Goal: Task Accomplishment & Management: Complete application form

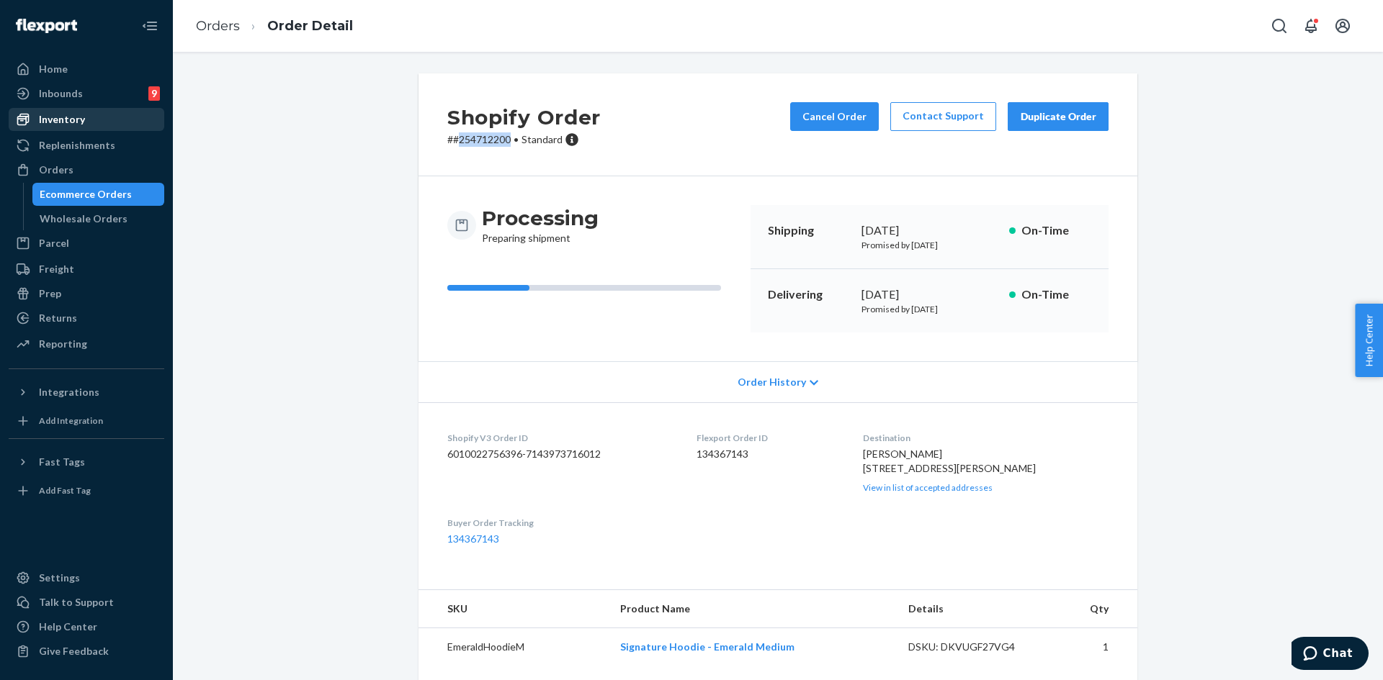
click at [64, 125] on div "Inventory" at bounding box center [62, 119] width 46 height 14
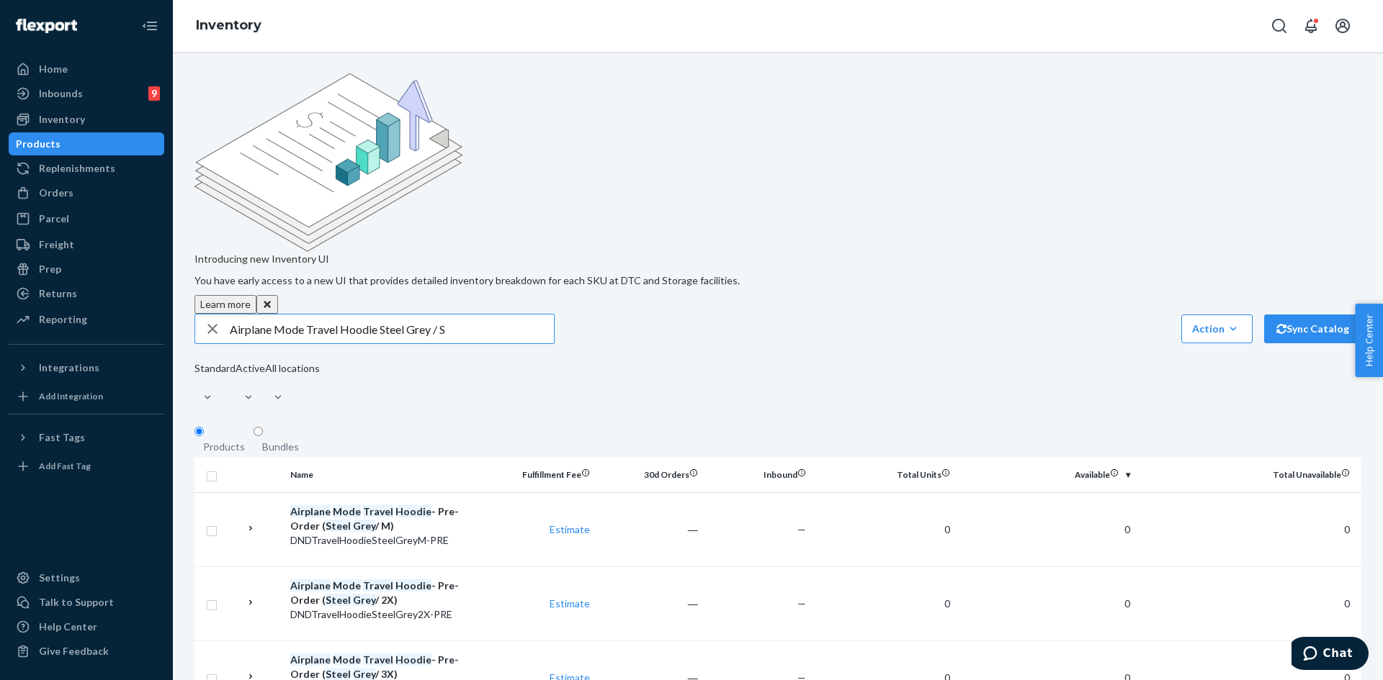
click at [443, 315] on input "Airplane Mode Travel Hoodie Steel Grey / S" at bounding box center [392, 329] width 324 height 29
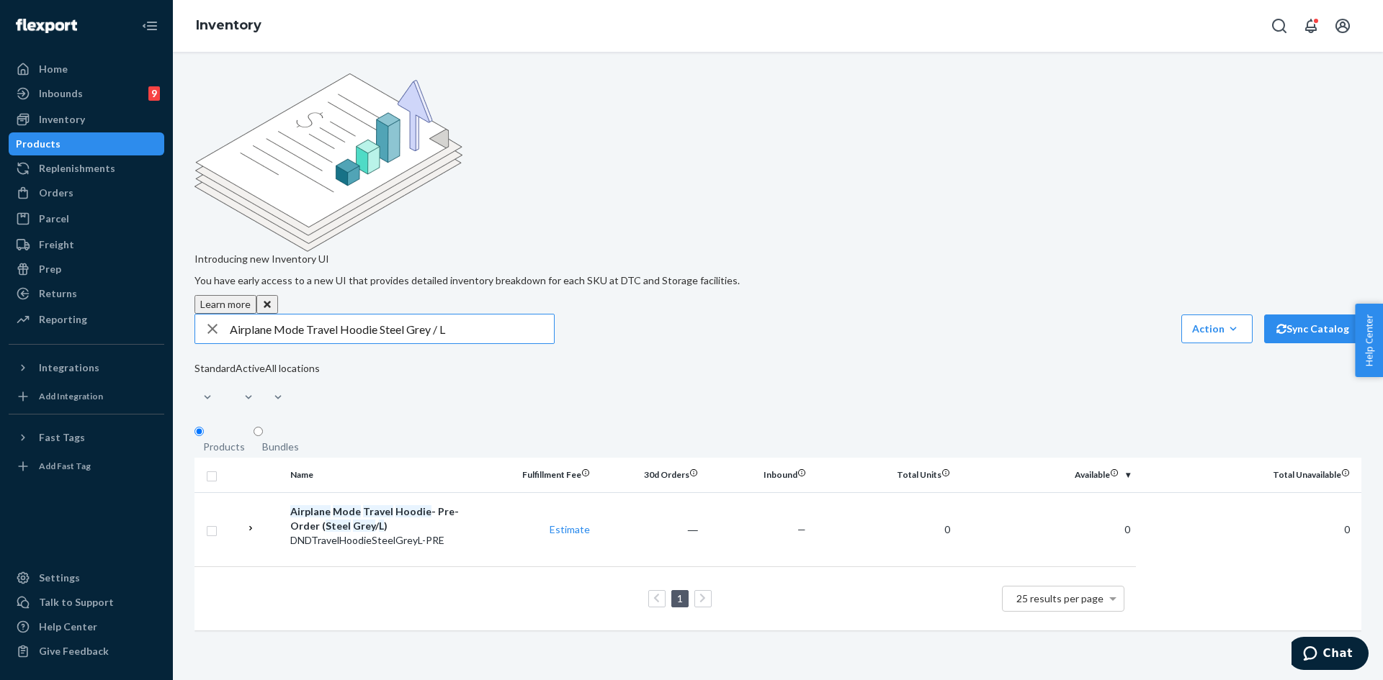
click at [389, 315] on input "Airplane Mode Travel Hoodie Steel Grey / L" at bounding box center [392, 329] width 324 height 29
click at [333, 315] on input "Airplane Mode Travel Hoodie Steel Grey / L" at bounding box center [392, 329] width 324 height 29
drag, startPoint x: 446, startPoint y: 214, endPoint x: 379, endPoint y: 214, distance: 67.7
click at [377, 315] on input "Airplane Mode Travel Hoodie Steel Grey / L" at bounding box center [392, 329] width 324 height 29
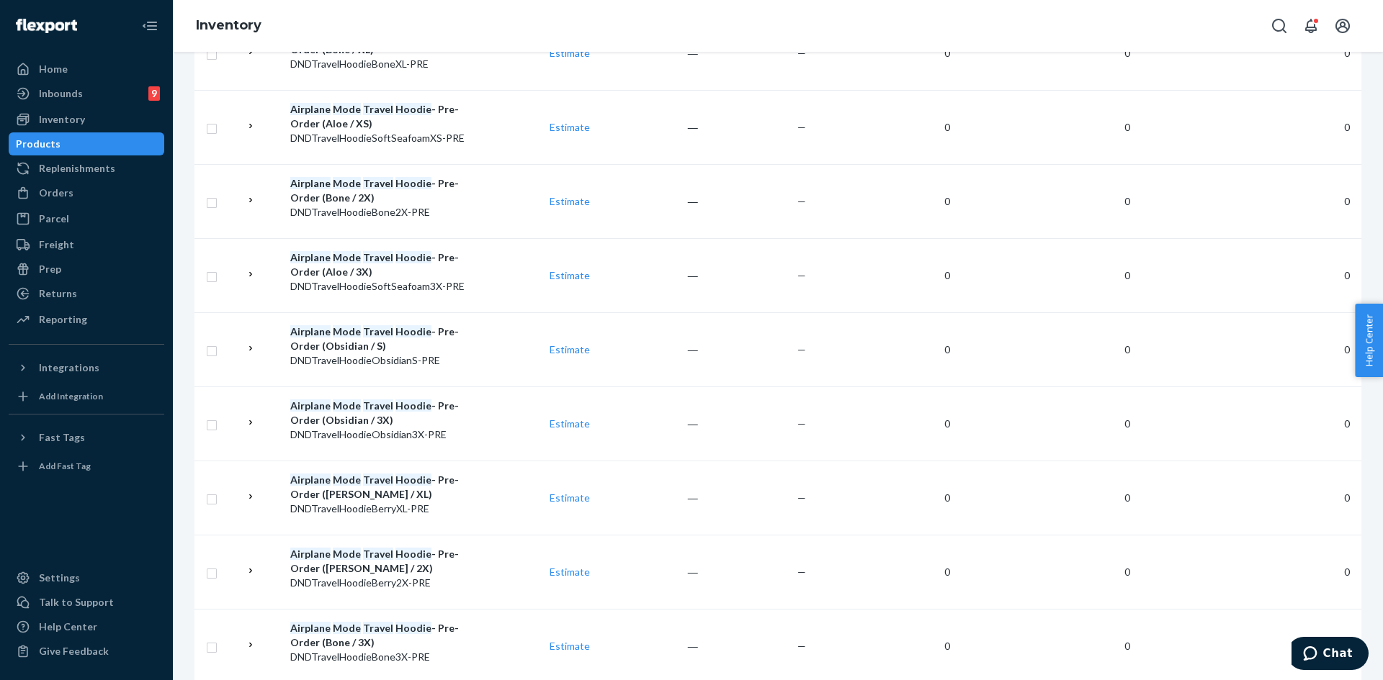
scroll to position [1450, 0]
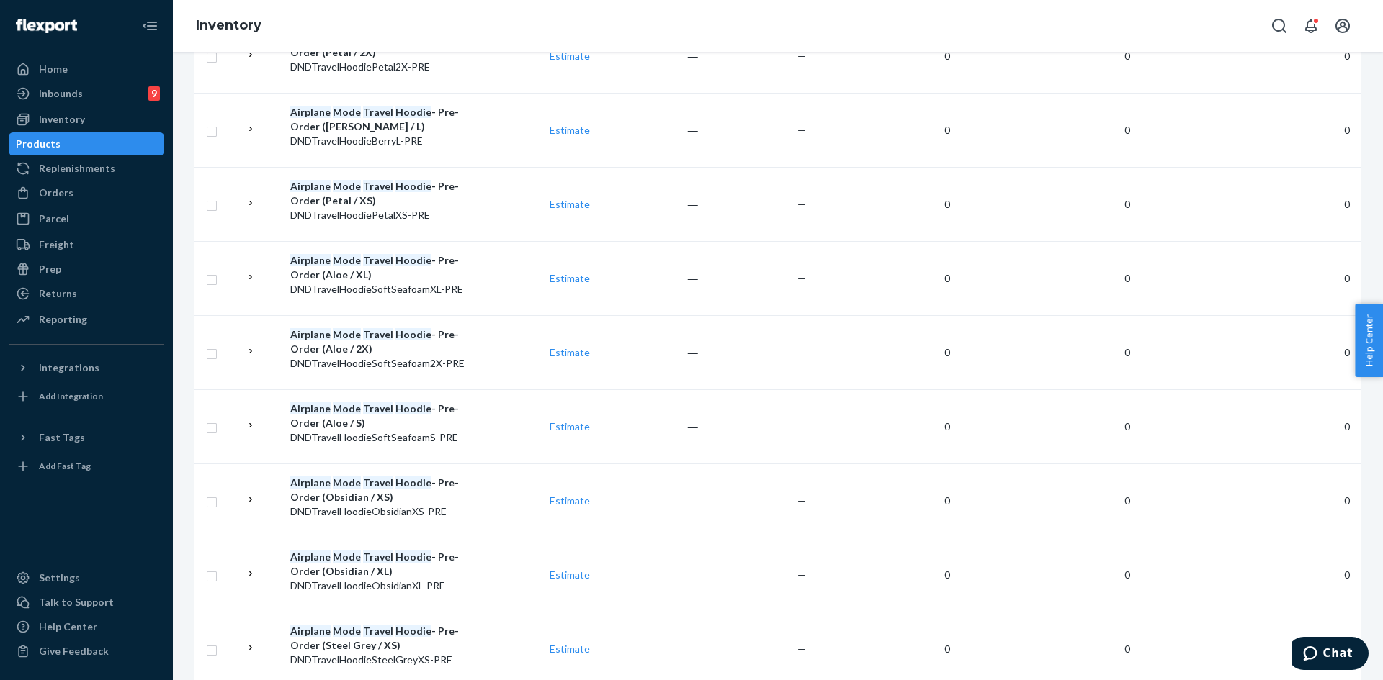
scroll to position [554, 0]
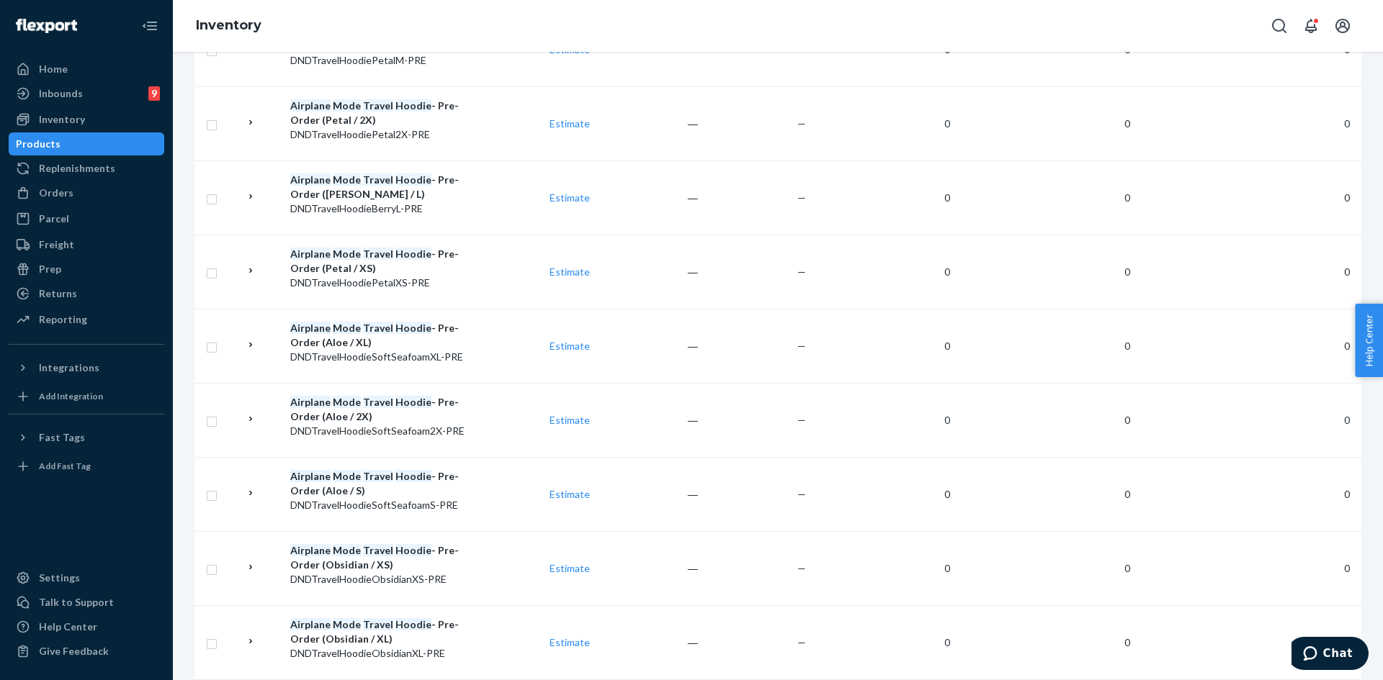
click at [168, 405] on div "Home Inbounds 9 Shipping Plans Problems 9 Inventory Products Replenishments Ord…" at bounding box center [86, 340] width 173 height 680
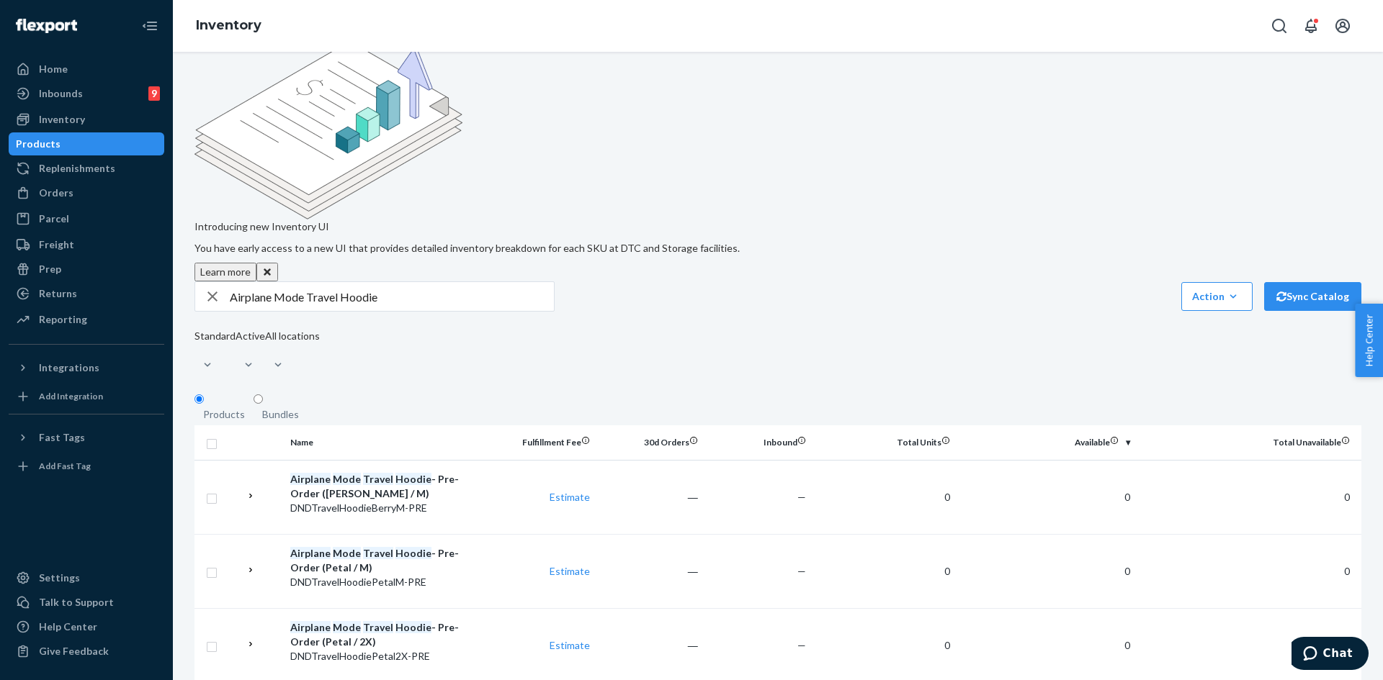
scroll to position [0, 0]
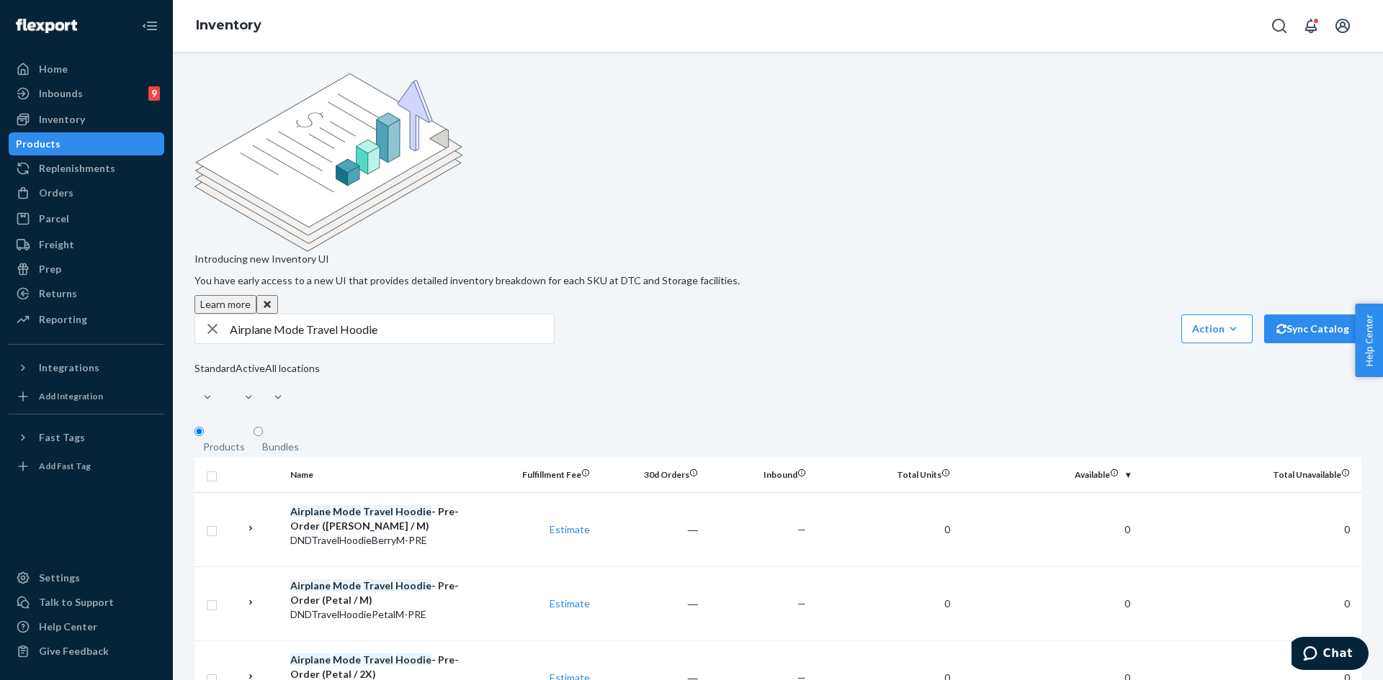
click at [394, 315] on input "Airplane Mode Travel Hoodie" at bounding box center [392, 329] width 324 height 29
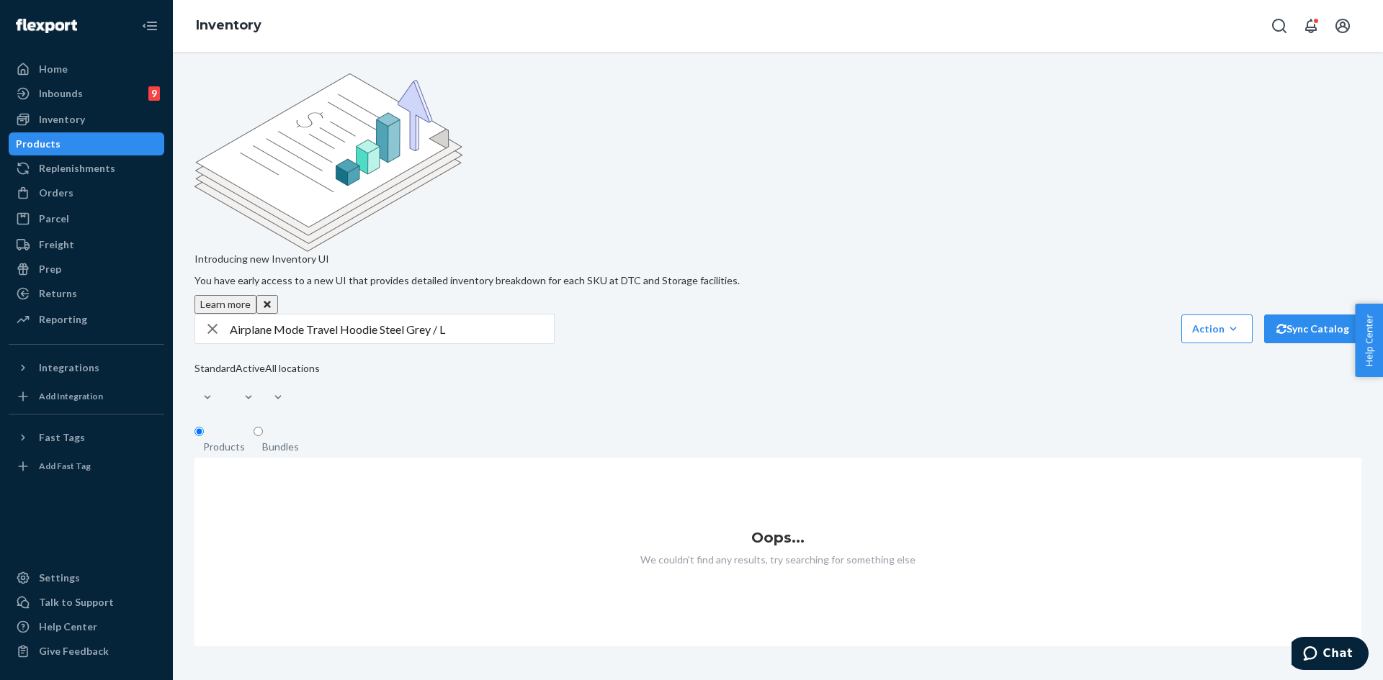
click at [373, 315] on input "Airplane Mode Travel Hoodie Steel Grey / L" at bounding box center [392, 329] width 324 height 29
click at [397, 315] on input "Airplane Mode Travel Hoodie Steel Grey / L" at bounding box center [392, 329] width 324 height 29
click at [454, 315] on input "Airplane Mode Travel Hoodie Steel Grey / L" at bounding box center [392, 329] width 324 height 29
click at [454, 315] on input "Airplane Mode Travel Hoodie Steel Grey /" at bounding box center [392, 329] width 324 height 29
type input "Airplane Mode Travel Hoodie Steel Grey L"
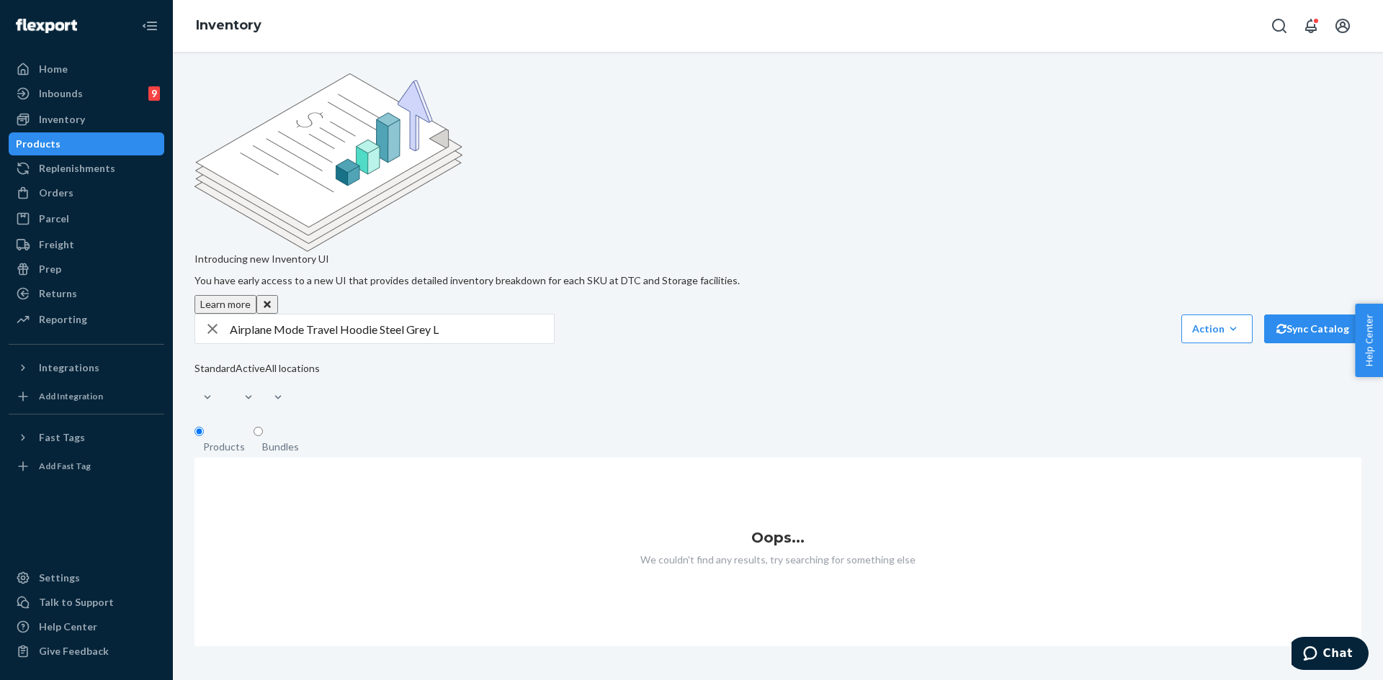
click at [457, 315] on input "Airplane Mode Travel Hoodie Steel Grey L" at bounding box center [392, 329] width 324 height 29
drag, startPoint x: 457, startPoint y: 212, endPoint x: 0, endPoint y: 213, distance: 457.3
click at [0, 213] on div "Home Inbounds 9 Shipping Plans Problems 9 Inventory Products Replenishments Ord…" at bounding box center [691, 340] width 1383 height 680
type input "Airplane Mode Travel Hoodie Steel Grey / S"
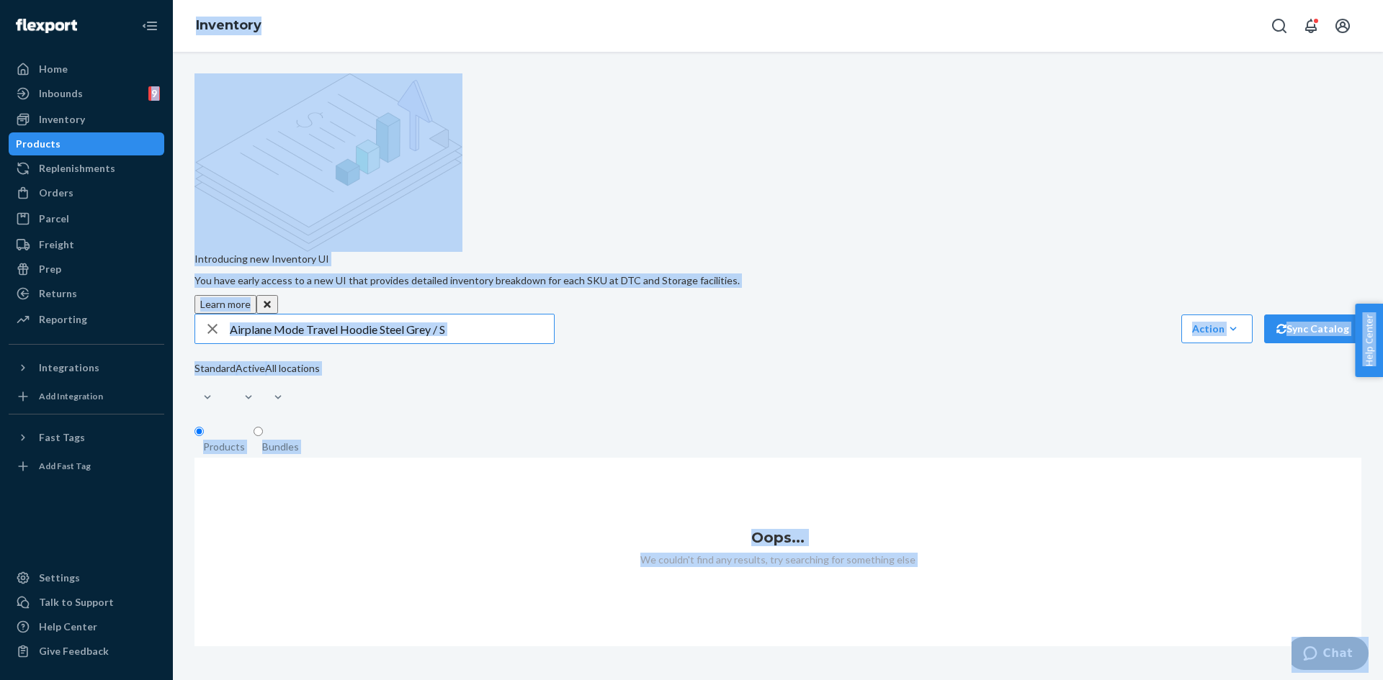
click at [311, 315] on input "Airplane Mode Travel Hoodie Steel Grey / S" at bounding box center [392, 329] width 324 height 29
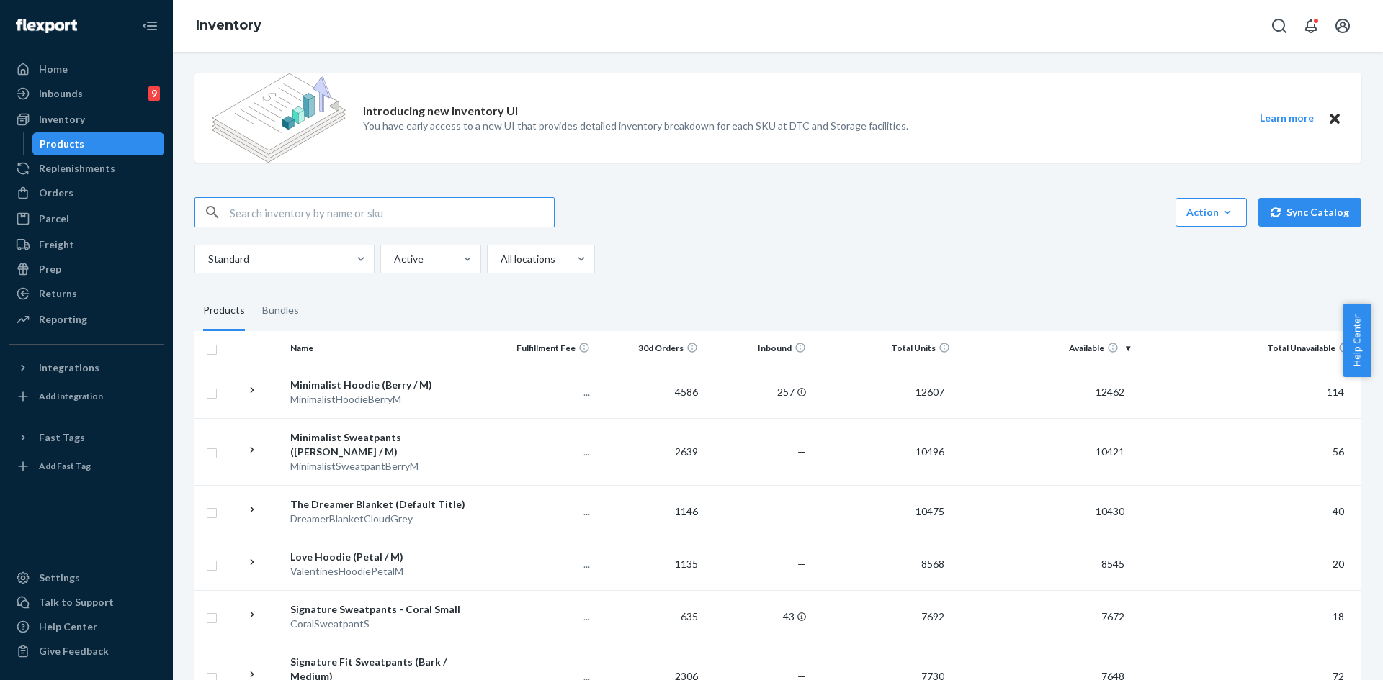
click at [302, 213] on input "text" at bounding box center [392, 212] width 324 height 29
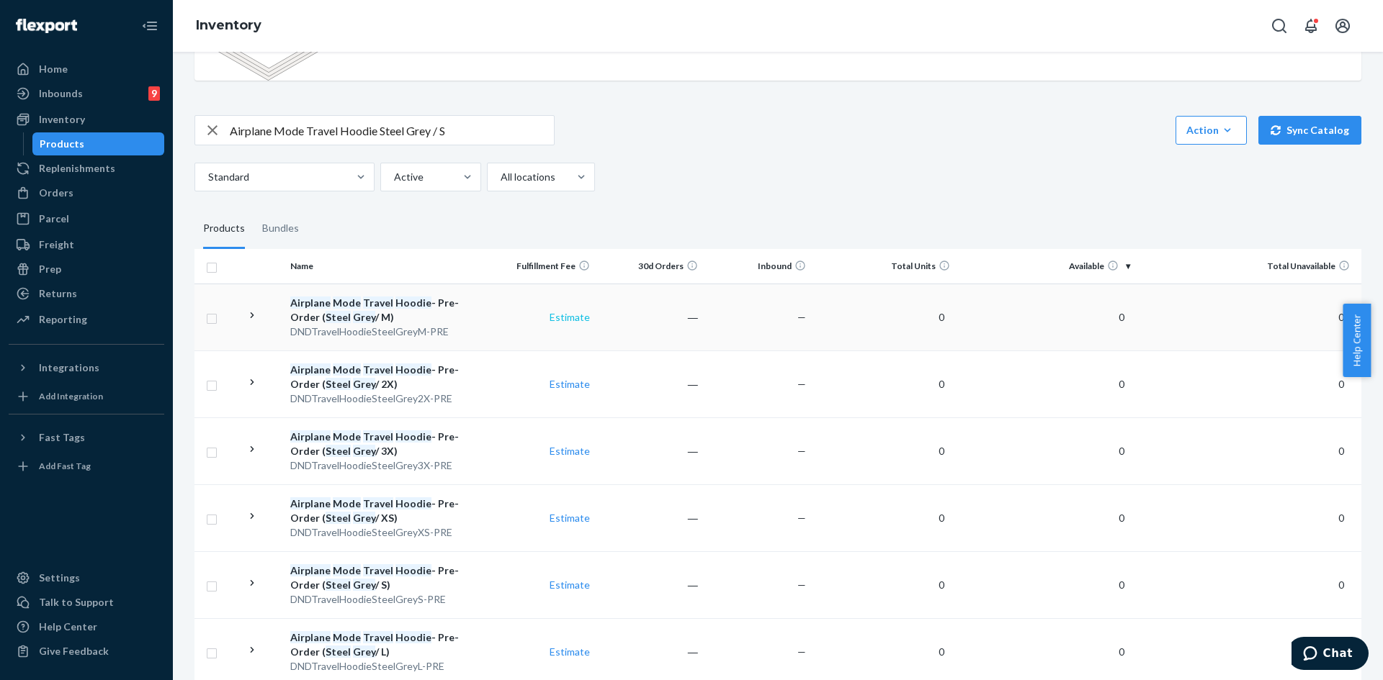
scroll to position [144, 0]
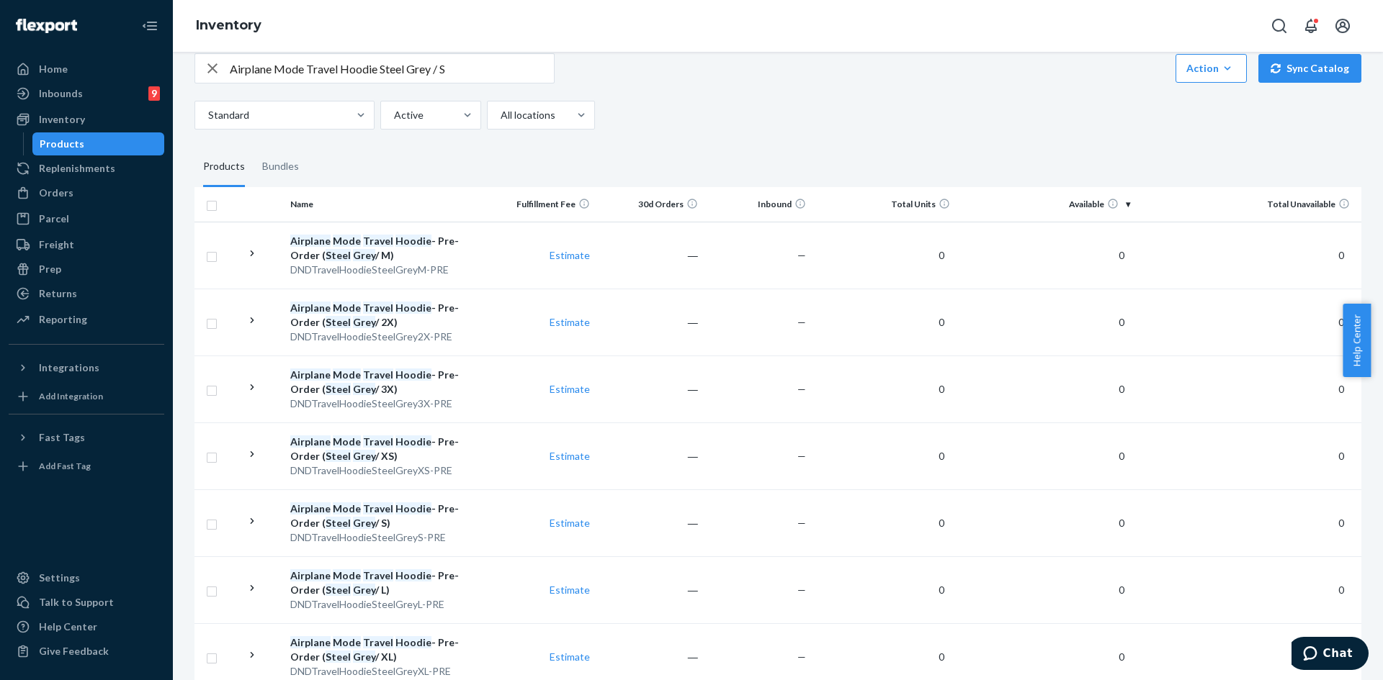
click at [457, 66] on input "Airplane Mode Travel Hoodie Steel Grey / S" at bounding box center [392, 68] width 324 height 29
type input "Airplane Mode Travel Hoodie Steel Grey / L"
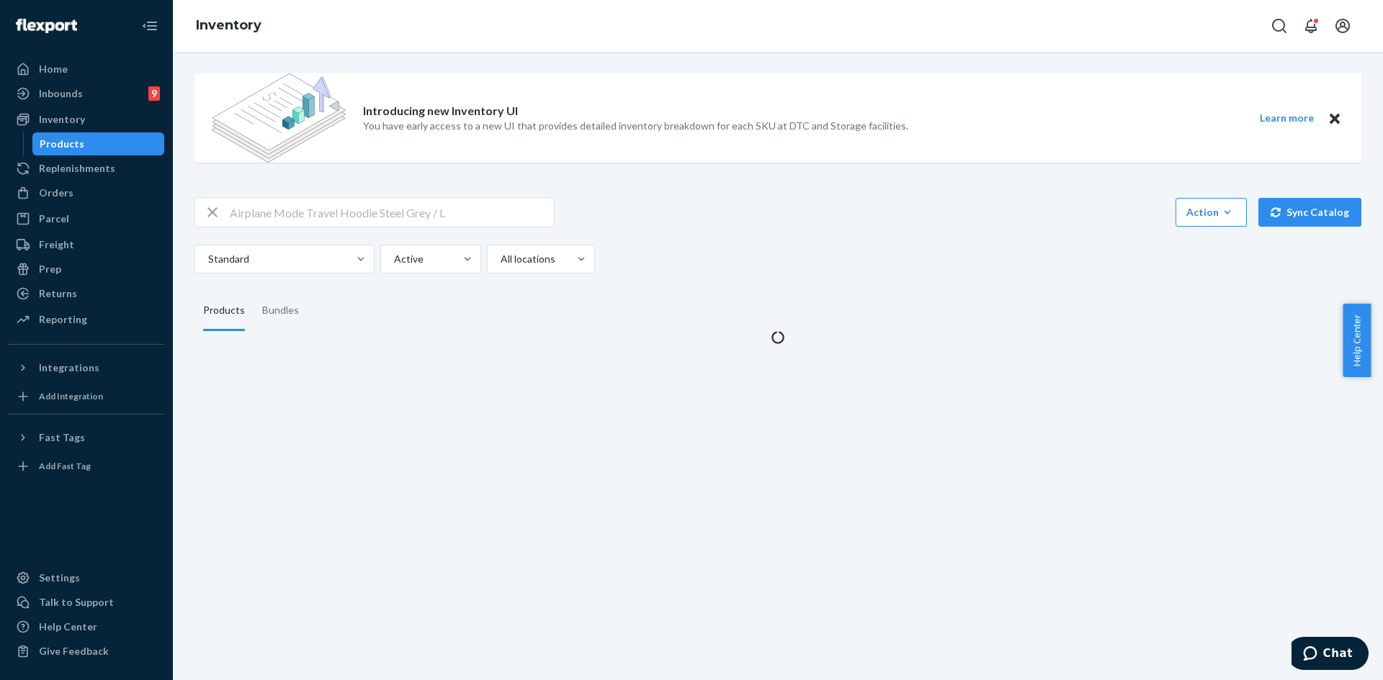
scroll to position [0, 0]
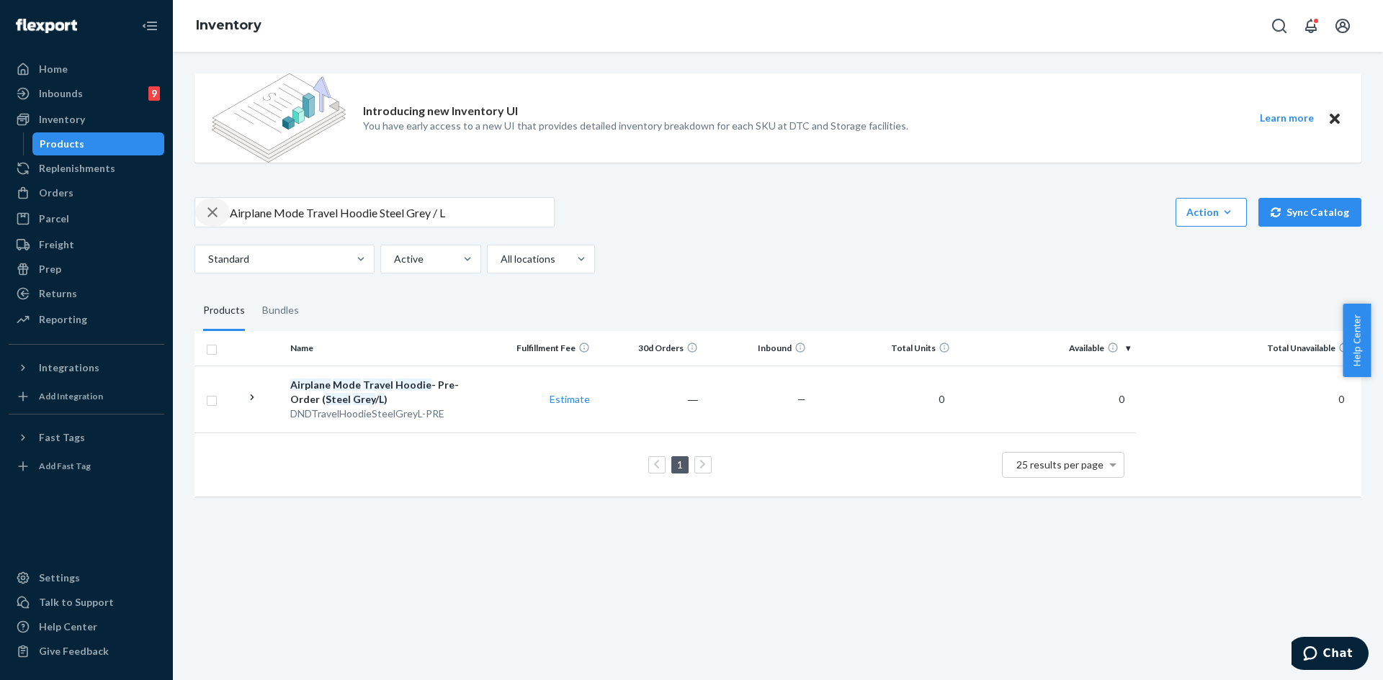
click at [219, 209] on icon "button" at bounding box center [212, 212] width 17 height 29
click at [323, 217] on input "text" at bounding box center [392, 212] width 324 height 29
click at [307, 206] on input "text" at bounding box center [392, 212] width 324 height 29
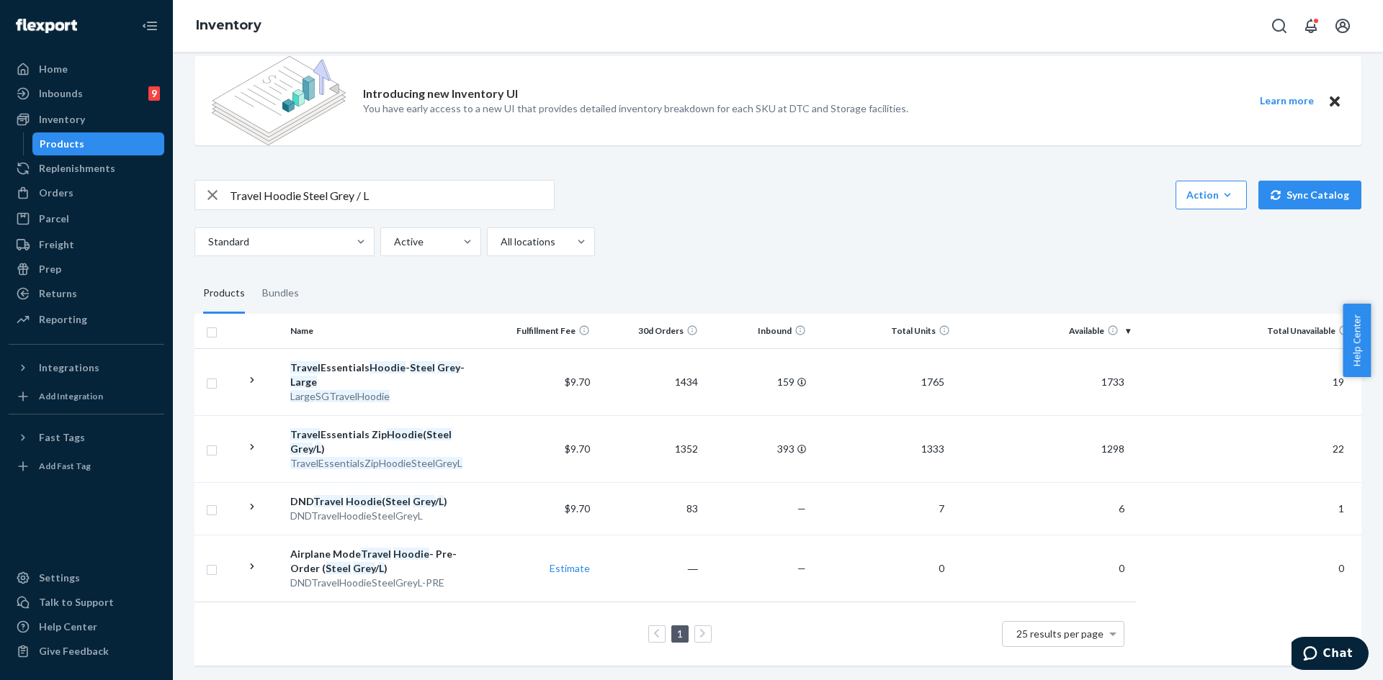
scroll to position [30, 0]
click at [382, 184] on input "Travel Hoodie Steel Grey / L" at bounding box center [392, 195] width 324 height 29
type input "Travel Hoodie Steel Grey / S"
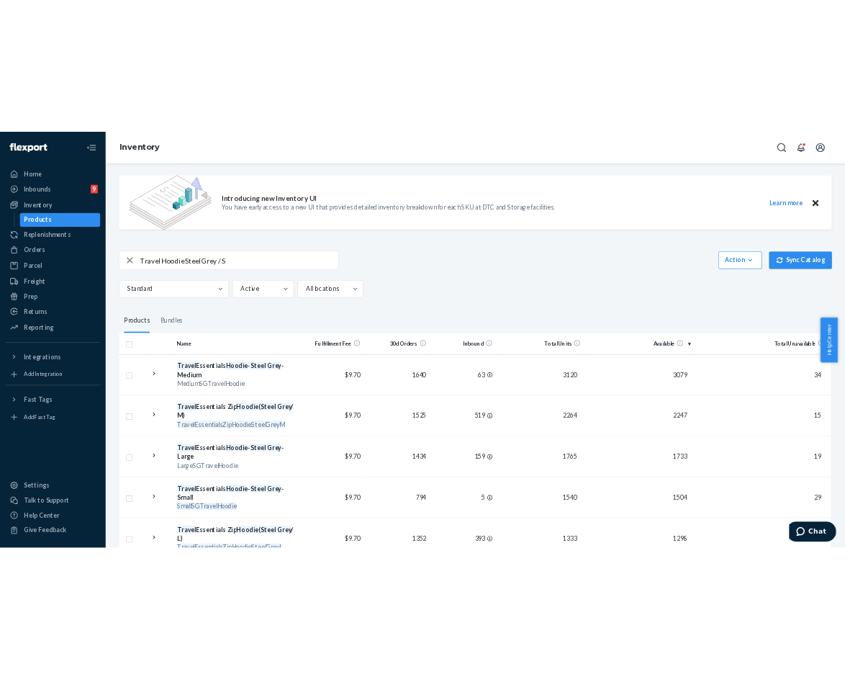
scroll to position [0, 0]
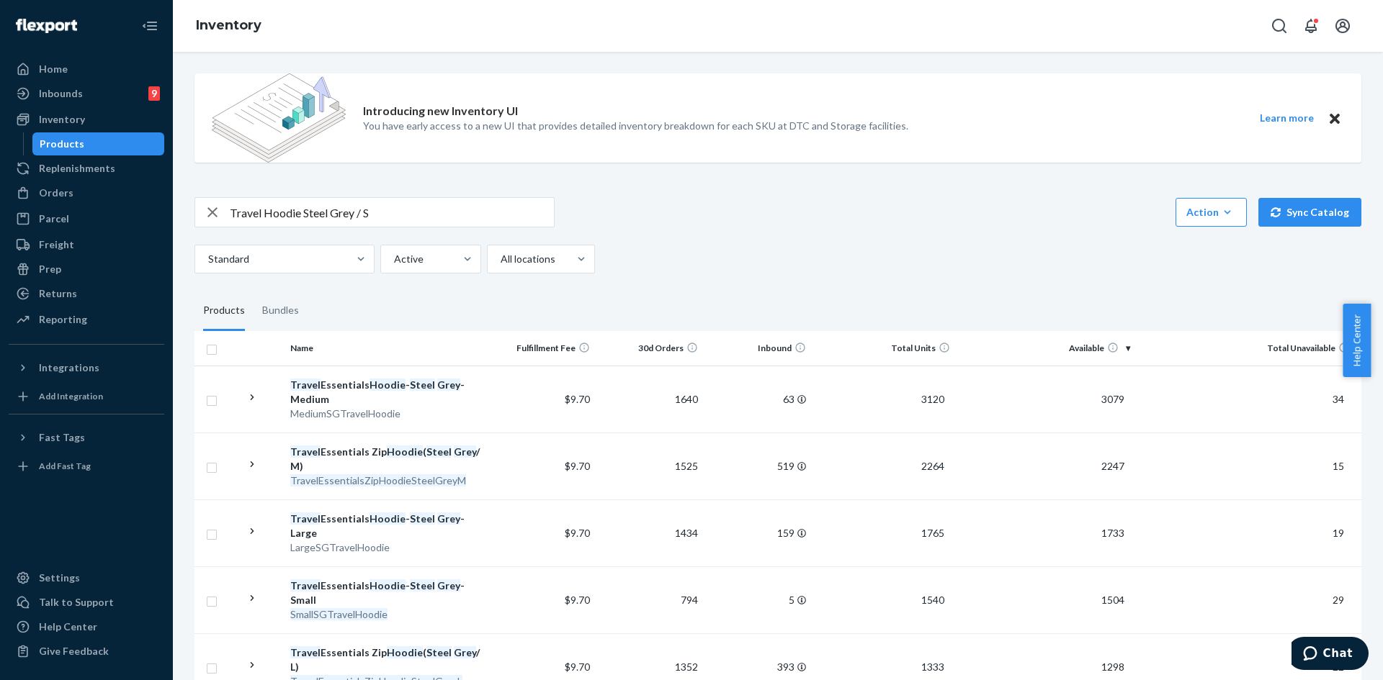
click at [226, 214] on div "button" at bounding box center [212, 212] width 35 height 29
click at [246, 211] on input "text" at bounding box center [392, 212] width 324 height 29
type input "DND Travel Hoodie Steel Grey / S"
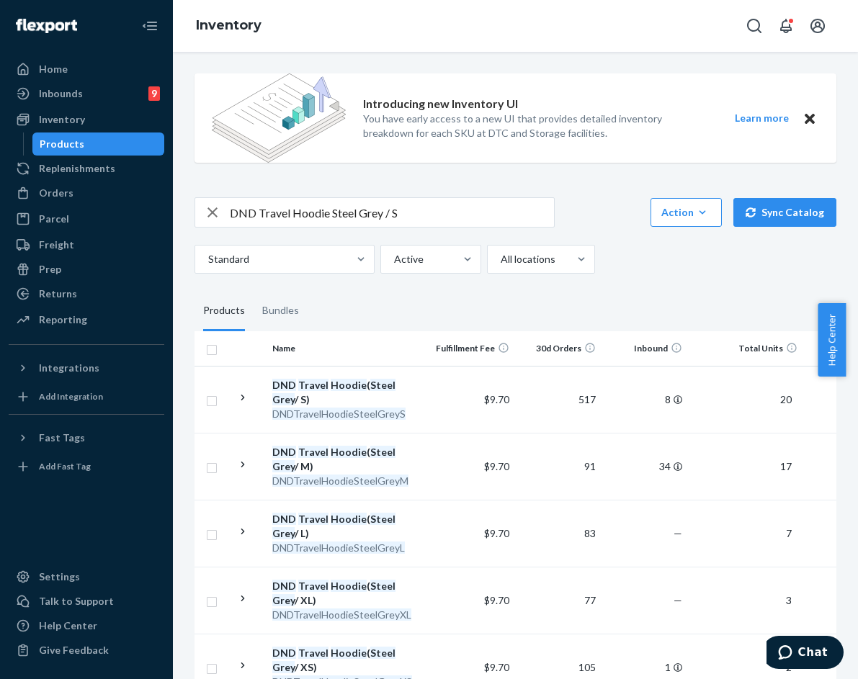
click at [59, 95] on div "Inbounds" at bounding box center [61, 93] width 44 height 14
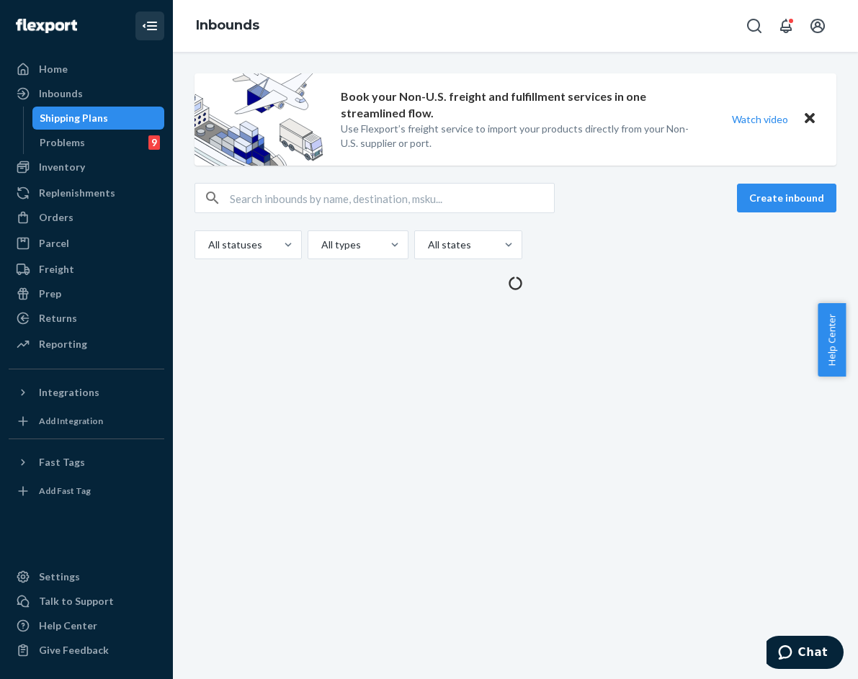
click at [140, 27] on button "Close Navigation" at bounding box center [149, 26] width 29 height 29
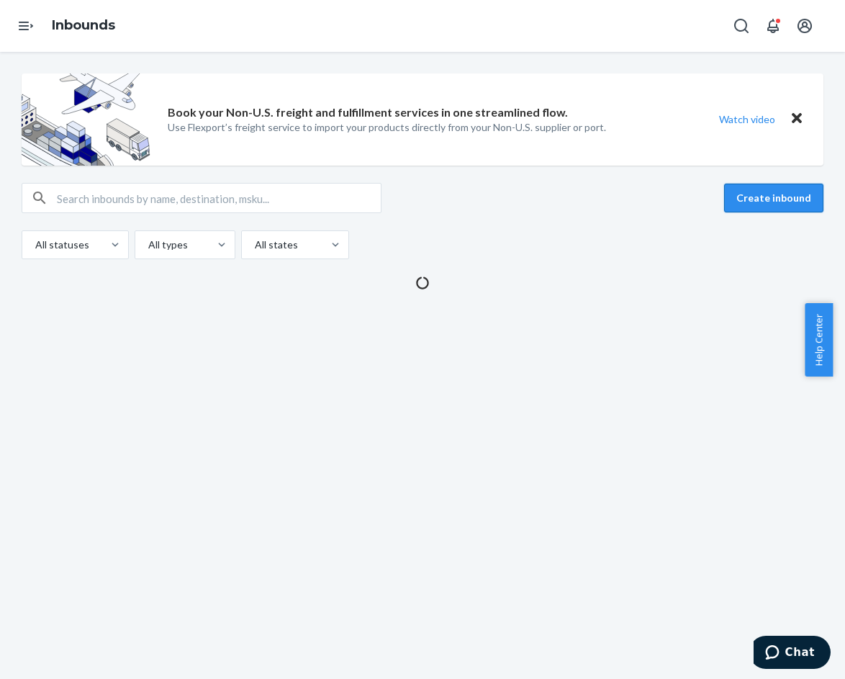
click at [762, 191] on button "Create inbound" at bounding box center [773, 198] width 99 height 29
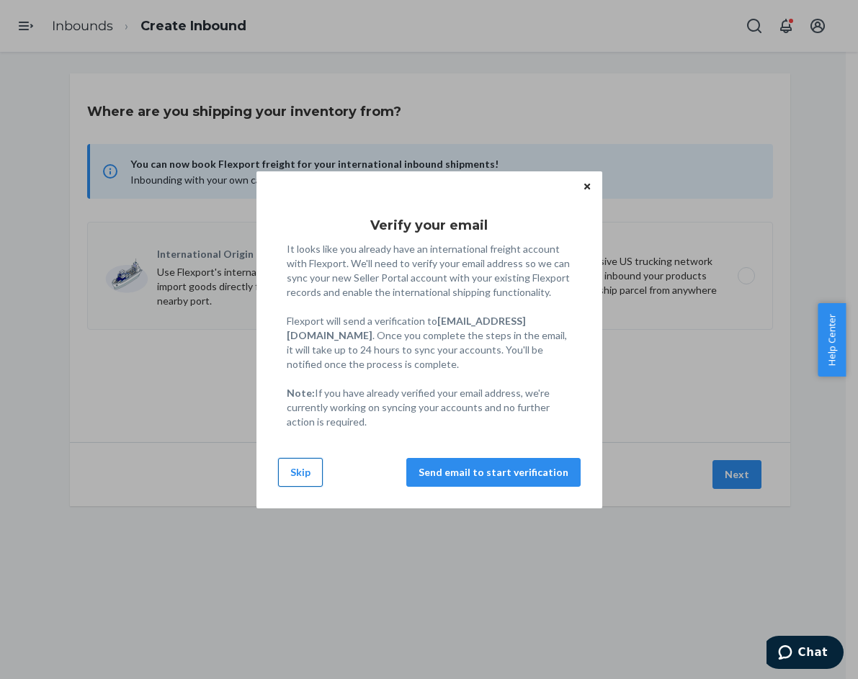
click at [314, 470] on button "Skip" at bounding box center [300, 472] width 45 height 29
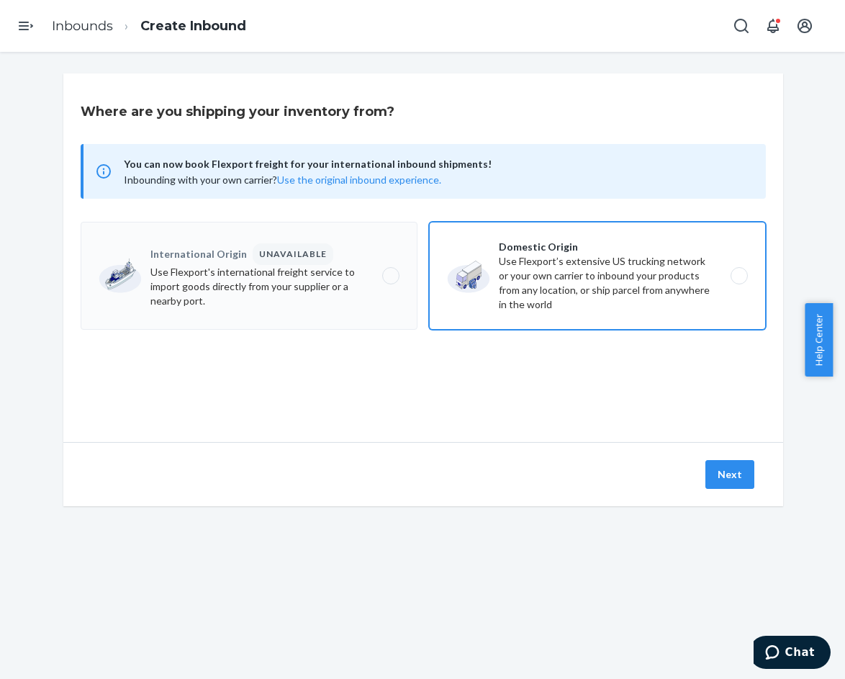
click at [606, 286] on label "Domestic Origin Use Flexport’s extensive US trucking network or your own carrie…" at bounding box center [597, 276] width 337 height 108
click at [739, 281] on input "Domestic Origin Use Flexport’s extensive US trucking network or your own carrie…" at bounding box center [743, 275] width 9 height 9
radio input "true"
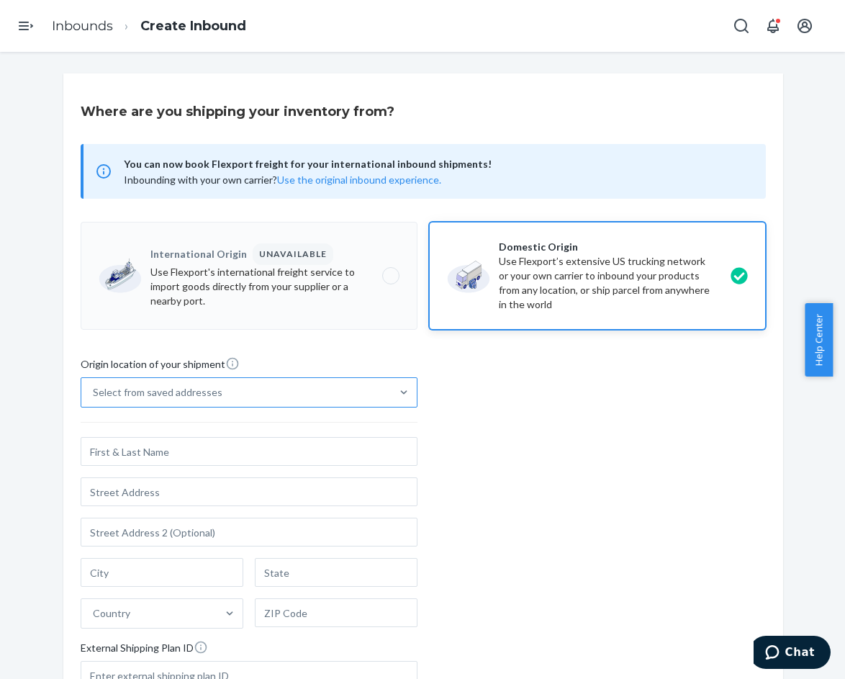
click at [241, 397] on div "Select from saved addresses" at bounding box center [236, 392] width 310 height 29
click at [94, 397] on input "Select from saved addresses" at bounding box center [93, 392] width 1 height 14
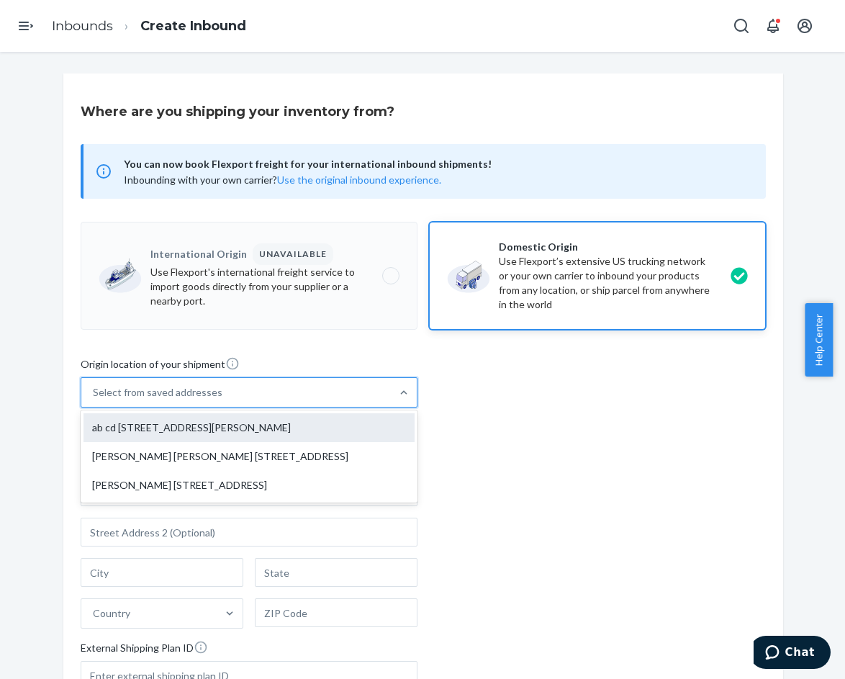
click at [187, 423] on div "ab cd [STREET_ADDRESS][PERSON_NAME]" at bounding box center [249, 427] width 331 height 29
click at [94, 400] on input "option ab cd [STREET_ADDRESS][PERSON_NAME] focused, 1 of 3. 3 results available…" at bounding box center [93, 392] width 1 height 14
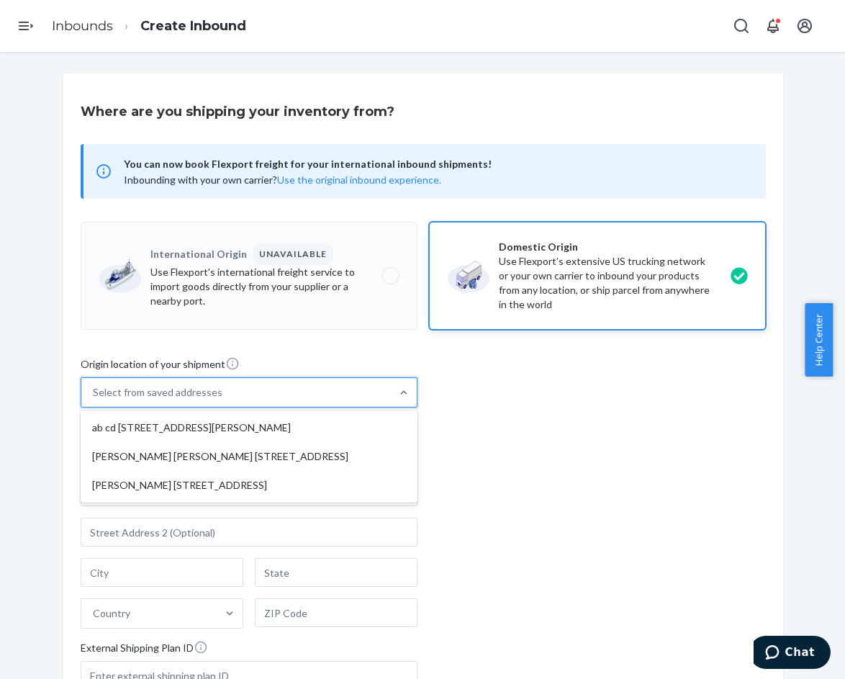
type input "ab cd"
type input "[STREET_ADDRESS][PERSON_NAME]"
type input "[GEOGRAPHIC_DATA]"
type input "CA"
type input "94105"
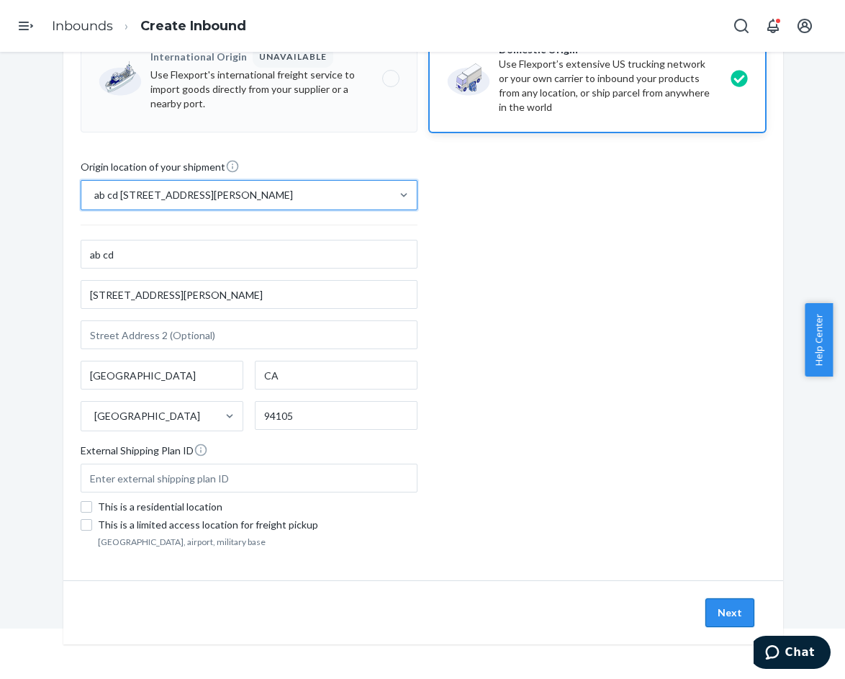
scroll to position [52, 0]
click at [724, 605] on button "Next" at bounding box center [730, 612] width 49 height 29
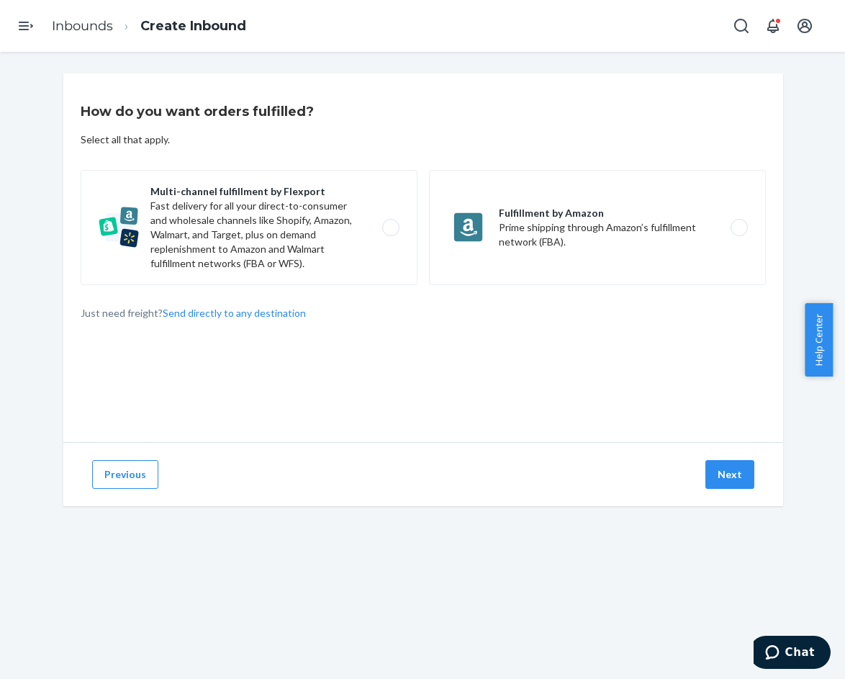
drag, startPoint x: 307, startPoint y: 220, endPoint x: 521, endPoint y: 329, distance: 239.3
click at [310, 221] on label "Multi-channel fulfillment by Flexport Fast delivery for all your direct-to-cons…" at bounding box center [249, 227] width 337 height 115
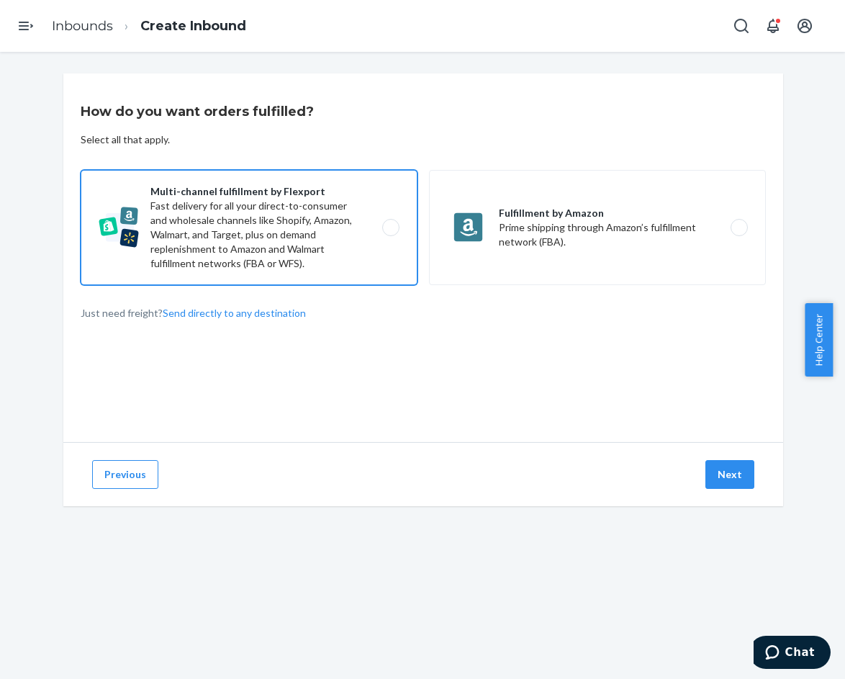
click at [390, 223] on input "Multi-channel fulfillment by Flexport Fast delivery for all your direct-to-cons…" at bounding box center [394, 227] width 9 height 9
radio input "true"
click at [724, 477] on button "Next" at bounding box center [730, 474] width 49 height 29
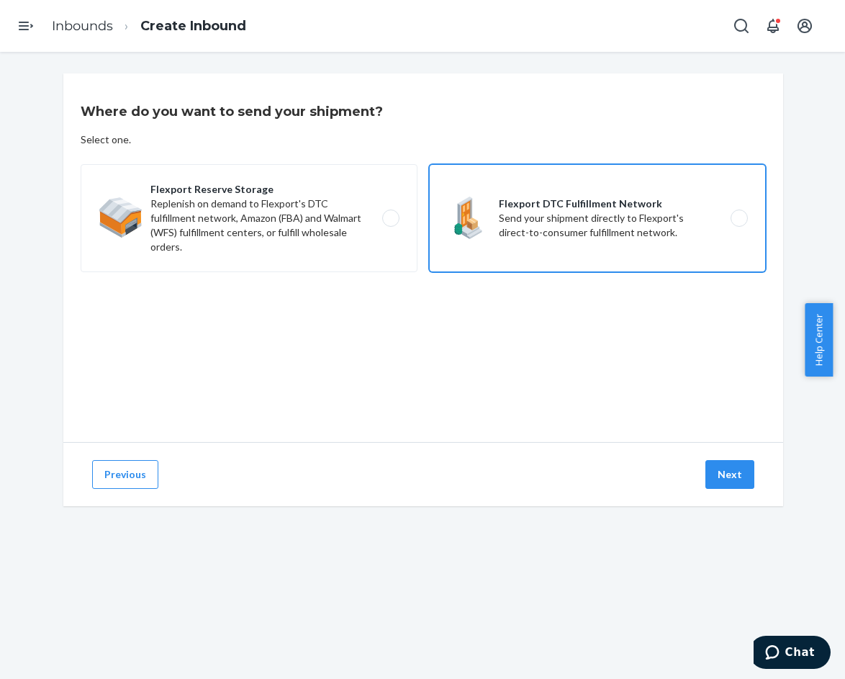
click at [546, 212] on label "Flexport DTC Fulfillment Network Send your shipment directly to Flexport's dire…" at bounding box center [597, 218] width 337 height 108
click at [739, 214] on input "Flexport DTC Fulfillment Network Send your shipment directly to Flexport's dire…" at bounding box center [743, 218] width 9 height 9
radio input "true"
click at [717, 468] on button "Next" at bounding box center [730, 474] width 49 height 29
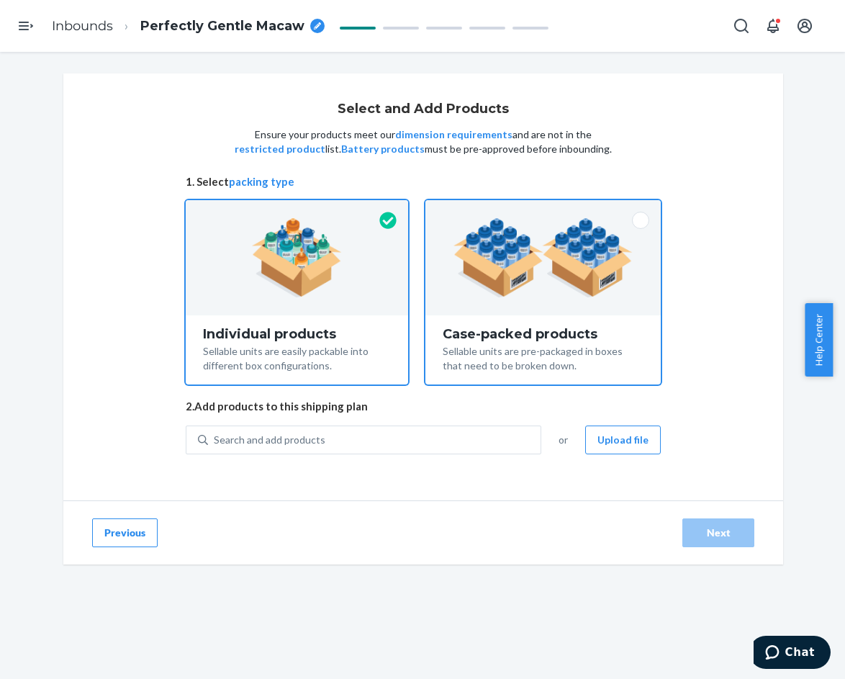
drag, startPoint x: 505, startPoint y: 291, endPoint x: 513, endPoint y: 291, distance: 7.9
click at [505, 290] on img at bounding box center [543, 257] width 179 height 79
click at [539, 210] on input "Case-packed products Sellable units are pre-packaged in boxes that need to be b…" at bounding box center [543, 204] width 9 height 9
radio input "true"
radio input "false"
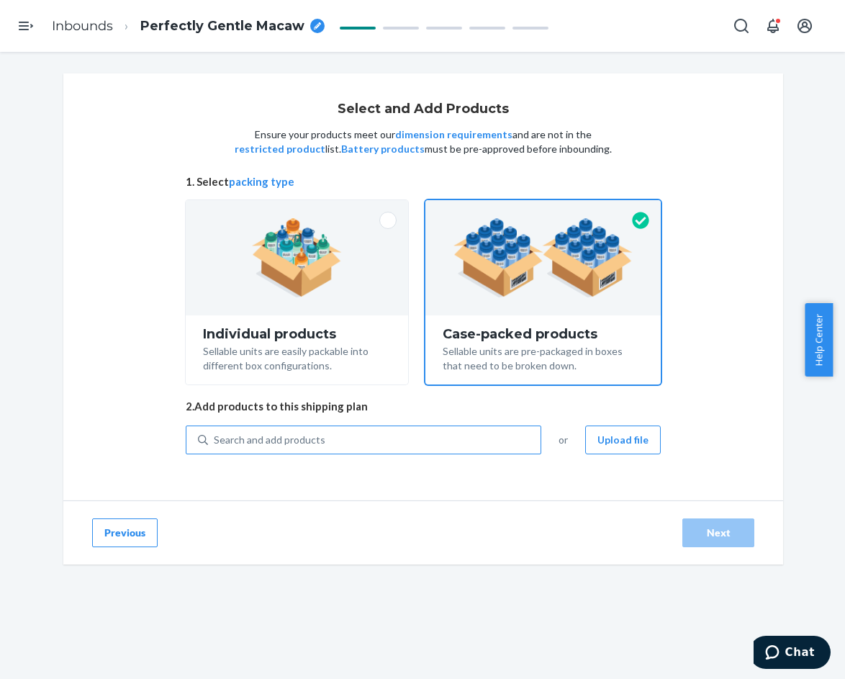
click at [246, 446] on div "Search and add products" at bounding box center [270, 440] width 112 height 14
click at [215, 446] on input "Search and add products" at bounding box center [214, 440] width 1 height 14
paste input "Ribbed Contour Waist Length Tank Cherry Blossom"
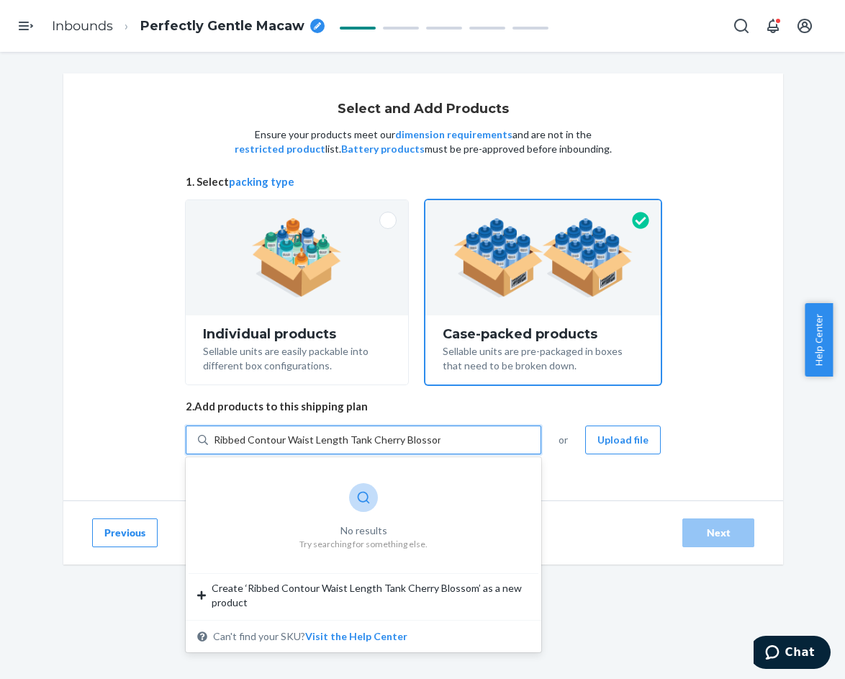
type input "Ribbed Contour Waist Length Tank Cherry Blossom"
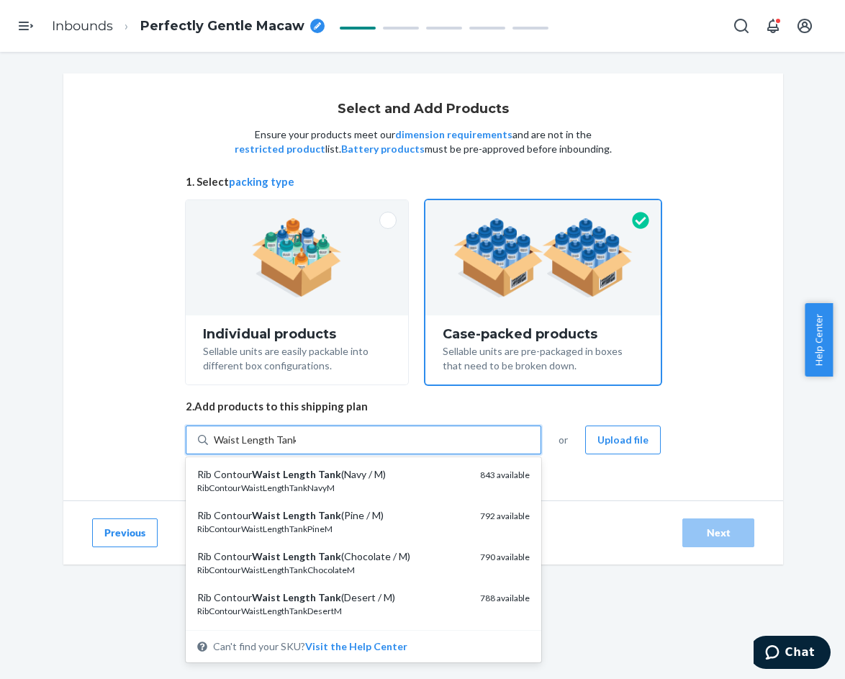
type input "Waist Length Tank"
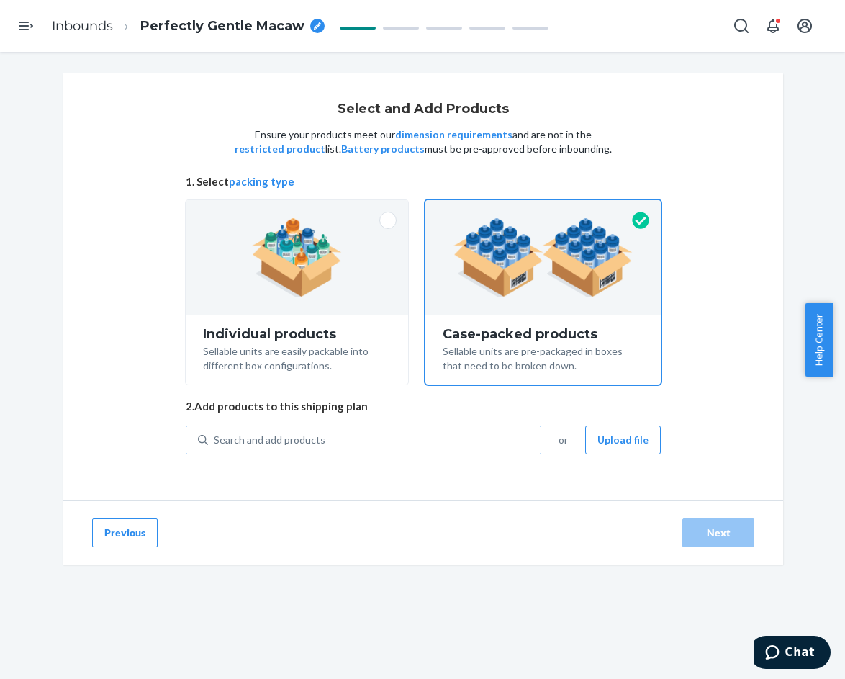
click at [389, 432] on div "Search and add products" at bounding box center [374, 440] width 333 height 26
click at [215, 433] on input "Search and add products" at bounding box center [214, 440] width 1 height 14
click at [361, 436] on div "Search and add products" at bounding box center [374, 440] width 333 height 26
click at [215, 436] on input "0 results available. Use Up and Down to choose options, press Enter to select t…" at bounding box center [214, 440] width 1 height 14
paste input "Ribbed Contour Tank Slate 1"
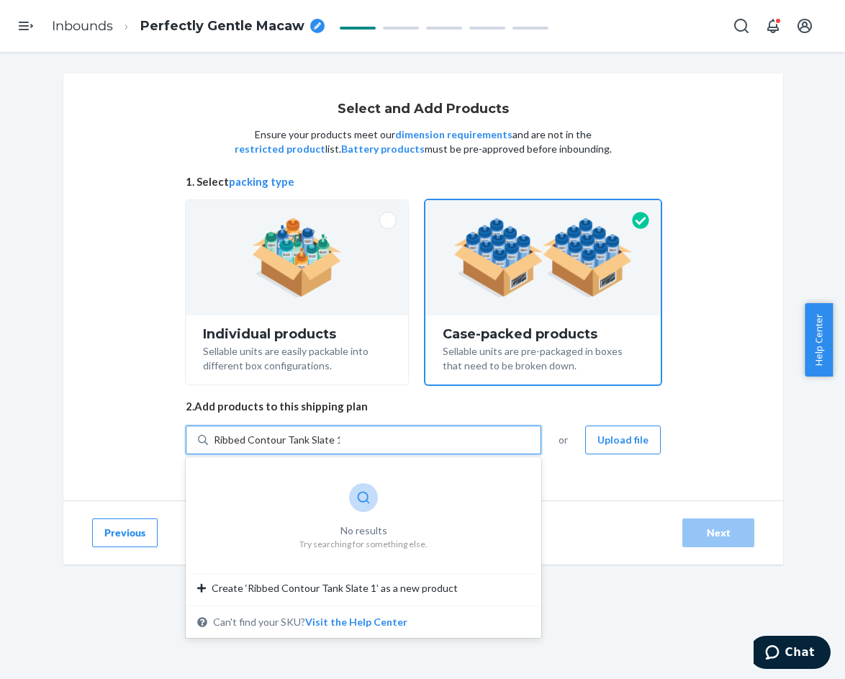
click at [238, 438] on input "Ribbed Contour Tank Slate 1" at bounding box center [277, 440] width 126 height 14
type input "Rib Contour Tank Slate 1"
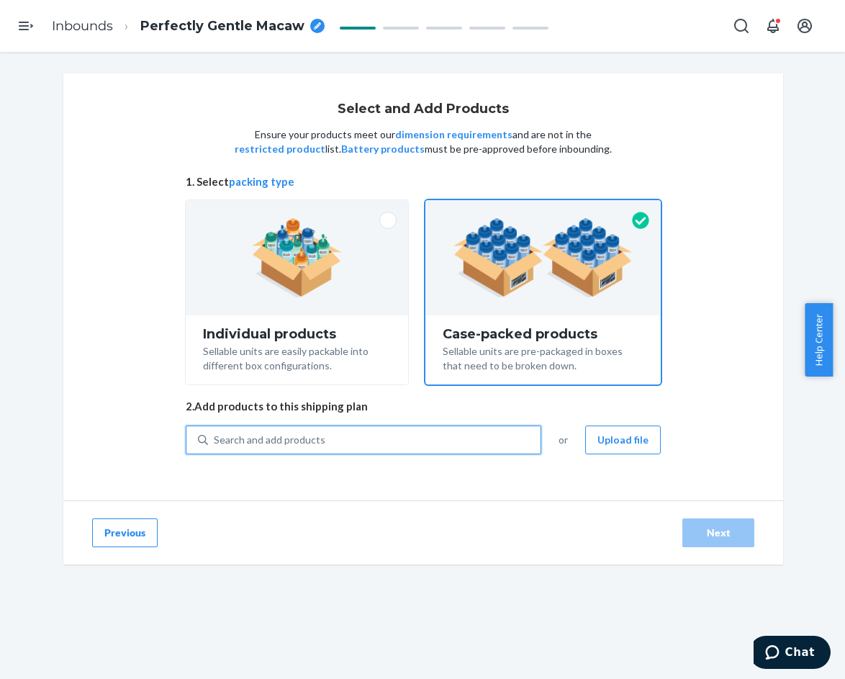
click at [376, 441] on div "Search and add products" at bounding box center [374, 440] width 333 height 26
click at [215, 441] on input "0 results available. Use Up and Down to choose options, press Enter to select t…" at bounding box center [214, 440] width 1 height 14
click at [369, 426] on div "Search and add products" at bounding box center [364, 440] width 356 height 29
click at [215, 433] on input "Search and add products" at bounding box center [214, 440] width 1 height 14
paste input "Ribbed Contour Tank Slate"
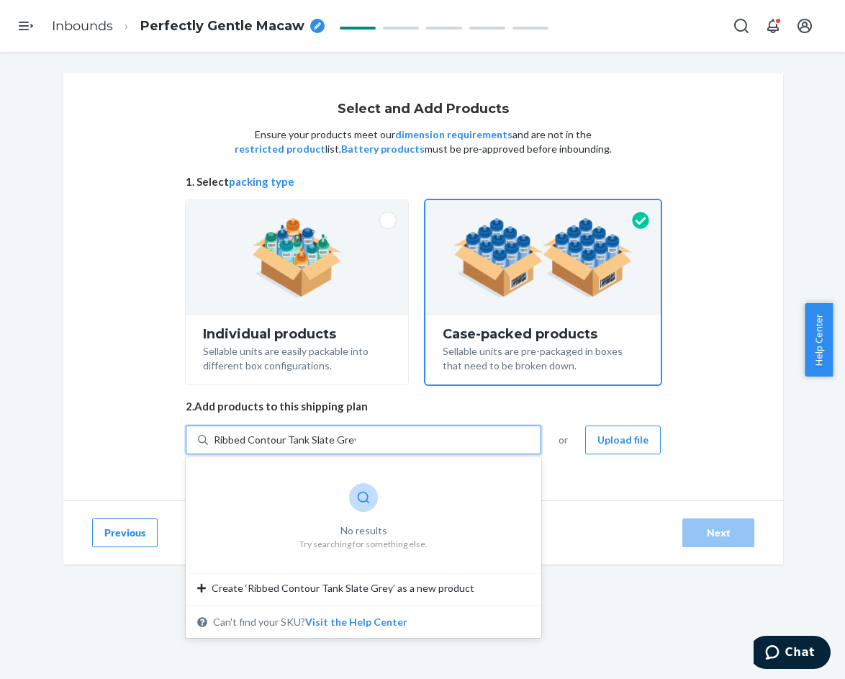
type input "Ribbed Contour Tank Slate Grey"
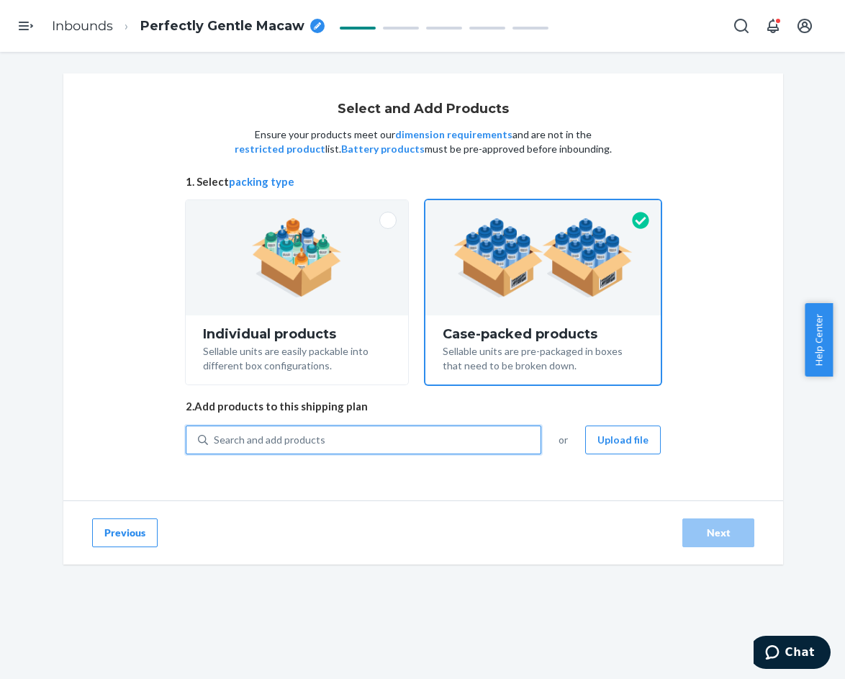
paste input "Ribbed Contour Tank Slate"
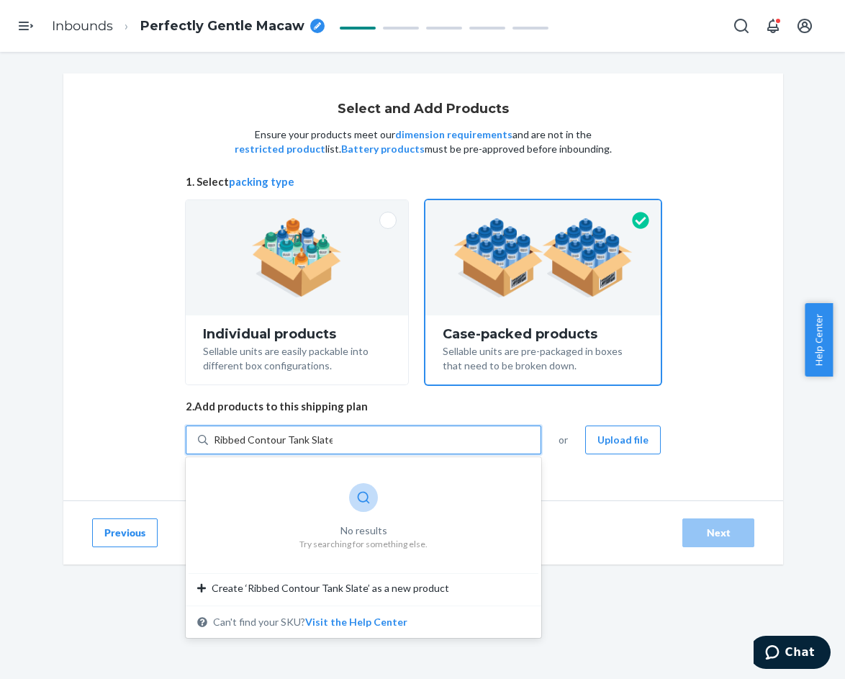
drag, startPoint x: 243, startPoint y: 437, endPoint x: 205, endPoint y: 437, distance: 37.4
click at [208, 437] on div "Ribbed Contour Tank Slate Ribbed Contour Tank Slate" at bounding box center [374, 440] width 333 height 26
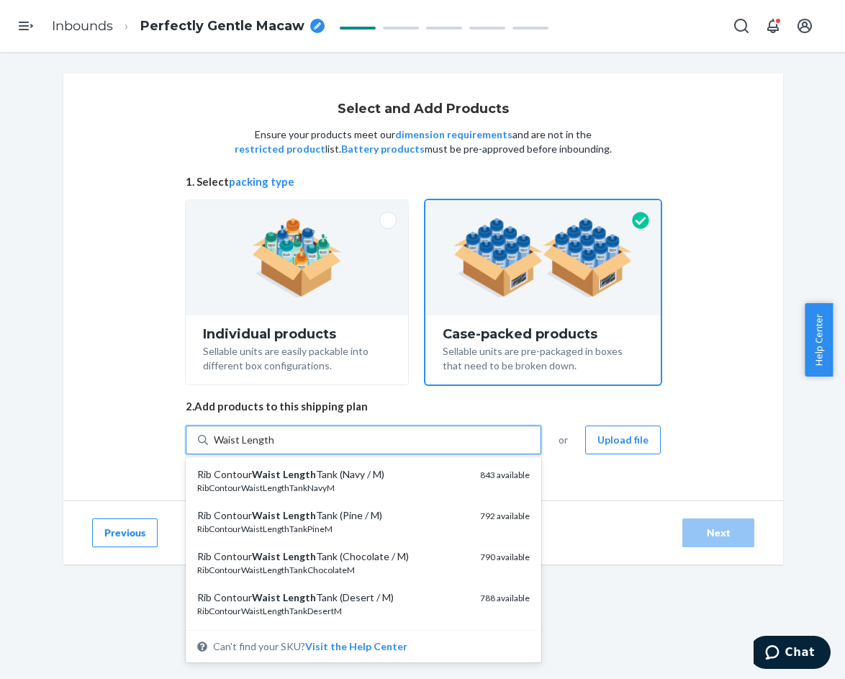
type input "Waist Length"
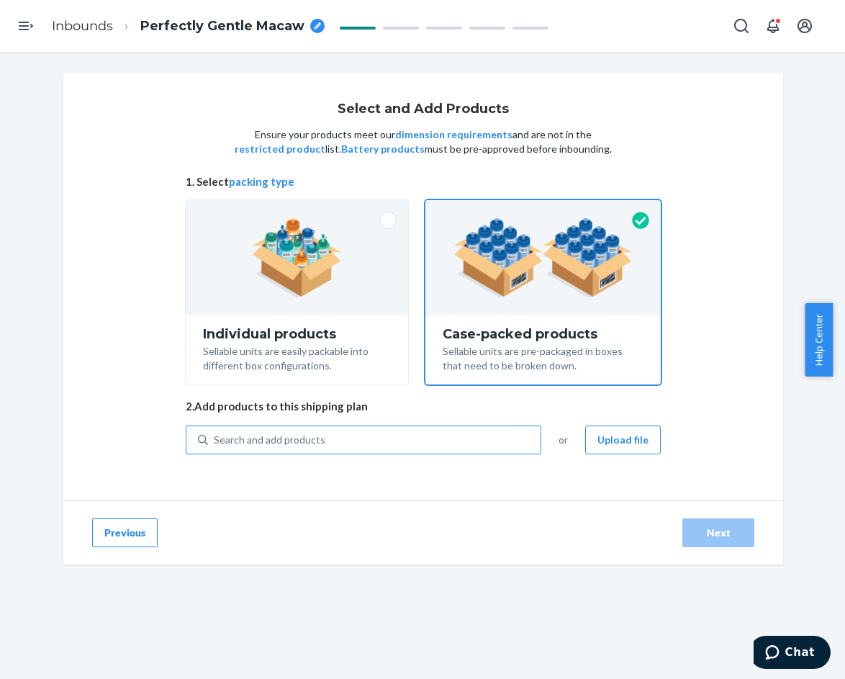
click at [325, 441] on div "Search and add products" at bounding box center [374, 440] width 333 height 26
click at [215, 441] on input "Search and add products" at bounding box center [214, 440] width 1 height 14
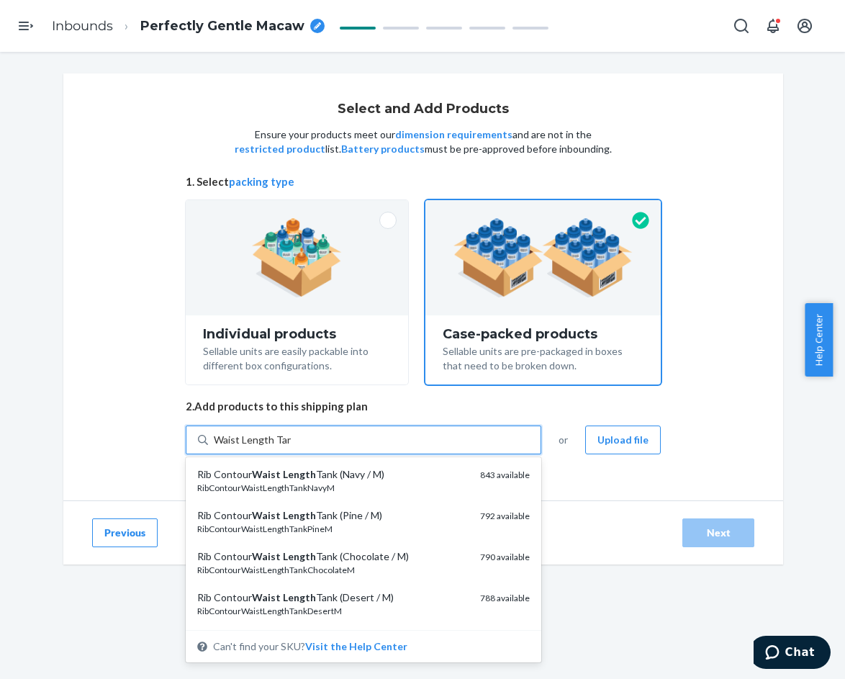
type input "Waist Length Tank"
click at [307, 438] on div "Waist Length Tank" at bounding box center [374, 440] width 333 height 26
click at [296, 438] on input "option undefined focused, 1 of 25. 25 results available for search term Waist L…" at bounding box center [255, 440] width 82 height 14
type input "Rib Contour Tank Slate"
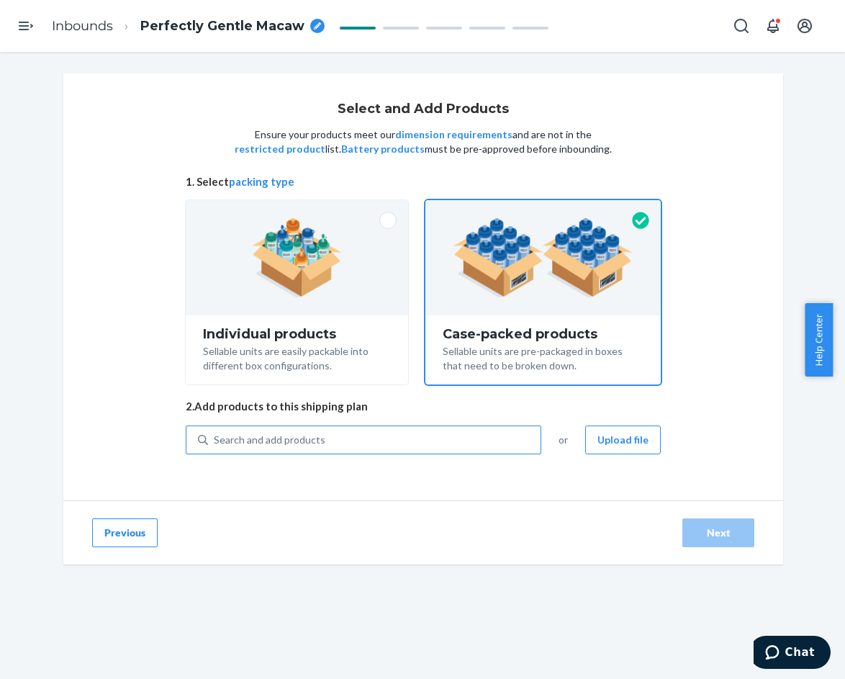
click at [346, 443] on div "Search and add products" at bounding box center [374, 440] width 333 height 26
click at [215, 443] on input "Search and add products" at bounding box center [214, 440] width 1 height 14
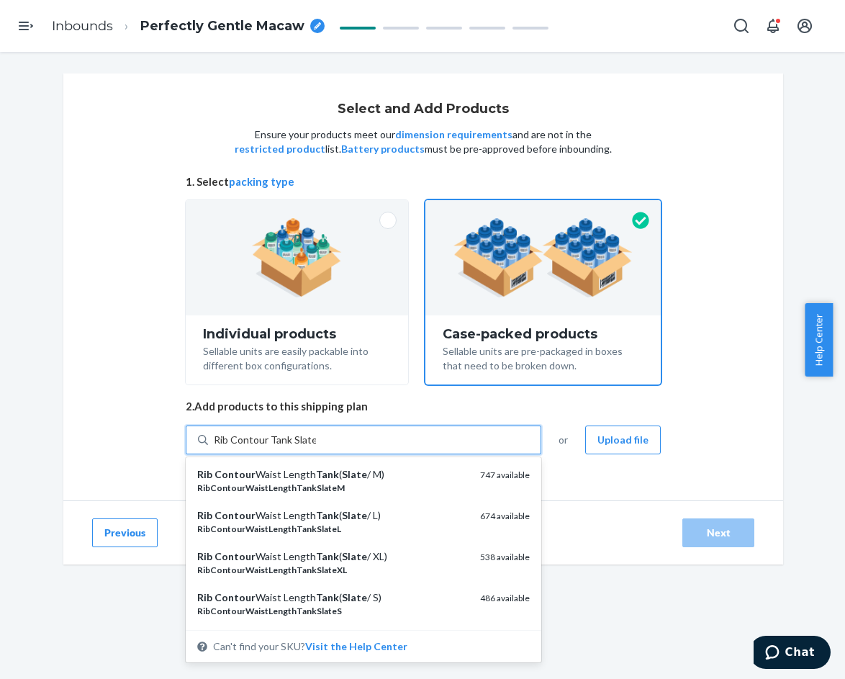
type input "Rib Contour Tank Slate"
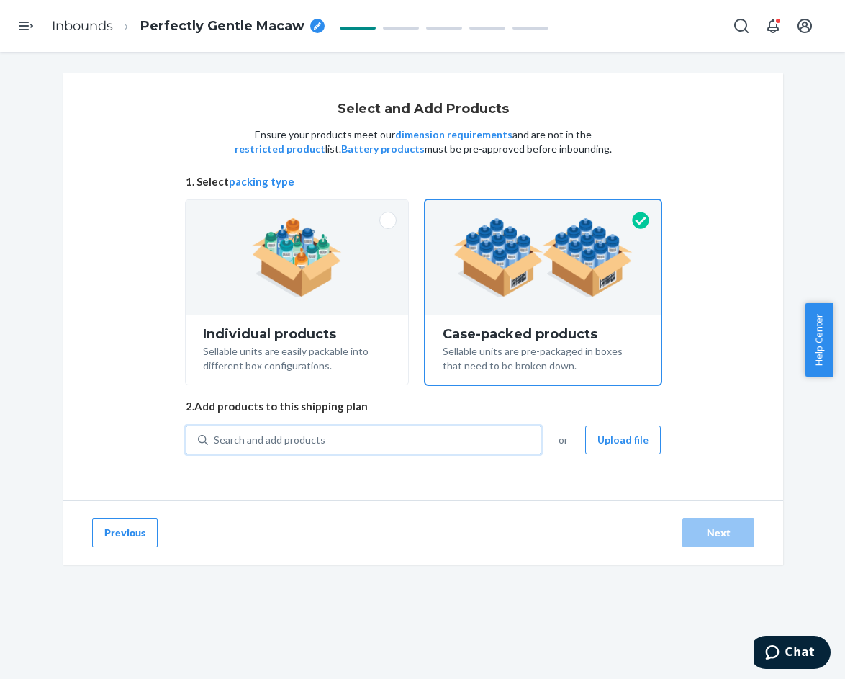
click at [317, 440] on div "Search and add products" at bounding box center [374, 440] width 333 height 26
click at [215, 440] on input "0 results available. Use Up and Down to choose options, press Enter to select t…" at bounding box center [214, 440] width 1 height 14
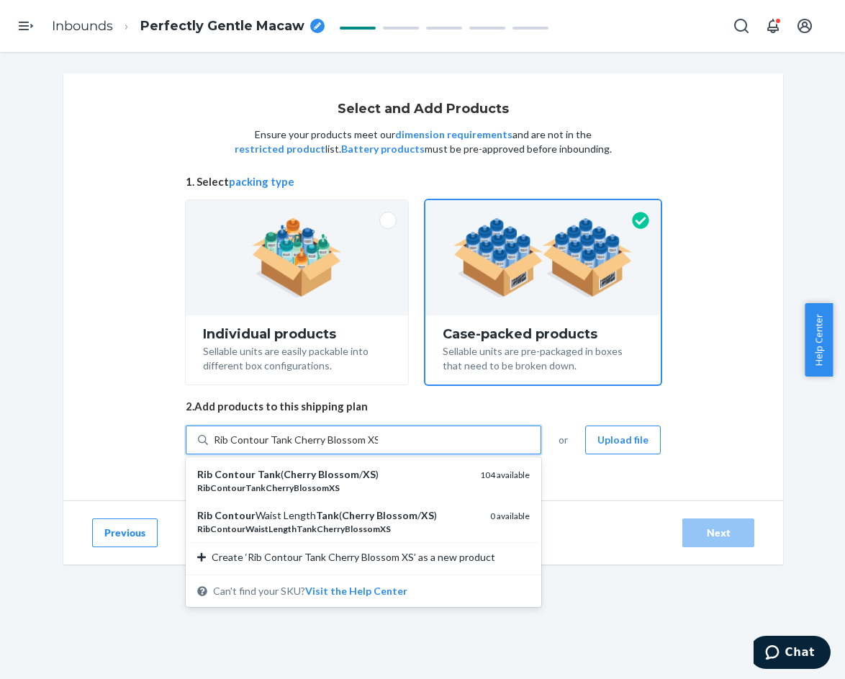
click at [265, 440] on input "Rib Contour Tank Cherry Blossom XS" at bounding box center [296, 440] width 164 height 14
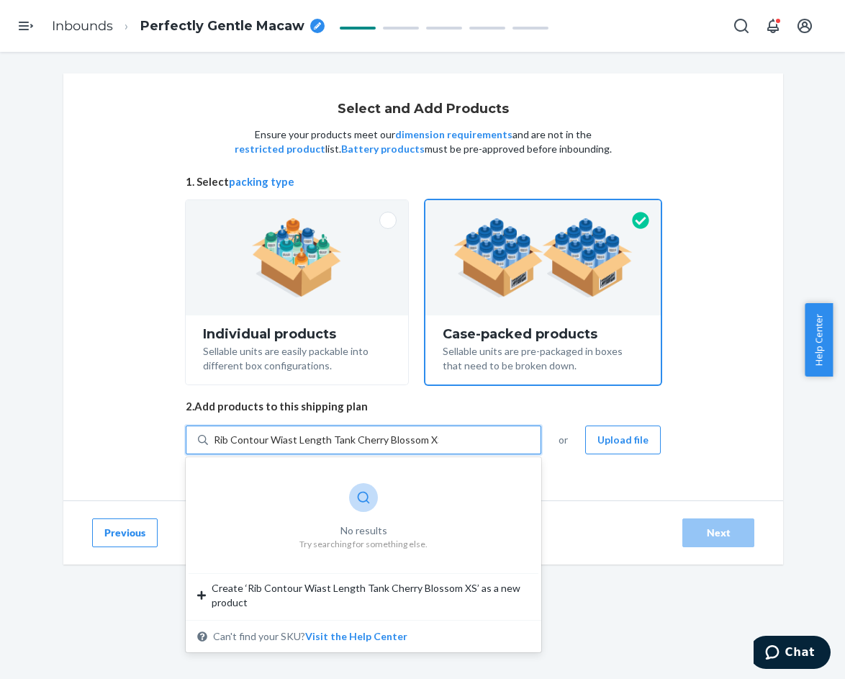
click at [279, 443] on input "Rib Contour Wiast Length Tank Cherry Blossom XS" at bounding box center [326, 440] width 225 height 14
type input "Rib Contour Waist Length Tank Cherry Blossom XS"
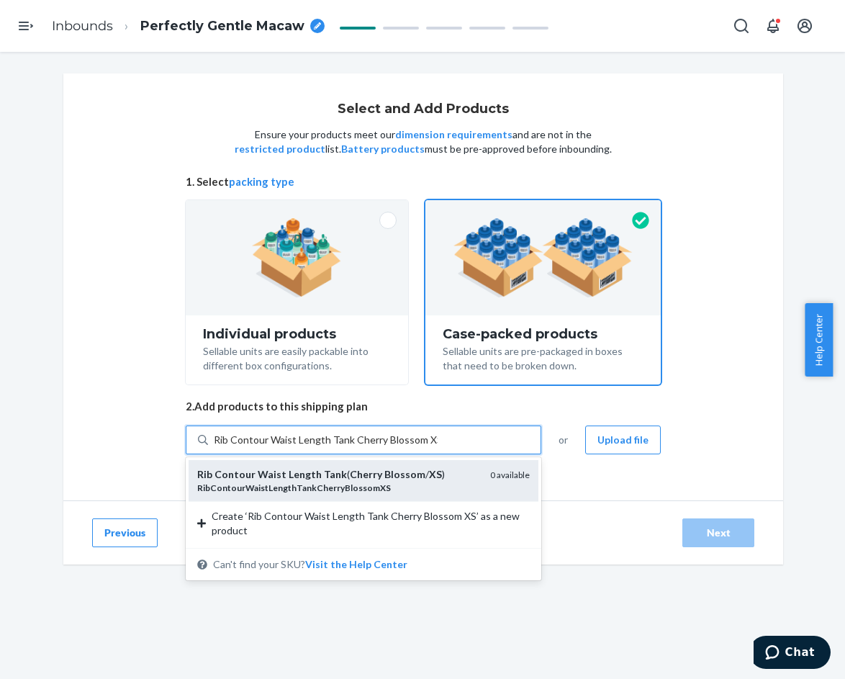
click at [324, 475] on em "Tank" at bounding box center [335, 474] width 23 height 12
click at [324, 447] on input "Rib Contour Waist Length Tank Cherry Blossom XS" at bounding box center [326, 440] width 224 height 14
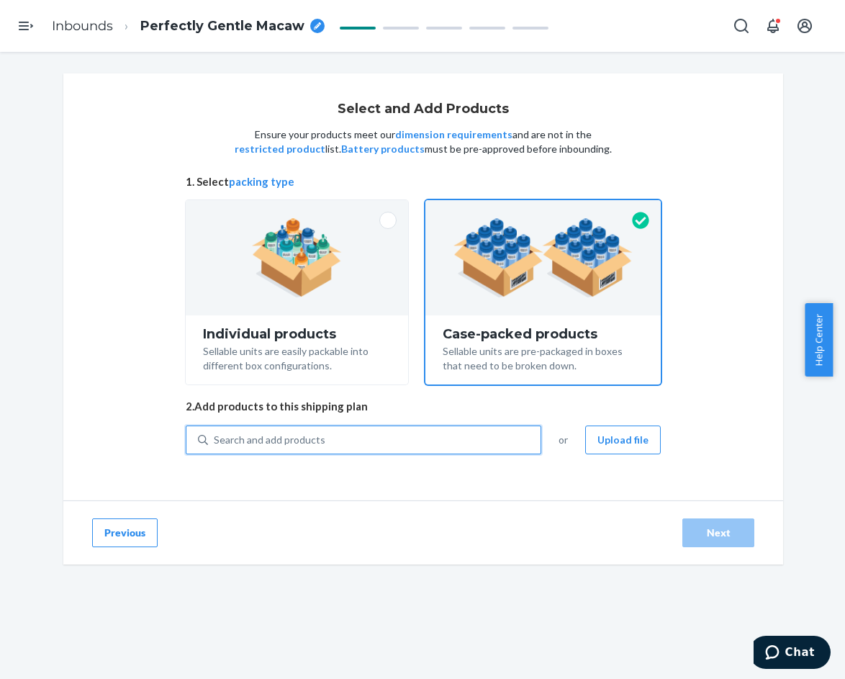
click at [298, 441] on div "Search and add products" at bounding box center [270, 440] width 112 height 14
click at [215, 441] on input "0 results available. Use Up and Down to choose options, press Enter to select t…" at bounding box center [214, 440] width 1 height 14
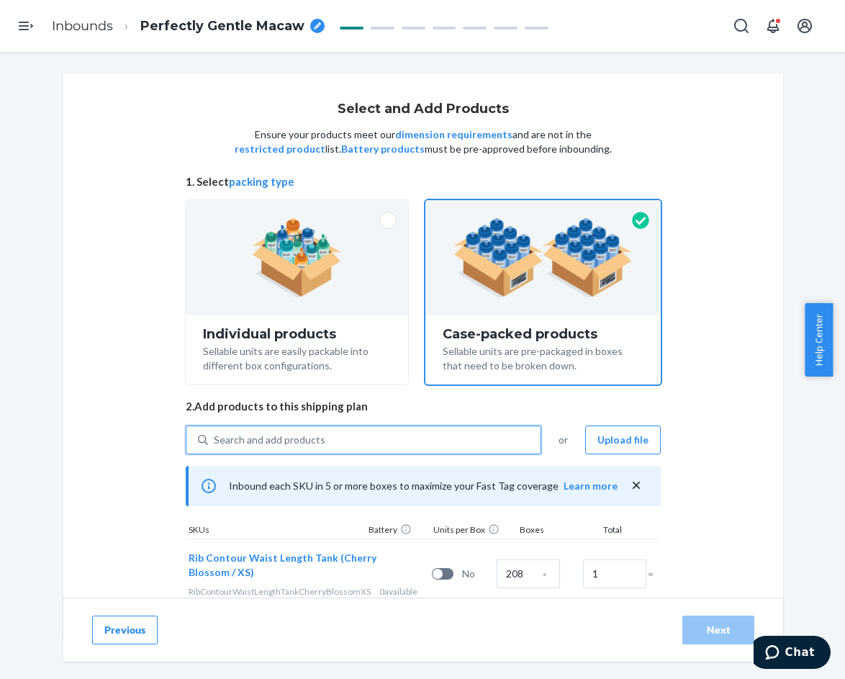
paste input "Rib Contour Waist Length Tank Cherry Blossom XS"
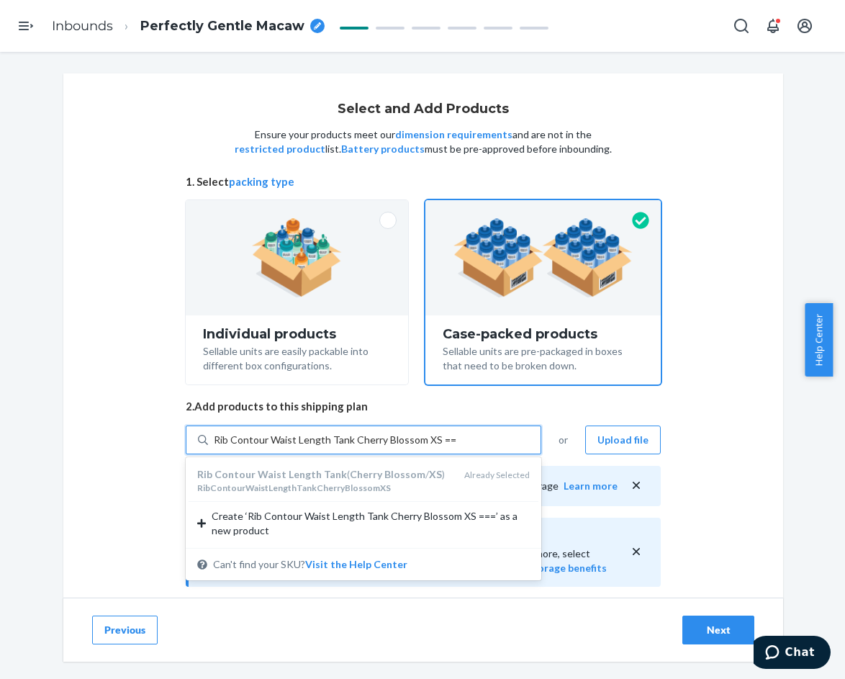
drag, startPoint x: 413, startPoint y: 439, endPoint x: 197, endPoint y: 436, distance: 215.3
click at [197, 436] on div "Rib Contour Waist Length Tank Cherry Blossom XS === Rib Contour Waist Length Ta…" at bounding box center [364, 440] width 356 height 29
click at [448, 442] on input "Rib Contour Waist Length Tank Cherry Blossom XS ===" at bounding box center [335, 440] width 243 height 14
paste input "text"
type input "Rib Contour Waist Length Tank Cherry Blossom S"
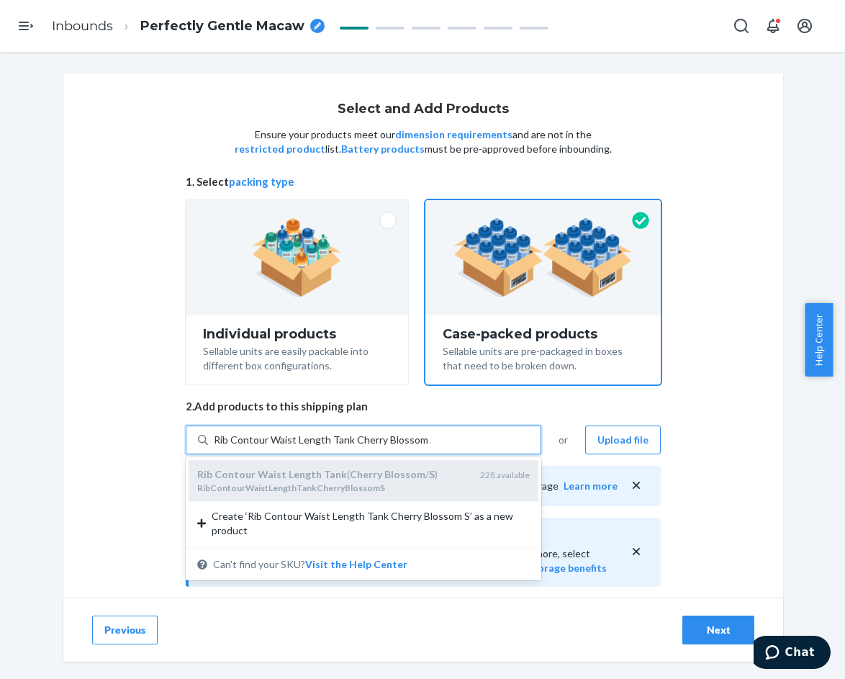
click at [393, 468] on em "Blossom" at bounding box center [405, 474] width 41 height 12
click at [393, 447] on input "Rib Contour Waist Length Tank Cherry Blossom S" at bounding box center [322, 440] width 217 height 14
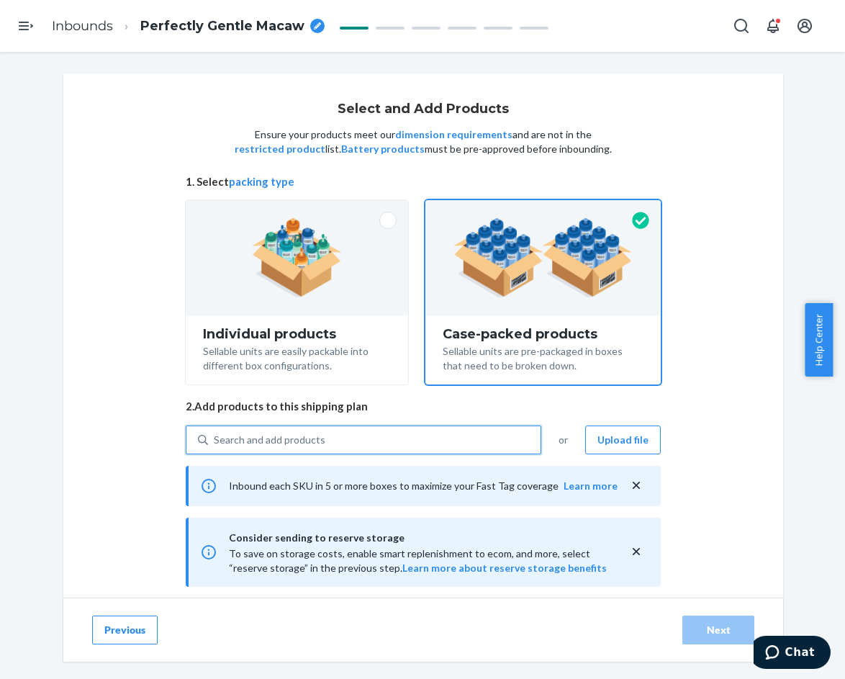
click at [374, 440] on div "Search and add products" at bounding box center [374, 440] width 333 height 26
click at [215, 440] on input "0 results available. Select is focused ,type to refine list, press Down to open…" at bounding box center [214, 440] width 1 height 14
paste input "Rib Contour Waist Length Tank Cherry Blossom"
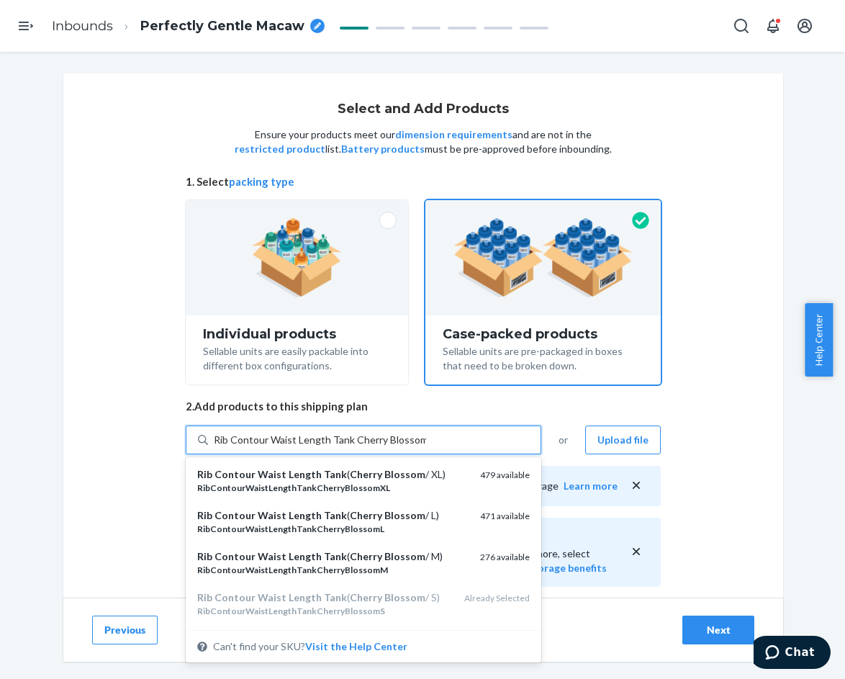
type input "Rib Contour Waist Length Tank Cherry Blossom M"
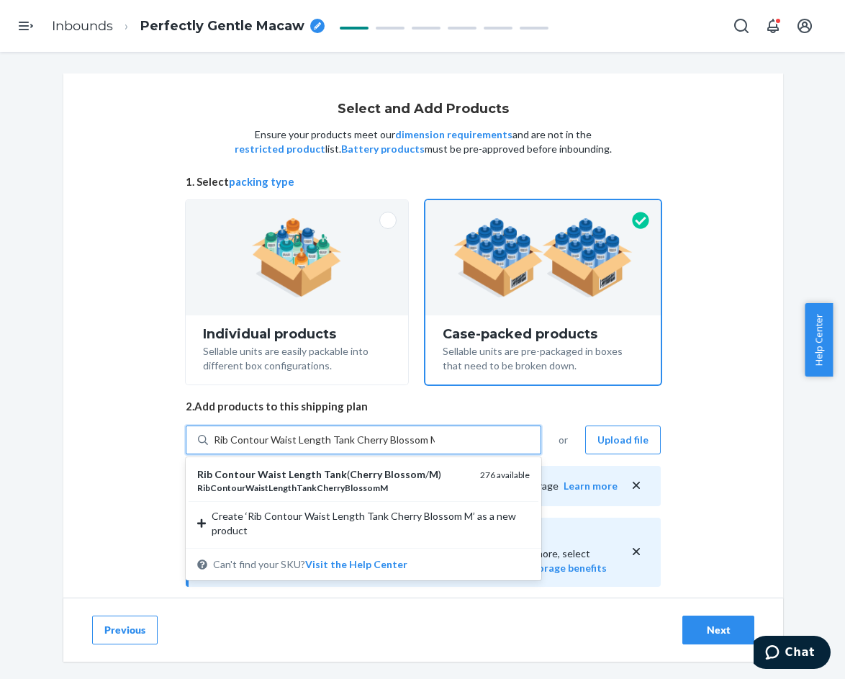
drag, startPoint x: 375, startPoint y: 485, endPoint x: 363, endPoint y: 464, distance: 24.2
click at [374, 485] on div "RibContourWaistLengthTankCherryBlossomM" at bounding box center [332, 488] width 271 height 12
click at [374, 447] on input "Rib Contour Waist Length Tank Cherry Blossom M" at bounding box center [324, 440] width 221 height 14
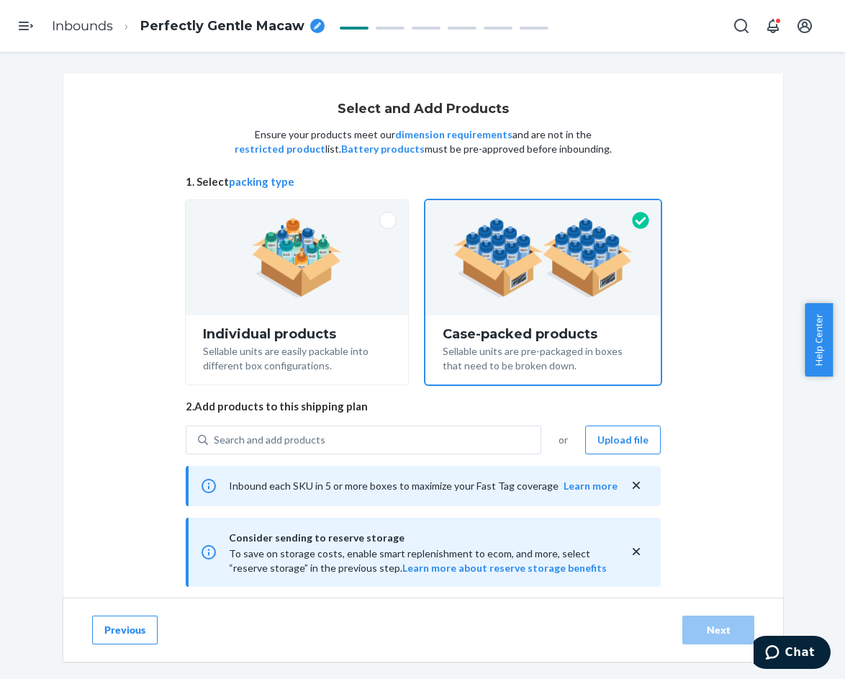
click at [356, 454] on div "Search and add products or Upload file Inbound each SKU in 5 or more boxes to m…" at bounding box center [423, 612] width 475 height 372
click at [347, 441] on div "Search and add products" at bounding box center [374, 440] width 333 height 26
click at [215, 441] on input "Search and add products" at bounding box center [214, 440] width 1 height 14
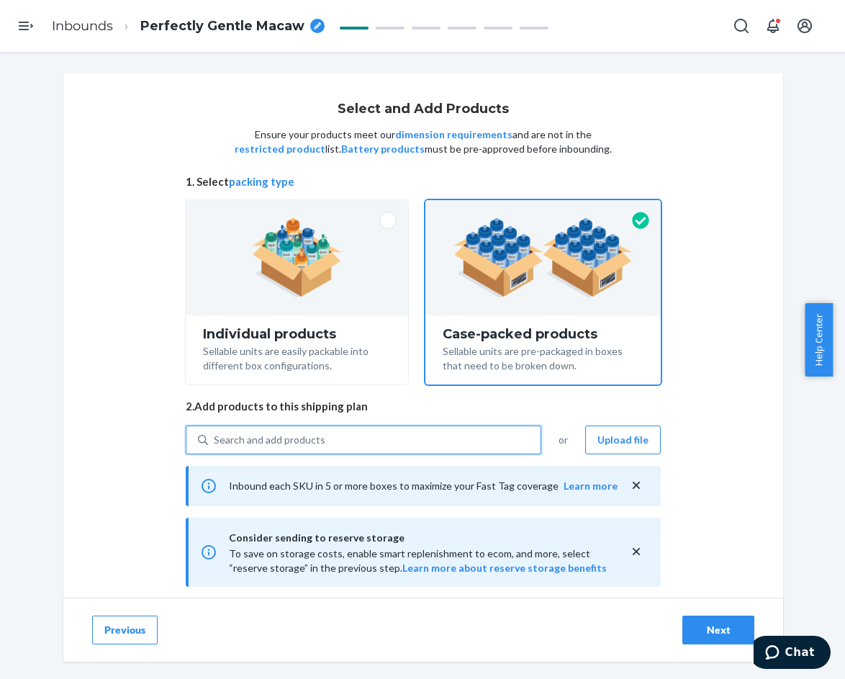
paste input "Rib Contour Waist Length Tank Cherry Blossom"
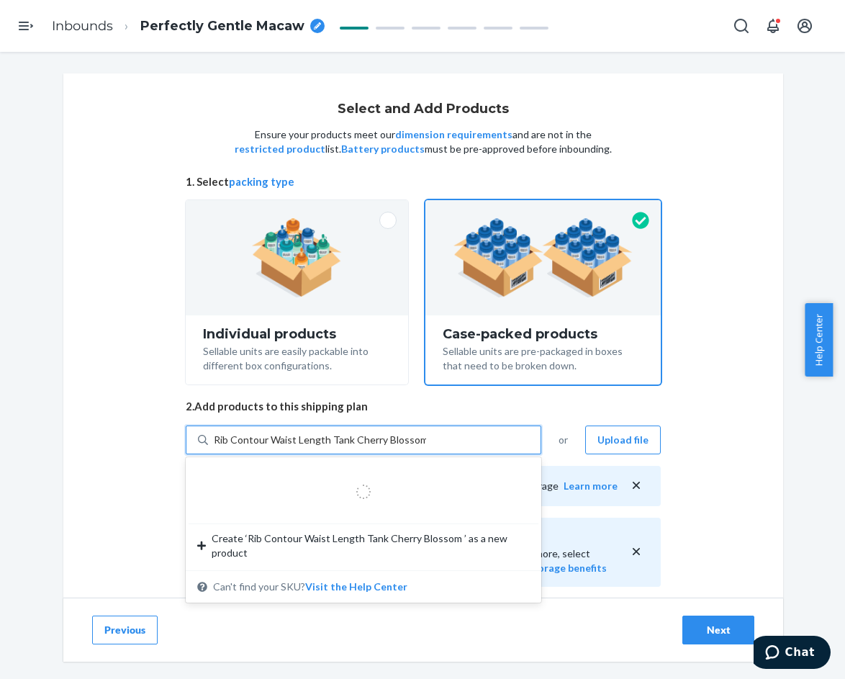
type input "Rib Contour Waist Length Tank Cherry Blossom L"
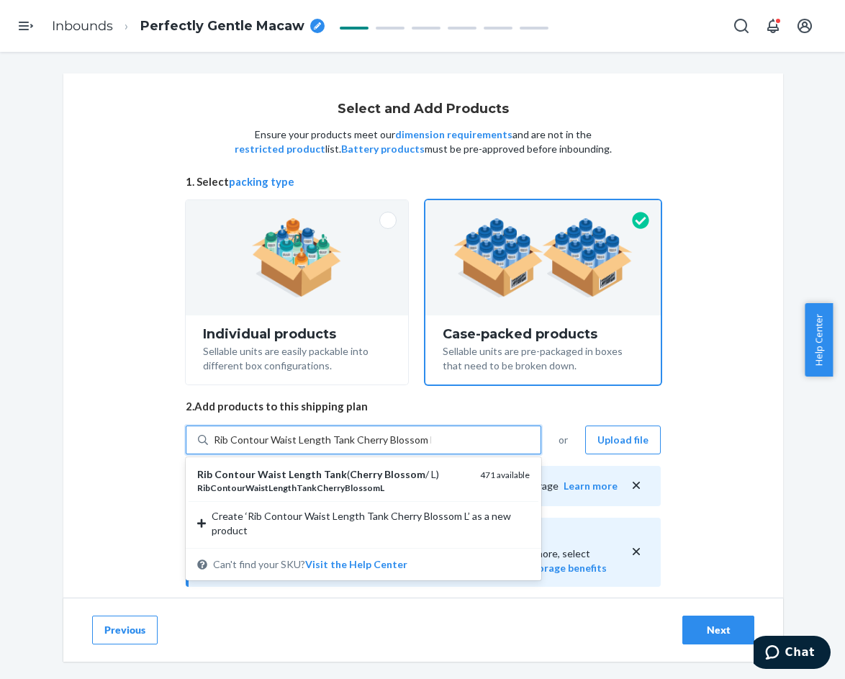
drag, startPoint x: 342, startPoint y: 471, endPoint x: 338, endPoint y: 459, distance: 13.0
click at [350, 471] on em "Cherry" at bounding box center [366, 474] width 32 height 12
click at [341, 447] on input "Rib Contour Waist Length Tank Cherry Blossom L" at bounding box center [322, 440] width 217 height 14
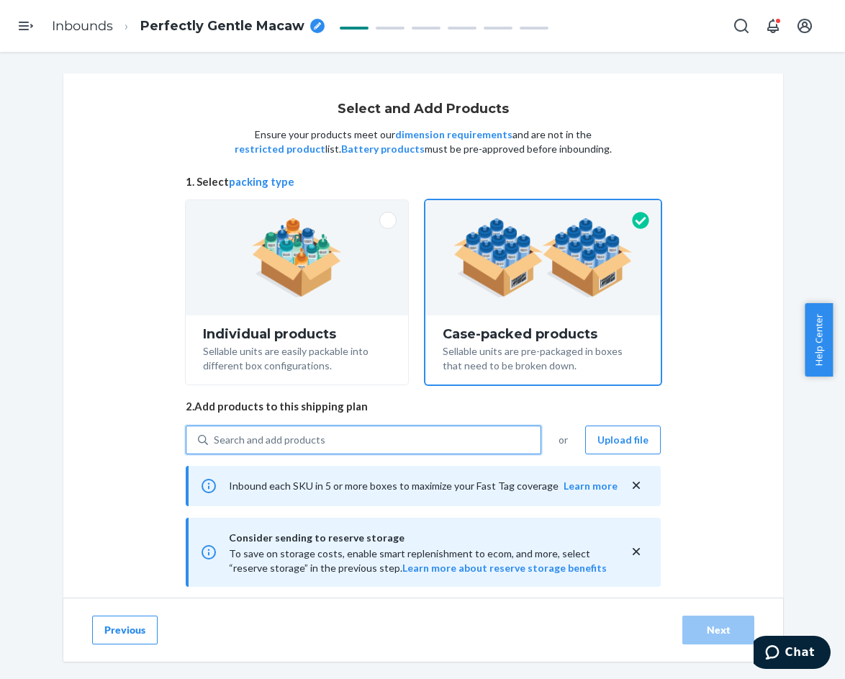
click at [336, 442] on div "Search and add products" at bounding box center [374, 440] width 333 height 26
click at [215, 442] on input "0 results available. Use Up and Down to choose options, press Enter to select t…" at bounding box center [214, 440] width 1 height 14
paste input "Rib Contour Waist Length Tank Cherry Blossom"
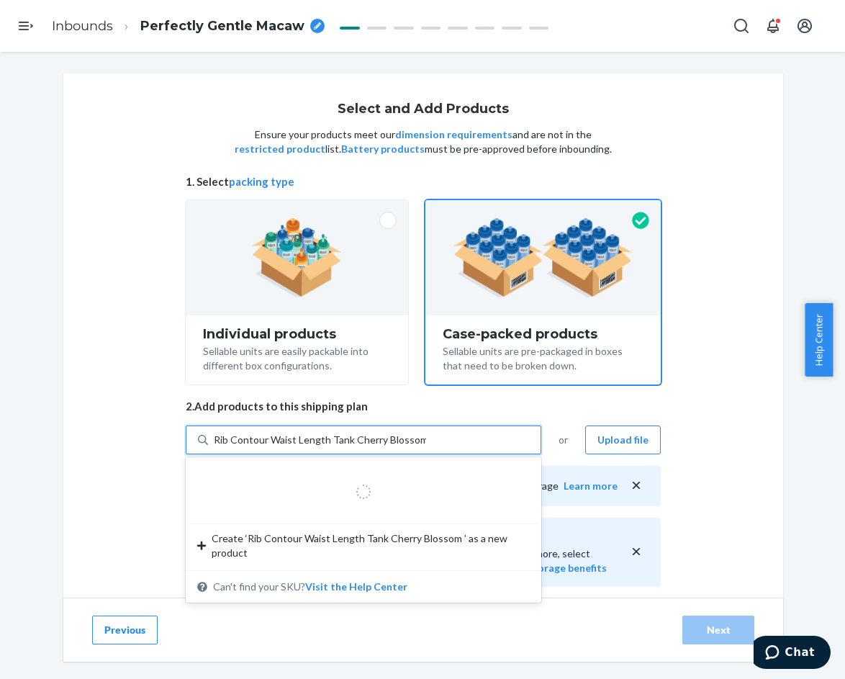
type input "Rib Contour Waist Length Tank Cherry Blossom XL"
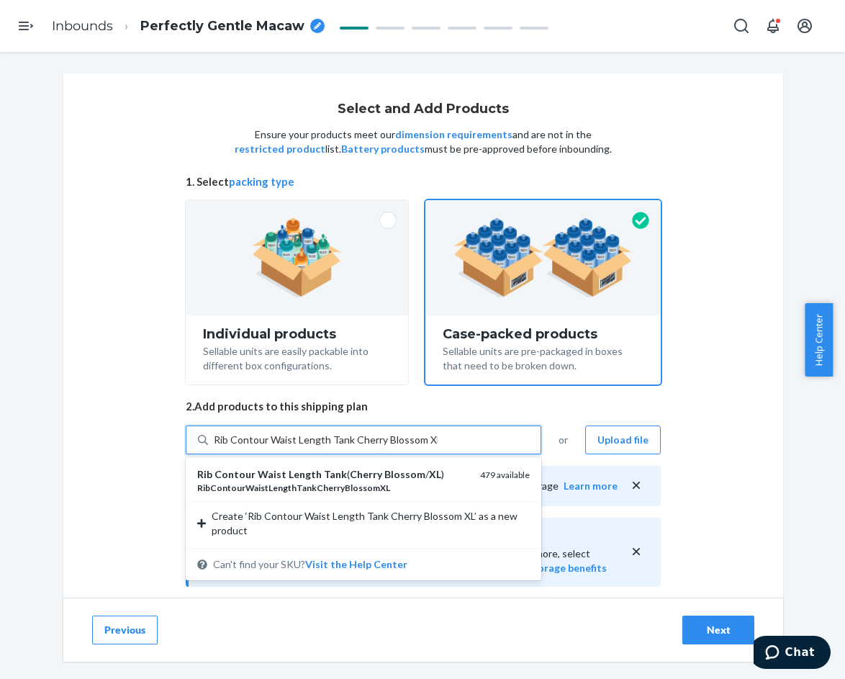
click at [352, 477] on em "Cherry" at bounding box center [366, 474] width 32 height 12
click at [352, 447] on input "Rib Contour Waist Length Tank Cherry Blossom XL" at bounding box center [326, 440] width 224 height 14
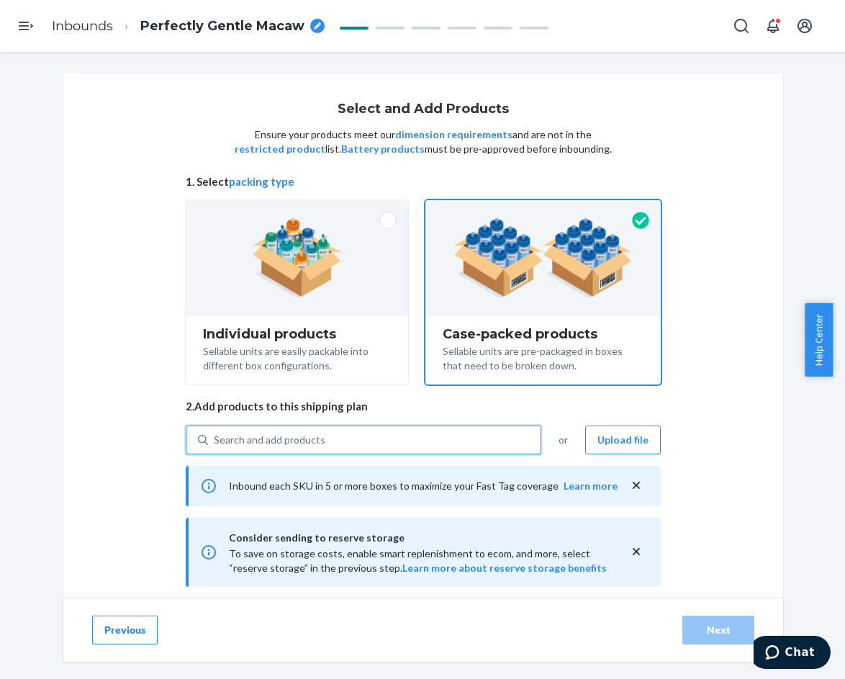
click at [349, 448] on div "Search and add products" at bounding box center [374, 440] width 333 height 26
click at [215, 447] on input "0 results available. Select is focused ,type to refine list, press Down to open…" at bounding box center [214, 440] width 1 height 14
paste input "Rib Contour Waist Length Tank Cherry Blossom"
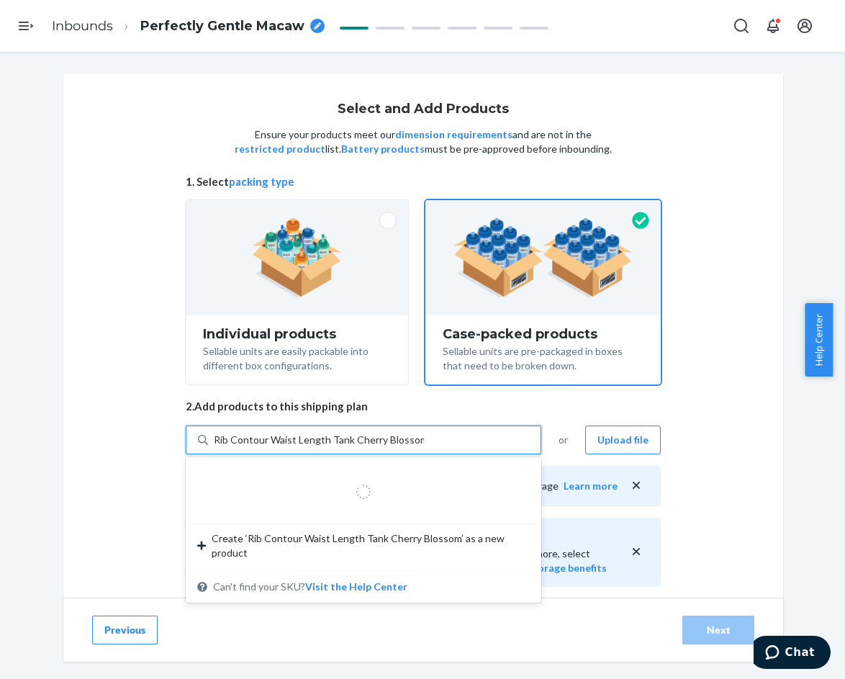
type input "Rib Contour Waist Length Tank Cherry Blossom 2"
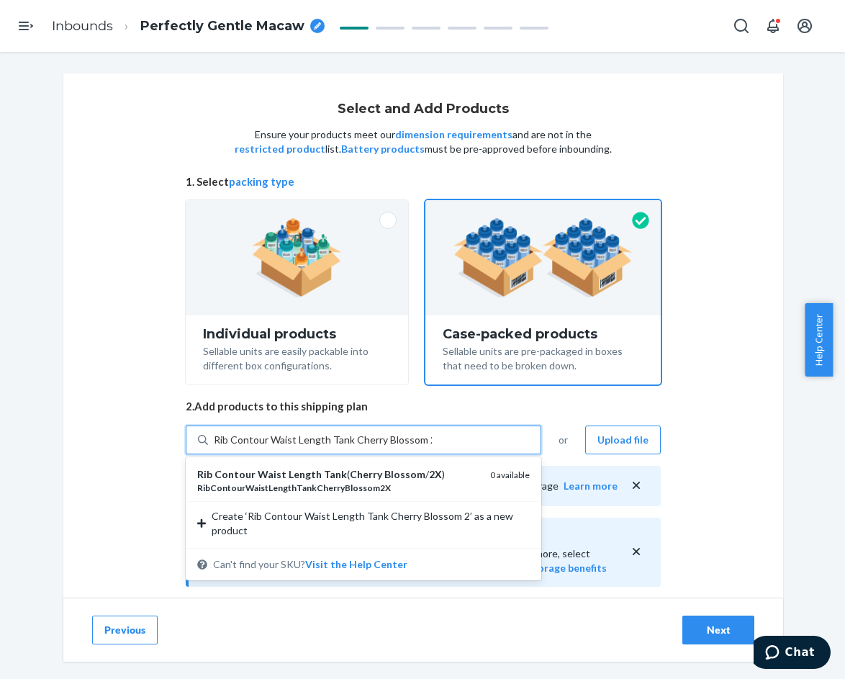
click at [353, 485] on em "RibContourWaistLengthTankCherryBlossom2X" at bounding box center [294, 487] width 194 height 11
click at [353, 447] on input "Rib Contour Waist Length Tank Cherry Blossom 2" at bounding box center [323, 440] width 218 height 14
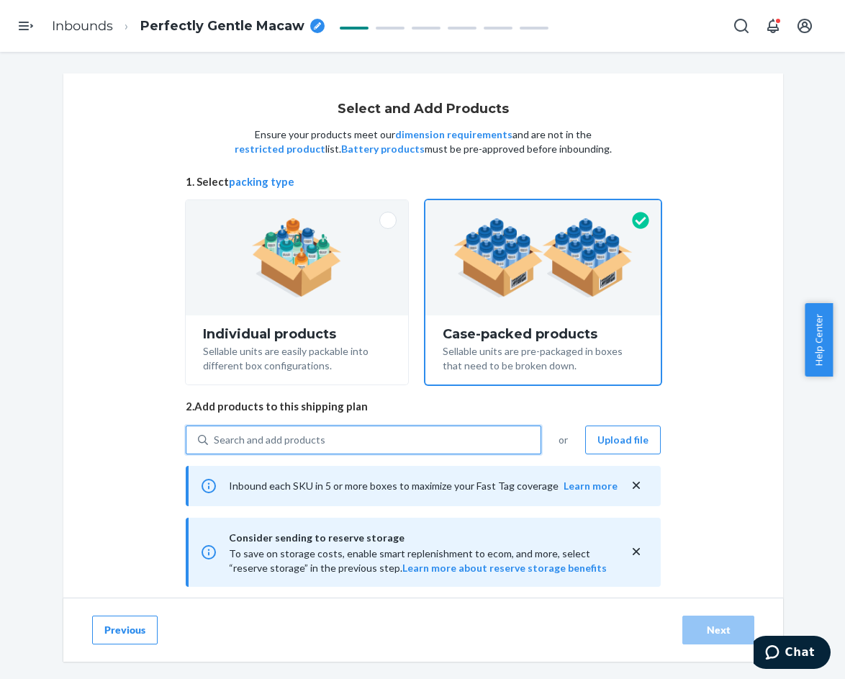
click at [341, 434] on div "Search and add products" at bounding box center [374, 440] width 333 height 26
click at [215, 434] on input "0 results available. Select is focused ,type to refine list, press Down to open…" at bounding box center [214, 440] width 1 height 14
paste input "Rib Contour Waist Length Tank Cherry Blossom"
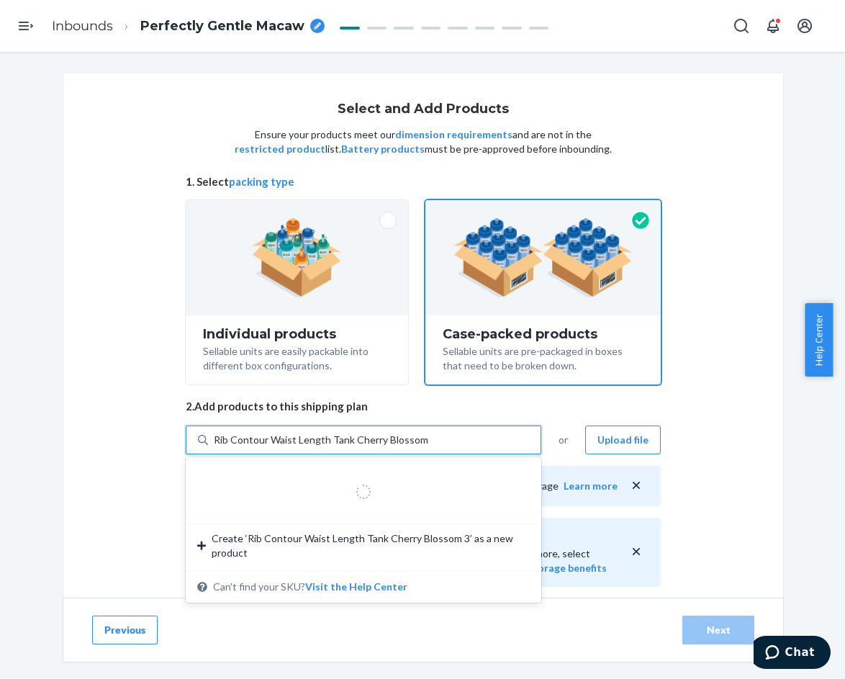
type input "Rib Contour Waist Length Tank Cherry Blossom 3"
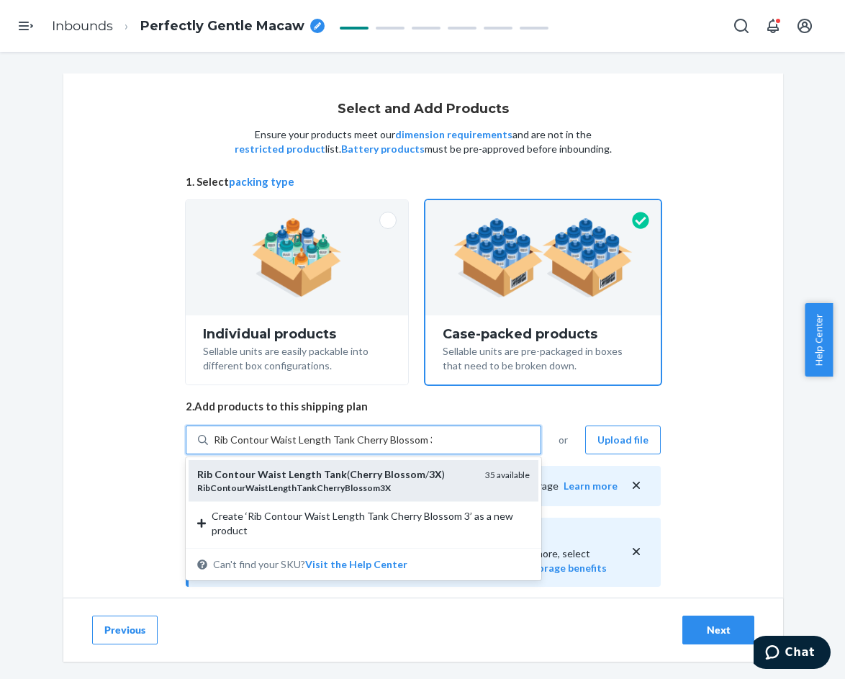
click at [385, 477] on em "Blossom" at bounding box center [405, 474] width 41 height 12
click at [371, 447] on input "Rib Contour Waist Length Tank Cherry Blossom 3" at bounding box center [323, 440] width 218 height 14
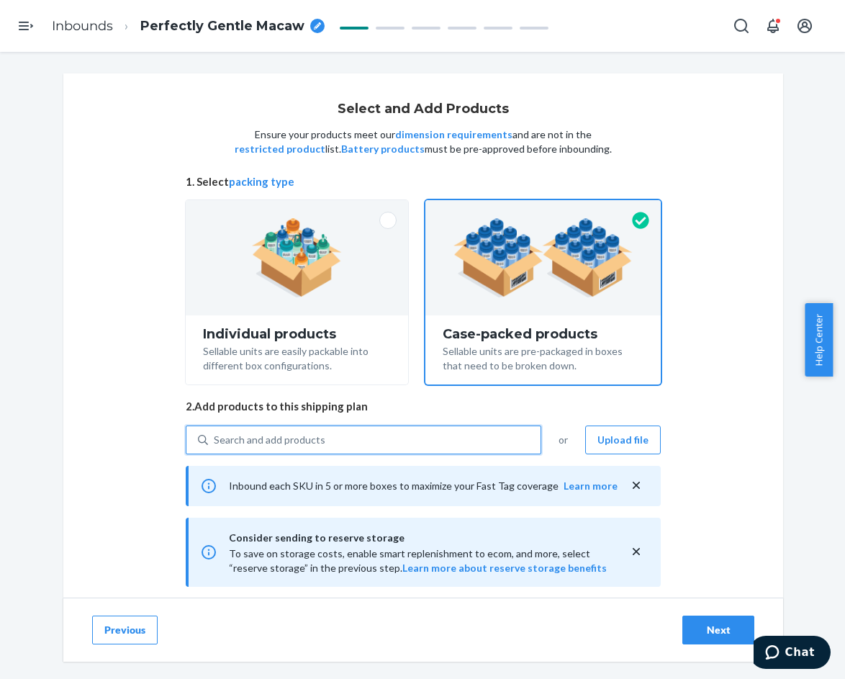
click at [410, 441] on div "Search and add products" at bounding box center [374, 440] width 333 height 26
click at [215, 441] on input "0 results available. Select is focused ,type to refine list, press Down to open…" at bounding box center [214, 440] width 1 height 14
paste input "Rib Contour Waist Length Tank Cherry Blossom"
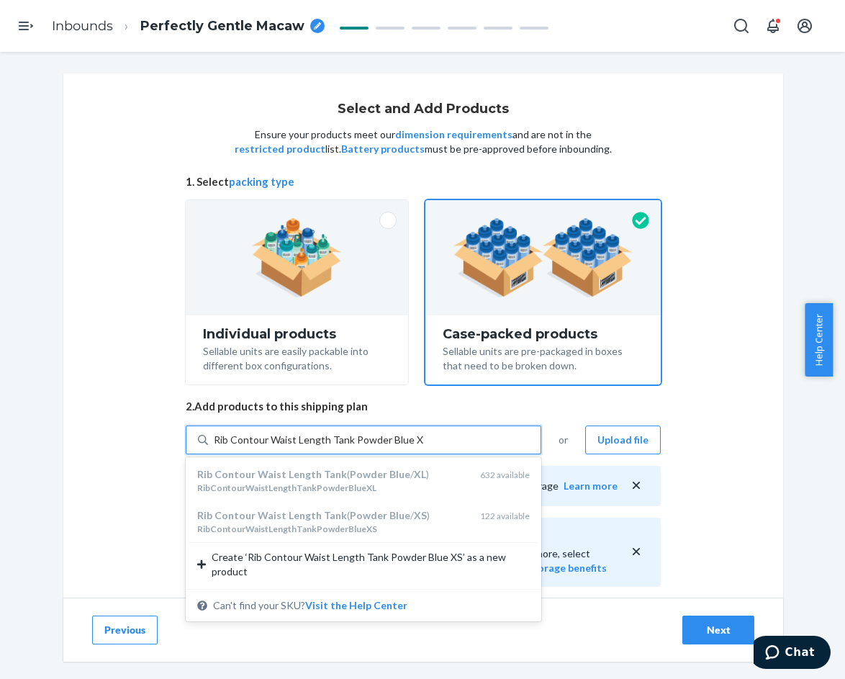
type input "Rib Contour Waist Length Tank Powder Blue XS"
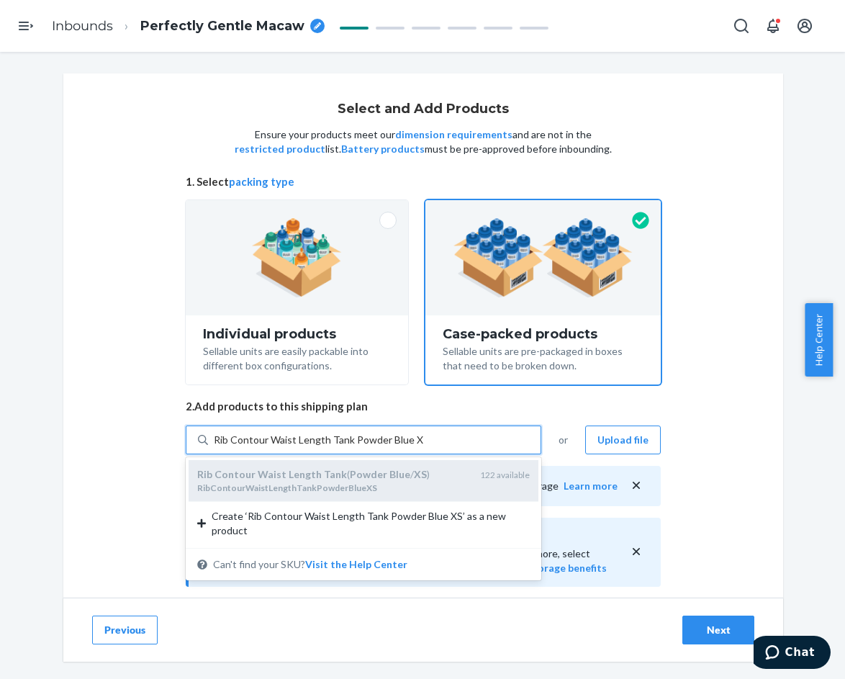
click at [382, 485] on div "RibContourWaistLengthTankPowderBlueXS" at bounding box center [332, 488] width 271 height 12
click at [382, 447] on input "Rib Contour Waist Length Tank Powder Blue XS" at bounding box center [319, 440] width 210 height 14
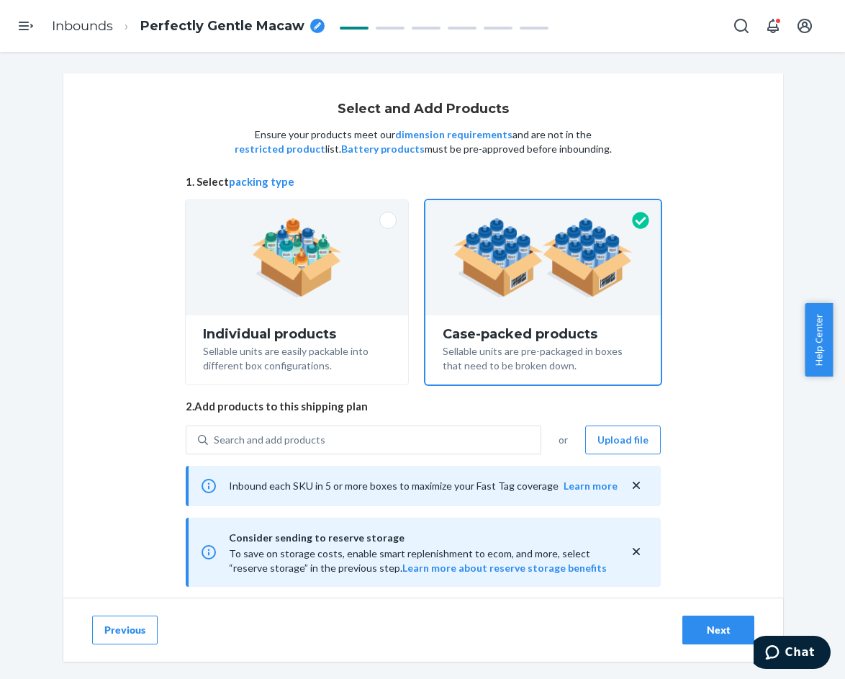
drag, startPoint x: 78, startPoint y: 297, endPoint x: 123, endPoint y: 305, distance: 46.1
click at [377, 441] on div "Search and add products" at bounding box center [374, 440] width 333 height 26
click at [215, 441] on input "Search and add products" at bounding box center [214, 440] width 1 height 14
paste input "Rib Contour Waist Length Tank Powder Blue"
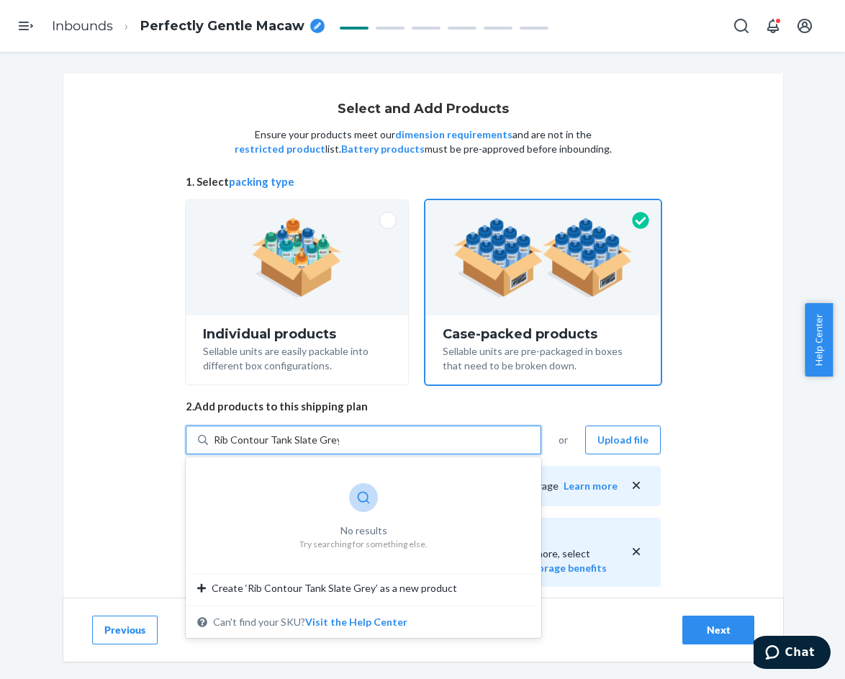
type input "Rib Contour Tank Slate Grey"
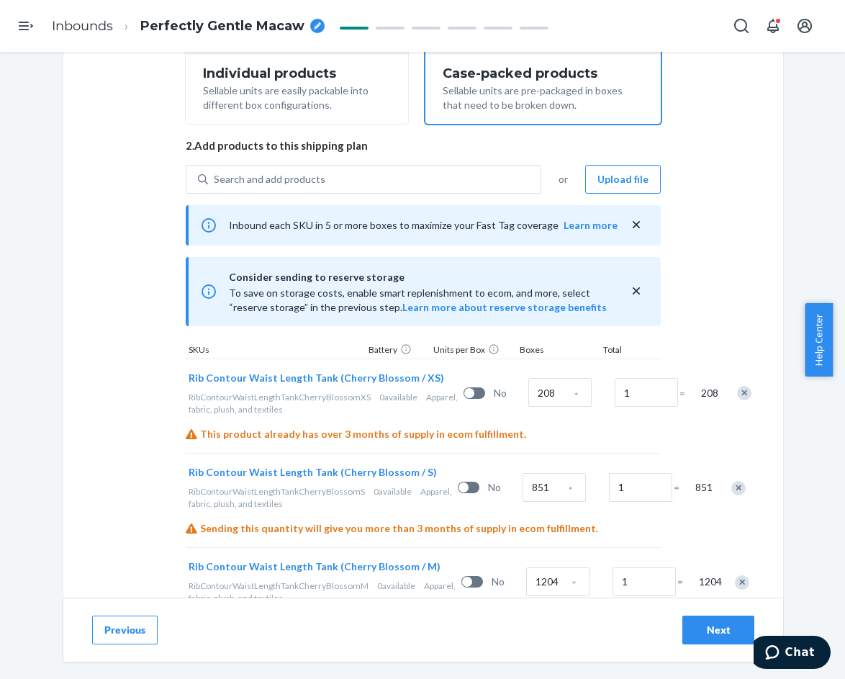
scroll to position [248, 0]
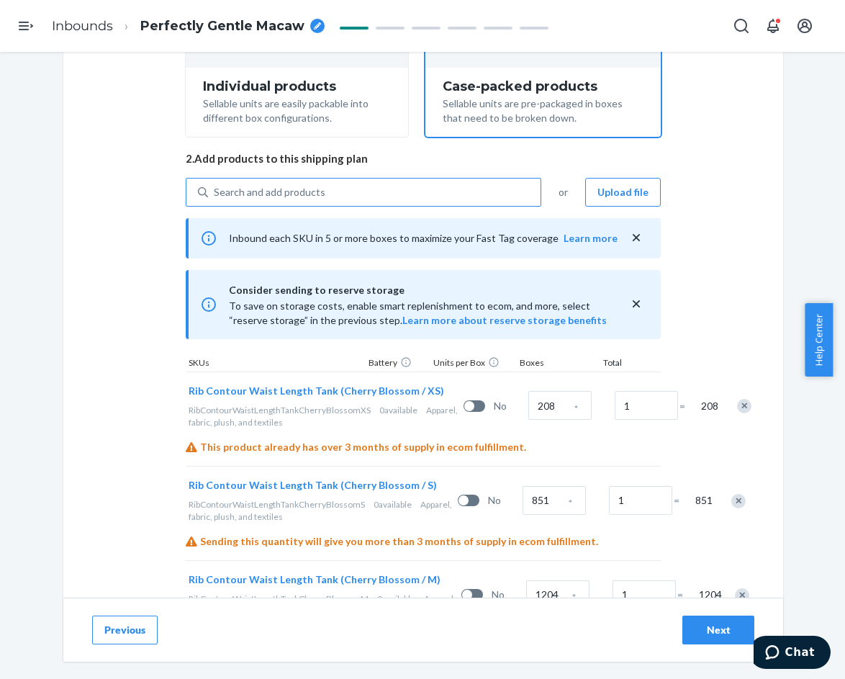
click at [310, 197] on div "Search and add products" at bounding box center [270, 192] width 112 height 14
click at [215, 197] on input "Search and add products" at bounding box center [214, 192] width 1 height 14
paste input "[URL][DOMAIN_NAME]"
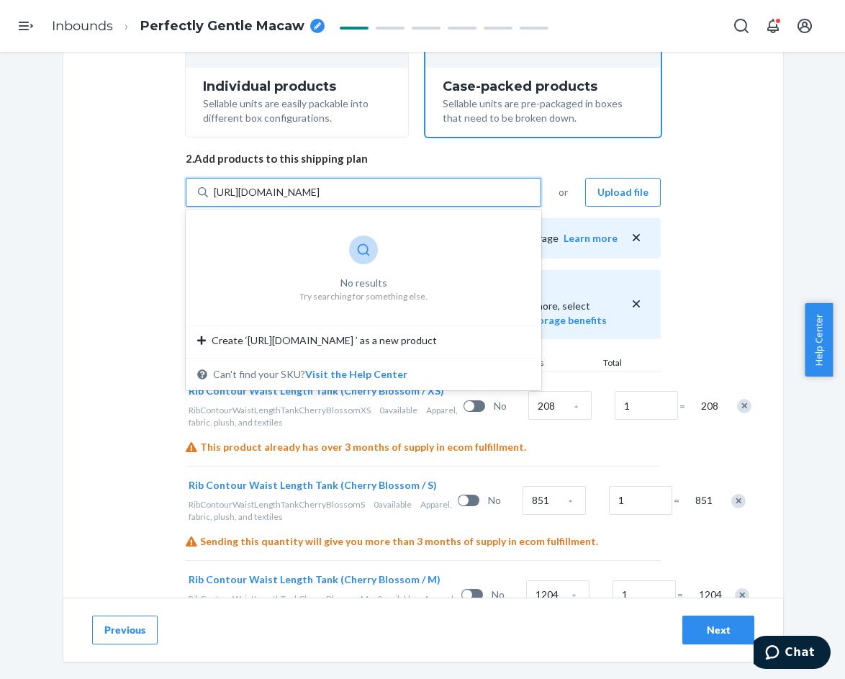
type input "[URL][DOMAIN_NAME]"
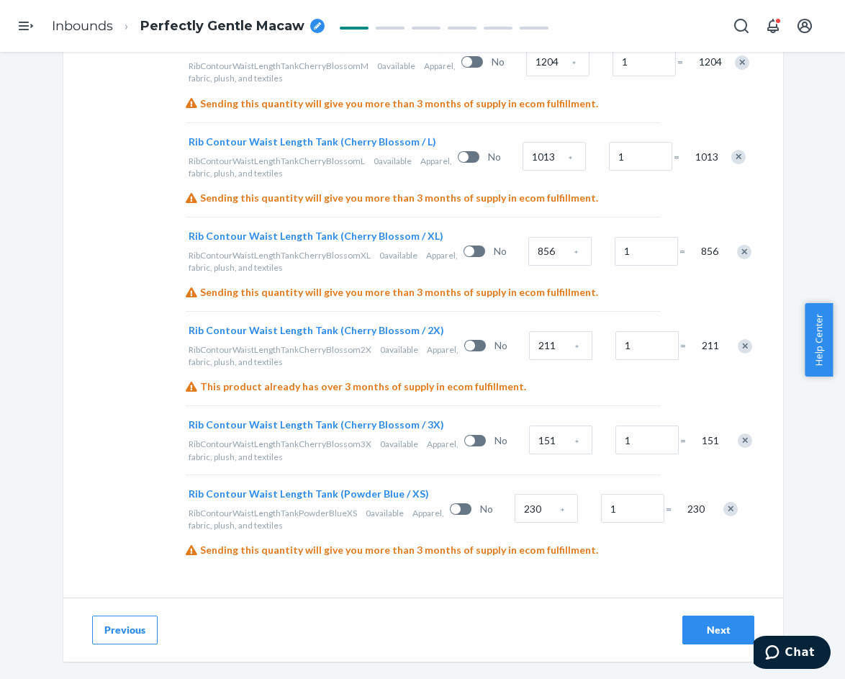
scroll to position [896, 0]
drag, startPoint x: 176, startPoint y: 477, endPoint x: 287, endPoint y: 495, distance: 111.6
copy span "Rib Contour Waist Length Tank (Powder Blue / XS)"
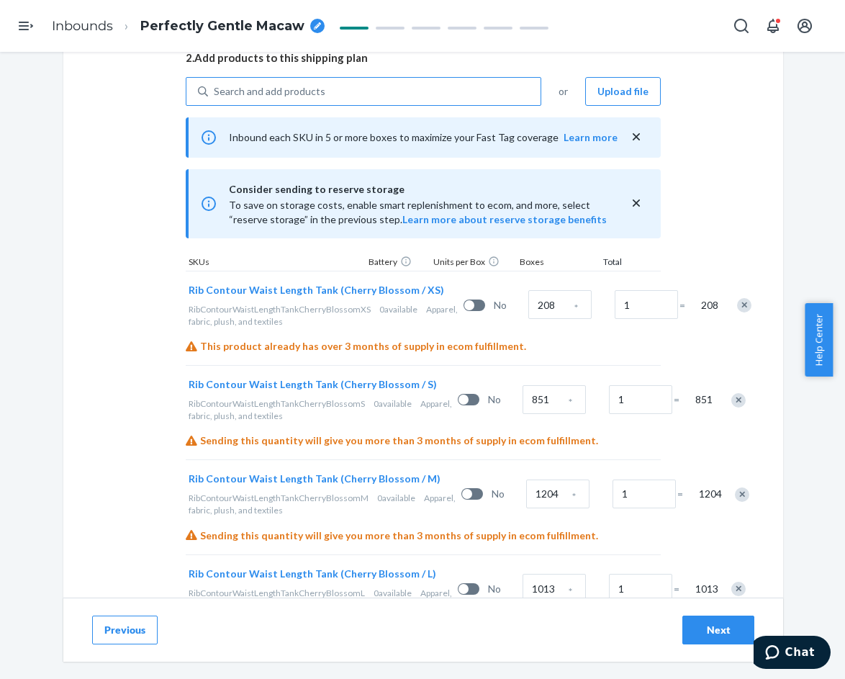
scroll to position [320, 0]
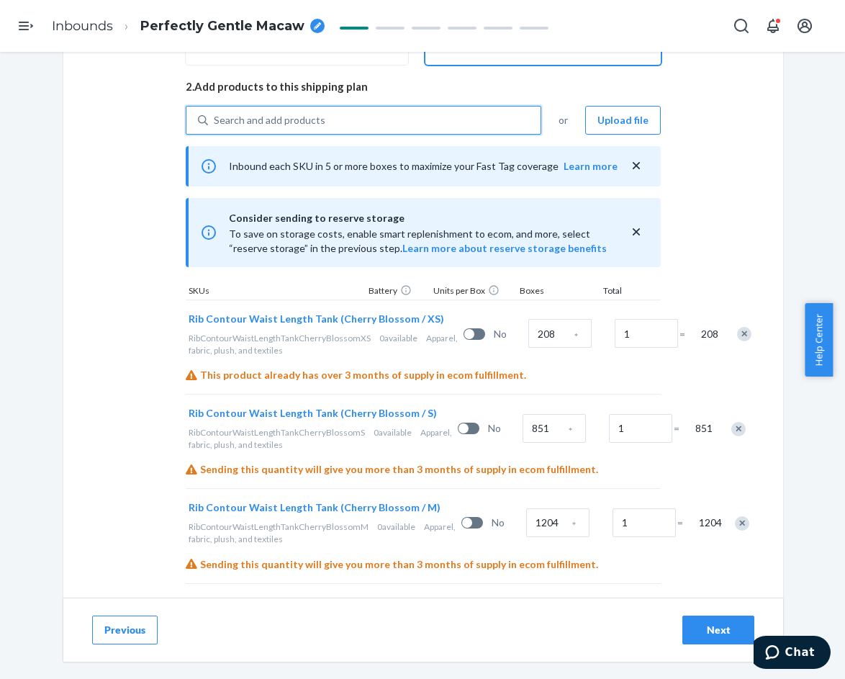
click at [264, 121] on div "Search and add products" at bounding box center [270, 120] width 112 height 14
click at [215, 121] on input "0 results available. Use Up and Down to choose options, press Enter to select t…" at bounding box center [214, 120] width 1 height 14
paste input "Rib Contour Waist Length Tank (Powder Blue / XS)"
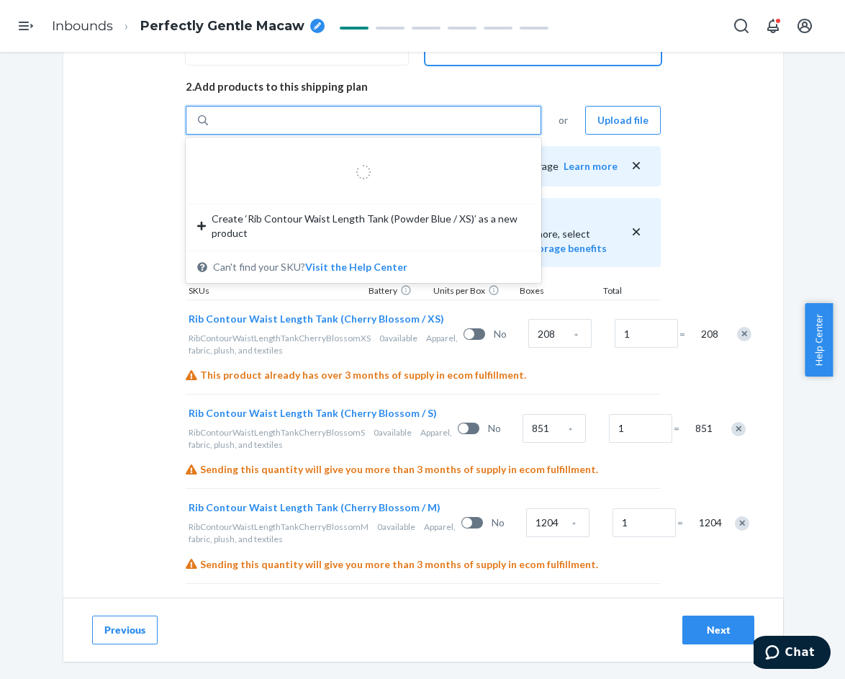
type input "Rib Contour Waist Length Tank (Powder Blue / XS)"
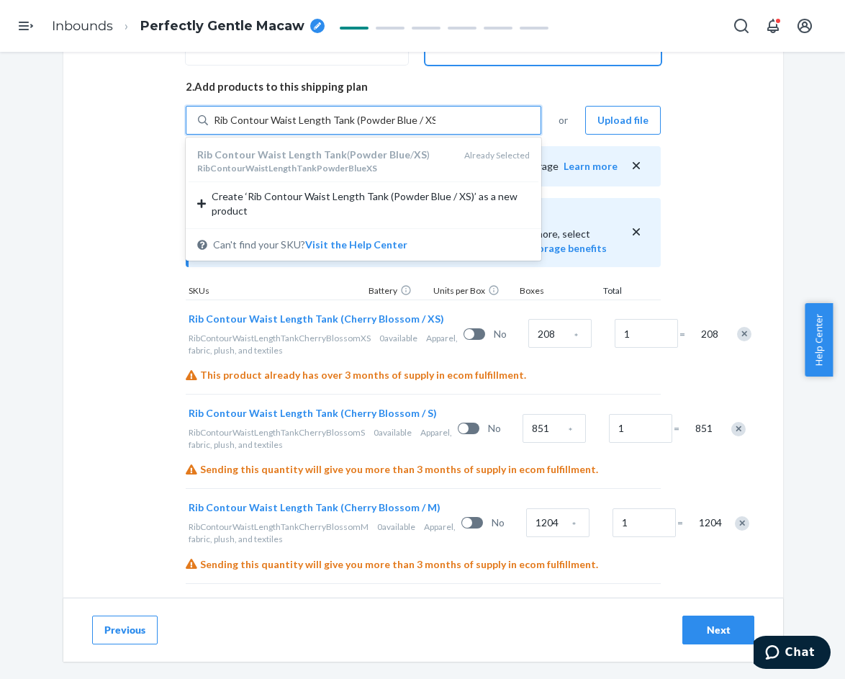
click at [418, 117] on input "Rib Contour Waist Length Tank (Powder Blue / XS)" at bounding box center [325, 120] width 222 height 14
click at [438, 118] on div "Rib Contour Waist Length Tank (Powder Blue / XS)" at bounding box center [374, 120] width 333 height 26
click at [436, 118] on input "option undefined focused, 1 of 1. 1 result available for search term Rib Contou…" at bounding box center [325, 120] width 222 height 14
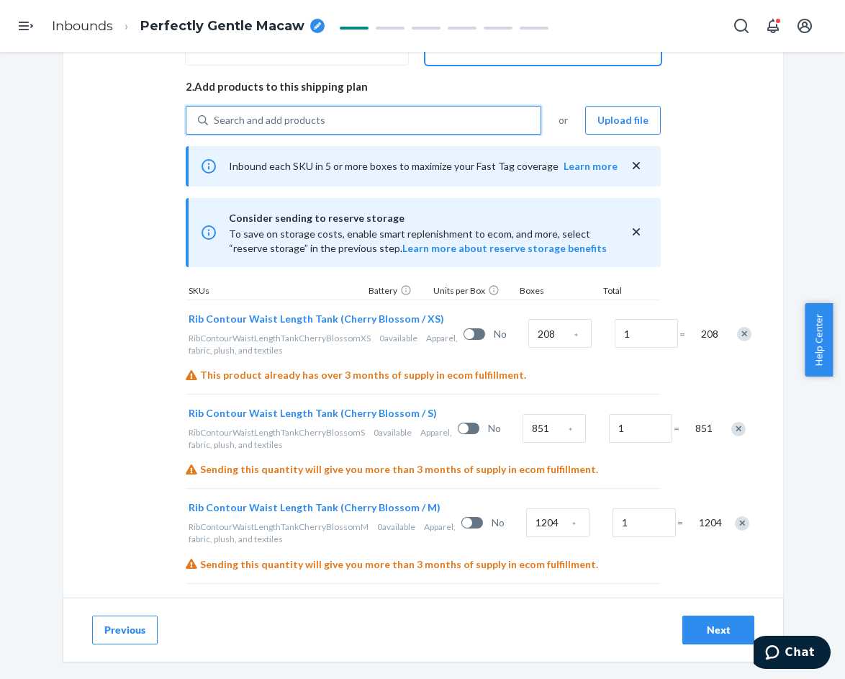
paste input "Rib Contour Waist Length Tank (Powder Blue / XS)"
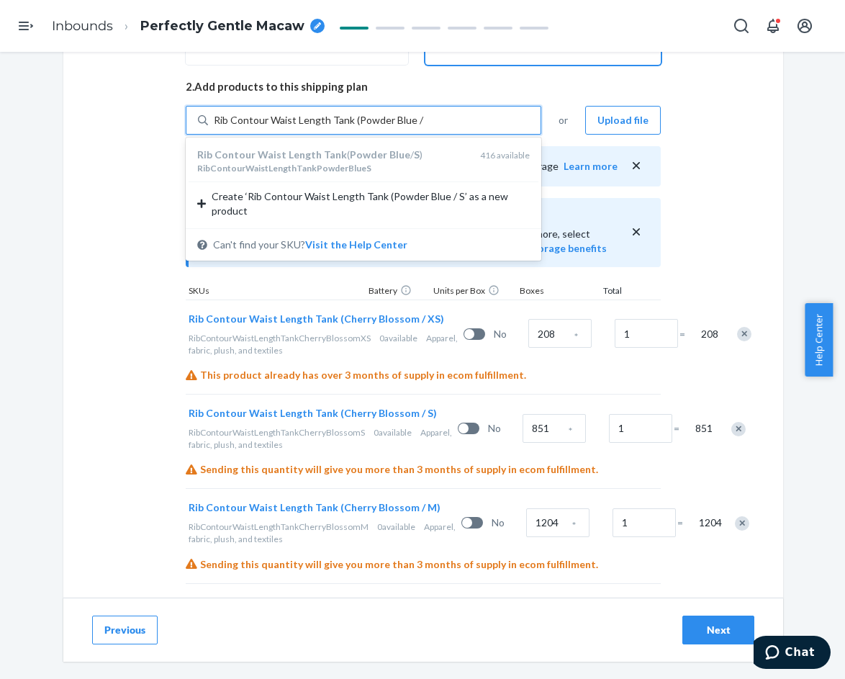
drag, startPoint x: 349, startPoint y: 118, endPoint x: 419, endPoint y: 117, distance: 69.9
click at [349, 119] on input "Rib Contour Waist Length Tank (Powder Blue / S" at bounding box center [320, 120] width 212 height 14
type input "Rib Contour Waist Length Tank Powder Blue / S"
drag, startPoint x: 400, startPoint y: 121, endPoint x: 184, endPoint y: 126, distance: 216.1
click at [186, 126] on div "Rib Contour Waist Length Tank Powder Blue / S Rib Contour Waist Length Tank Pow…" at bounding box center [364, 120] width 356 height 29
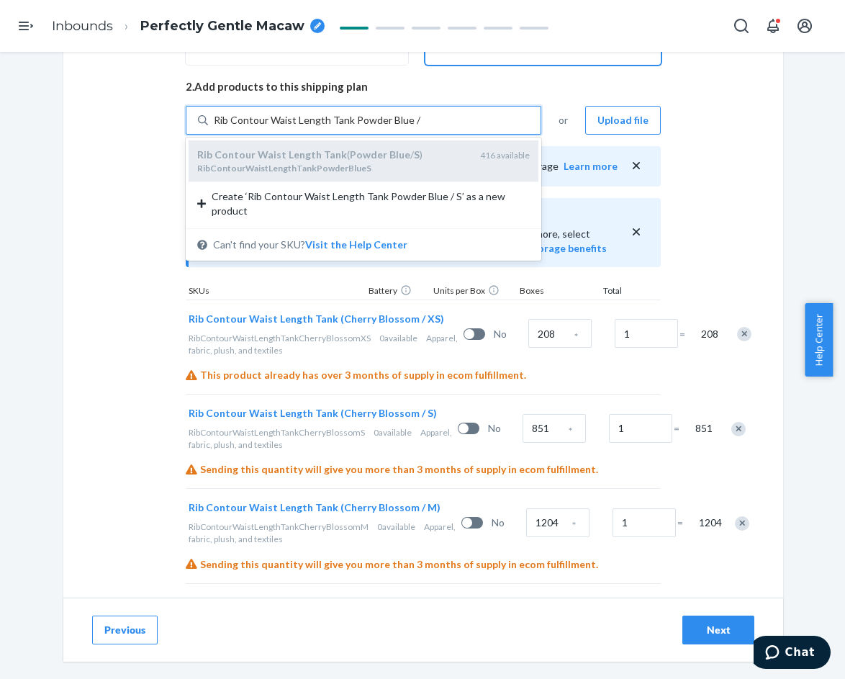
click at [350, 160] on em "Powder" at bounding box center [368, 154] width 37 height 12
click at [336, 127] on input "Rib Contour Waist Length Tank Powder Blue / S" at bounding box center [318, 120] width 209 height 14
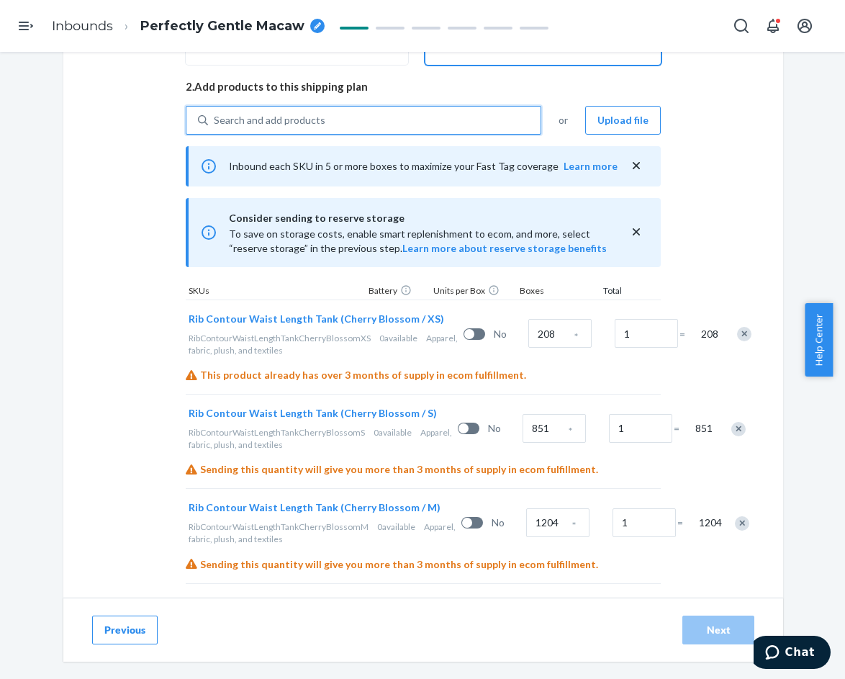
click at [325, 122] on div "Search and add products" at bounding box center [374, 120] width 333 height 26
click at [215, 122] on input "0 results available. Select is focused ,type to refine list, press Down to open…" at bounding box center [214, 120] width 1 height 14
paste input "Rib Contour Waist Length Tank Powder Blue"
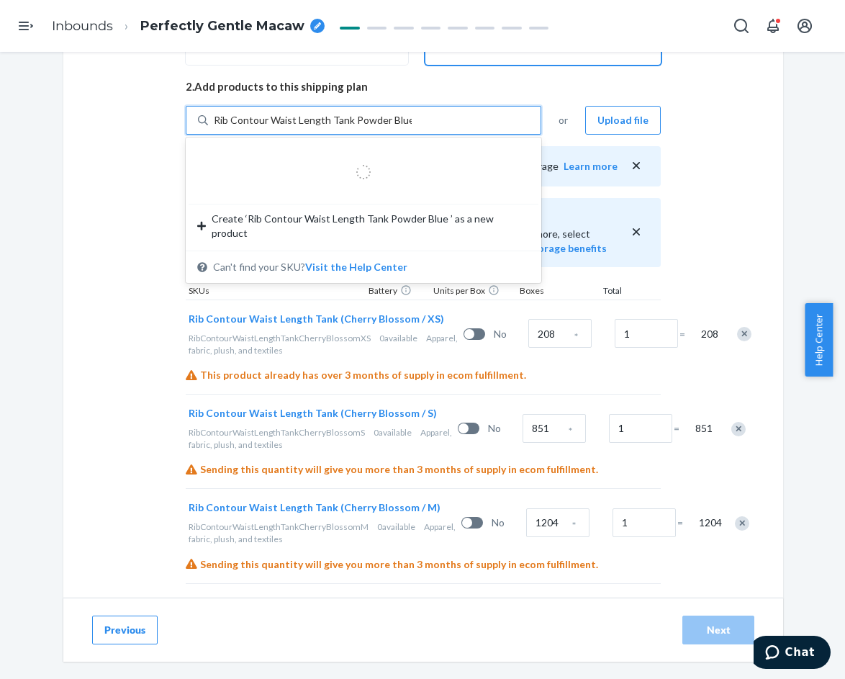
type input "Rib Contour Waist Length Tank Powder Blue M"
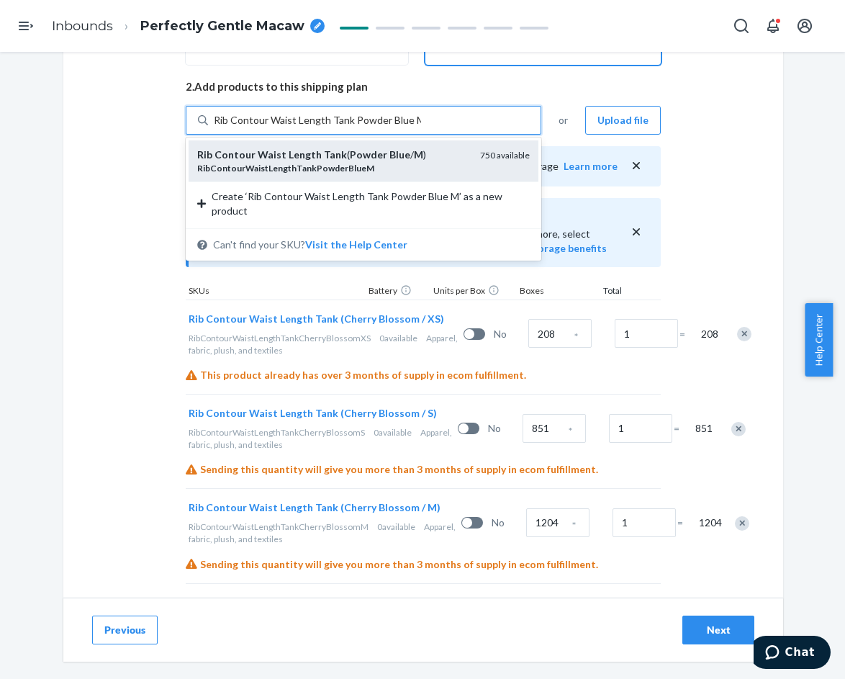
click at [371, 158] on div "Rib Contour Waist Length Tank ( Powder Blue / M )" at bounding box center [332, 155] width 271 height 14
click at [371, 127] on input "Rib Contour Waist Length Tank Powder Blue M" at bounding box center [317, 120] width 207 height 14
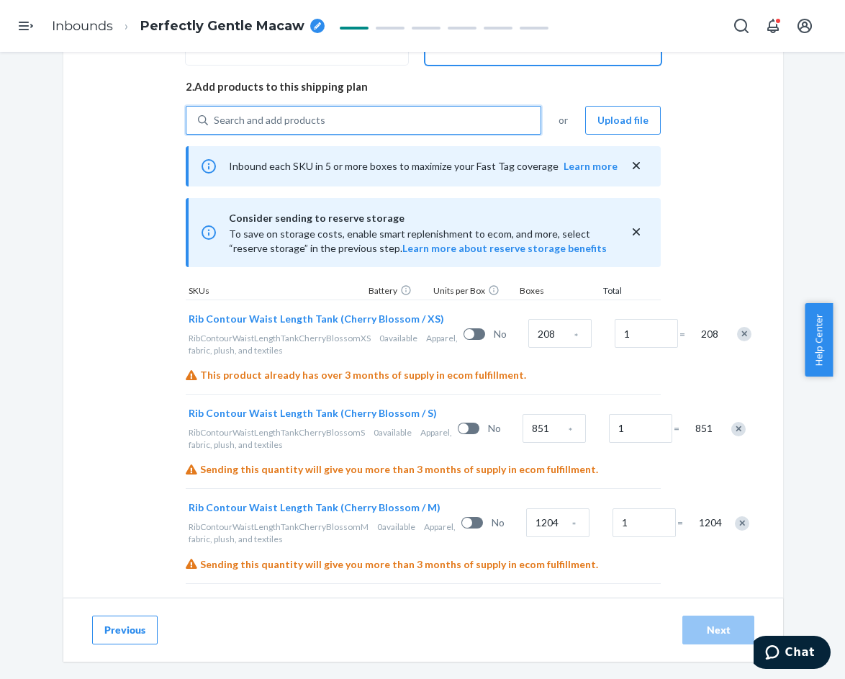
click at [342, 118] on div "Search and add products" at bounding box center [374, 120] width 333 height 26
click at [215, 118] on input "0 results available. Use Up and Down to choose options, press Enter to select t…" at bounding box center [214, 120] width 1 height 14
paste input "Rib Contour Waist Length Tank Powder Blue"
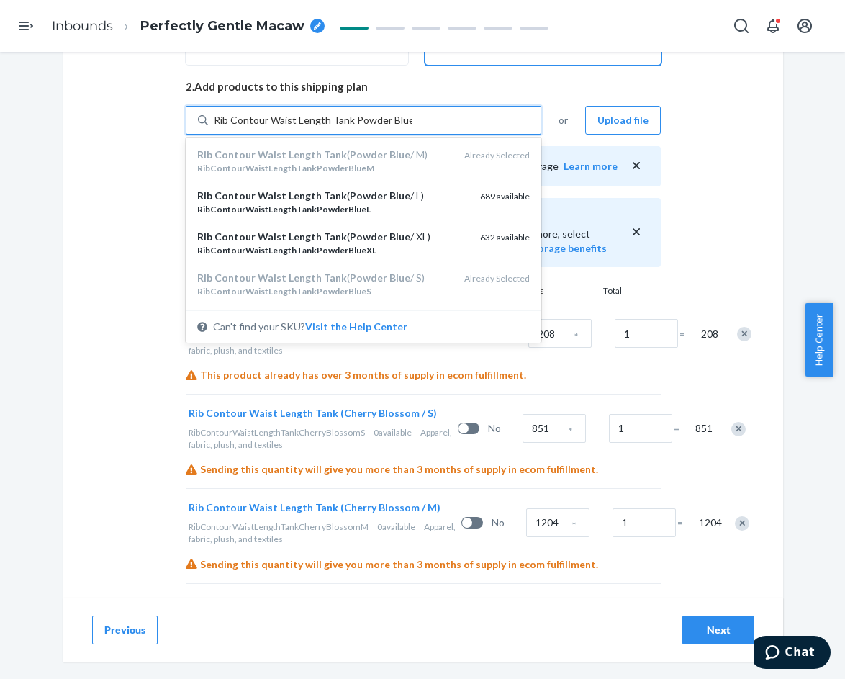
type input "Rib Contour Waist Length Tank Powder Blue 2"
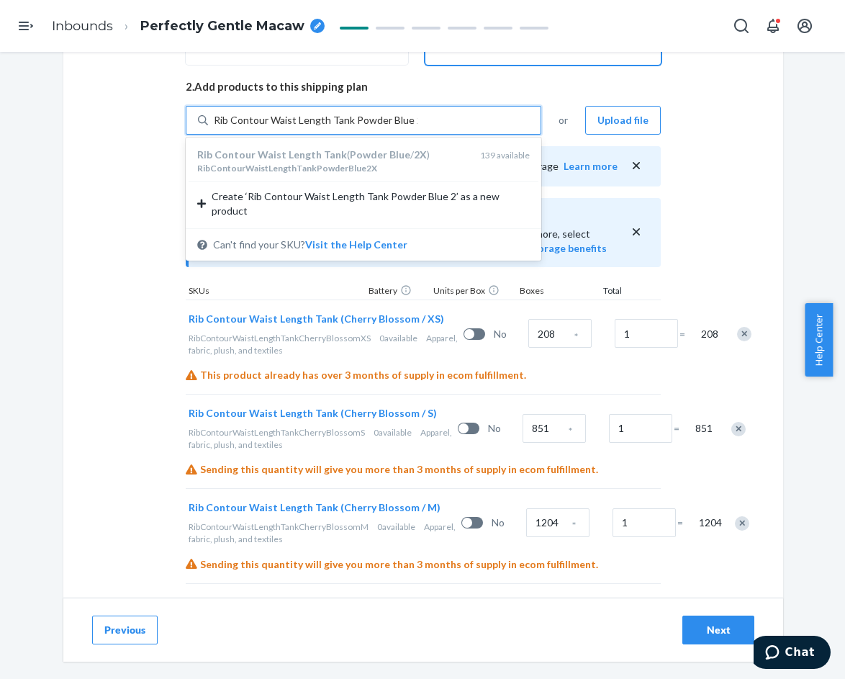
click at [332, 160] on div "Rib Contour Waist Length Tank ( Powder Blue / 2X )" at bounding box center [332, 155] width 271 height 14
click at [332, 127] on input "Rib Contour Waist Length Tank Powder Blue 2" at bounding box center [316, 120] width 204 height 14
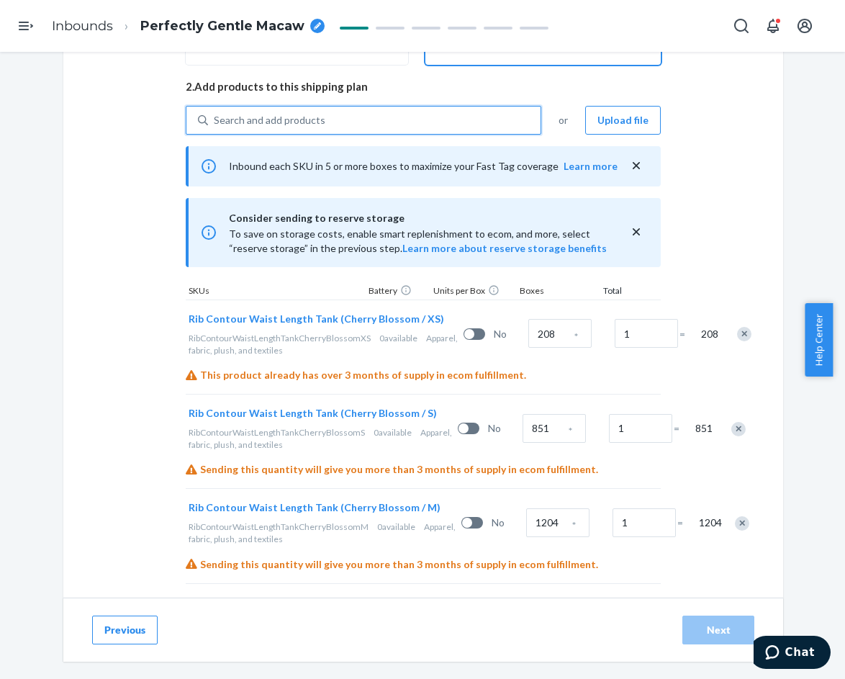
click at [327, 124] on div "Search and add products" at bounding box center [374, 120] width 333 height 26
click at [215, 124] on input "0 results available. Select is focused ,type to refine list, press Down to open…" at bounding box center [214, 120] width 1 height 14
paste input "Rib Contour Waist Length Tank Powder Blue"
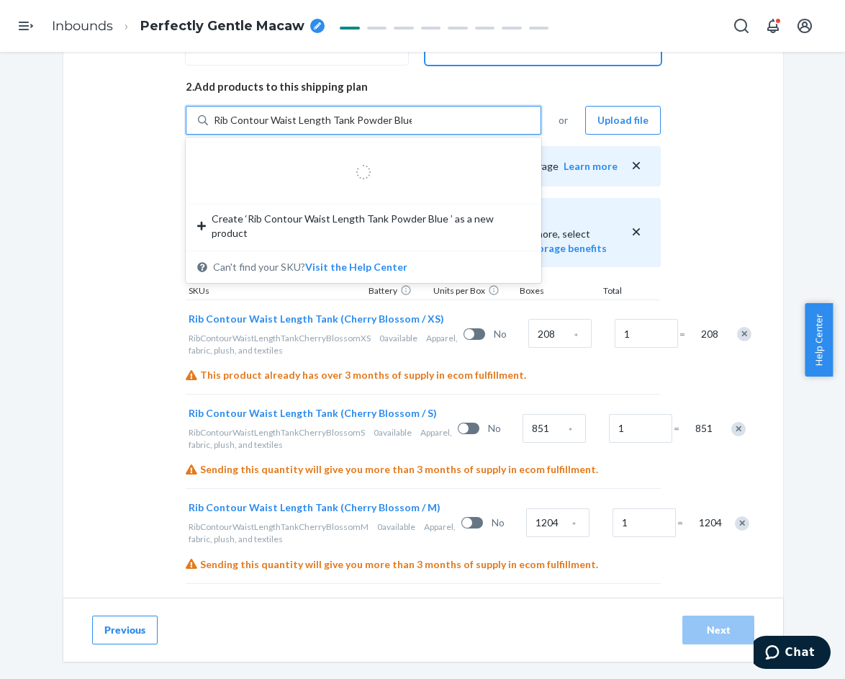
type input "Rib Contour Waist Length Tank Powder Blue 3"
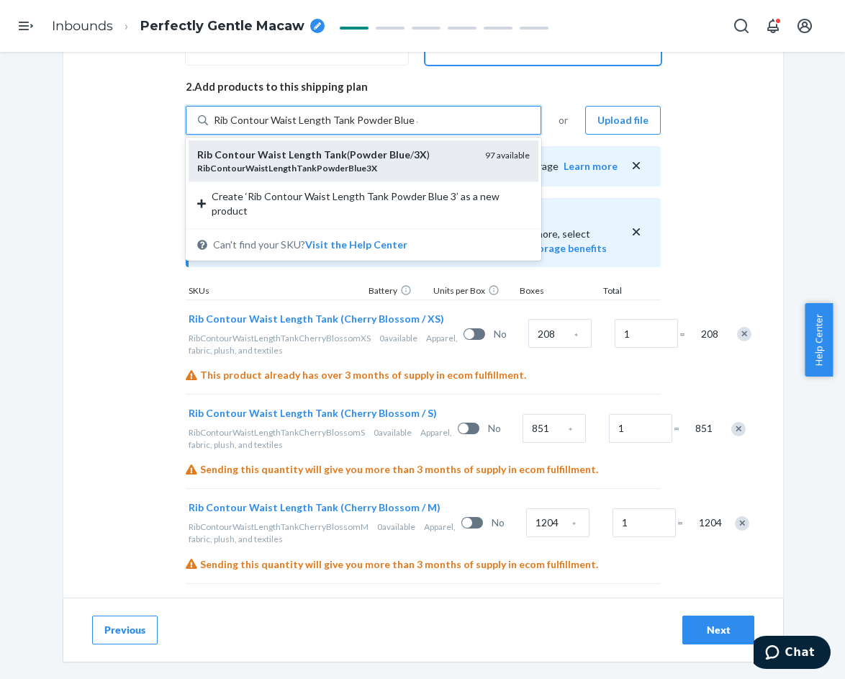
click at [345, 162] on div "RibContourWaistLengthTankPowderBlue3X" at bounding box center [335, 168] width 277 height 12
click at [345, 127] on input "Rib Contour Waist Length Tank Powder Blue 3" at bounding box center [316, 120] width 204 height 14
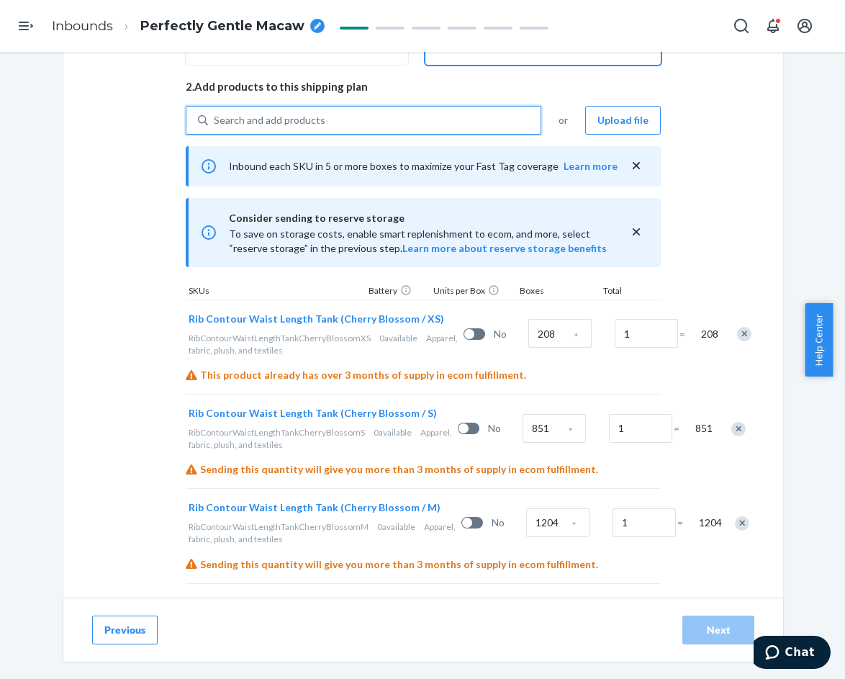
click at [295, 117] on div "Search and add products" at bounding box center [270, 120] width 112 height 14
click at [215, 117] on input "0 results available. Select is focused ,type to refine list, press Down to open…" at bounding box center [214, 120] width 1 height 14
paste input "Rib Contour Waist Length Tank Powder Blue"
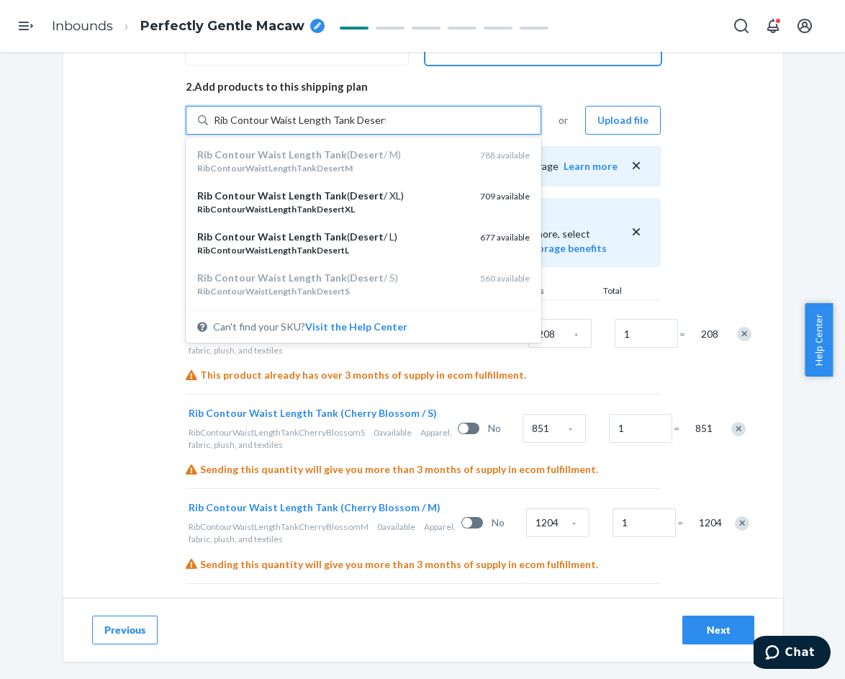
type input "Rib Contour Waist Length Tank Desert XS"
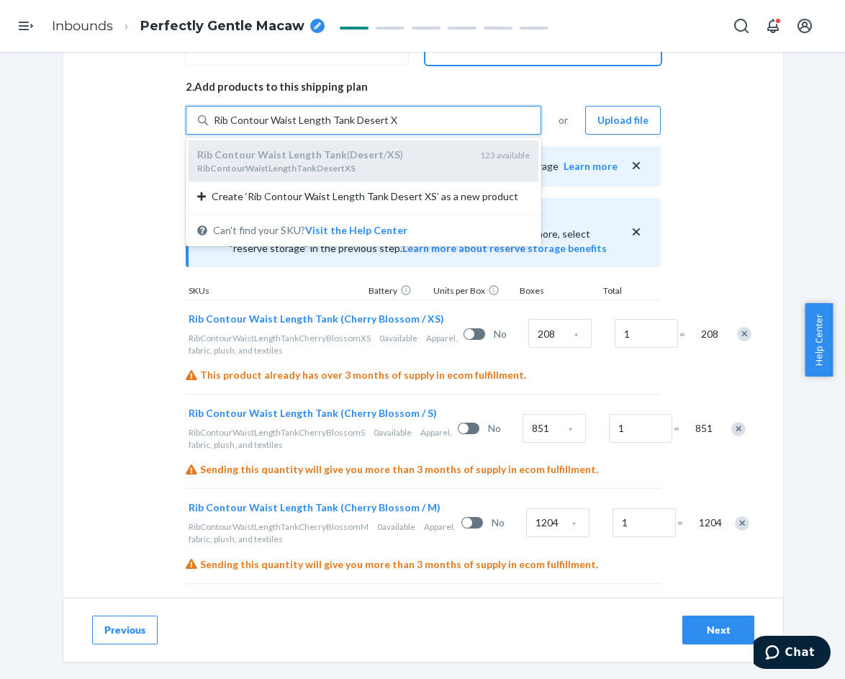
click at [387, 166] on div "RibContourWaistLengthTankDesertXS" at bounding box center [332, 168] width 271 height 12
click at [387, 127] on input "Rib Contour Waist Length Tank Desert XS" at bounding box center [306, 120] width 184 height 14
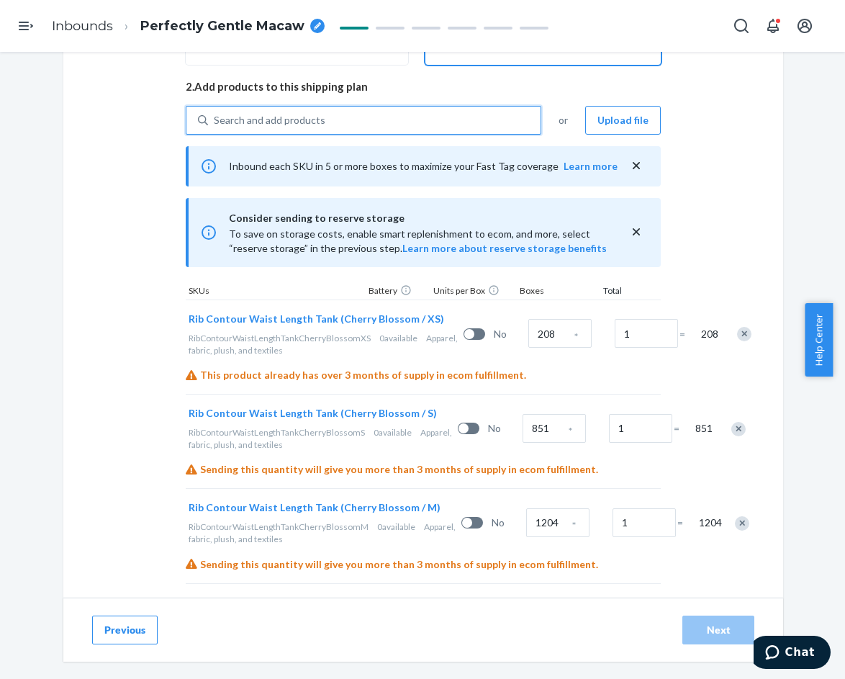
click at [322, 117] on div "Search and add products" at bounding box center [374, 120] width 333 height 26
click at [215, 117] on input "0 results available. Select is focused ,type to refine list, press Down to open…" at bounding box center [214, 120] width 1 height 14
paste input "Rib Contour Waist Length Tank Powder Blue"
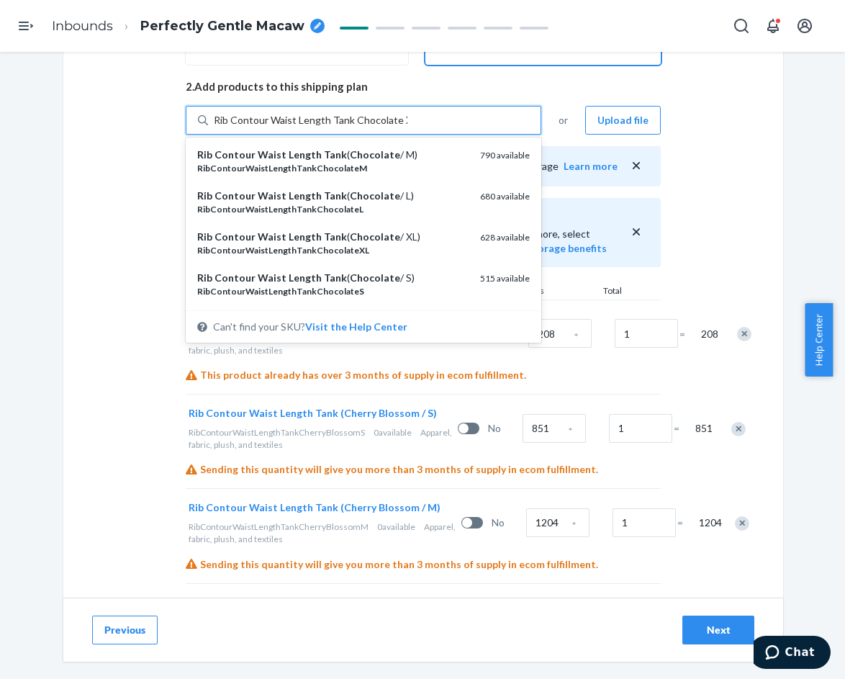
type input "Rib Contour Waist Length Tank Chocolate XS"
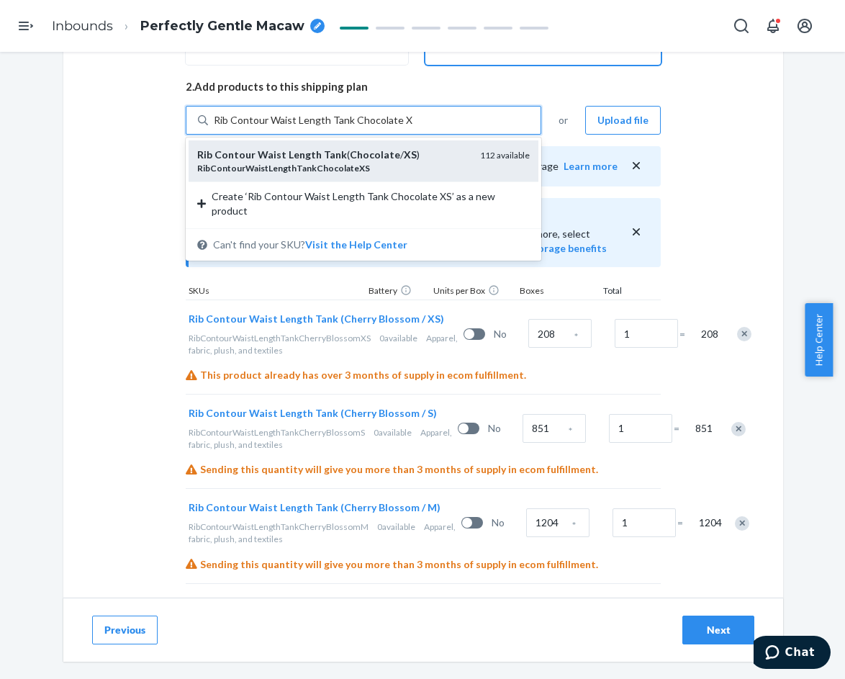
click at [387, 166] on div "RibContourWaistLengthTankChocolateXS" at bounding box center [332, 168] width 271 height 12
click at [387, 127] on input "Rib Contour Waist Length Tank Chocolate XS" at bounding box center [313, 120] width 199 height 14
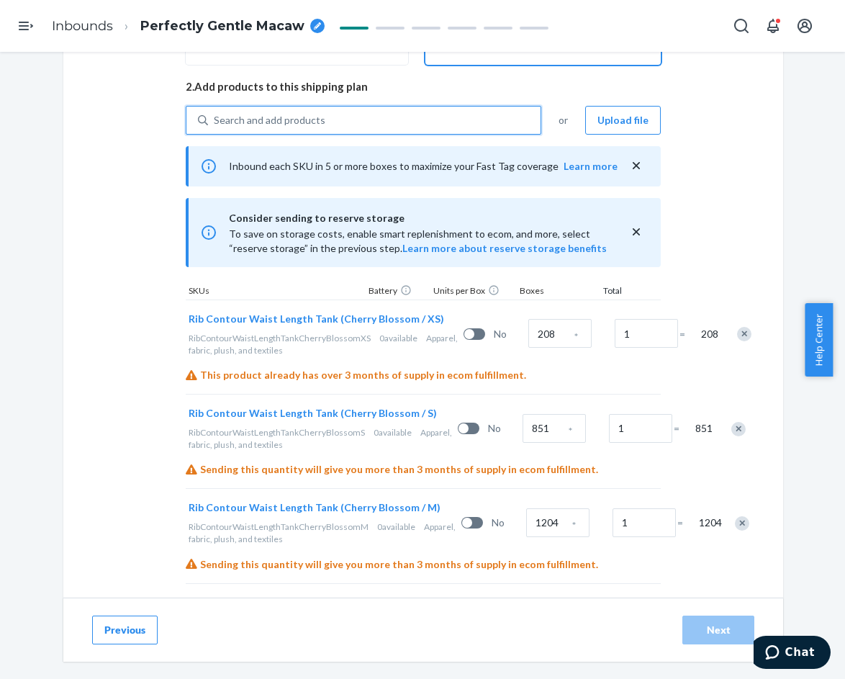
click at [355, 119] on div "Search and add products" at bounding box center [374, 120] width 333 height 26
click at [215, 119] on input "0 results available. Use Up and Down to choose options, press Enter to select t…" at bounding box center [214, 120] width 1 height 14
paste input "Rib Contour Waist Length Tank Chocolate"
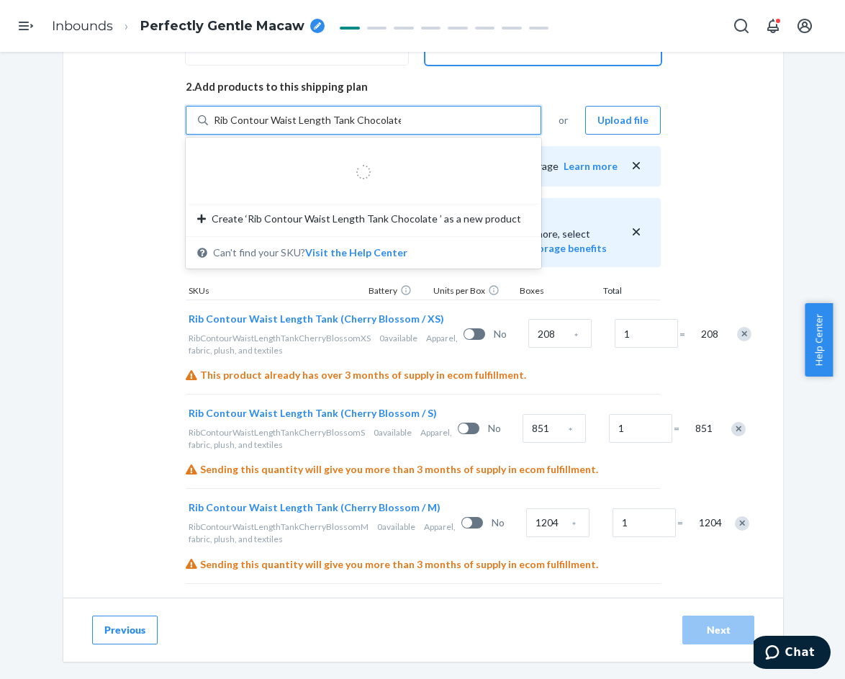
type input "Rib Contour Waist Length Tank Chocolate 2"
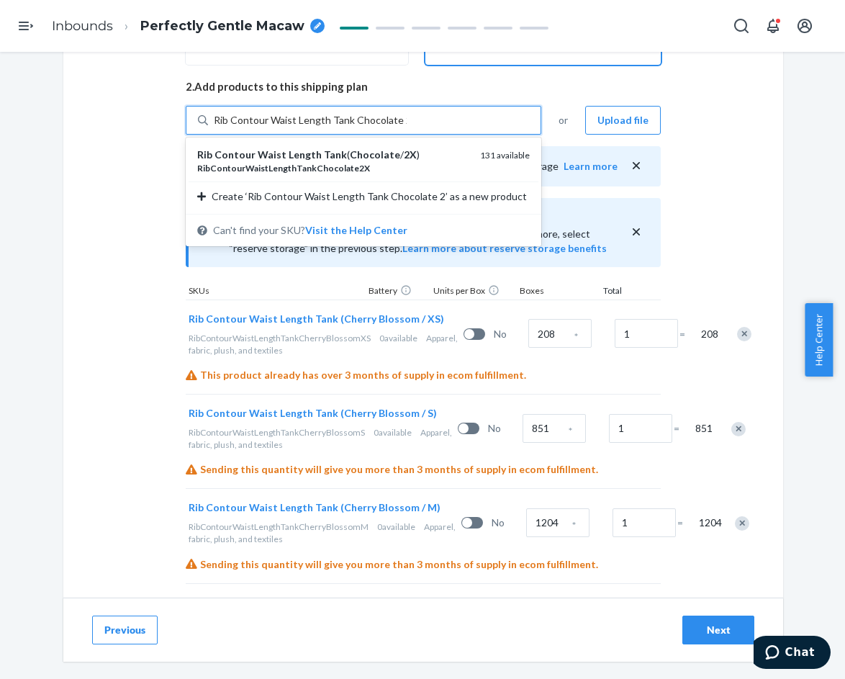
click at [375, 152] on em "Chocolate" at bounding box center [375, 154] width 50 height 12
click at [375, 127] on input "Rib Contour Waist Length Tank Chocolate 2" at bounding box center [310, 120] width 193 height 14
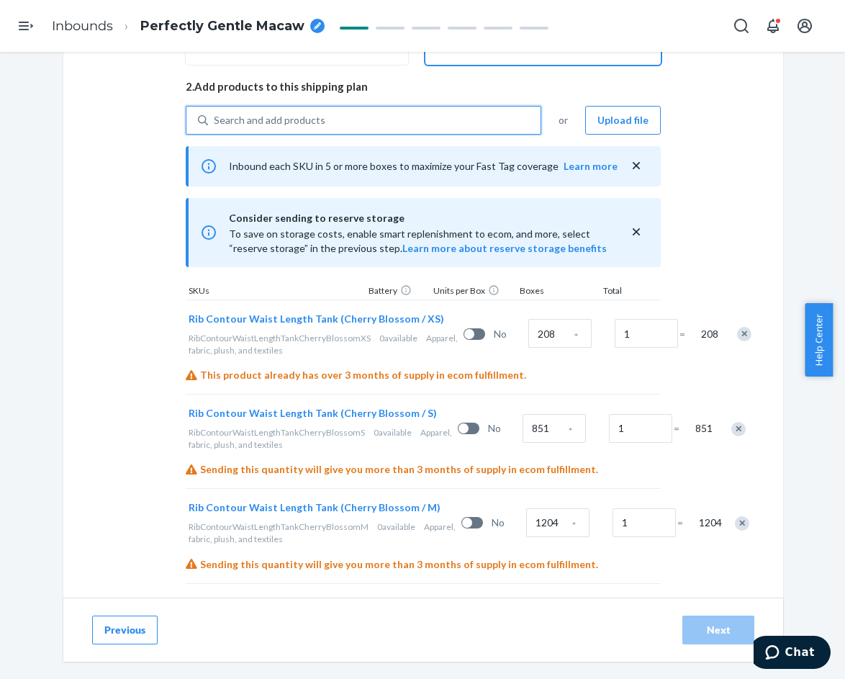
click at [367, 127] on div "Search and add products" at bounding box center [374, 120] width 333 height 26
click at [215, 127] on input "0 results available. Select is focused ,type to refine list, press Down to open…" at bounding box center [214, 120] width 1 height 14
paste input "Rib Contour Waist Length Tank Chocolate"
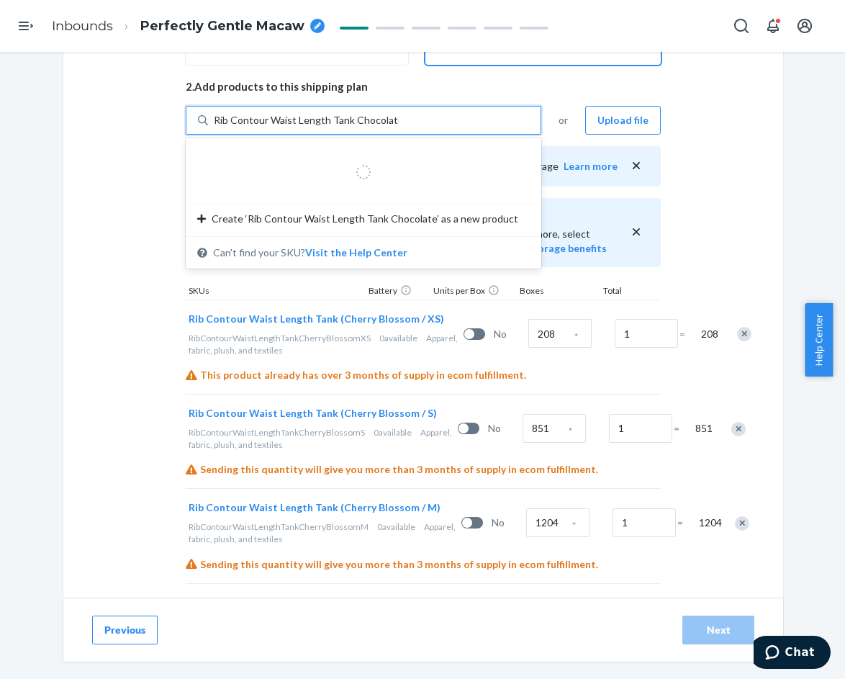
type input "Rib Contour Waist Length Tank Chocolate 3"
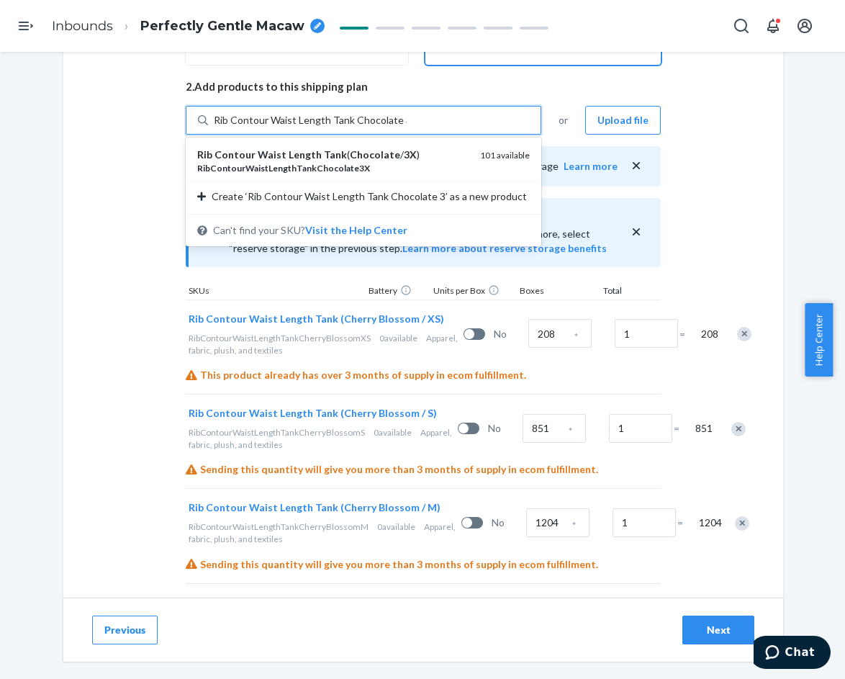
click at [368, 161] on div "Rib Contour Waist Length Tank ( Chocolate / 3X )" at bounding box center [332, 155] width 271 height 14
click at [368, 127] on input "Rib Contour Waist Length Tank Chocolate 3" at bounding box center [310, 120] width 193 height 14
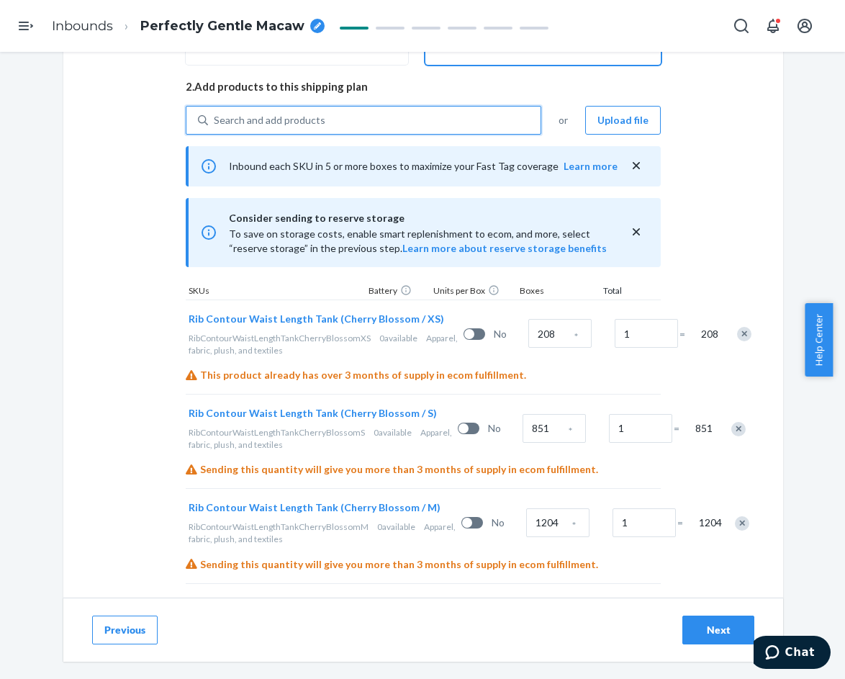
click at [394, 120] on div "Search and add products" at bounding box center [374, 120] width 333 height 26
click at [215, 120] on input "0 results available. Select is focused ,type to refine list, press Down to open…" at bounding box center [214, 120] width 1 height 14
paste input "Rib Contour Waist Length Tank Chocolate"
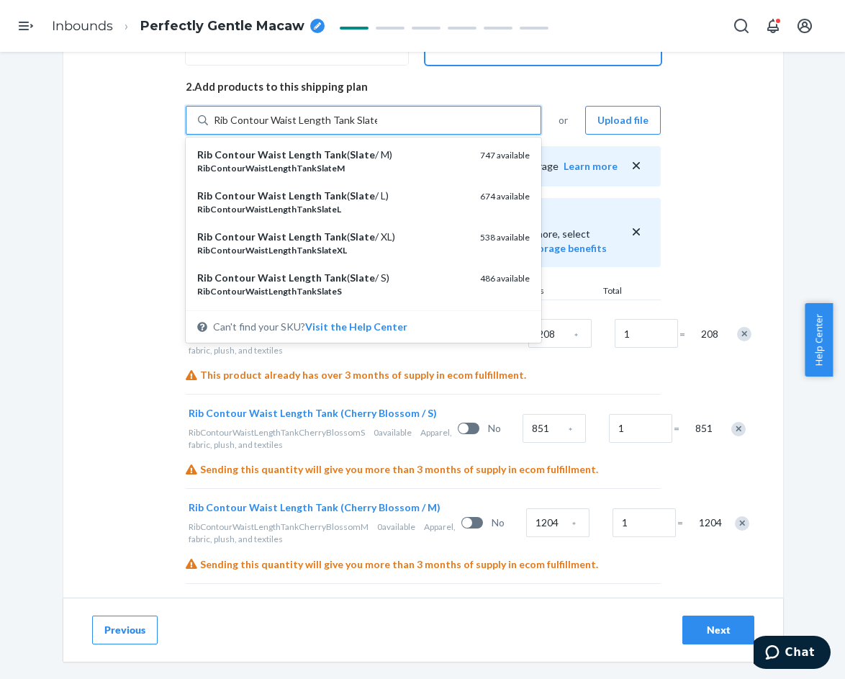
type input "Rib Contour Waist Length Tank Slate XS"
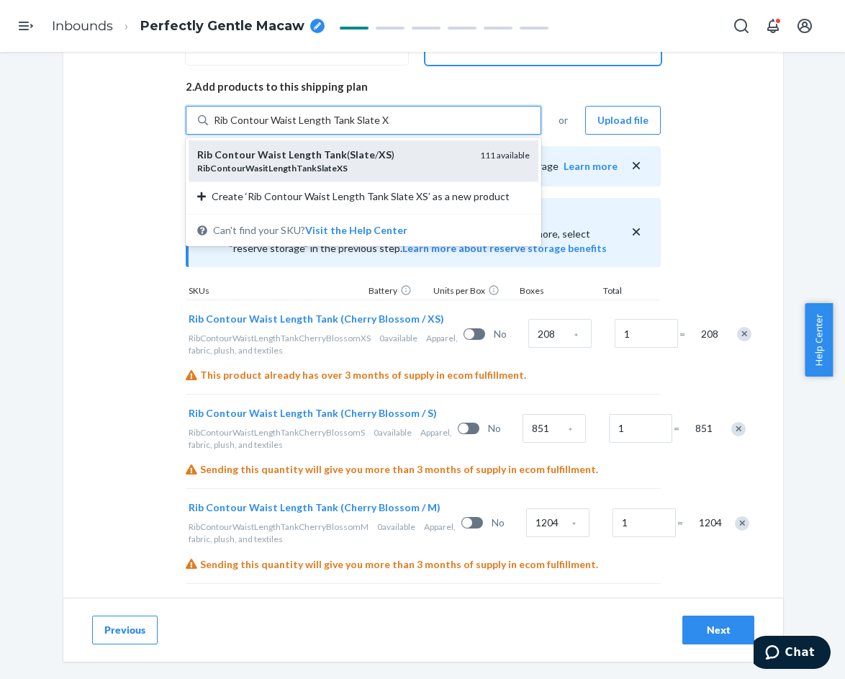
drag, startPoint x: 397, startPoint y: 159, endPoint x: 389, endPoint y: 147, distance: 15.0
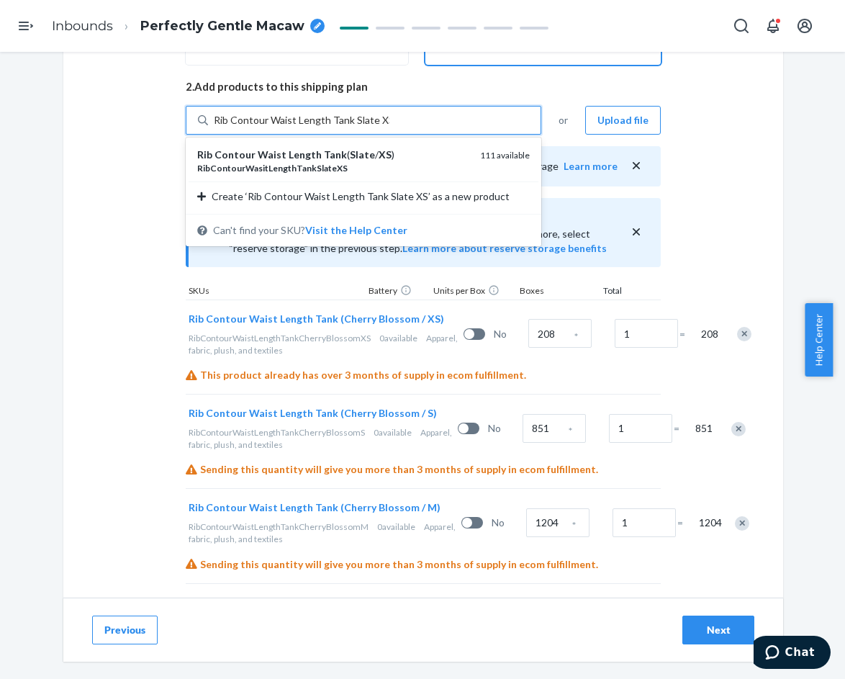
click at [397, 159] on div "Rib Contour Waist Length Tank ( Slate / XS )" at bounding box center [332, 155] width 271 height 14
click at [390, 127] on input "Rib Contour Waist Length Tank Slate XS" at bounding box center [302, 120] width 176 height 14
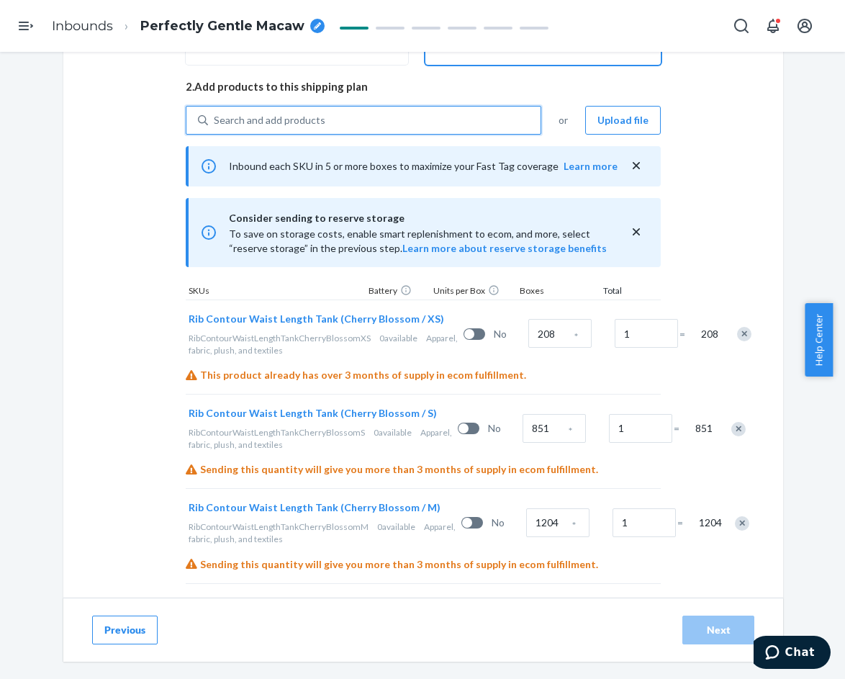
click at [369, 122] on div "Search and add products" at bounding box center [374, 120] width 333 height 26
click at [215, 122] on input "0 results available. Select is focused ,type to refine list, press Down to open…" at bounding box center [214, 120] width 1 height 14
paste input "Rib Contour Waist Length Tank Slate"
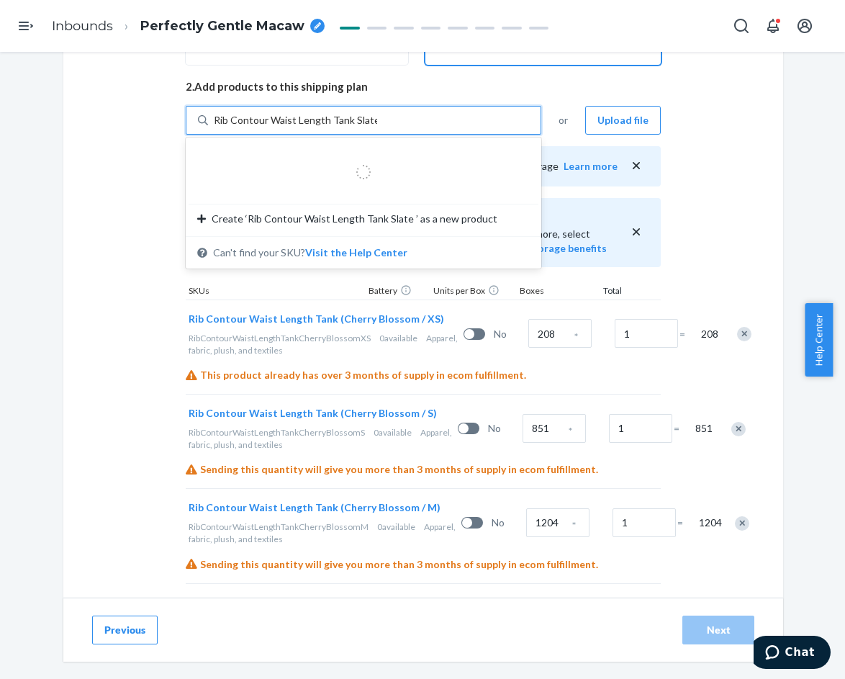
type input "Rib Contour Waist Length Tank Slate M"
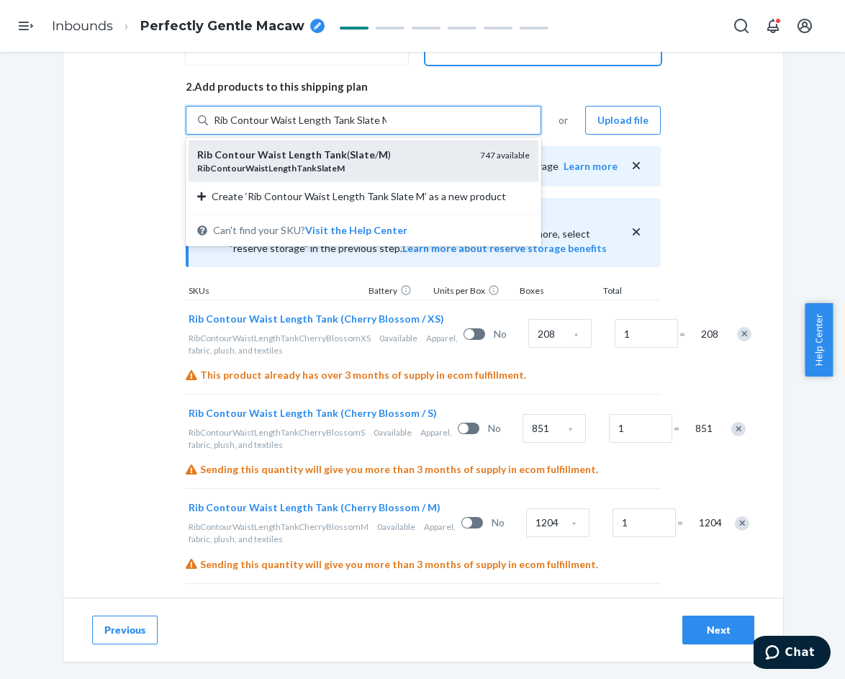
click at [378, 156] on div "Rib Contour Waist Length Tank ( Slate / M )" at bounding box center [332, 155] width 271 height 14
click at [378, 127] on input "Rib Contour Waist Length Tank Slate M" at bounding box center [300, 120] width 173 height 14
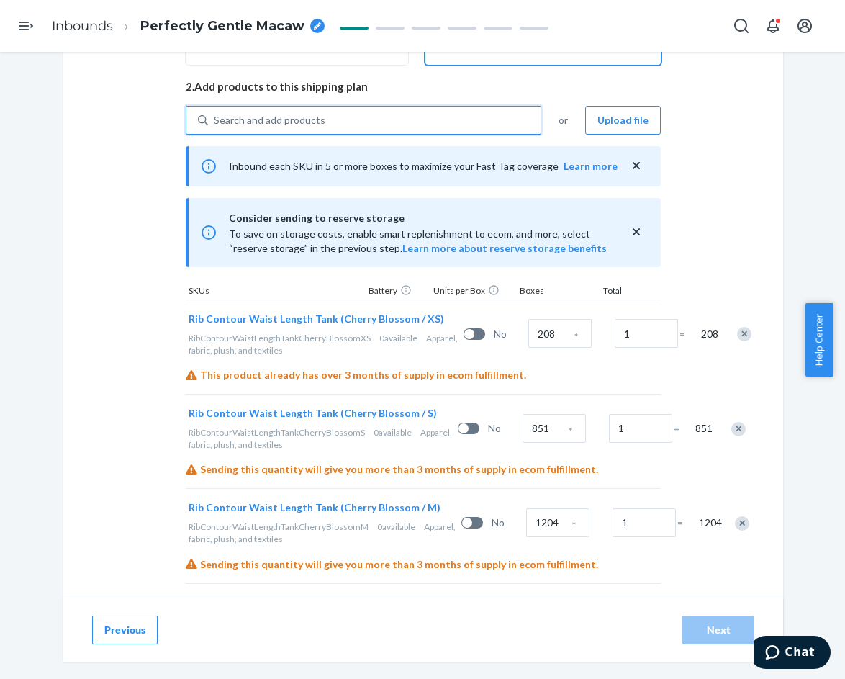
click at [359, 123] on div "Search and add products" at bounding box center [374, 120] width 333 height 26
click at [215, 123] on input "0 results available. Select is focused ,type to refine list, press Down to open…" at bounding box center [214, 120] width 1 height 14
paste input "Rib Contour Waist Length Tank Slate"
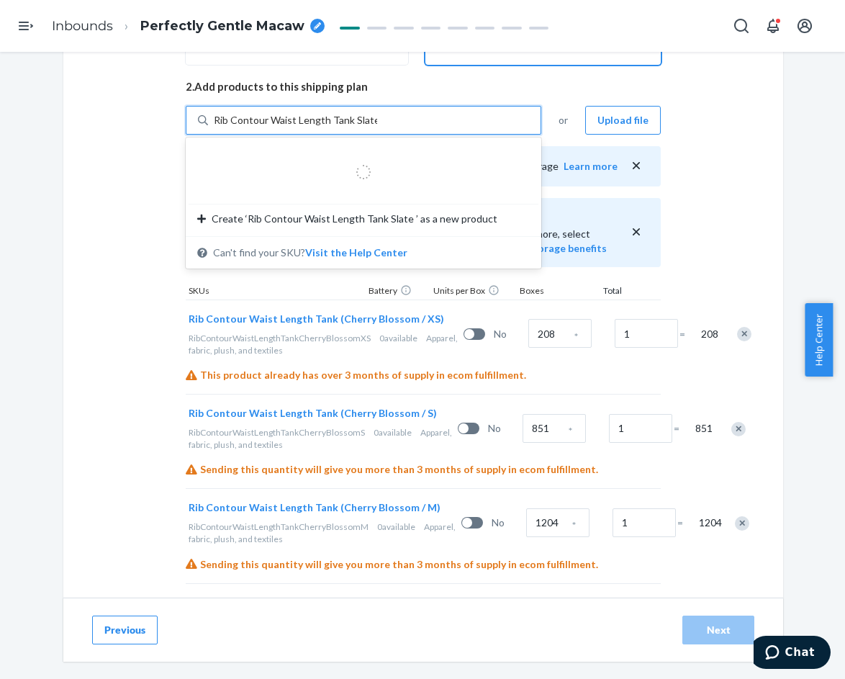
type input "Rib Contour Waist Length Tank Slate 2"
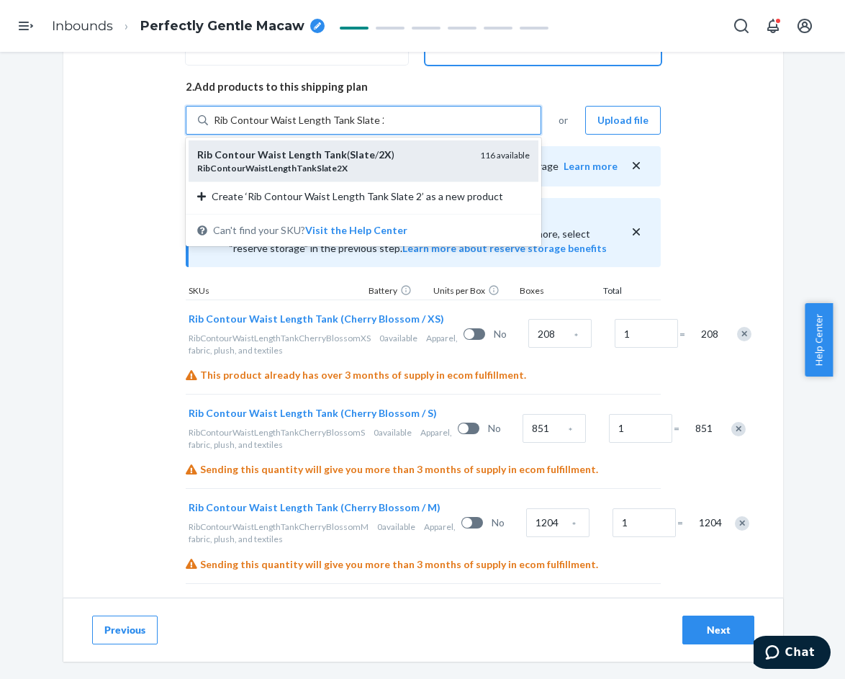
drag, startPoint x: 375, startPoint y: 160, endPoint x: 377, endPoint y: 120, distance: 40.4
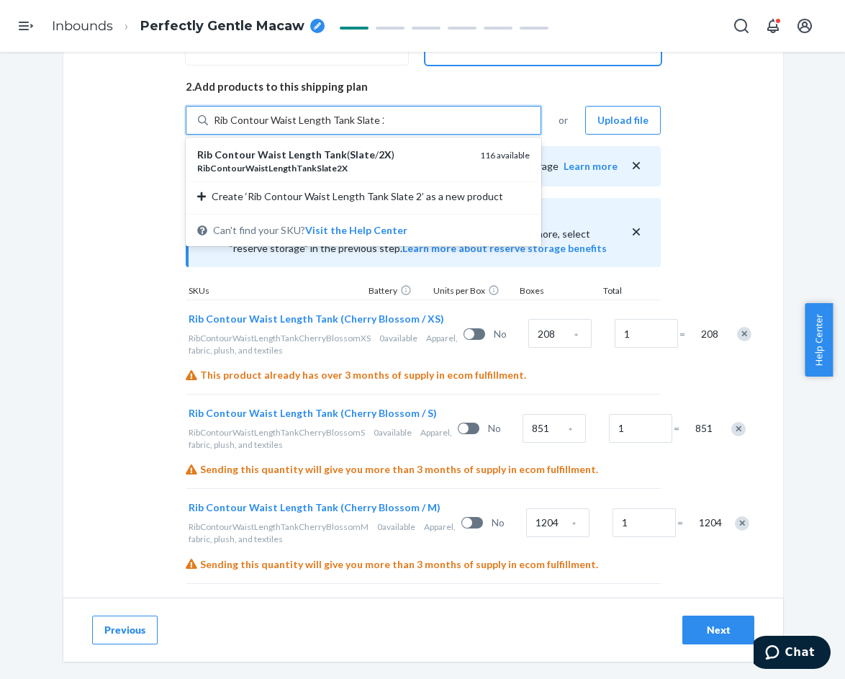
click at [379, 159] on em "2X" at bounding box center [385, 154] width 13 height 12
click at [374, 127] on input "Rib Contour Waist Length Tank Slate 2" at bounding box center [299, 120] width 170 height 14
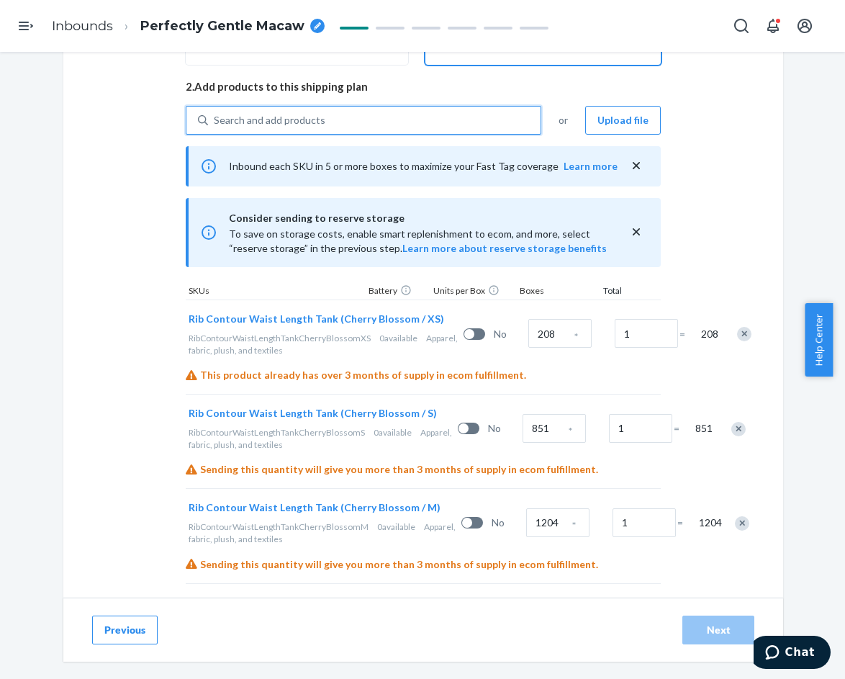
click at [377, 117] on div "Search and add products" at bounding box center [374, 120] width 333 height 26
click at [215, 117] on input "0 results available. Select is focused ,type to refine list, press Down to open…" at bounding box center [214, 120] width 1 height 14
paste input "Rib Contour Waist Length Tank Slate"
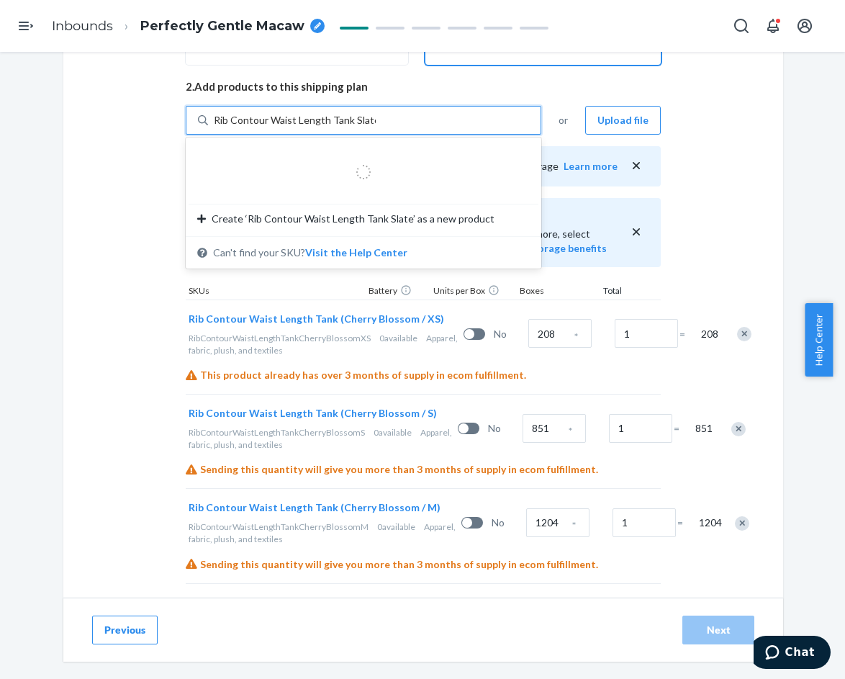
type input "Rib Contour Waist Length Tank Slate 3"
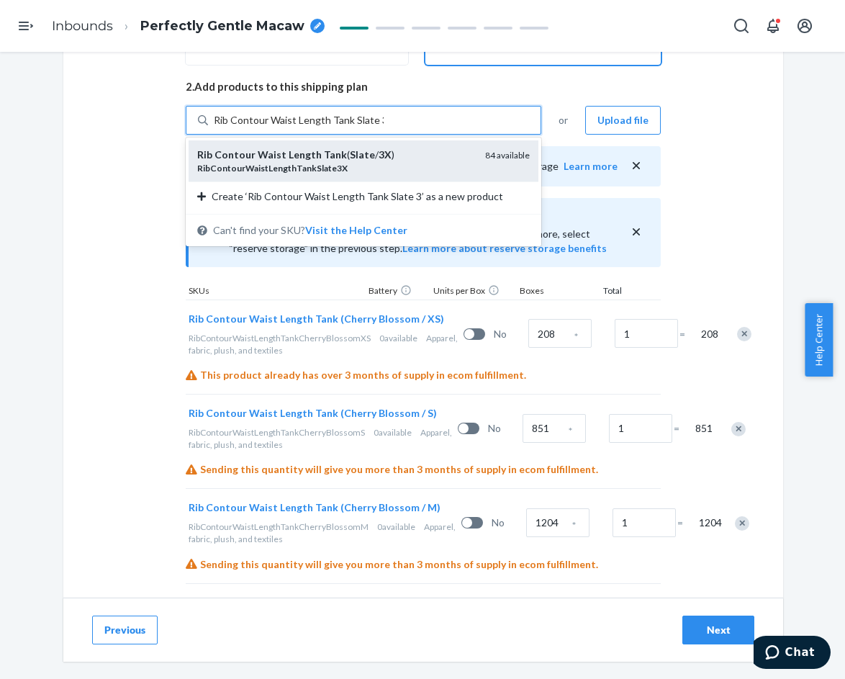
click at [379, 159] on em "3X" at bounding box center [385, 154] width 13 height 12
click at [376, 127] on input "Rib Contour Waist Length Tank Slate 3" at bounding box center [299, 120] width 170 height 14
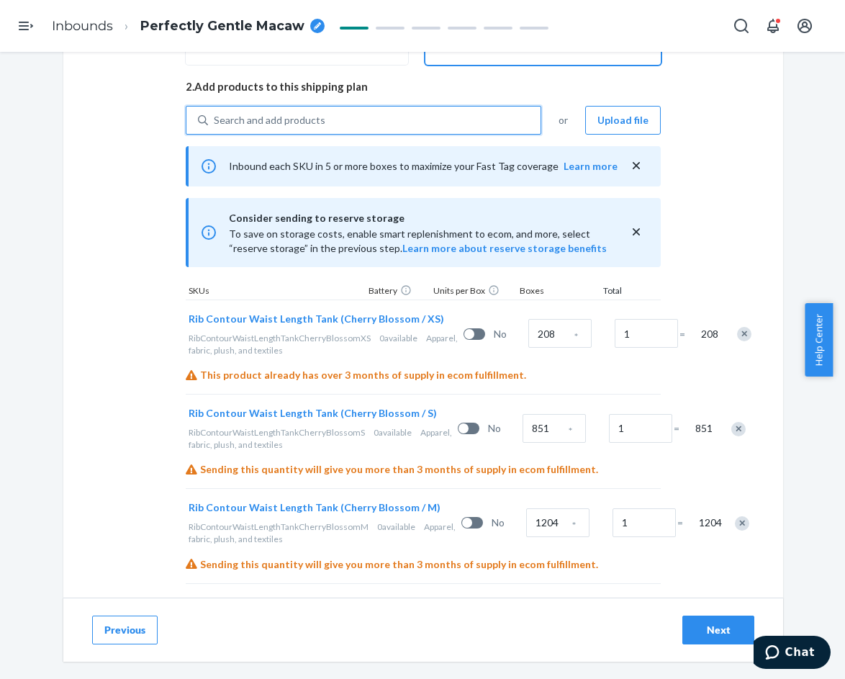
click at [340, 125] on div "Search and add products" at bounding box center [374, 120] width 333 height 26
click at [215, 125] on input "0 results available. Use Up and Down to choose options, press Enter to select t…" at bounding box center [214, 120] width 1 height 14
paste input "Rib Contour Waist Length Tank Slate"
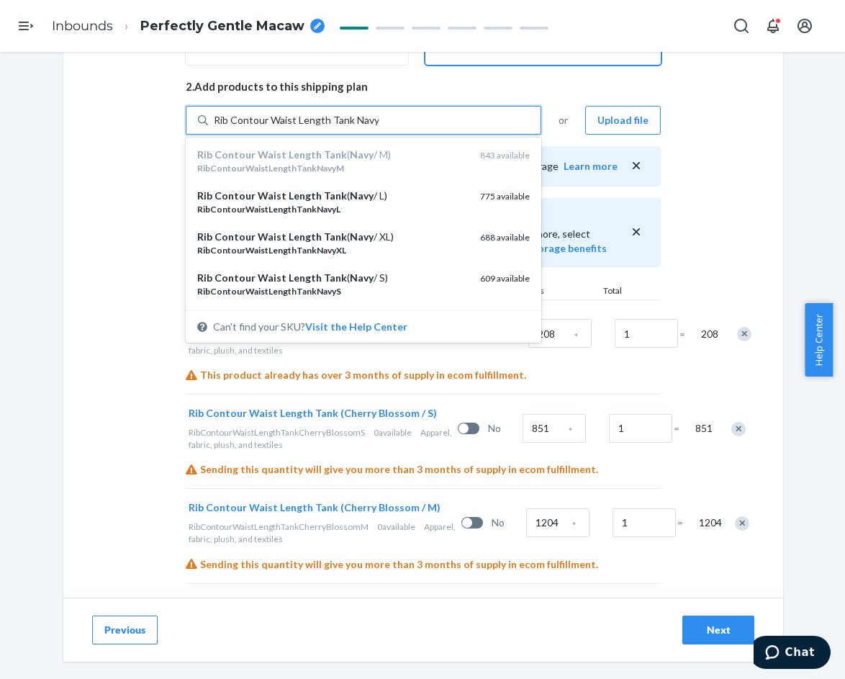
type input "Rib Contour Waist Length Tank Navy S"
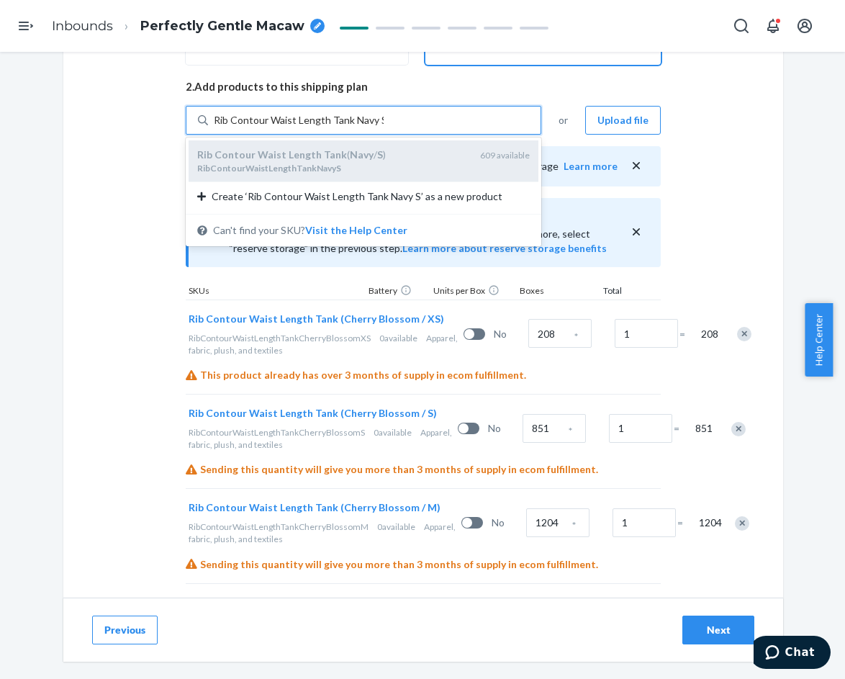
click at [384, 161] on div "Rib Contour Waist Length Tank ( Navy / S )" at bounding box center [332, 155] width 271 height 14
click at [384, 127] on input "Rib Contour Waist Length Tank Navy S" at bounding box center [299, 120] width 170 height 14
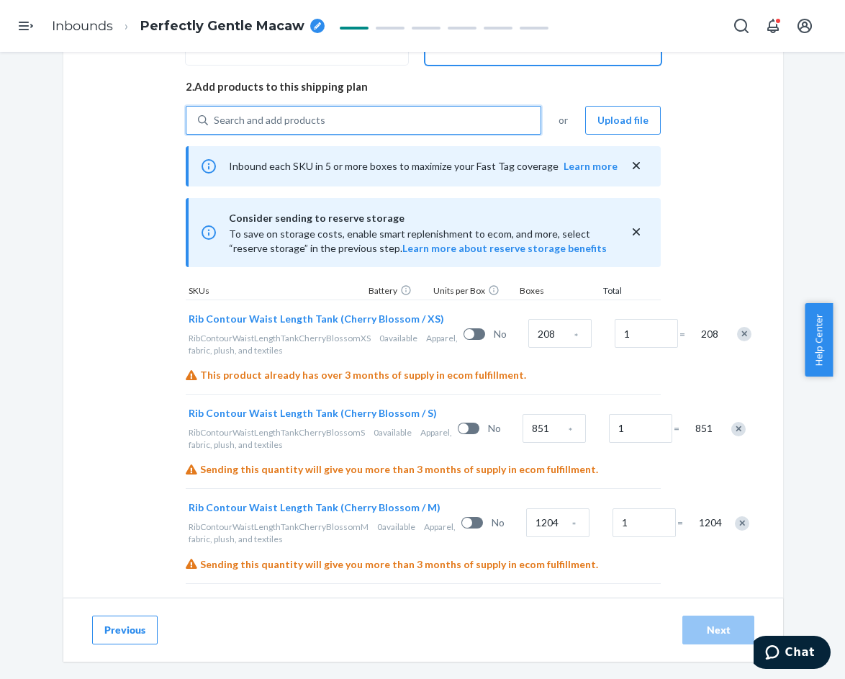
click at [381, 123] on div "Search and add products" at bounding box center [374, 120] width 333 height 26
click at [215, 123] on input "0 results available. Select is focused ,type to refine list, press Down to open…" at bounding box center [214, 120] width 1 height 14
paste input "Rib Contour Waist Length Tank Navy"
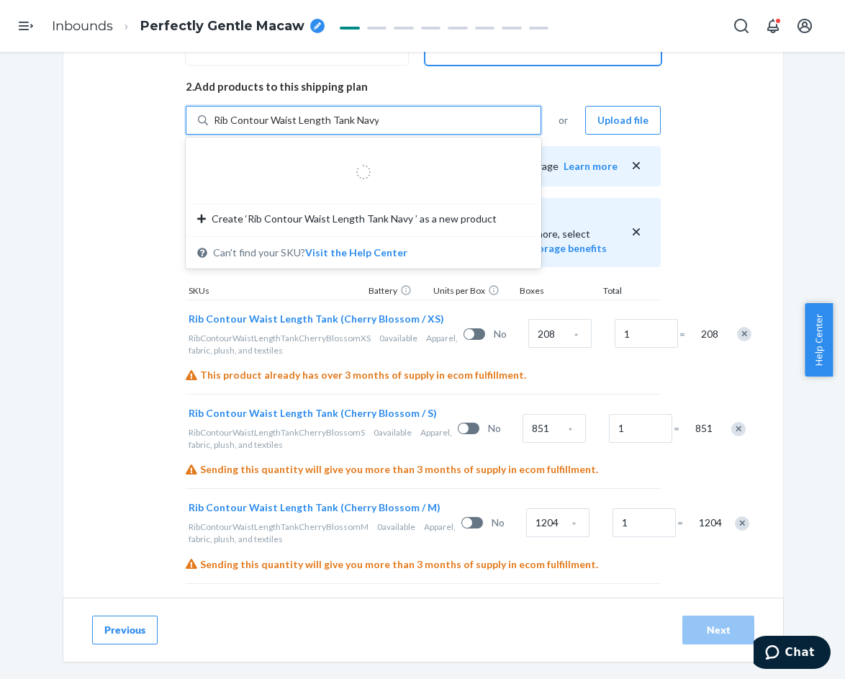
type input "Rib Contour Waist Length Tank Navy M"
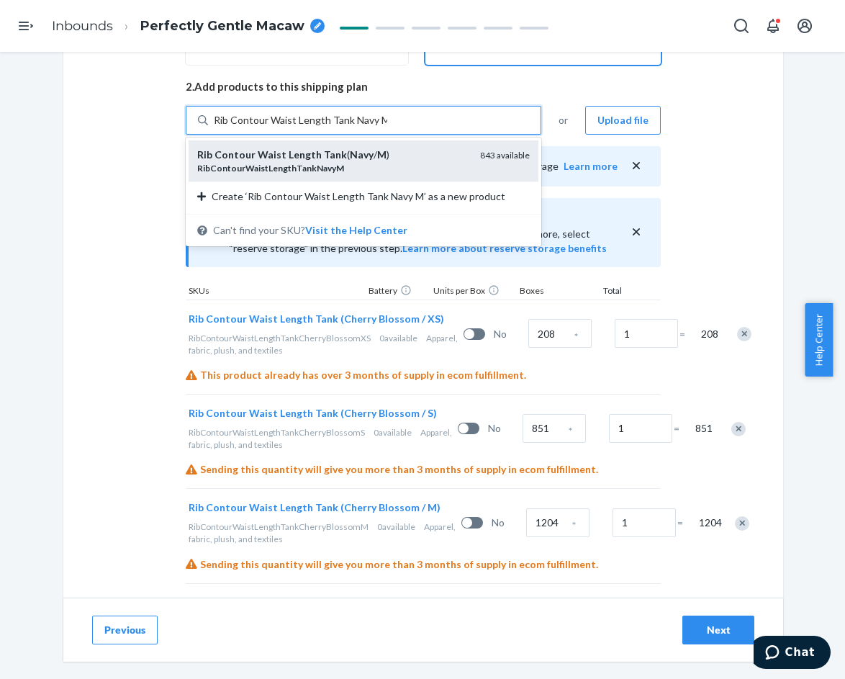
click at [398, 154] on div "Rib Contour Waist Length Tank ( Navy / M )" at bounding box center [332, 155] width 271 height 14
click at [387, 127] on input "Rib Contour Waist Length Tank Navy M" at bounding box center [301, 120] width 174 height 14
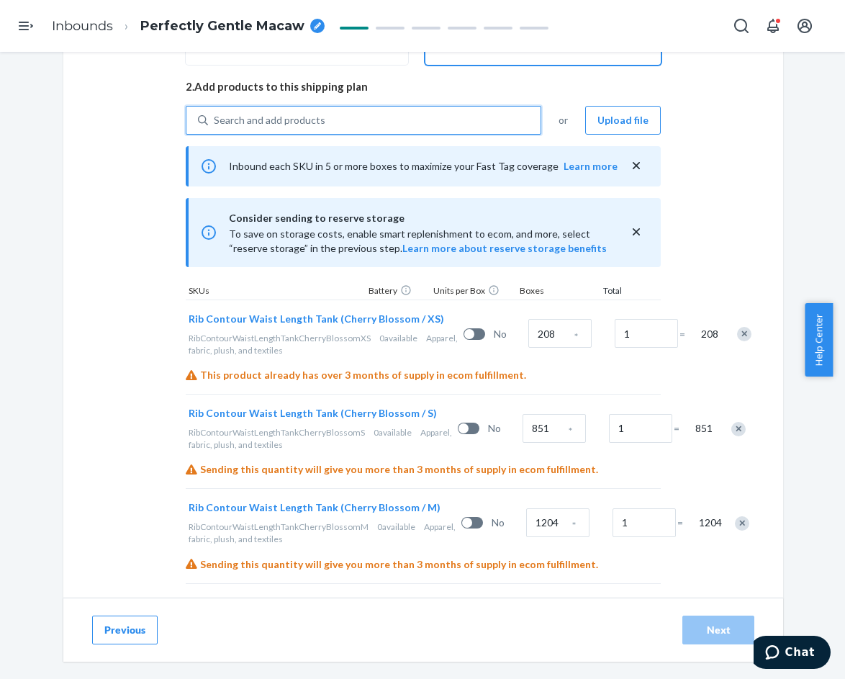
click at [382, 120] on div "Search and add products" at bounding box center [374, 120] width 333 height 26
click at [215, 120] on input "0 results available. Select is focused ,type to refine list, press Down to open…" at bounding box center [214, 120] width 1 height 14
paste input "Rib Contour Waist Length Tank Navy"
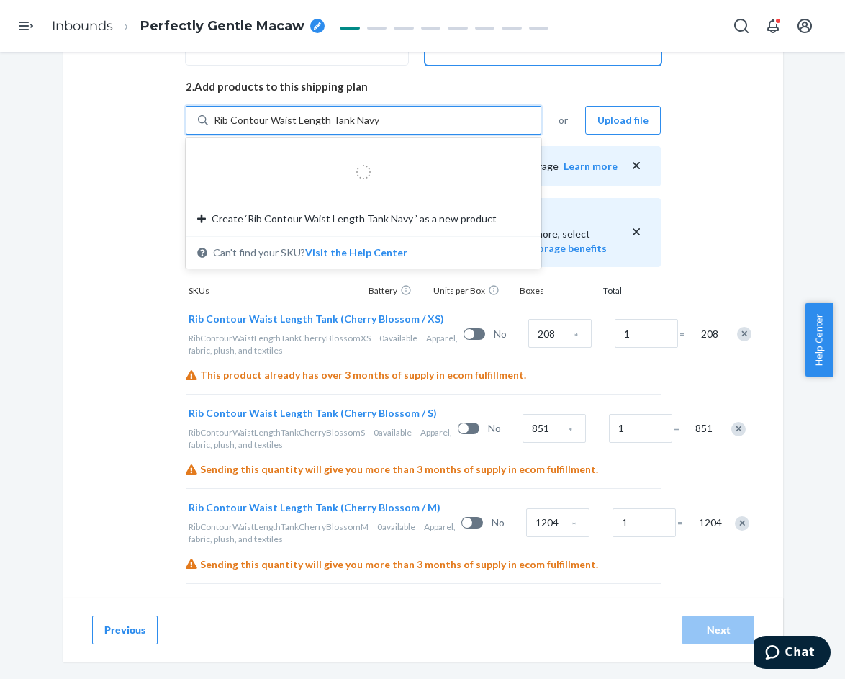
type input "Rib Contour Waist Length Tank Navy L"
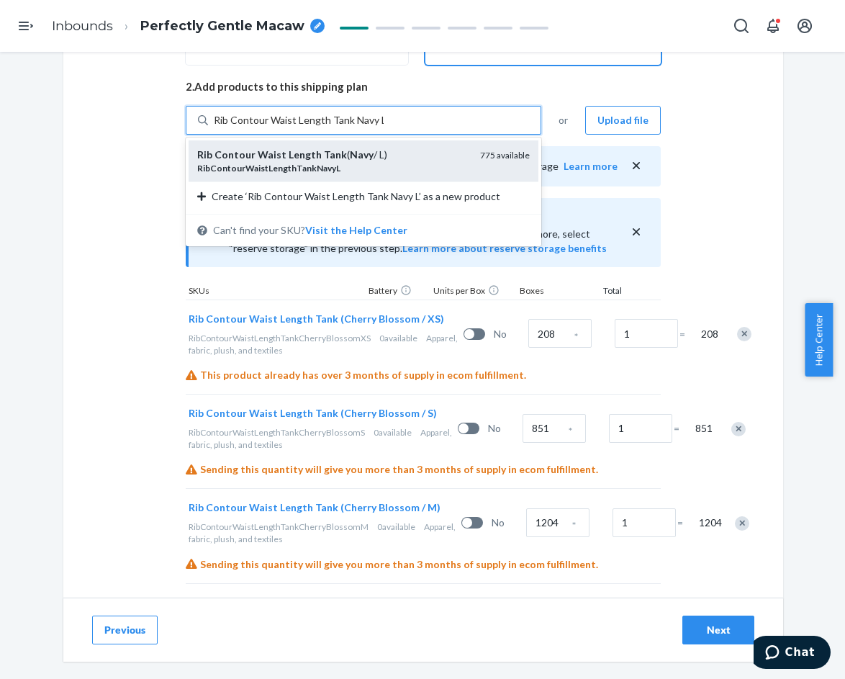
click at [392, 155] on div "Rib Contour Waist Length Tank ( Navy / L)" at bounding box center [332, 155] width 271 height 14
click at [384, 127] on input "Rib Contour Waist Length Tank Navy L" at bounding box center [299, 120] width 170 height 14
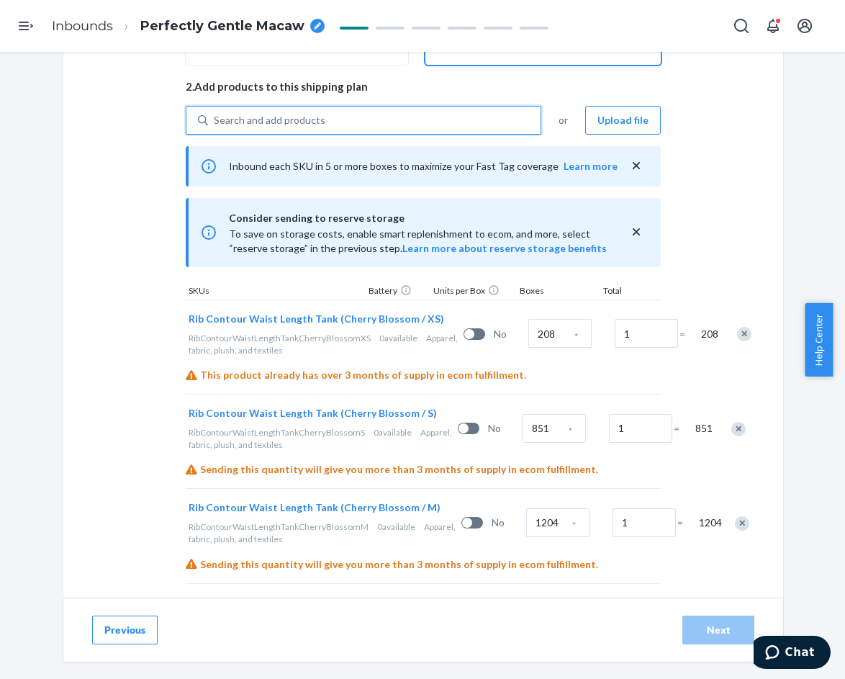
click at [354, 132] on div "Search and add products" at bounding box center [374, 120] width 333 height 26
click at [215, 127] on input "0 results available. Select is focused ,type to refine list, press Down to open…" at bounding box center [214, 120] width 1 height 14
paste input "Rib Contour Waist Length Tank Navy"
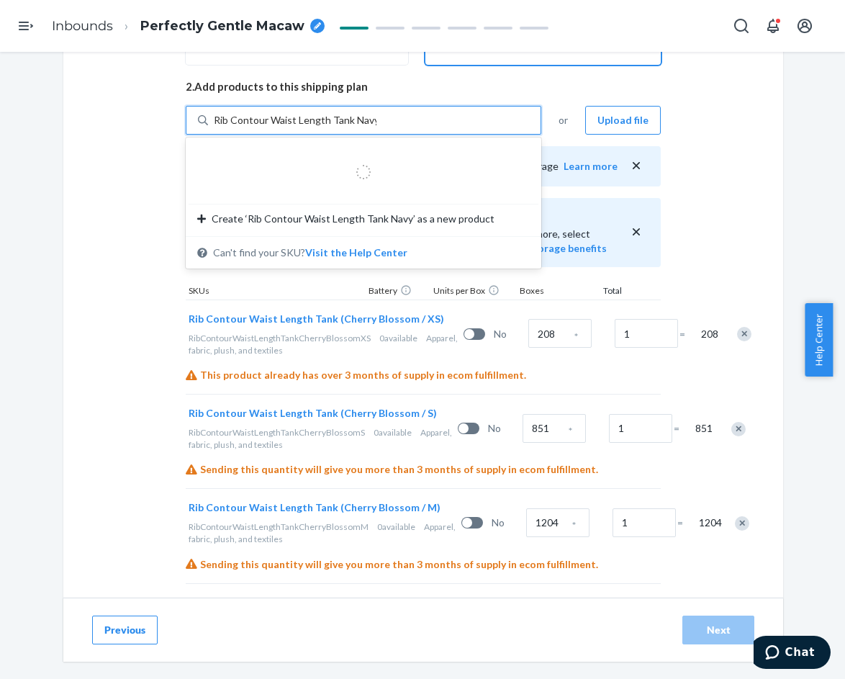
type input "Rib Contour Waist Length Tank Navy 2"
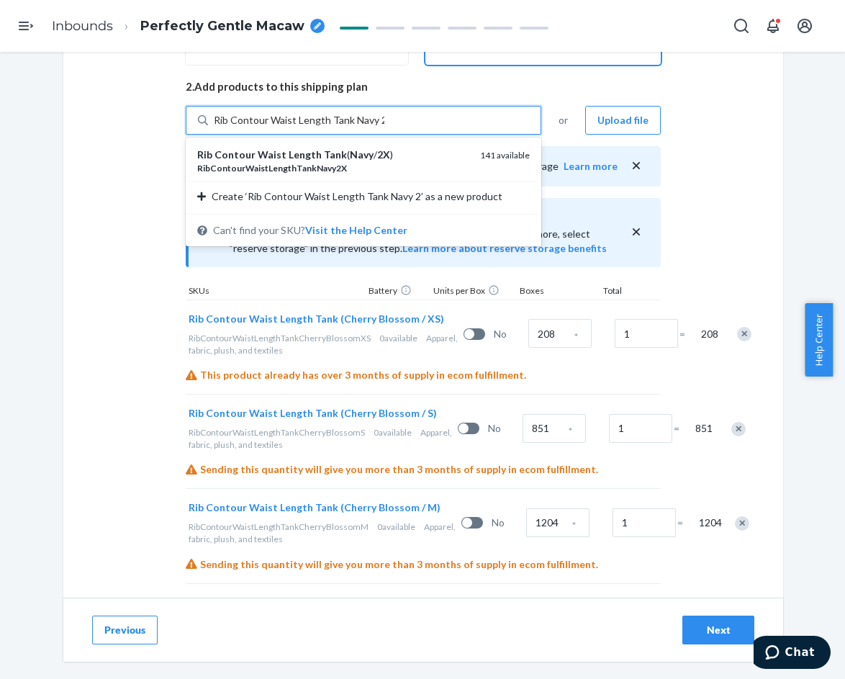
click at [365, 158] on div "Rib Contour Waist Length Tank ( Navy / 2X )" at bounding box center [332, 155] width 271 height 14
click at [365, 127] on input "Rib Contour Waist Length Tank Navy 2" at bounding box center [299, 120] width 171 height 14
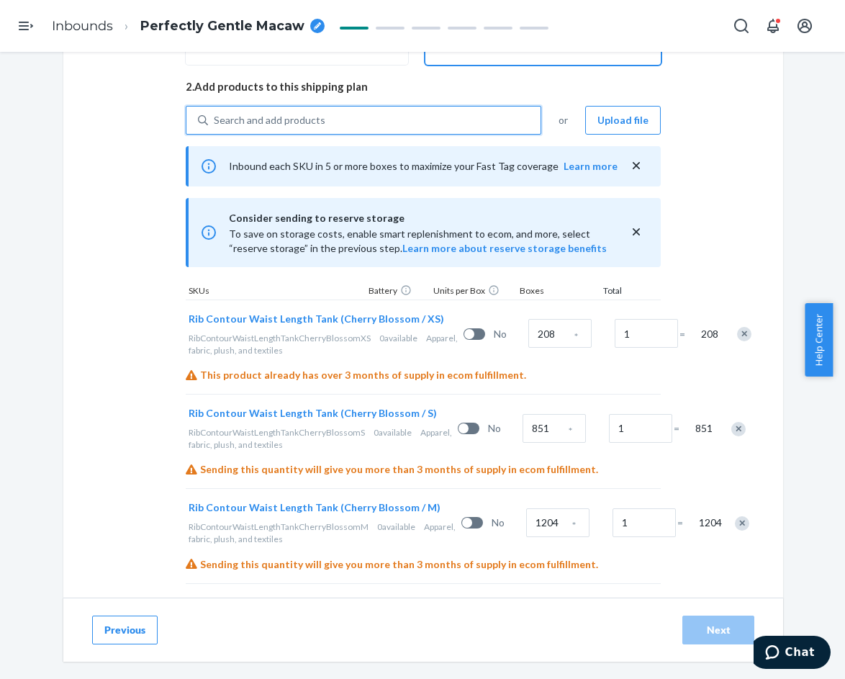
click at [363, 120] on div "Search and add products" at bounding box center [374, 120] width 333 height 26
click at [215, 120] on input "0 results available. Select is focused ,type to refine list, press Down to open…" at bounding box center [214, 120] width 1 height 14
paste input "Rib Contour Waist Length Tank Navy"
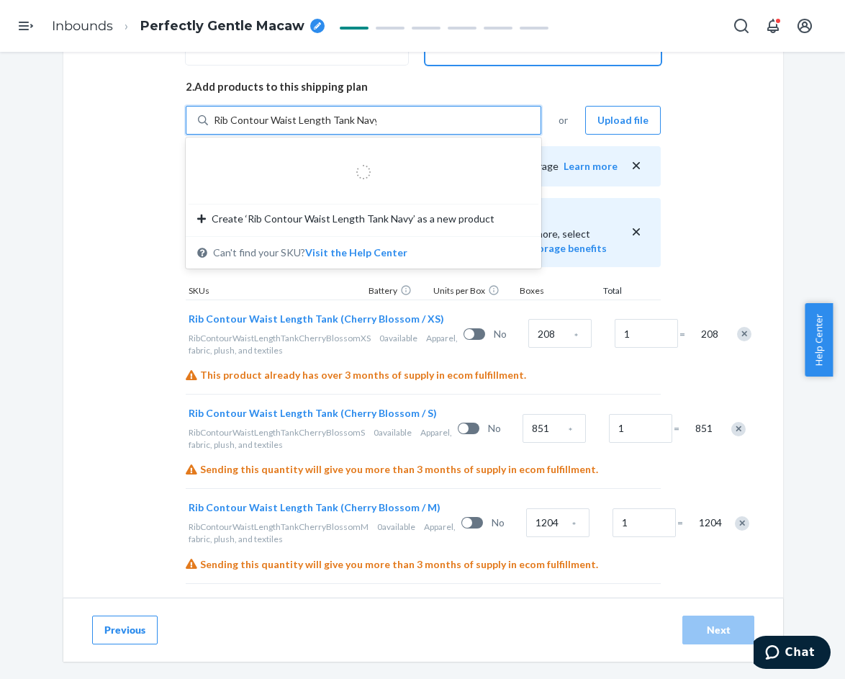
type input "Rib Contour Waist Length Tank Navy 3"
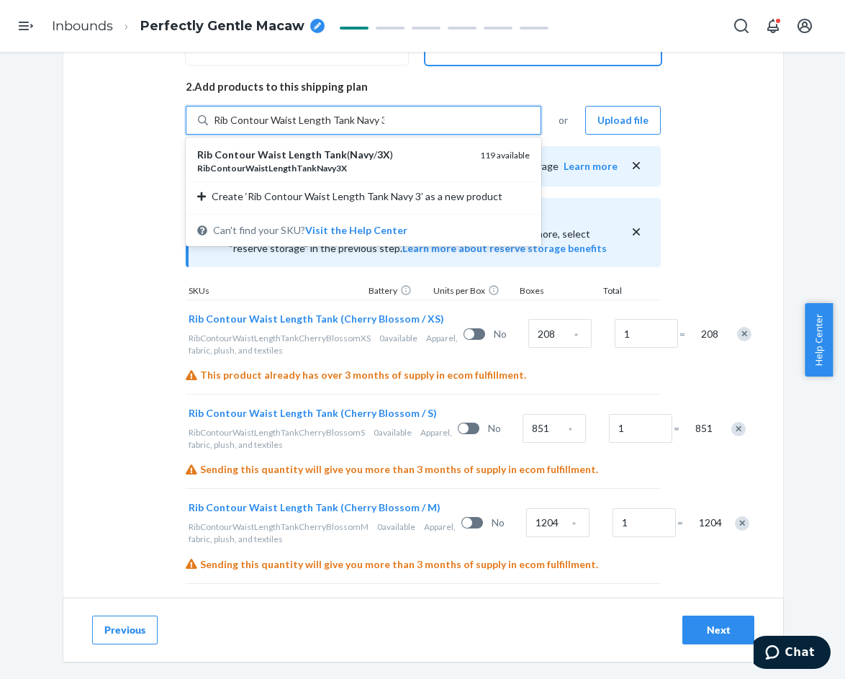
click at [359, 152] on div "Rib Contour Waist Length Tank ( Navy / 3X )" at bounding box center [332, 155] width 271 height 14
click at [359, 127] on input "Rib Contour Waist Length Tank Navy 3" at bounding box center [299, 120] width 171 height 14
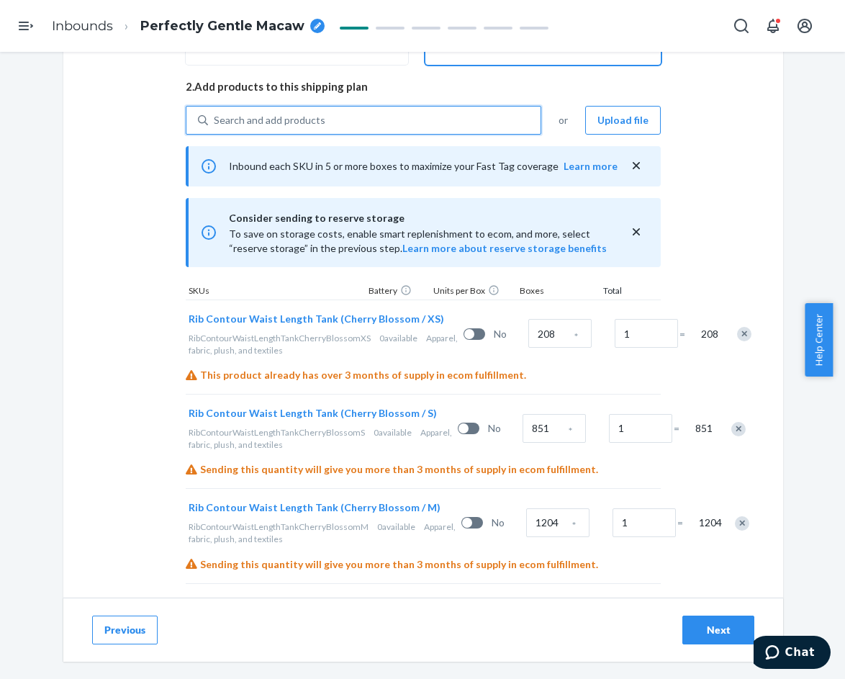
click at [365, 125] on div "Search and add products" at bounding box center [374, 120] width 333 height 26
click at [215, 125] on input "0 results available. Select is focused ,type to refine list, press Down to open…" at bounding box center [214, 120] width 1 height 14
paste input "Rib Contour Waist Length Tank Navy"
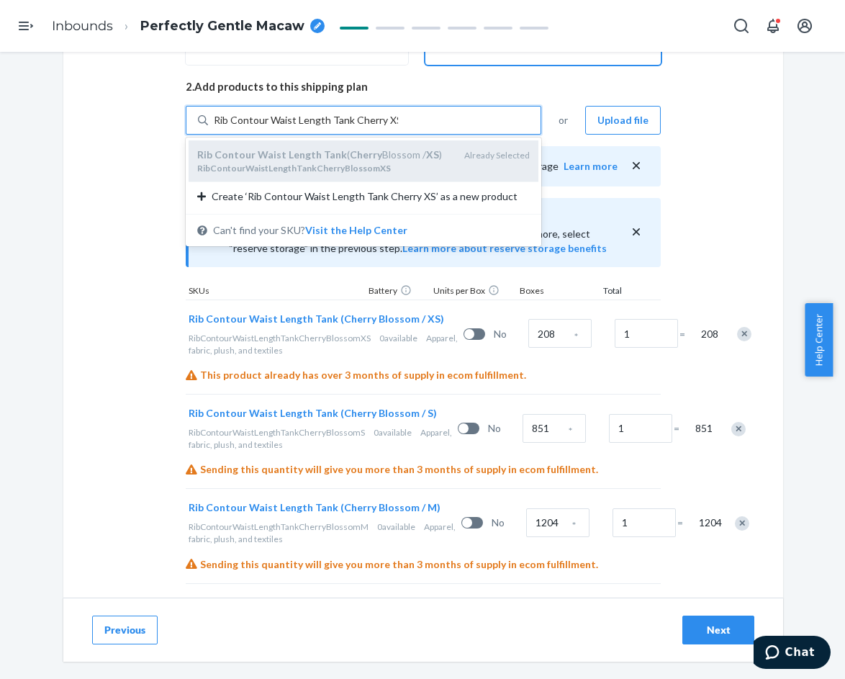
click at [380, 158] on div "Rib Contour Waist Length Tank ( Cherry Blossom / XS )" at bounding box center [325, 155] width 256 height 14
click at [380, 127] on input "Rib Contour Waist Length Tank Cherry XS" at bounding box center [306, 120] width 184 height 14
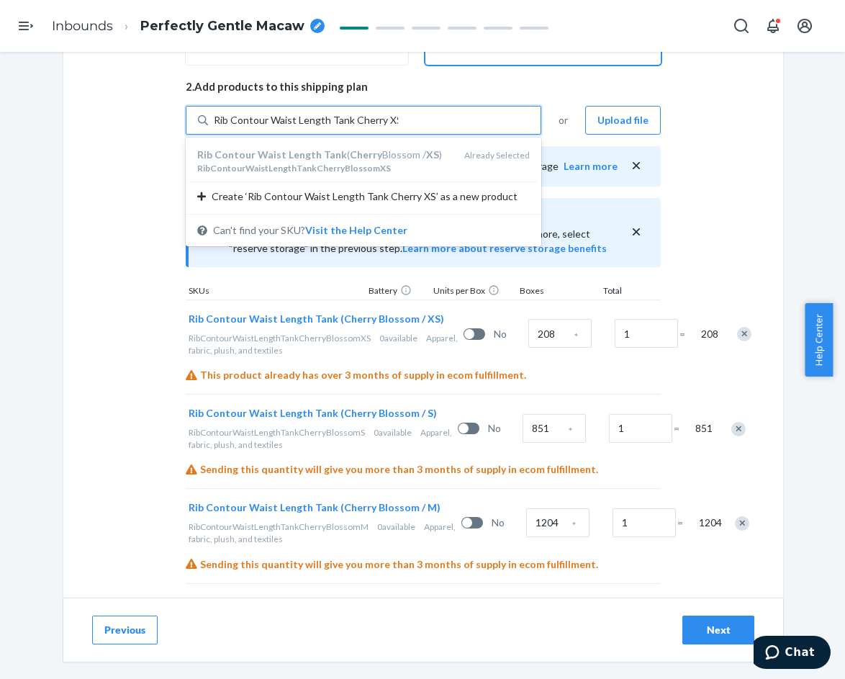
type input "Rib Contour Waist Length Tank Cherry XS"
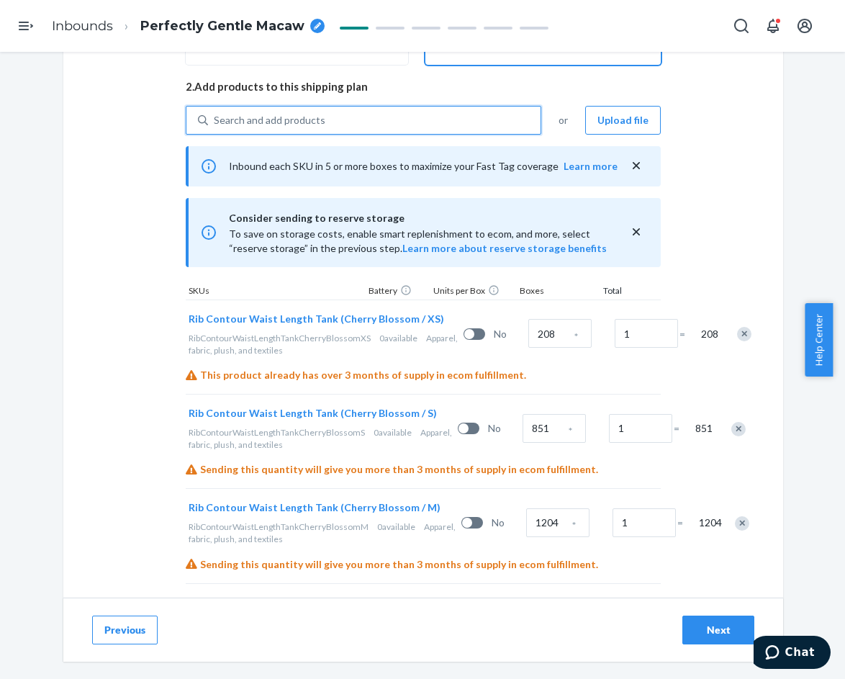
paste input "Rib Contour Waist Length Tank Cherry"
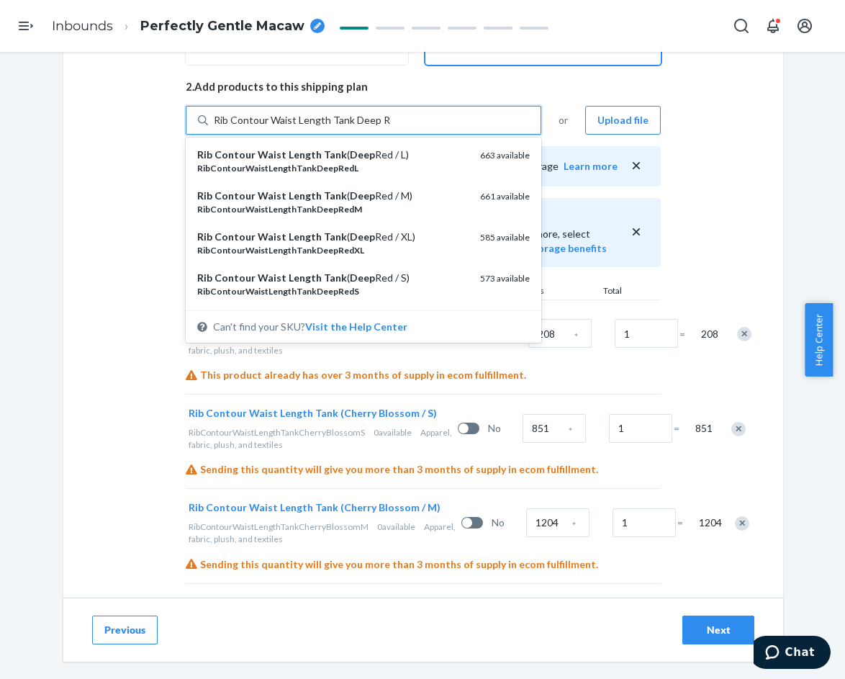
type input "Rib Contour Waist Length Tank Deep Red"
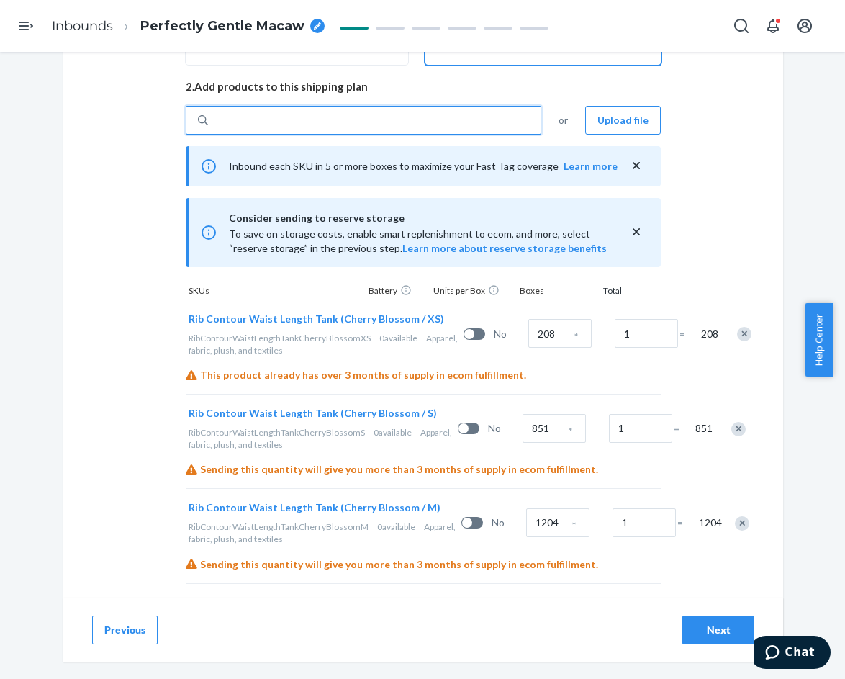
paste input "Rib Contour Waist Length Tank Deep Red"
type input "Rib Contour Waist Length Tank Deep Red"
click at [341, 107] on div "Search and add products" at bounding box center [374, 120] width 333 height 26
click at [215, 113] on input "0 results available. Use Up and Down to choose options, press Enter to select t…" at bounding box center [214, 120] width 1 height 14
paste input "Rib Contour Waist Length Tank Deep Red"
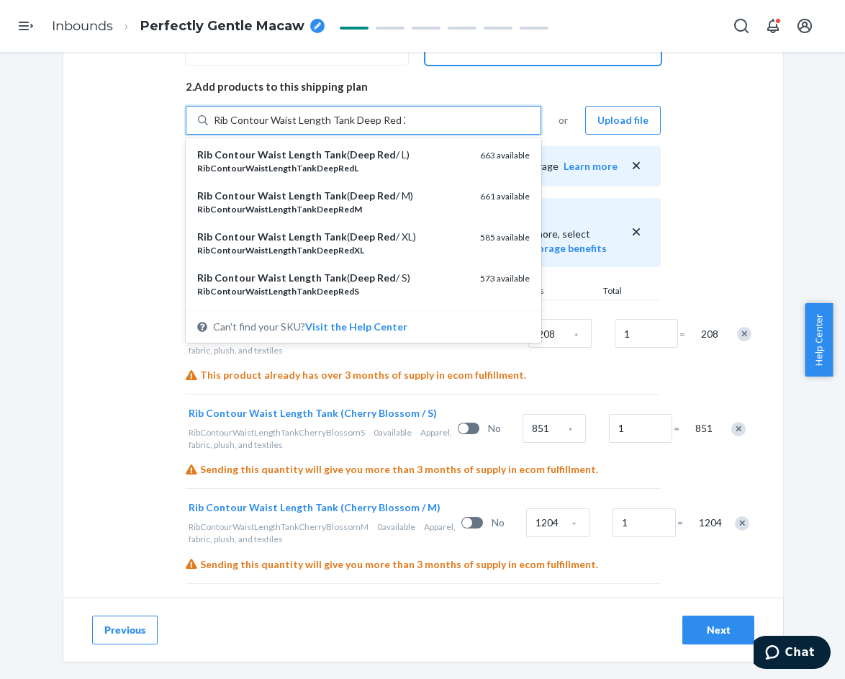
type input "Rib Contour Waist Length Tank Deep Red XS"
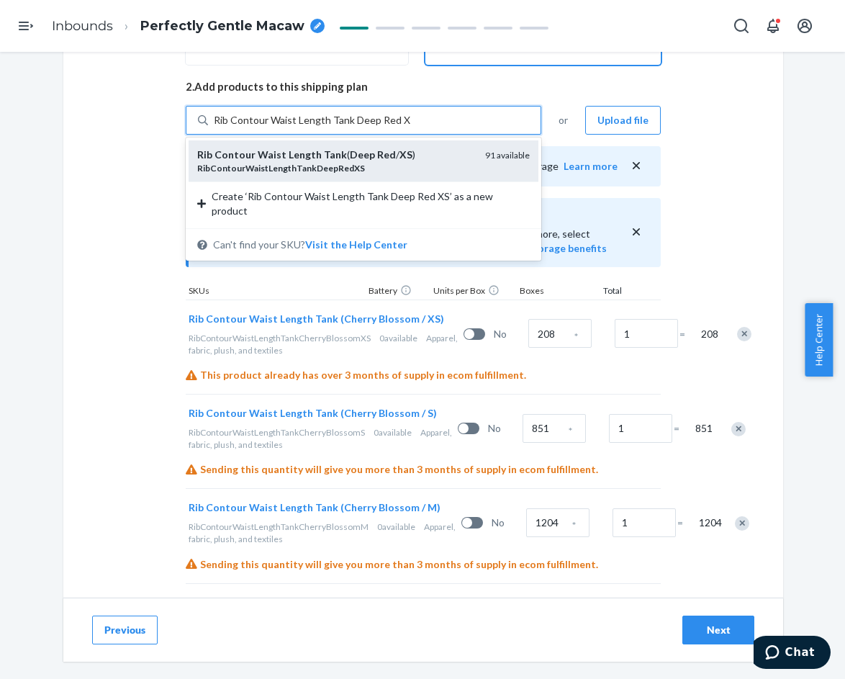
click at [352, 158] on em "Deep" at bounding box center [362, 154] width 25 height 12
click at [352, 127] on input "Rib Contour Waist Length Tank Deep Red XS" at bounding box center [312, 120] width 197 height 14
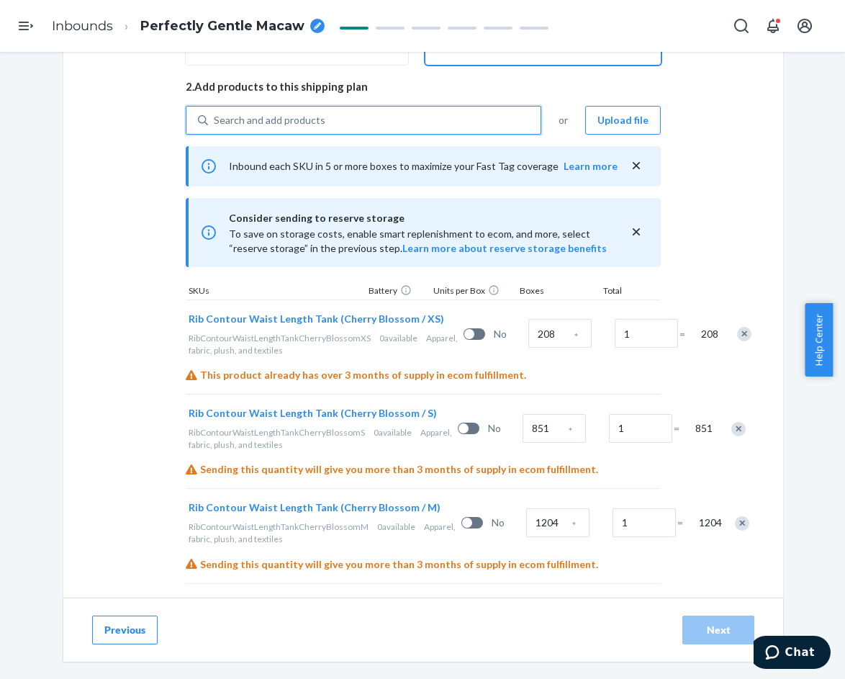
click at [338, 118] on div "Search and add products" at bounding box center [374, 120] width 333 height 26
click at [215, 118] on input "0 results available. Select is focused ,type to refine list, press Down to open…" at bounding box center [214, 120] width 1 height 14
paste input "Rib Contour Waist Length Tank Deep Red"
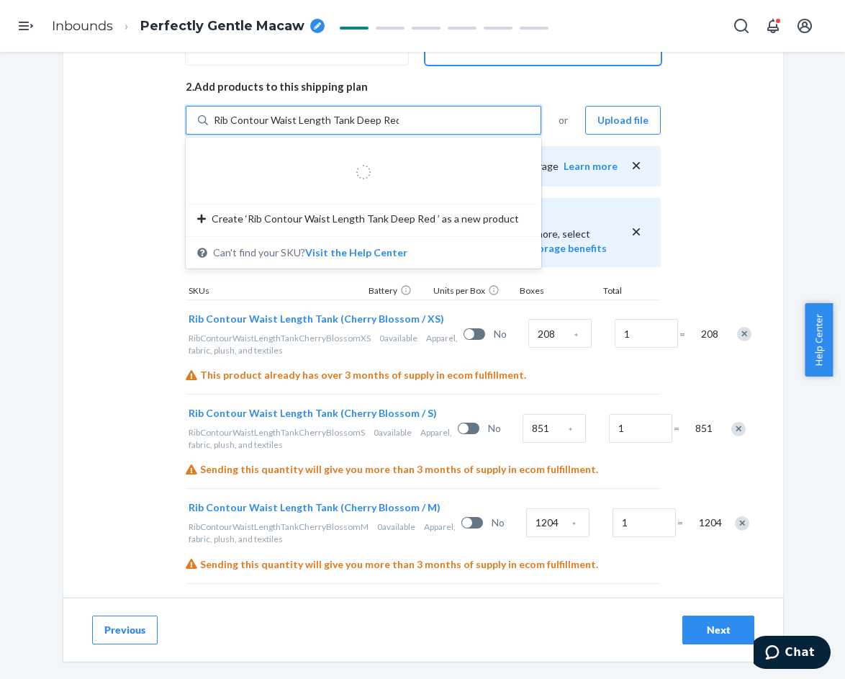
type input "Rib Contour Waist Length Tank Deep Red S"
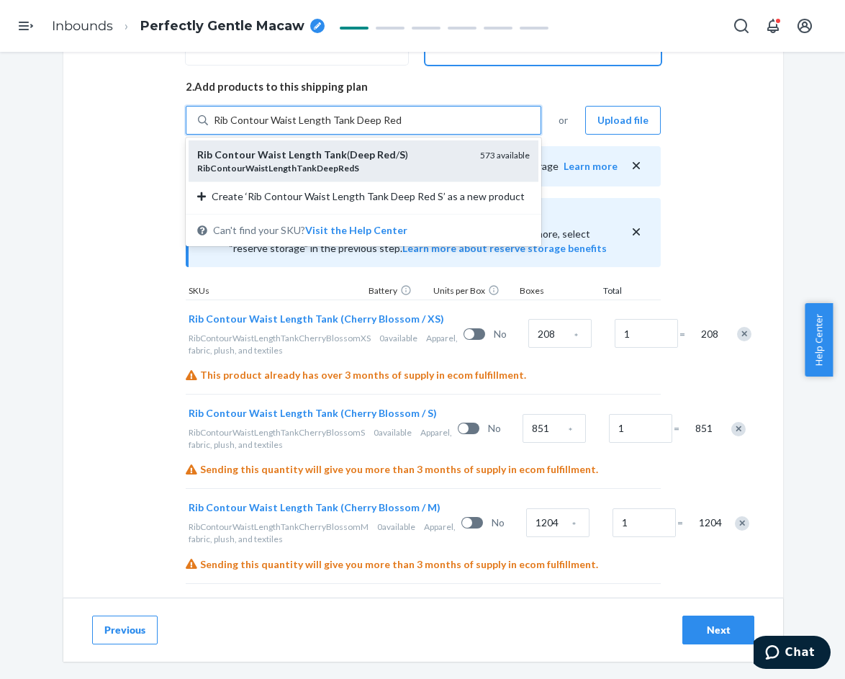
click at [350, 152] on em "Deep" at bounding box center [362, 154] width 25 height 12
click at [346, 127] on input "Rib Contour Waist Length Tank Deep Red S" at bounding box center [309, 120] width 190 height 14
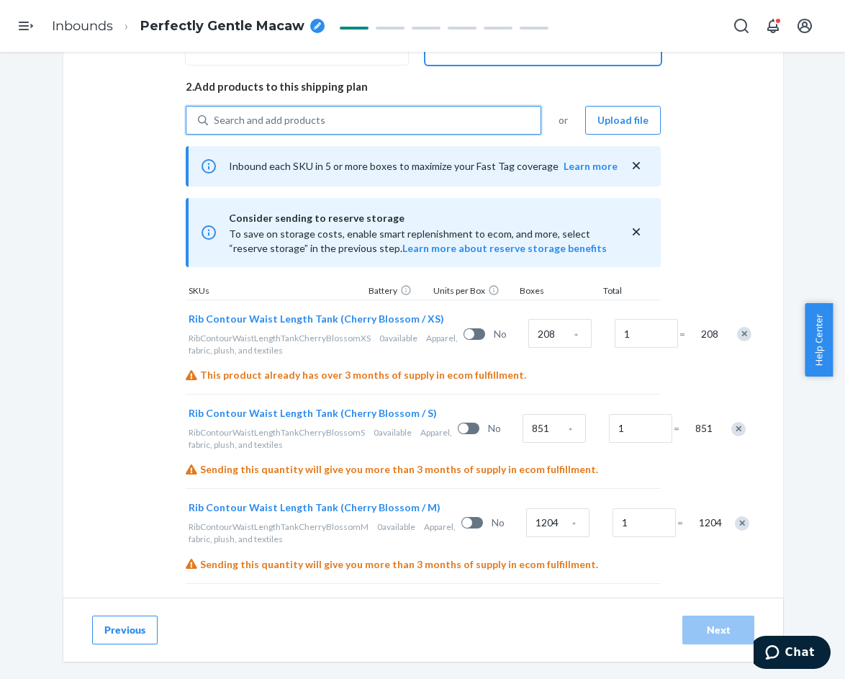
click at [344, 117] on div "Search and add products" at bounding box center [374, 120] width 333 height 26
click at [215, 117] on input "0 results available. Use Up and Down to choose options, press Enter to select t…" at bounding box center [214, 120] width 1 height 14
paste input "Rib Contour Waist Length Tank Deep Red"
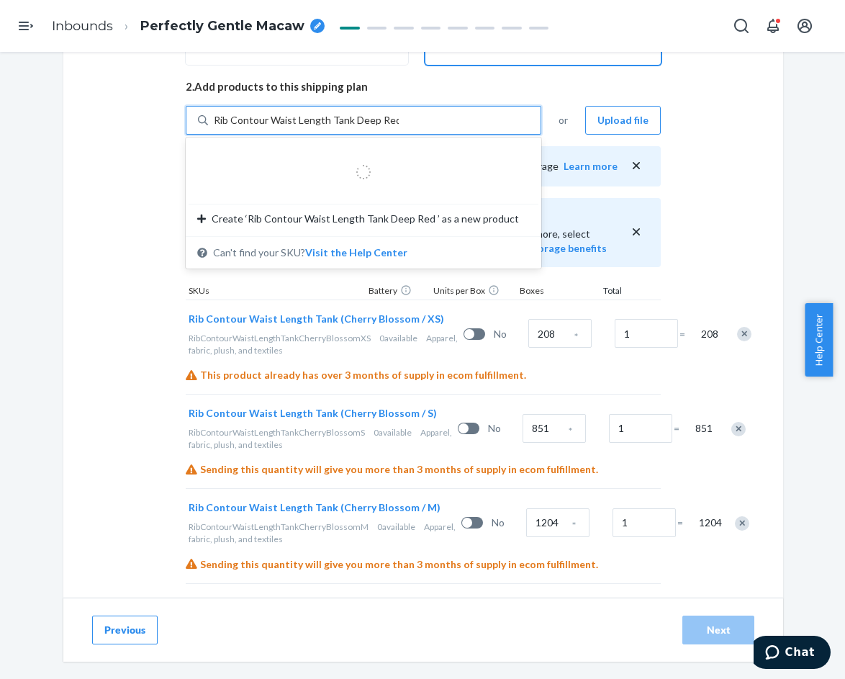
type input "Rib Contour Waist Length Tank Deep Red M"
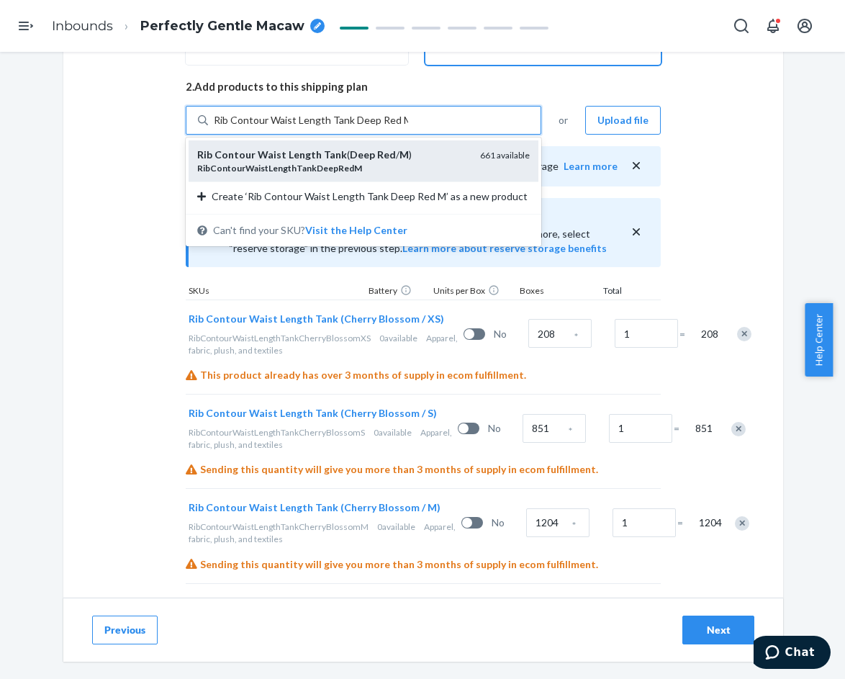
click at [354, 150] on em "Deep" at bounding box center [362, 154] width 25 height 12
click at [354, 127] on input "Rib Contour Waist Length Tank Deep Red M" at bounding box center [311, 120] width 194 height 14
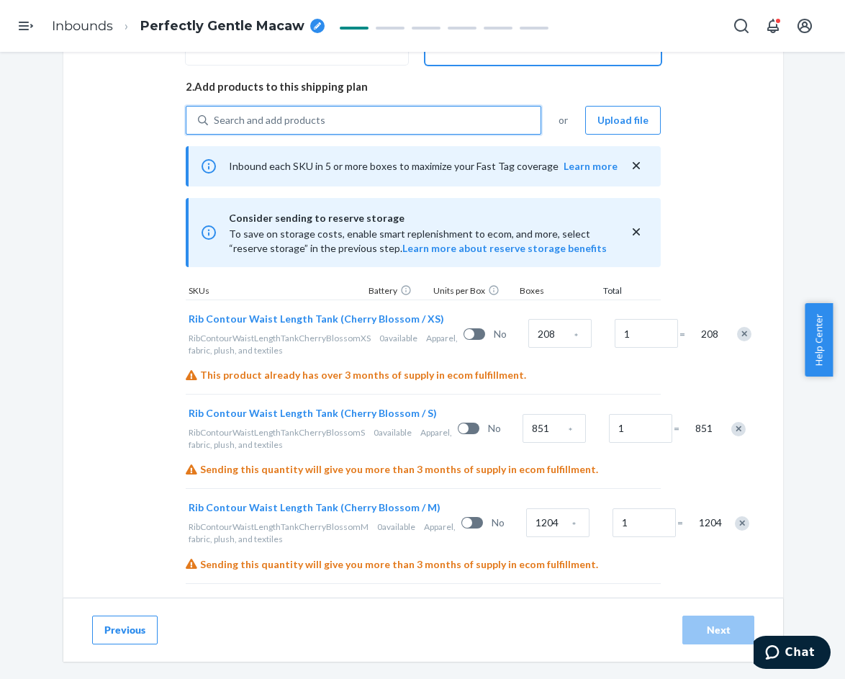
click at [348, 127] on div "Search and add products" at bounding box center [374, 120] width 333 height 26
click at [215, 127] on input "0 results available. Select is focused ,type to refine list, press Down to open…" at bounding box center [214, 120] width 1 height 14
paste input "Rib Contour Waist Length Tank Deep Red"
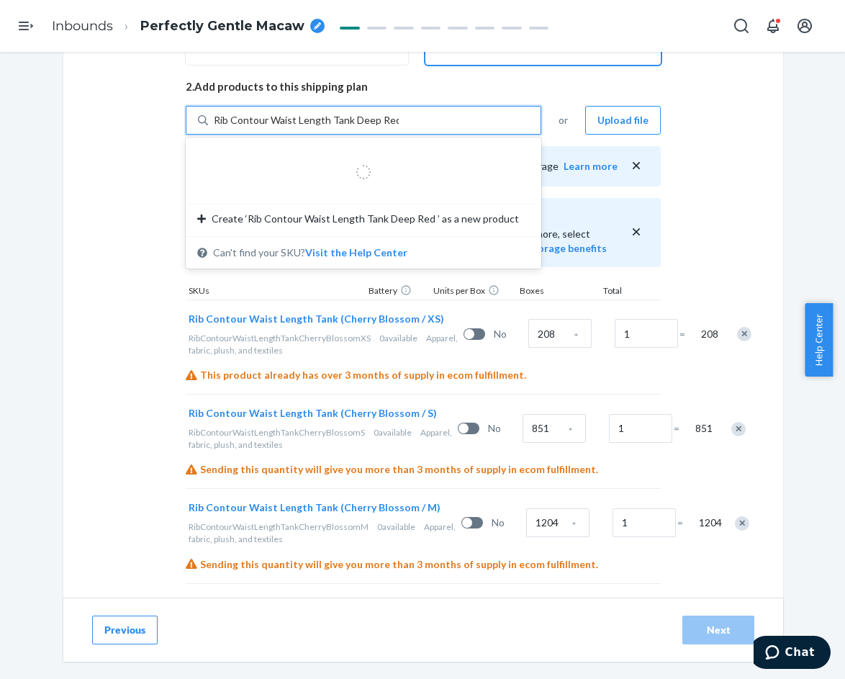
type input "Rib Contour Waist Length Tank Deep Red L"
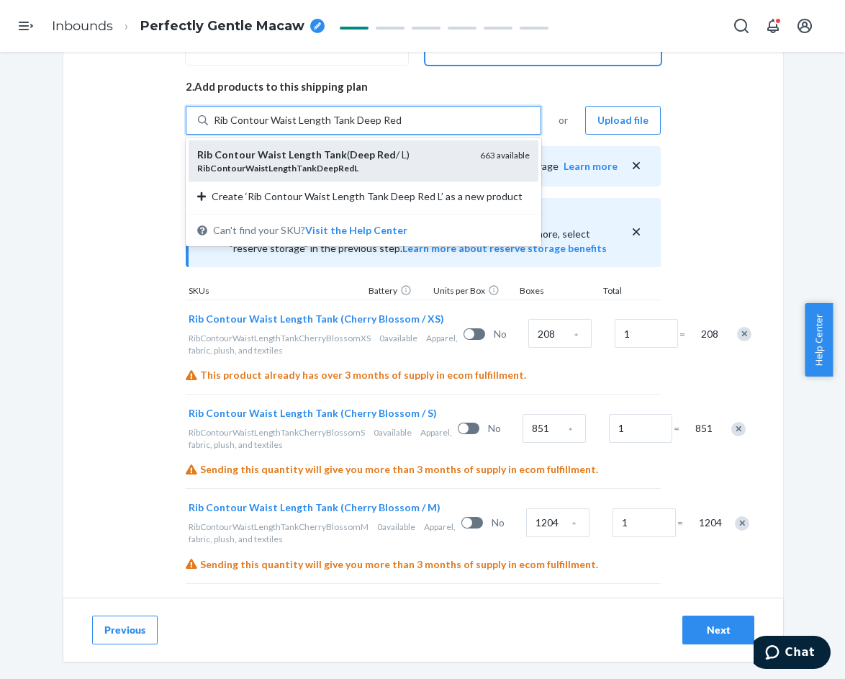
click at [357, 161] on div "Rib Contour Waist Length Tank ( Deep Red / L)" at bounding box center [332, 155] width 271 height 14
click at [357, 127] on input "Rib Contour Waist Length Tank Deep Red L" at bounding box center [309, 120] width 190 height 14
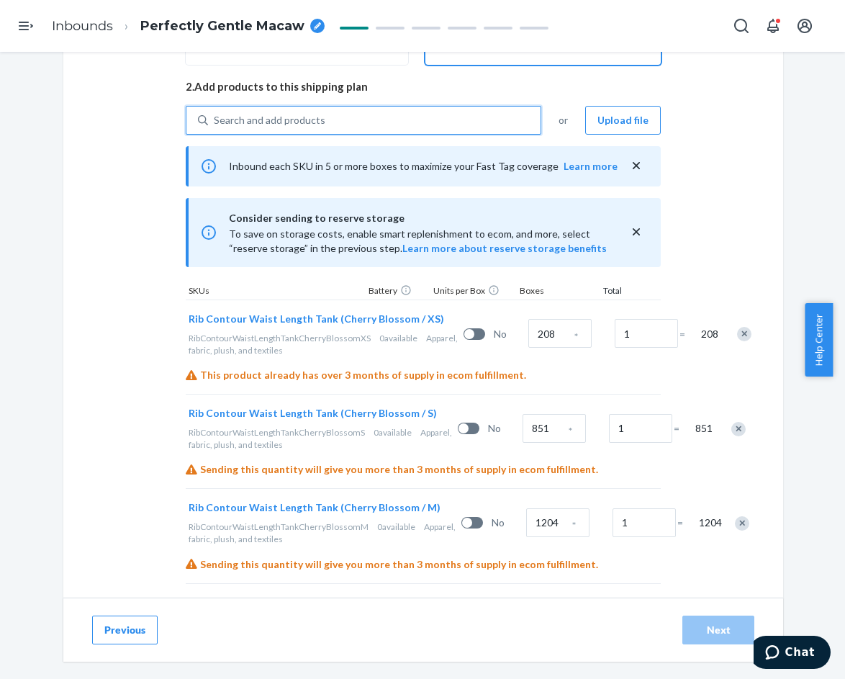
click at [345, 122] on div "Search and add products" at bounding box center [374, 120] width 333 height 26
click at [215, 122] on input "0 results available. Select is focused ,type to refine list, press Down to open…" at bounding box center [214, 120] width 1 height 14
paste input "Rib Contour Waist Length Tank Deep Red"
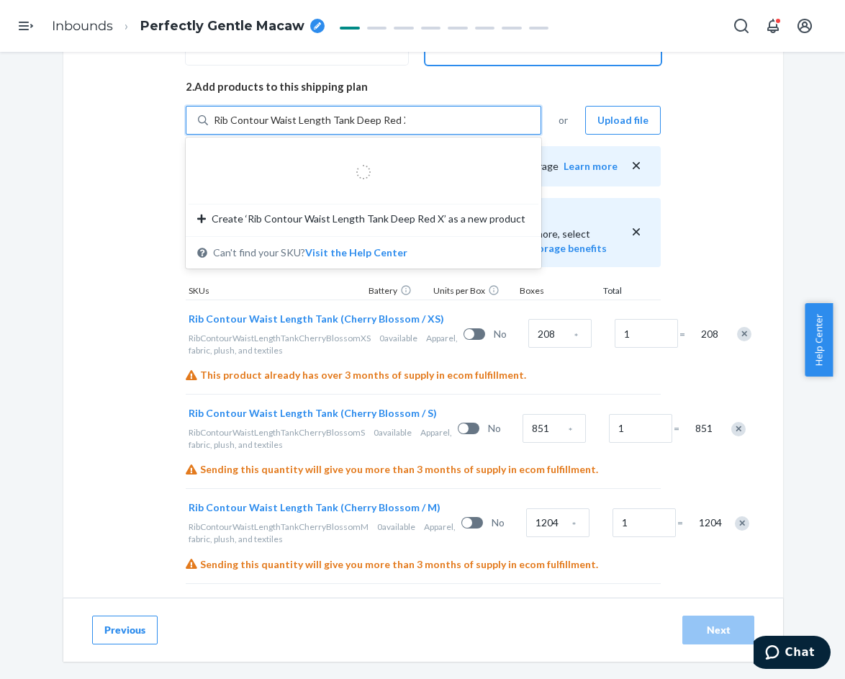
type input "Rib Contour Waist Length Tank Deep Red XL"
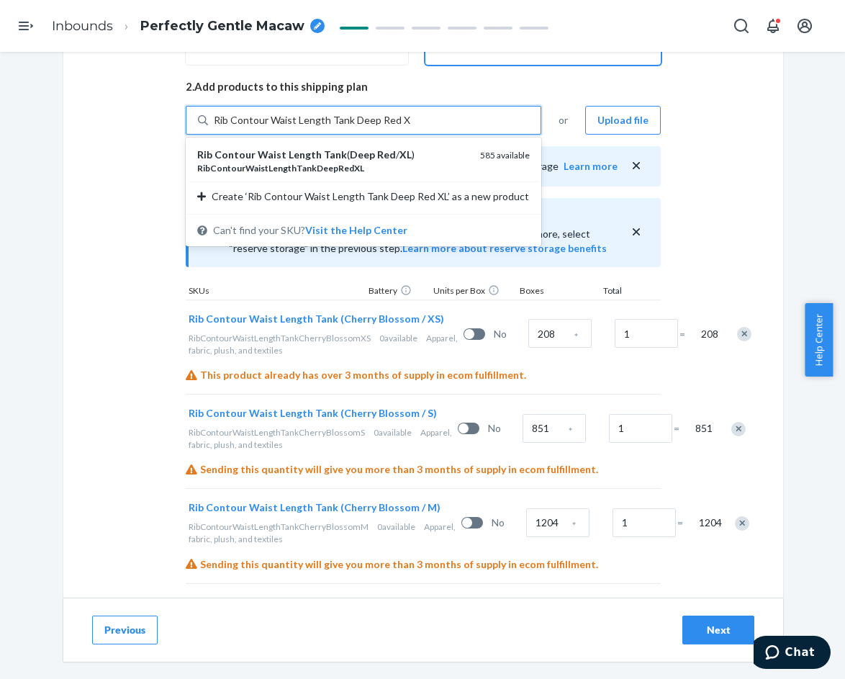
click at [350, 157] on em "Deep" at bounding box center [362, 154] width 25 height 12
click at [342, 127] on input "Rib Contour Waist Length Tank Deep Red XL" at bounding box center [312, 120] width 197 height 14
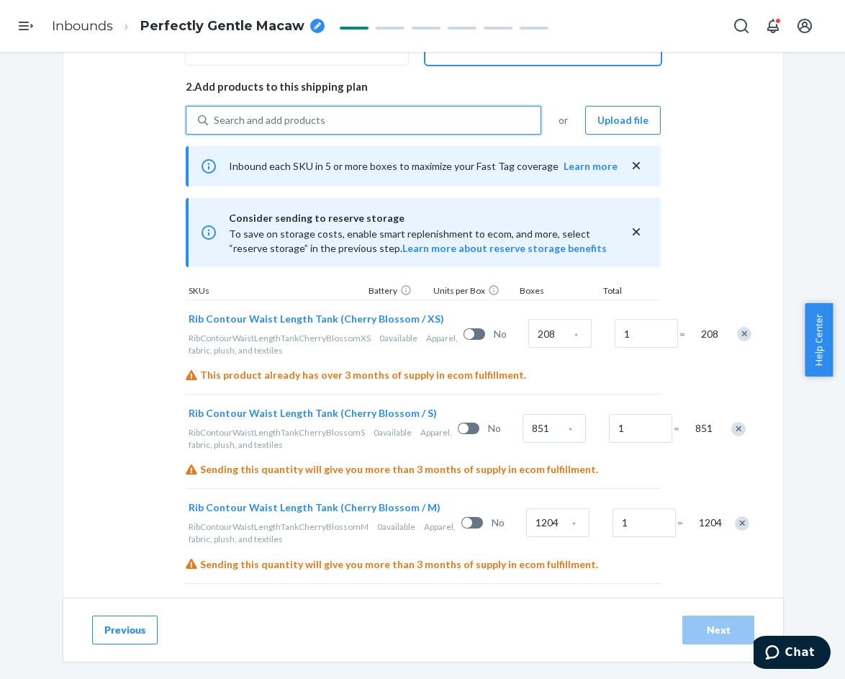
click at [337, 117] on div "Search and add products" at bounding box center [374, 120] width 333 height 26
click at [215, 117] on input "0 results available. Use Up and Down to choose options, press Enter to select t…" at bounding box center [214, 120] width 1 height 14
paste input "Rib Contour Waist Length Tank Deep Red"
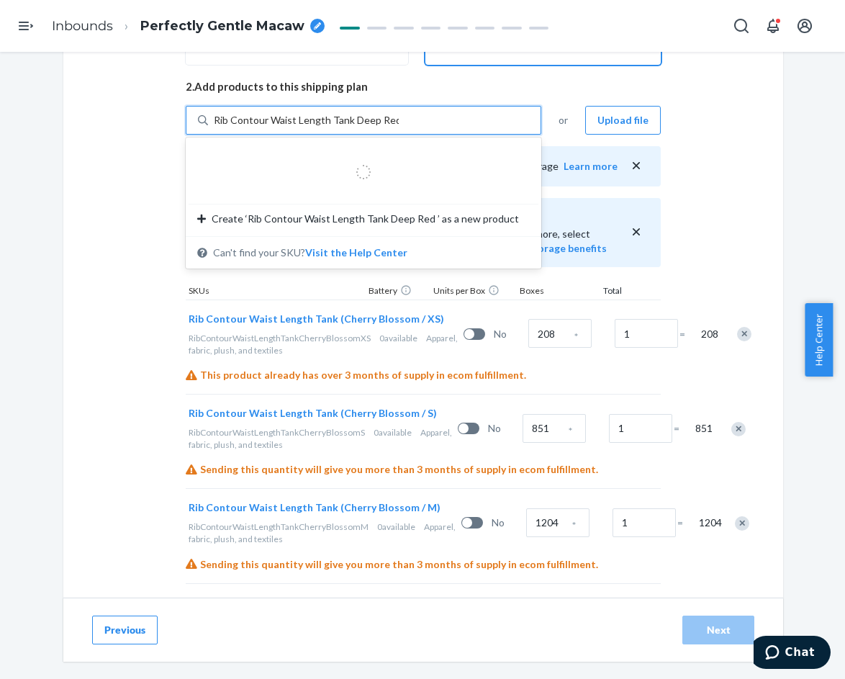
type input "Rib Contour Waist Length Tank Deep Red 2"
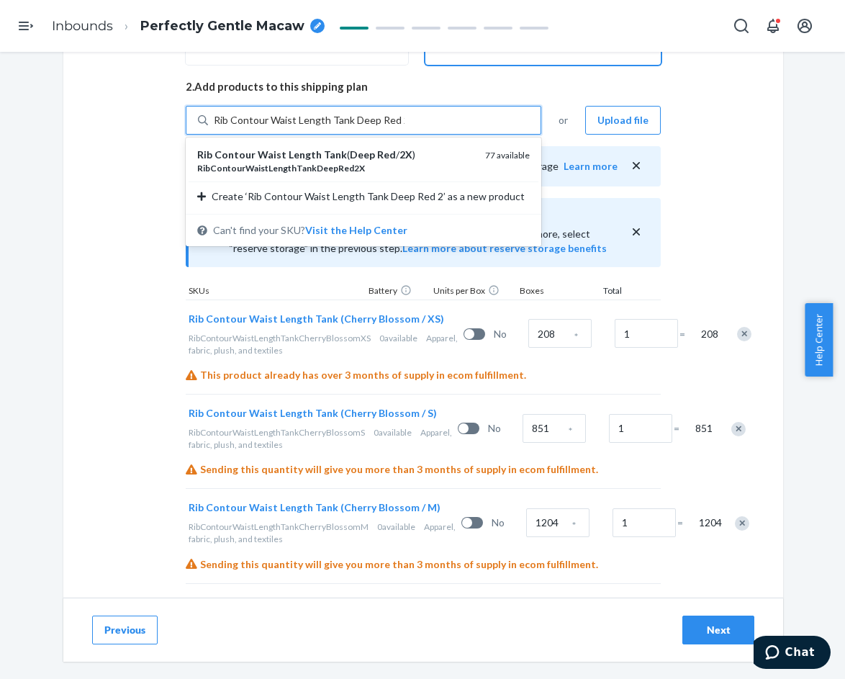
click at [353, 159] on em "Deep" at bounding box center [362, 154] width 25 height 12
click at [353, 127] on input "Rib Contour Waist Length Tank Deep Red 2" at bounding box center [309, 120] width 191 height 14
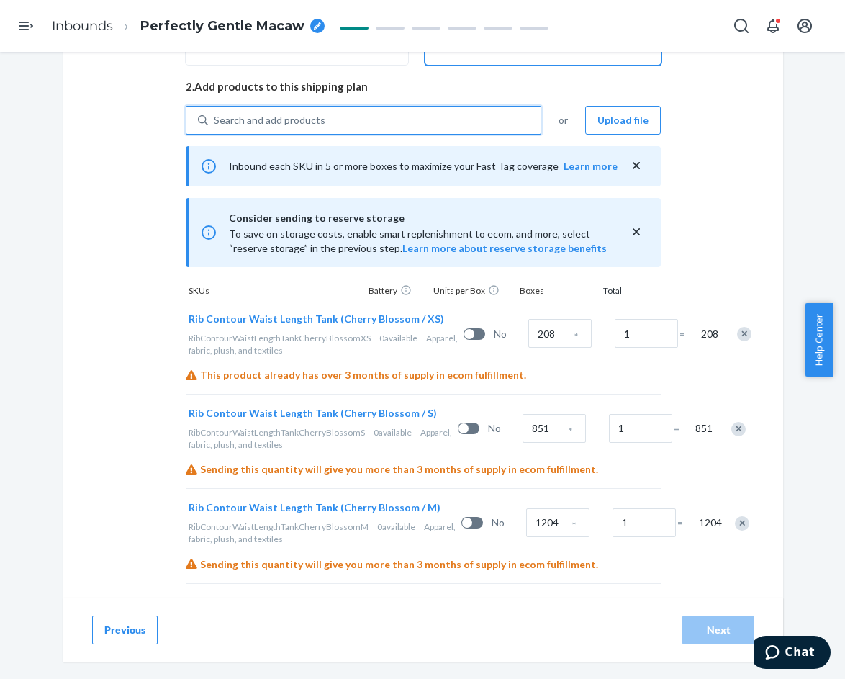
click at [333, 120] on div "Search and add products" at bounding box center [374, 120] width 333 height 26
click at [215, 120] on input "0 results available. Use Up and Down to choose options, press Enter to select t…" at bounding box center [214, 120] width 1 height 14
paste input "Rib Contour Waist Length Tank Deep Red"
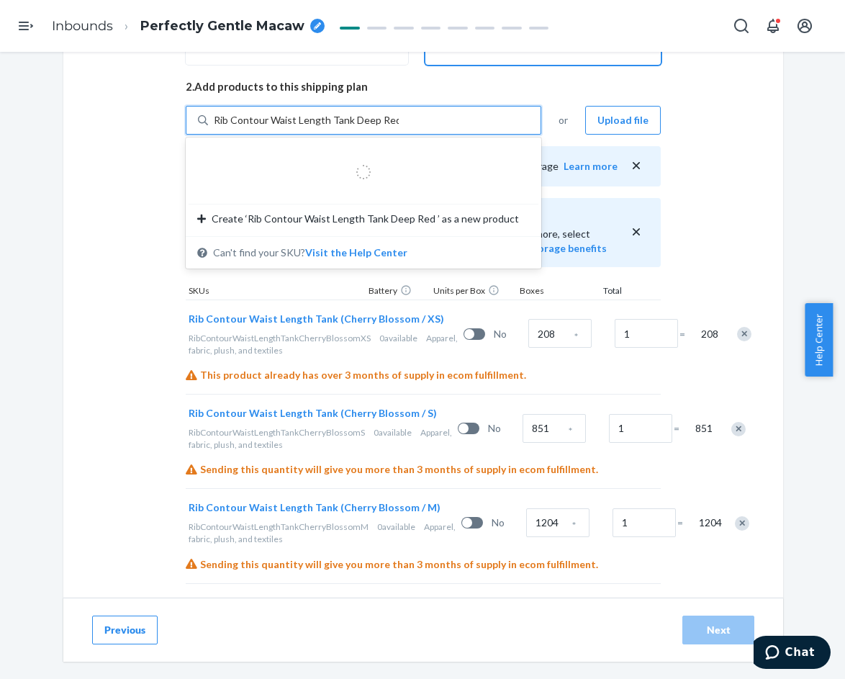
type input "Rib Contour Waist Length Tank Deep Red 3"
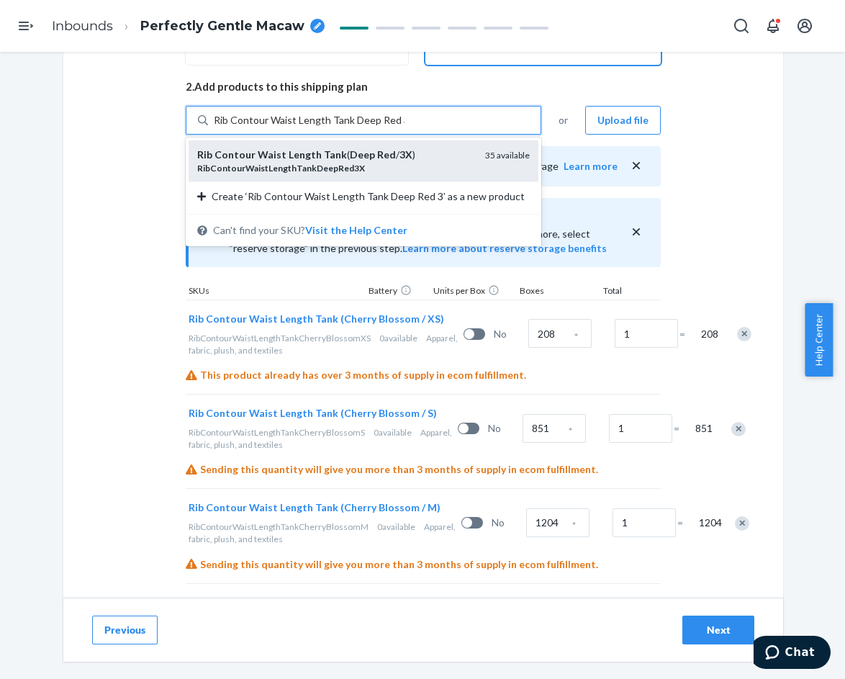
click at [377, 160] on em "Red" at bounding box center [386, 154] width 19 height 12
click at [362, 127] on input "Rib Contour Waist Length Tank Deep Red 3" at bounding box center [309, 120] width 191 height 14
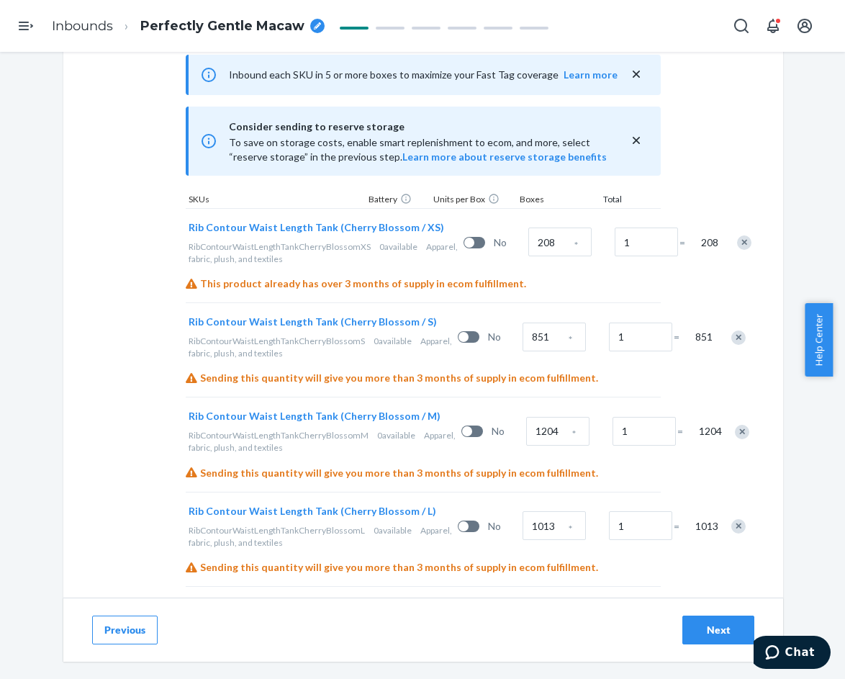
scroll to position [392, 0]
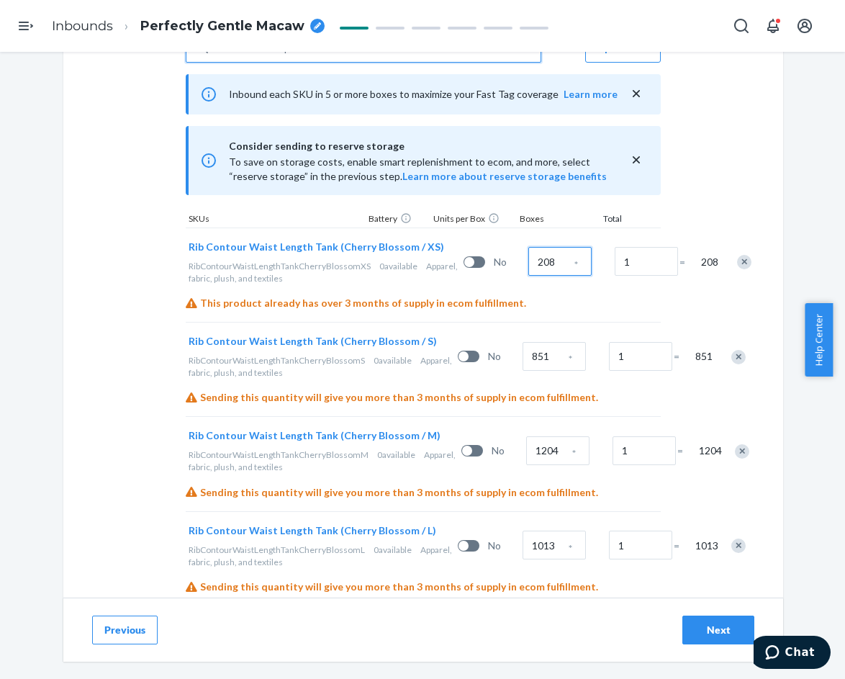
click at [529, 270] on input "208" at bounding box center [560, 261] width 63 height 29
type input "105"
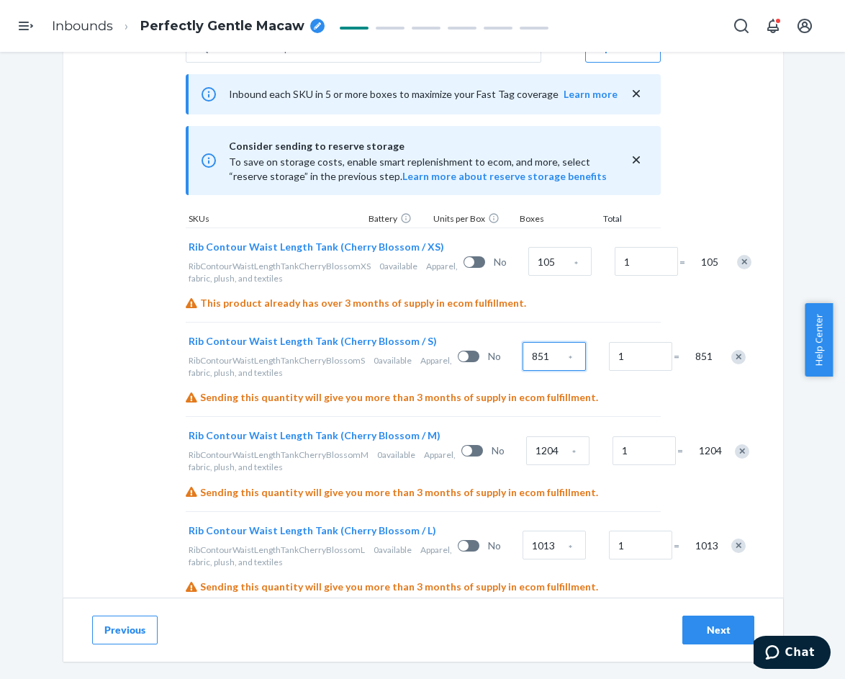
click at [523, 371] on input "851" at bounding box center [554, 356] width 63 height 29
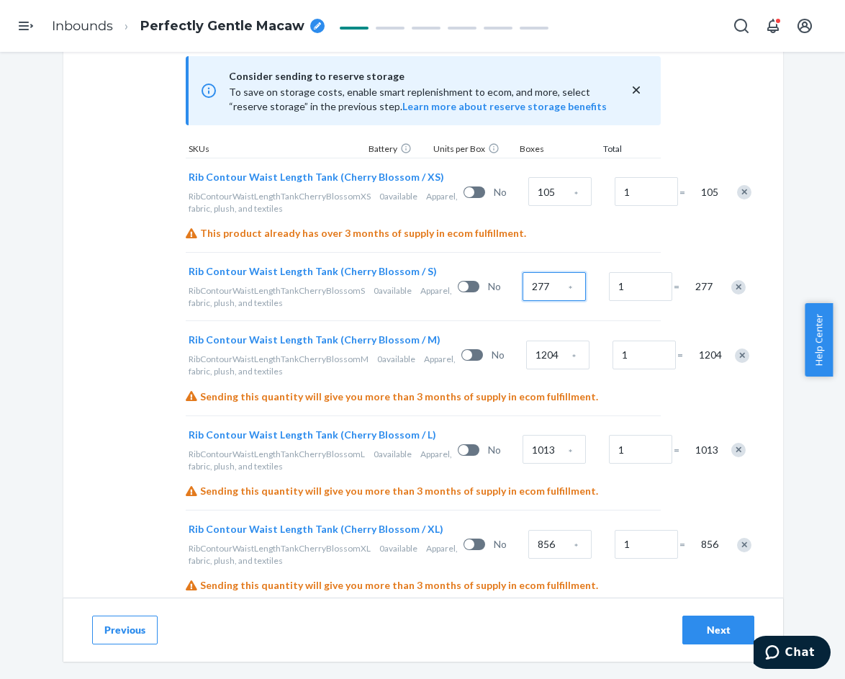
scroll to position [464, 0]
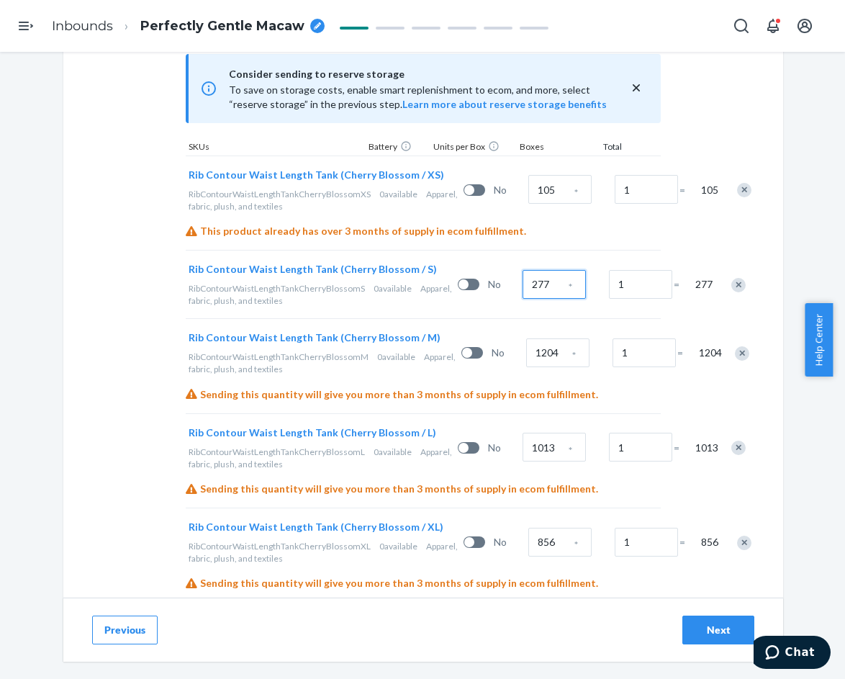
type input "277"
click at [526, 367] on input "1204" at bounding box center [557, 352] width 63 height 29
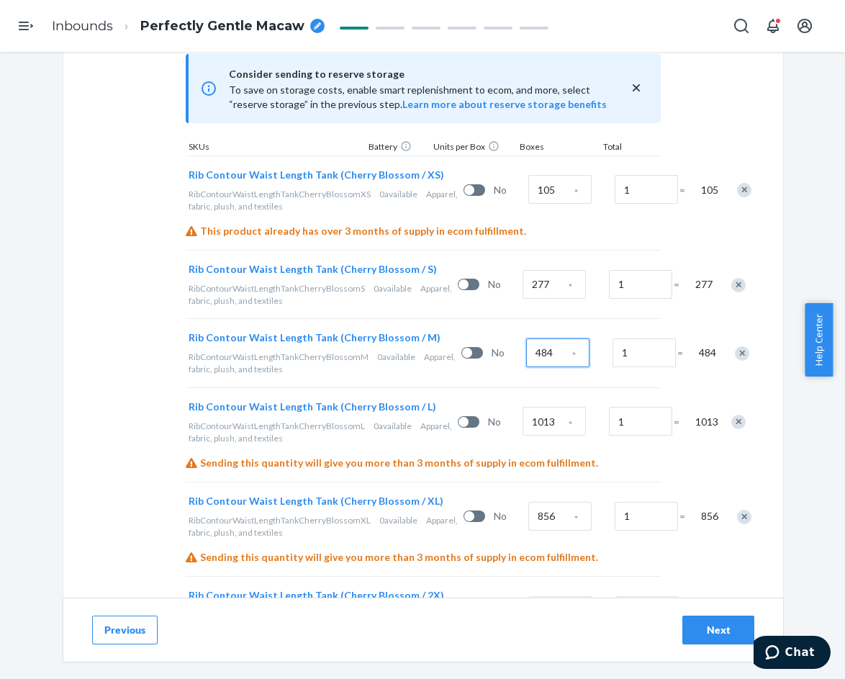
type input "484"
click at [523, 436] on input "1013" at bounding box center [554, 421] width 63 height 29
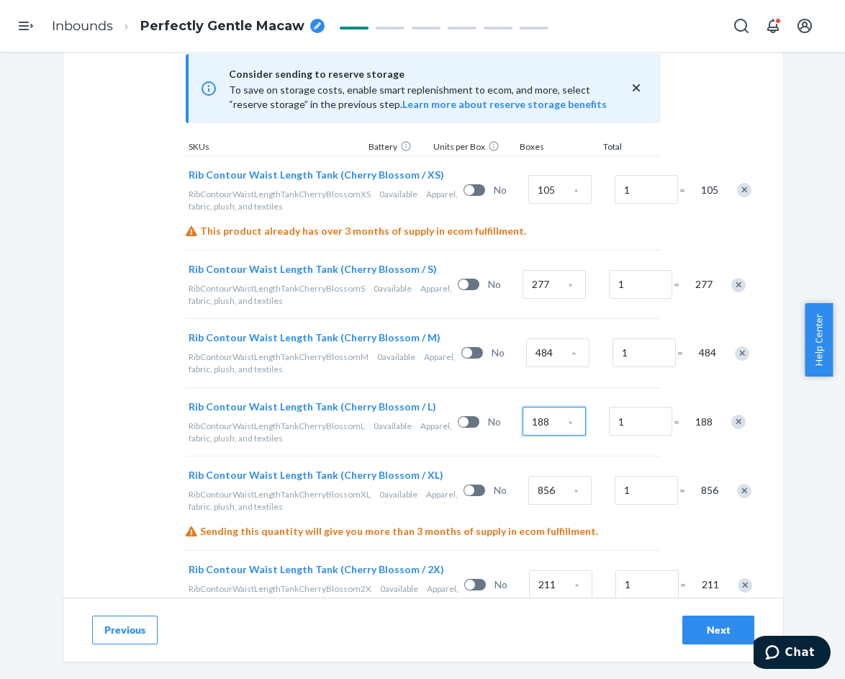
type input "188"
click at [529, 505] on input "856" at bounding box center [560, 490] width 63 height 29
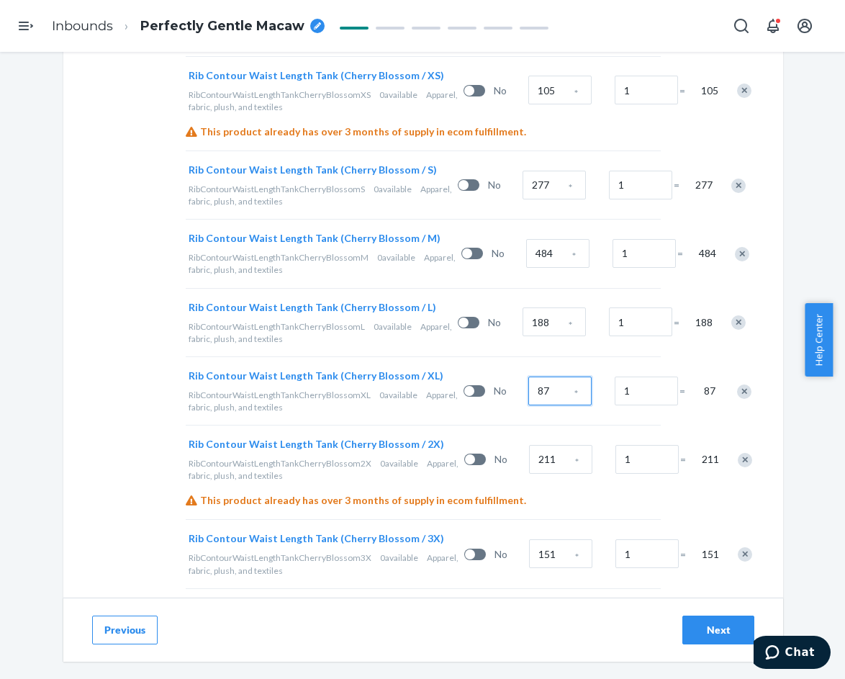
scroll to position [608, 0]
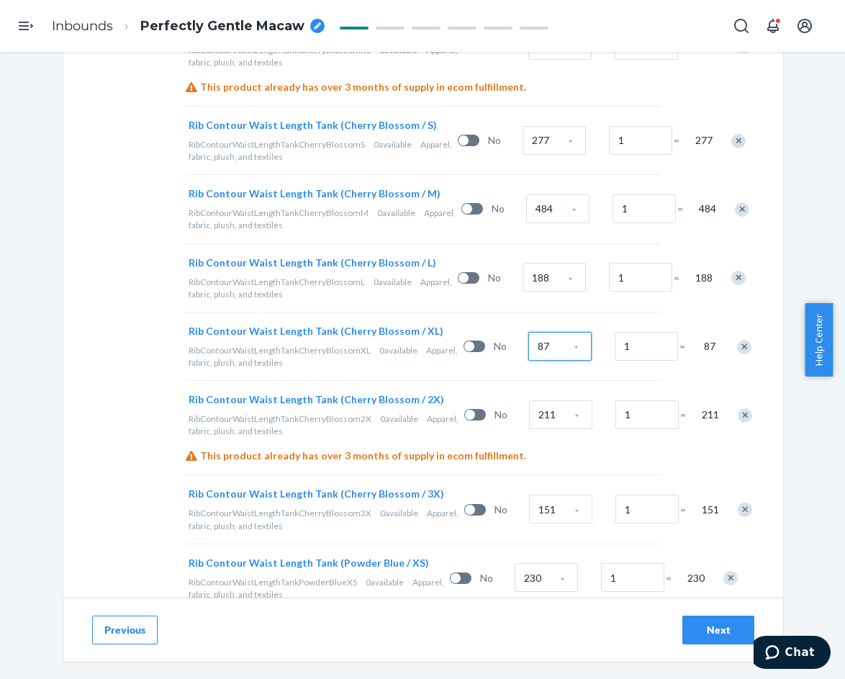
type input "87"
click at [529, 429] on input "211" at bounding box center [560, 414] width 63 height 29
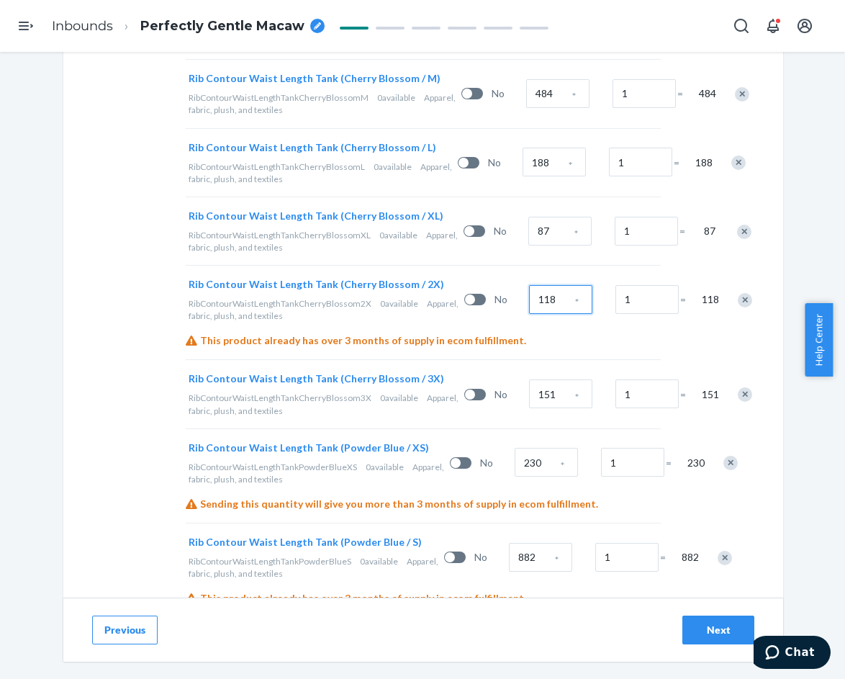
scroll to position [752, 0]
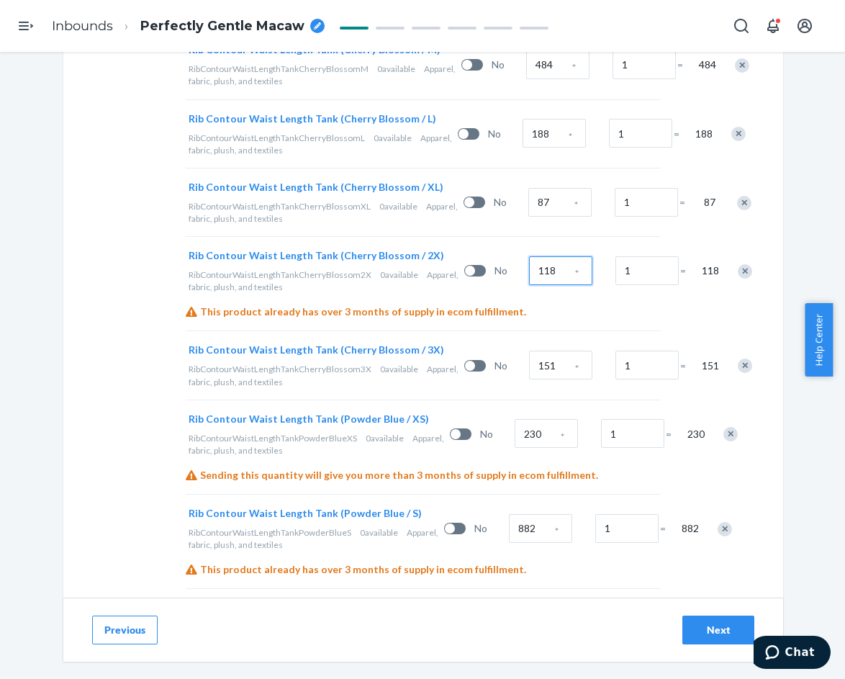
type input "118"
click at [529, 379] on input "151" at bounding box center [560, 365] width 63 height 29
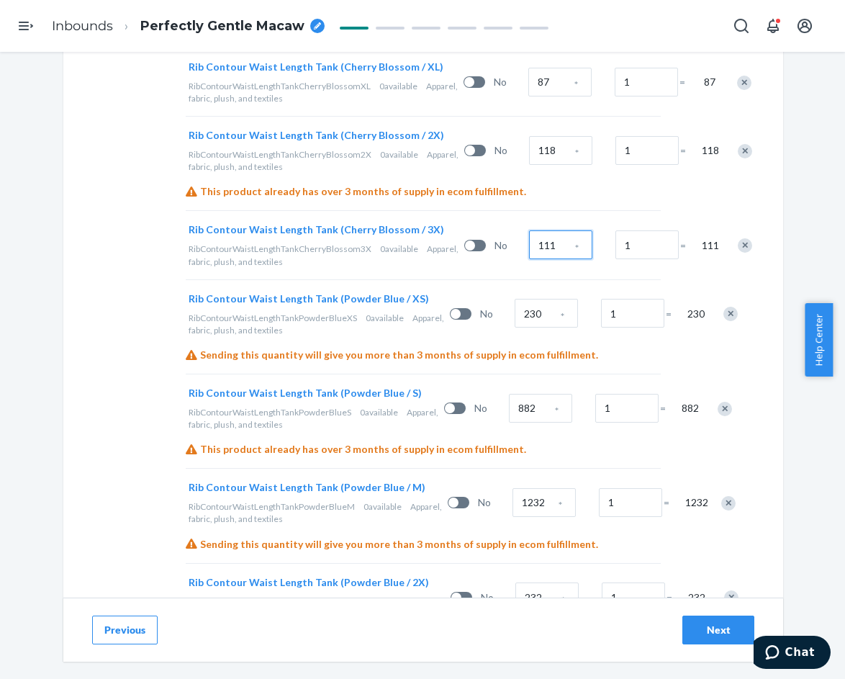
scroll to position [896, 0]
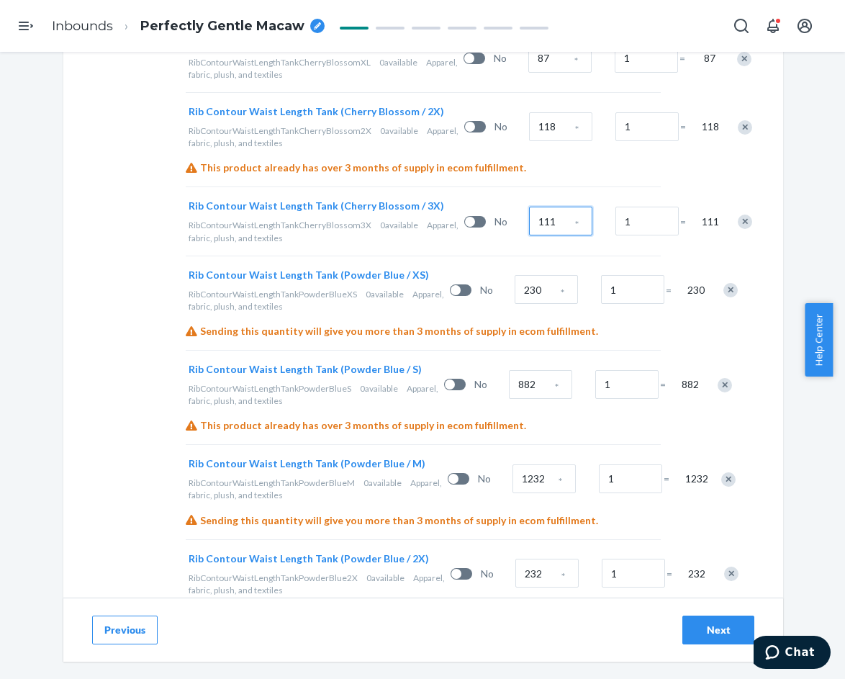
type input "111"
click at [515, 304] on input "230" at bounding box center [546, 289] width 63 height 29
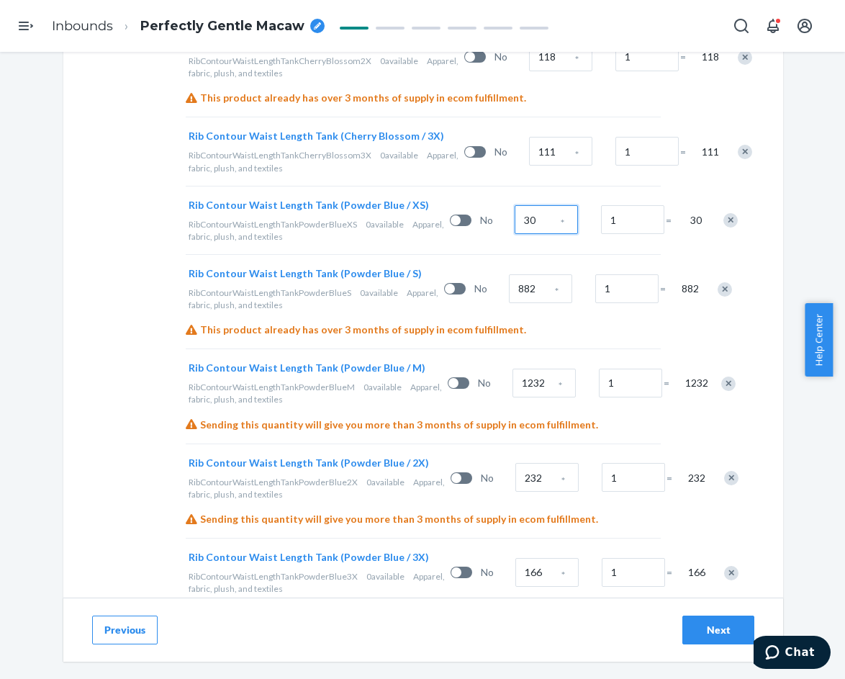
scroll to position [968, 0]
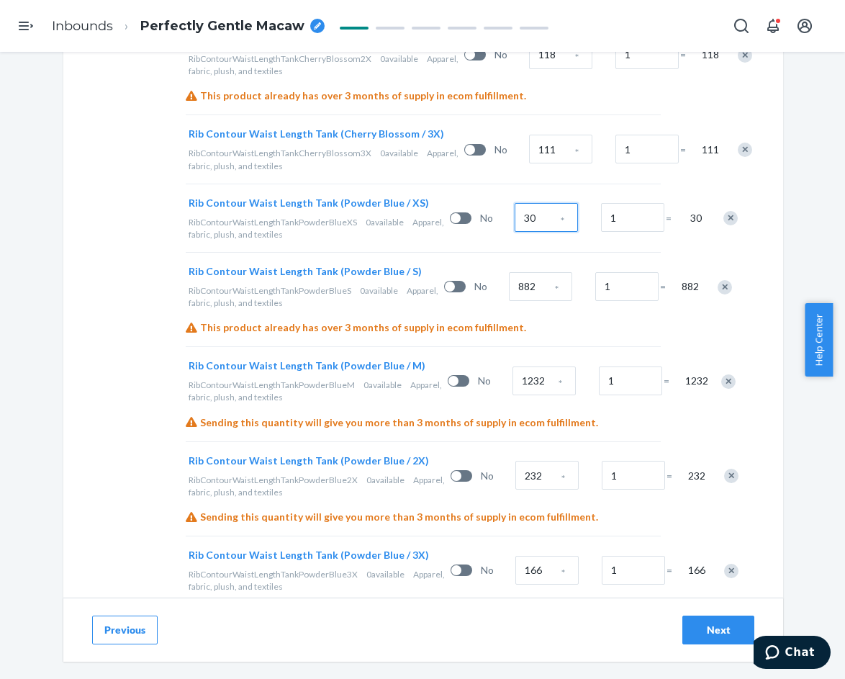
type input "30"
click at [509, 301] on input "882" at bounding box center [540, 286] width 63 height 29
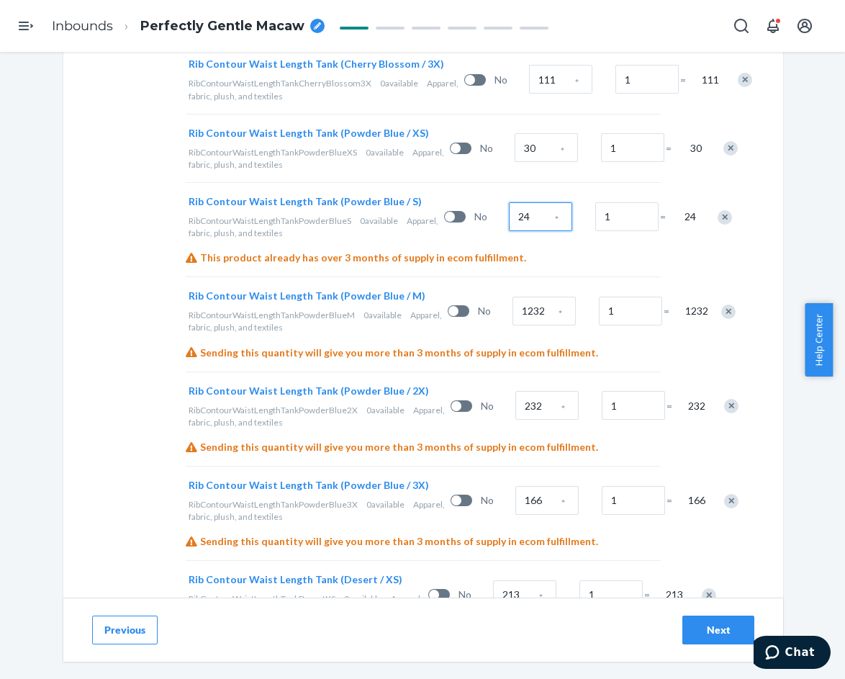
scroll to position [1040, 0]
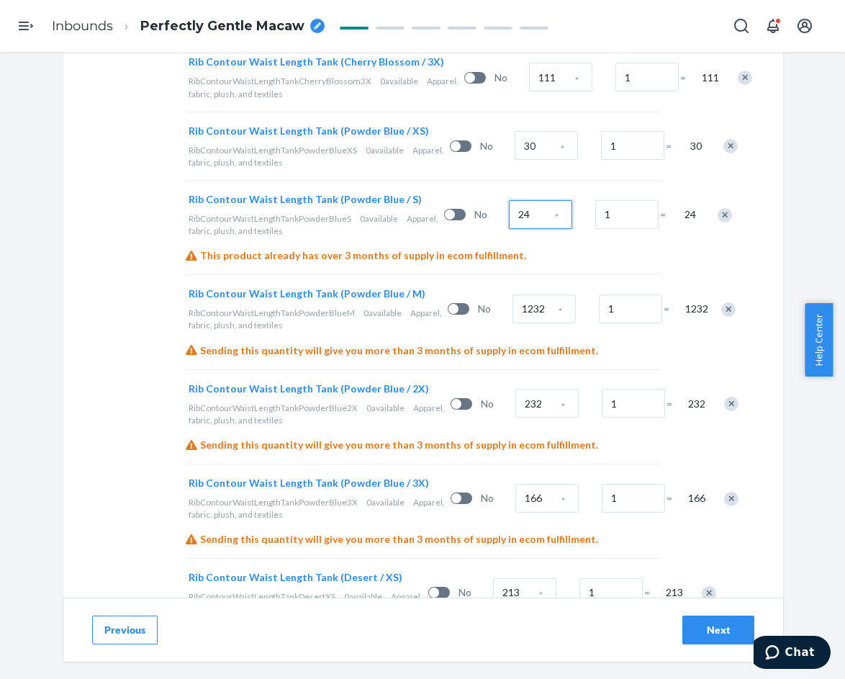
type input "24"
click at [513, 323] on input "1232" at bounding box center [544, 309] width 63 height 29
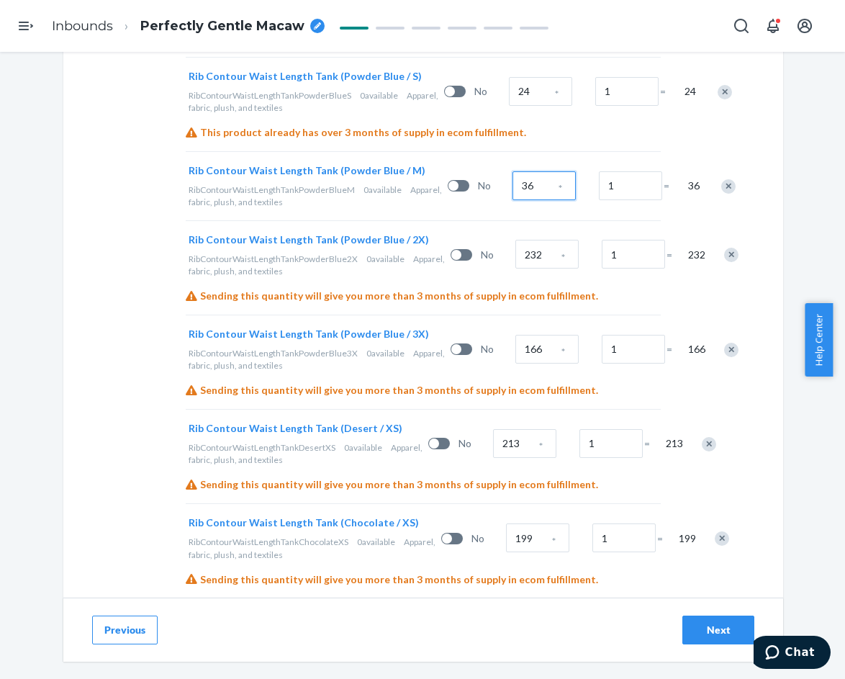
scroll to position [1184, 0]
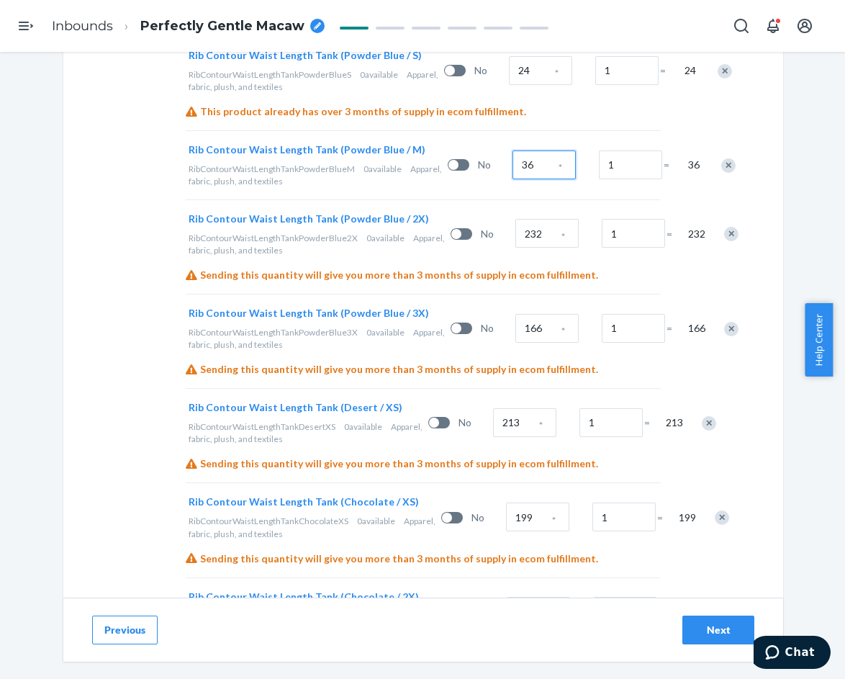
type input "36"
click at [516, 248] on input "232" at bounding box center [547, 233] width 63 height 29
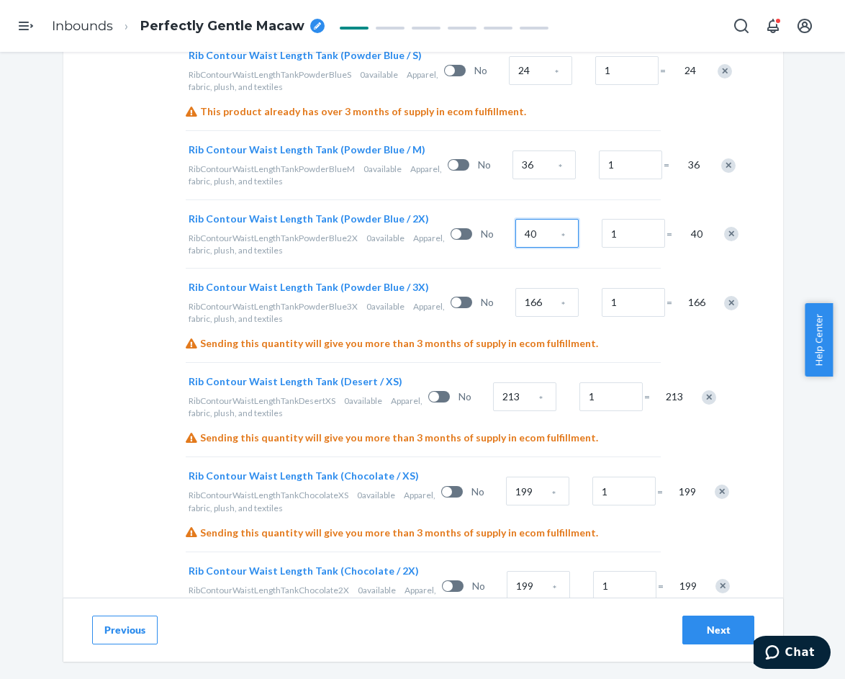
type input "40"
click at [516, 317] on input "166" at bounding box center [547, 302] width 63 height 29
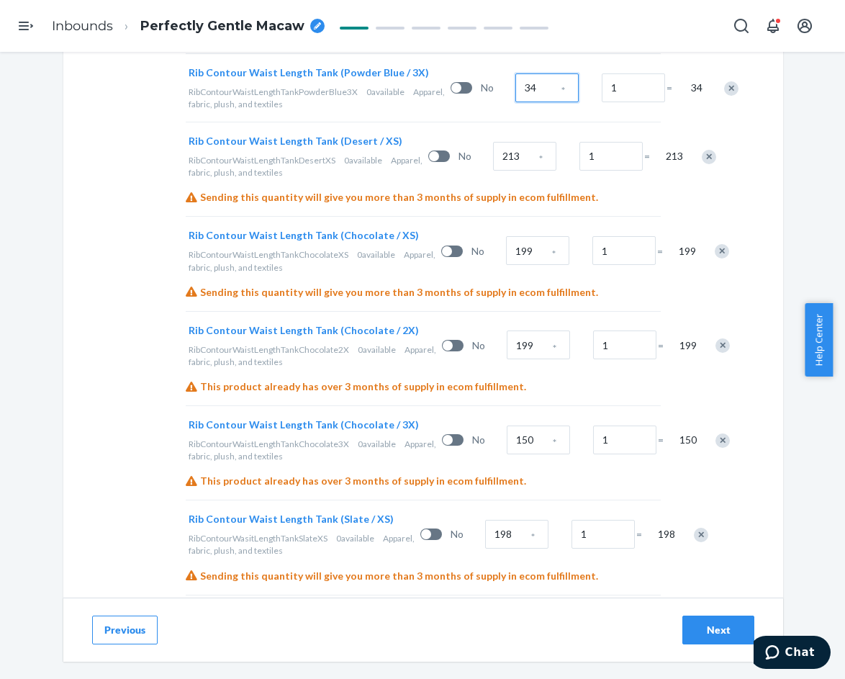
scroll to position [1400, 0]
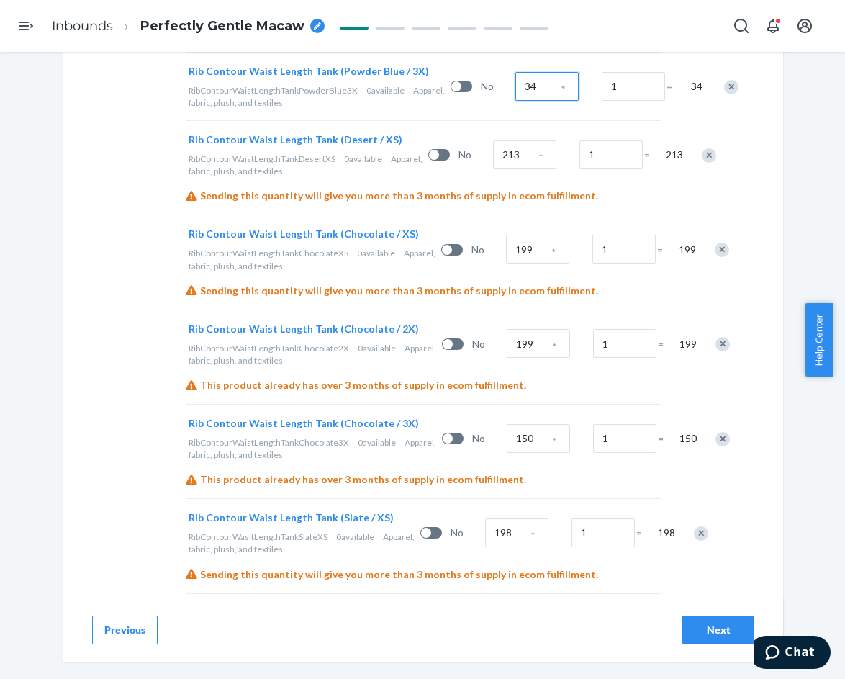
type input "34"
click at [493, 169] on input "213" at bounding box center [524, 154] width 63 height 29
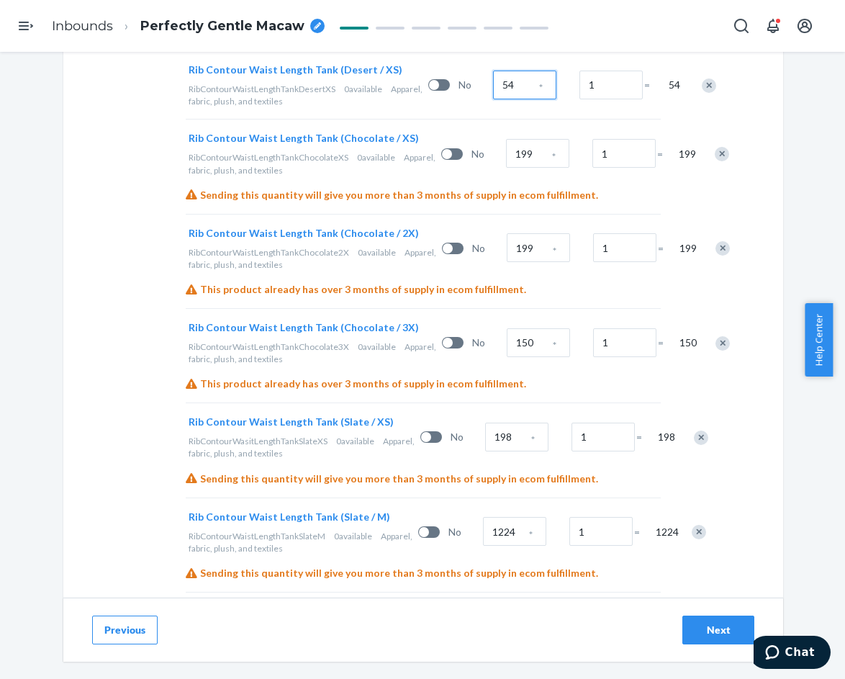
scroll to position [1472, 0]
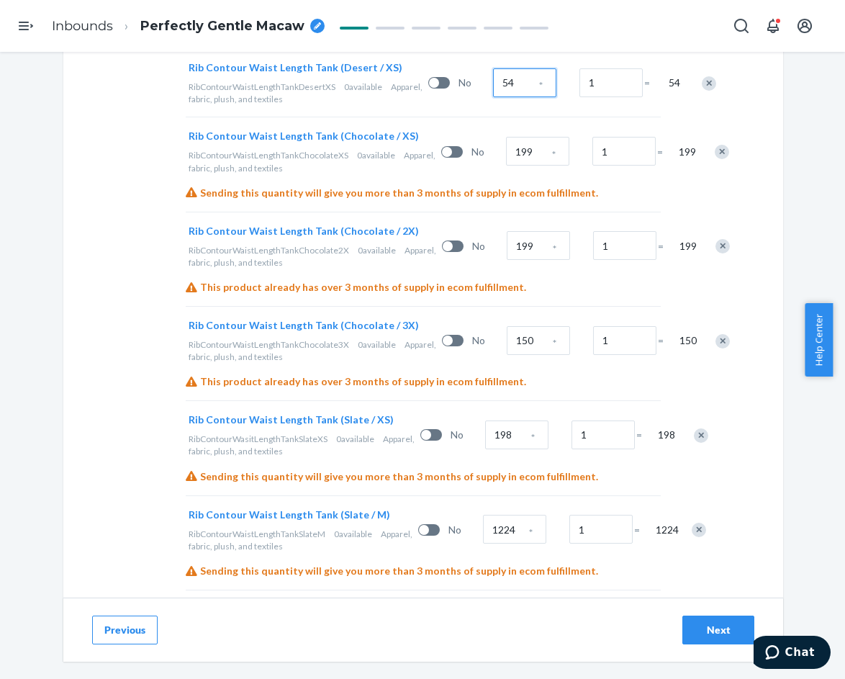
type input "54"
click at [506, 166] on input "199" at bounding box center [537, 151] width 63 height 29
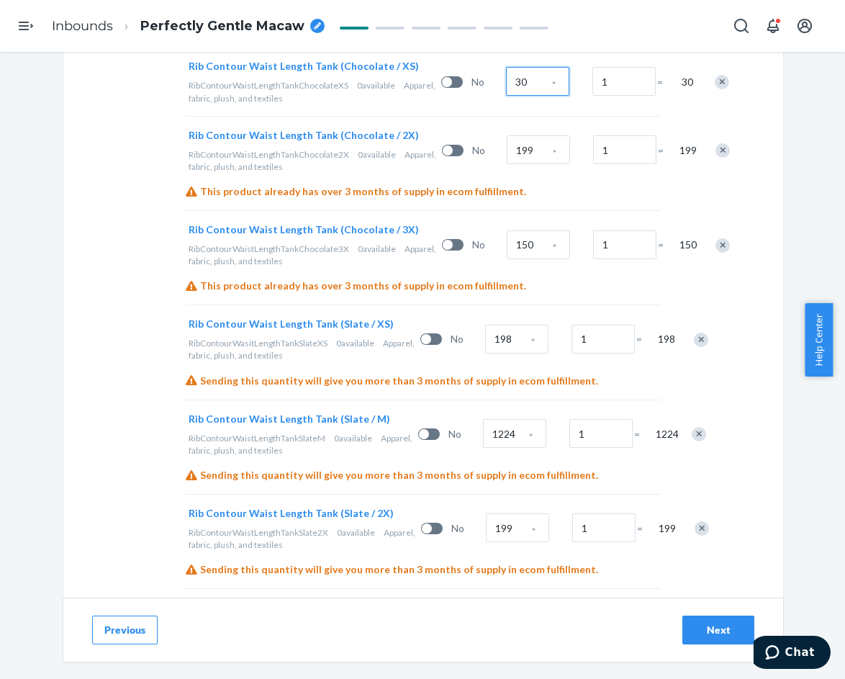
scroll to position [1544, 0]
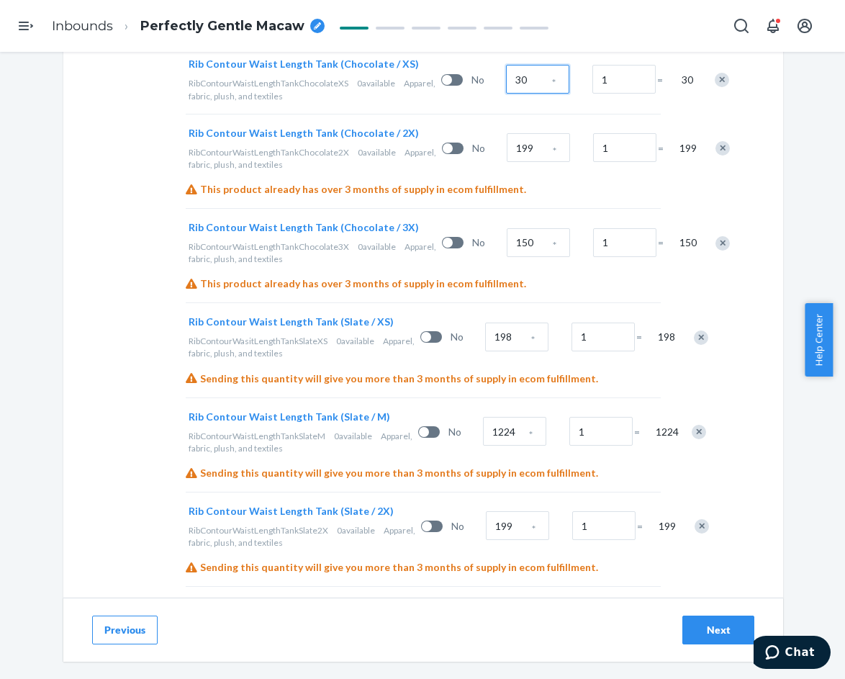
type input "30"
click at [507, 162] on input "199" at bounding box center [538, 147] width 63 height 29
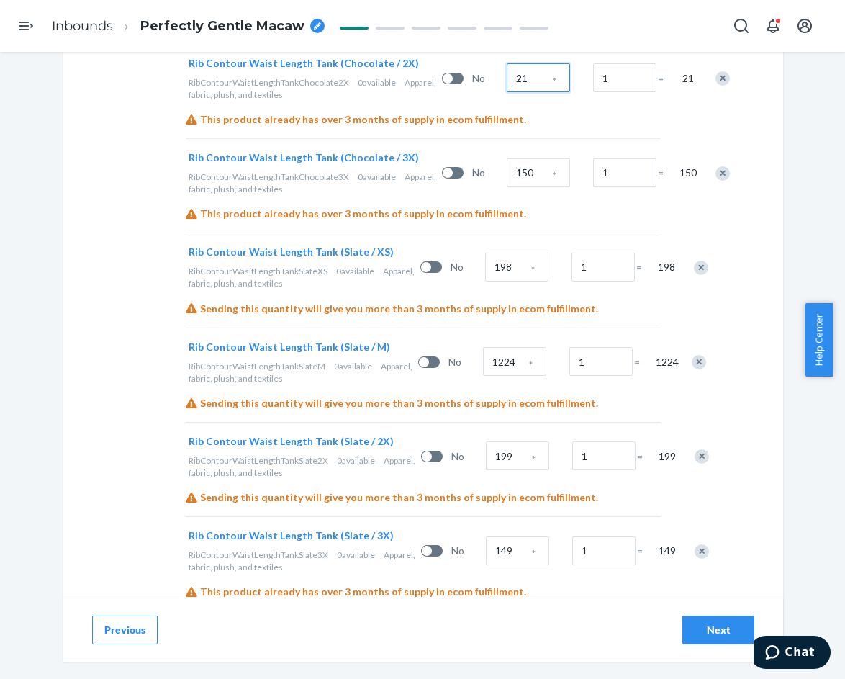
scroll to position [1616, 0]
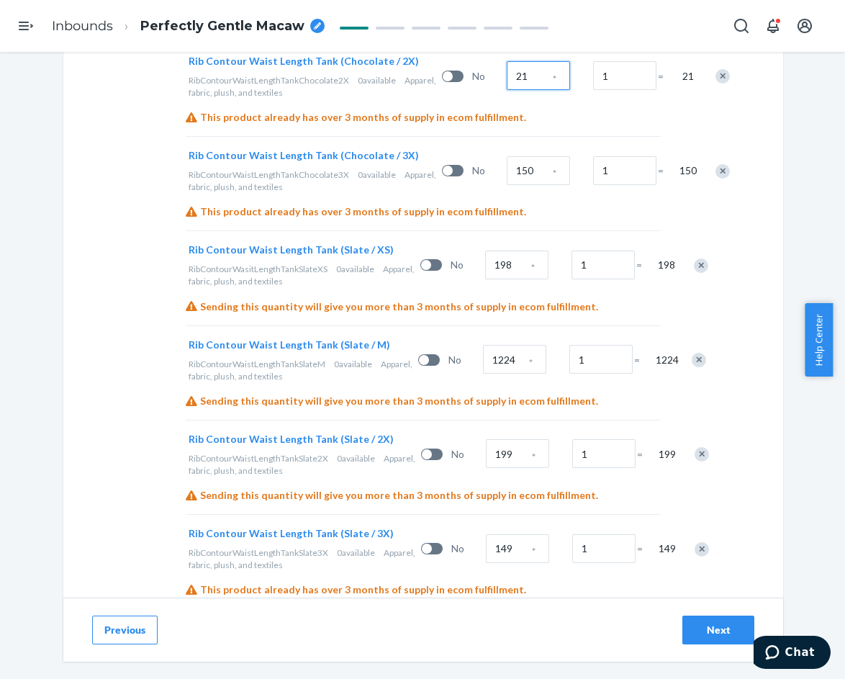
type input "21"
click at [507, 185] on input "150" at bounding box center [538, 170] width 63 height 29
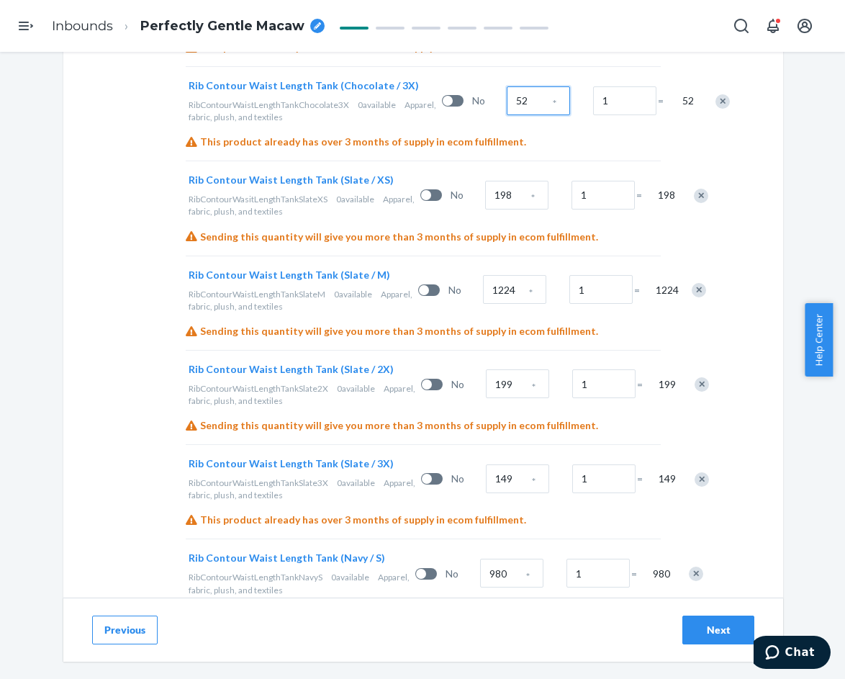
scroll to position [1688, 0]
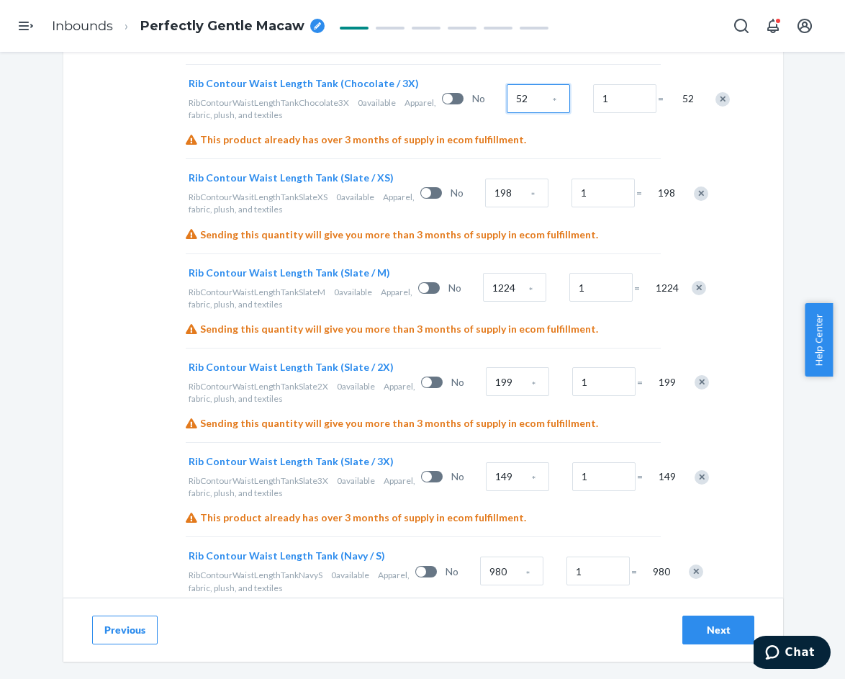
type input "52"
click at [485, 207] on input "198" at bounding box center [516, 193] width 63 height 29
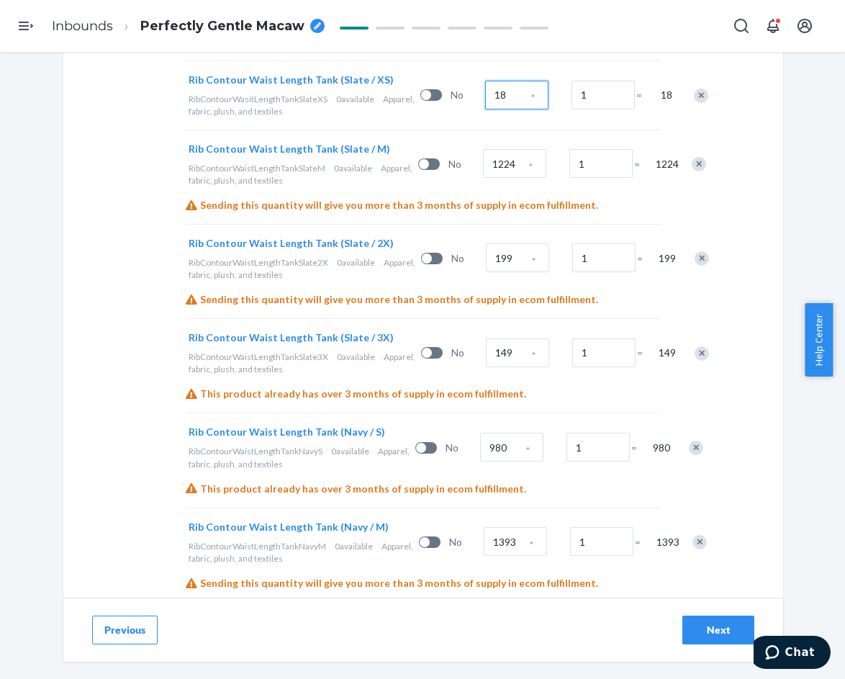
scroll to position [1832, 0]
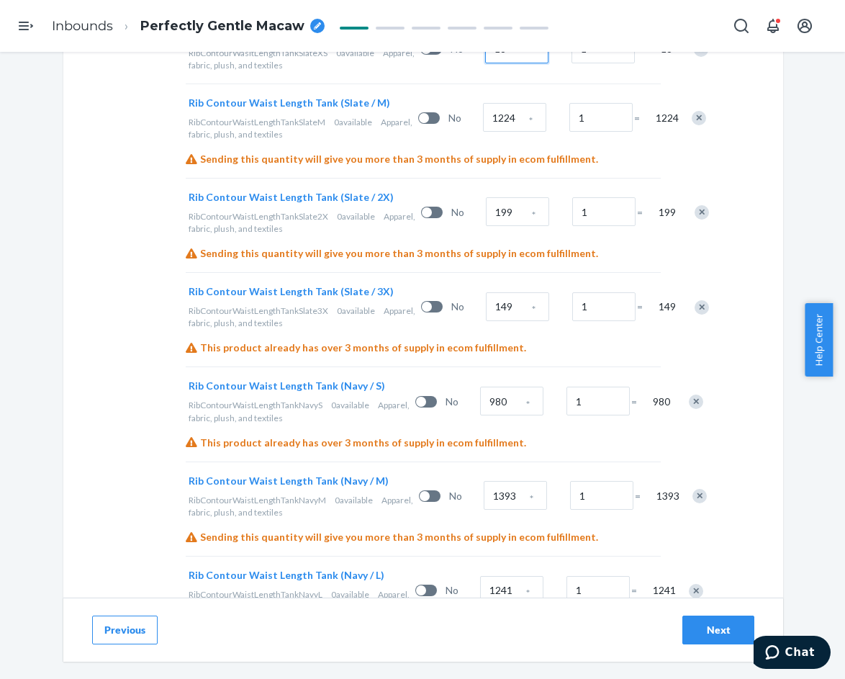
type input "18"
click at [483, 132] on input "1224" at bounding box center [514, 117] width 63 height 29
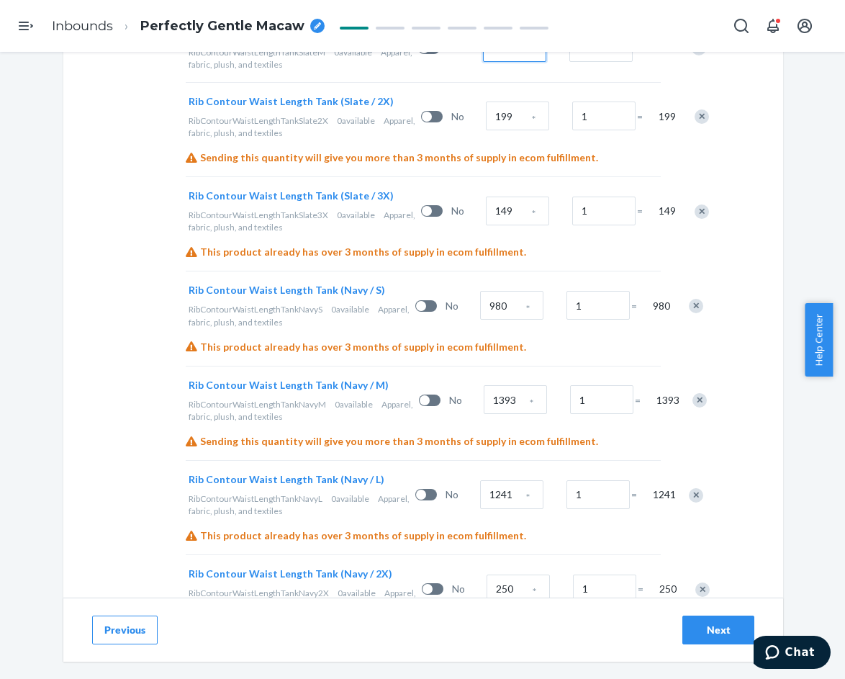
scroll to position [1904, 0]
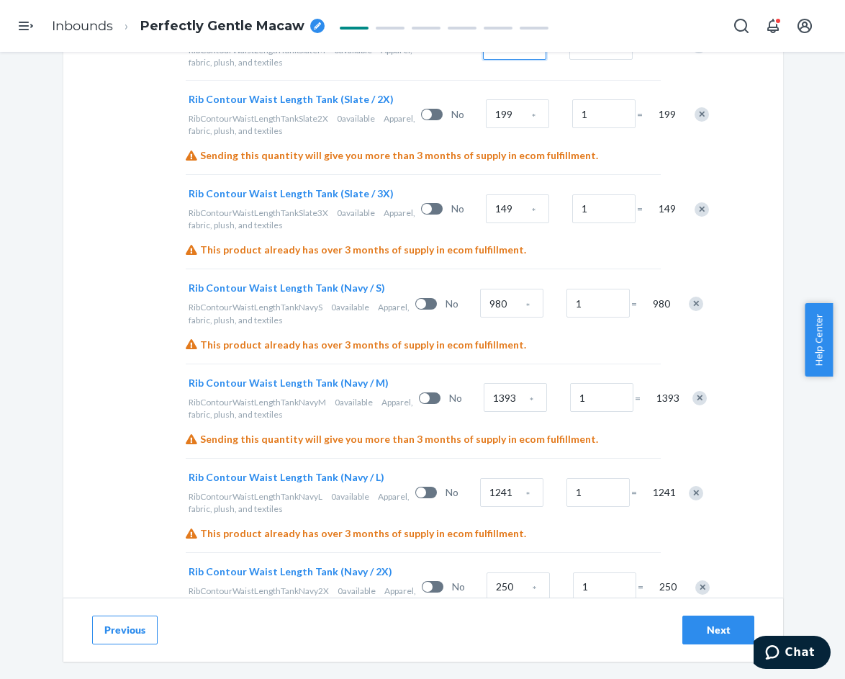
type input "42"
click at [486, 128] on input "199" at bounding box center [517, 113] width 63 height 29
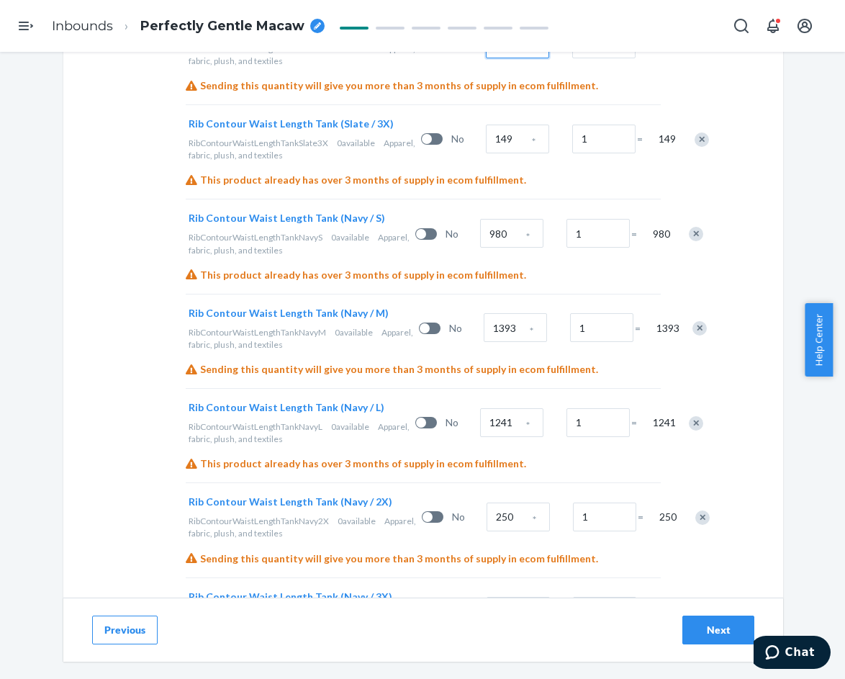
scroll to position [1976, 0]
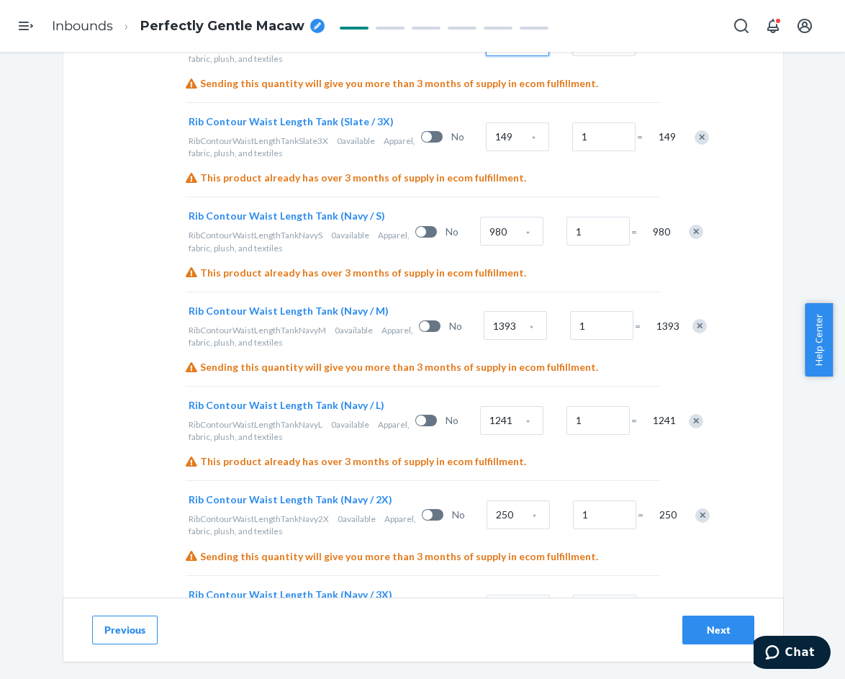
type input "66"
click at [486, 151] on input "149" at bounding box center [517, 136] width 63 height 29
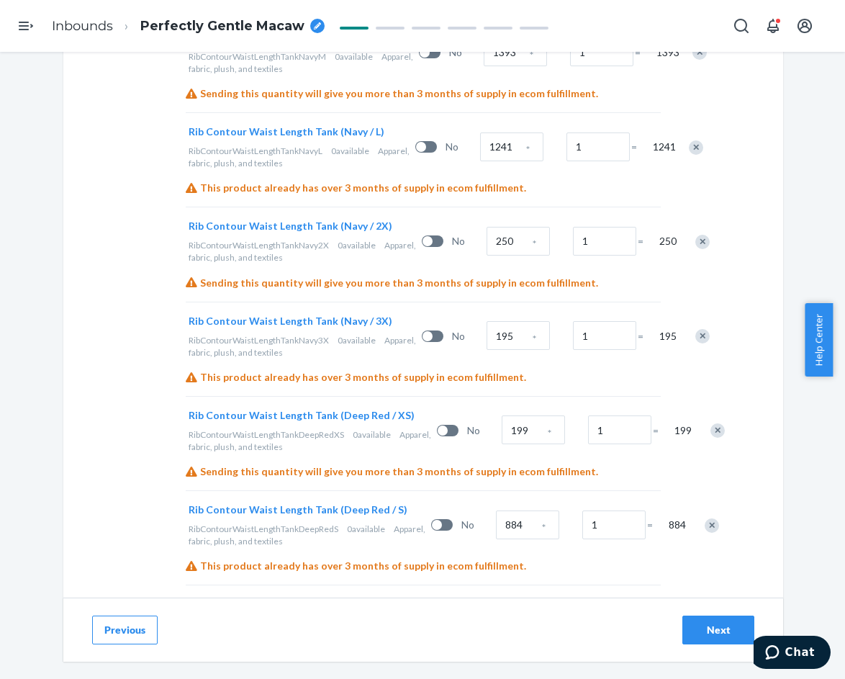
scroll to position [2264, 0]
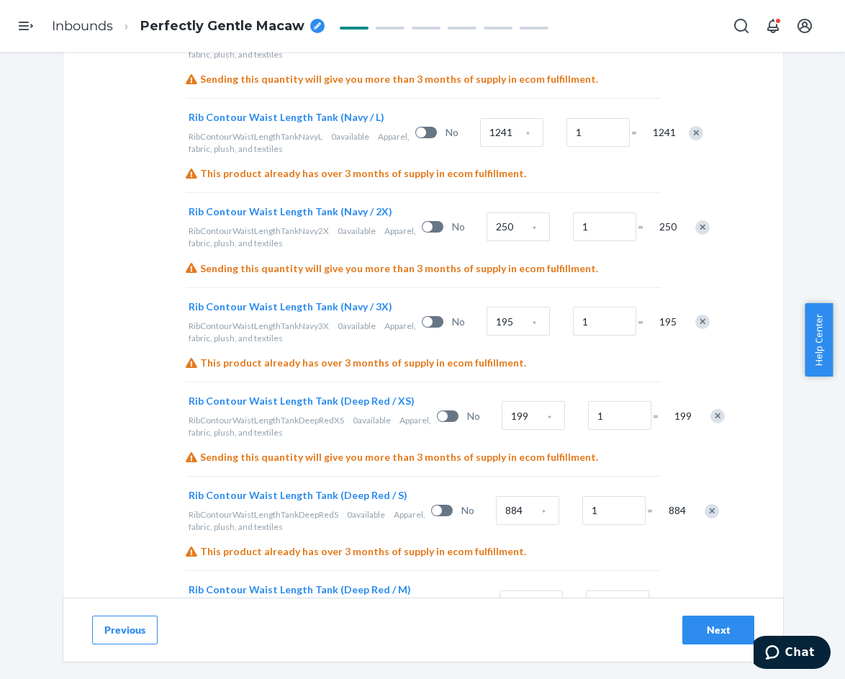
type input "32"
type input "24"
click at [484, 52] on input "1393" at bounding box center [515, 37] width 63 height 29
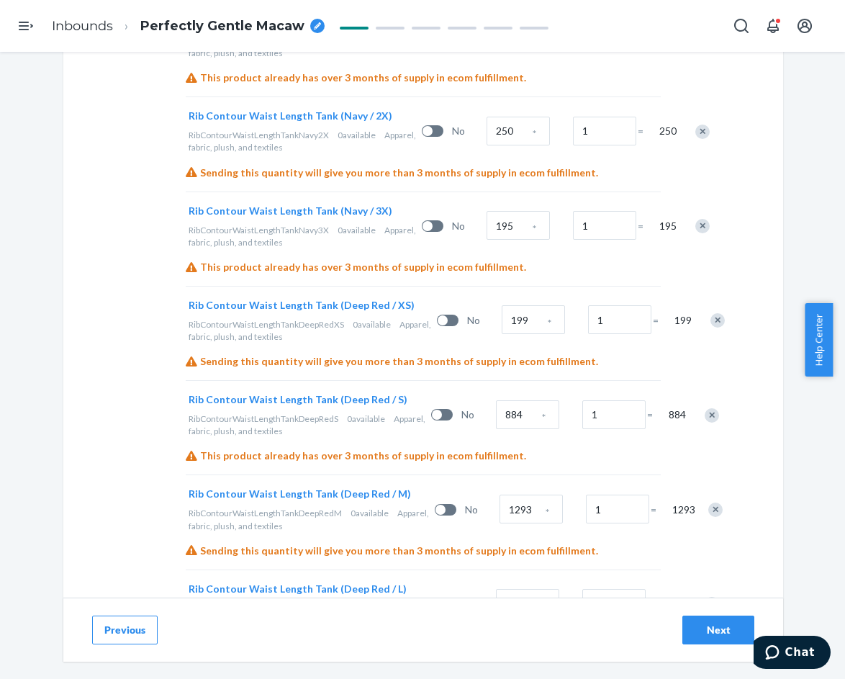
scroll to position [2336, 0]
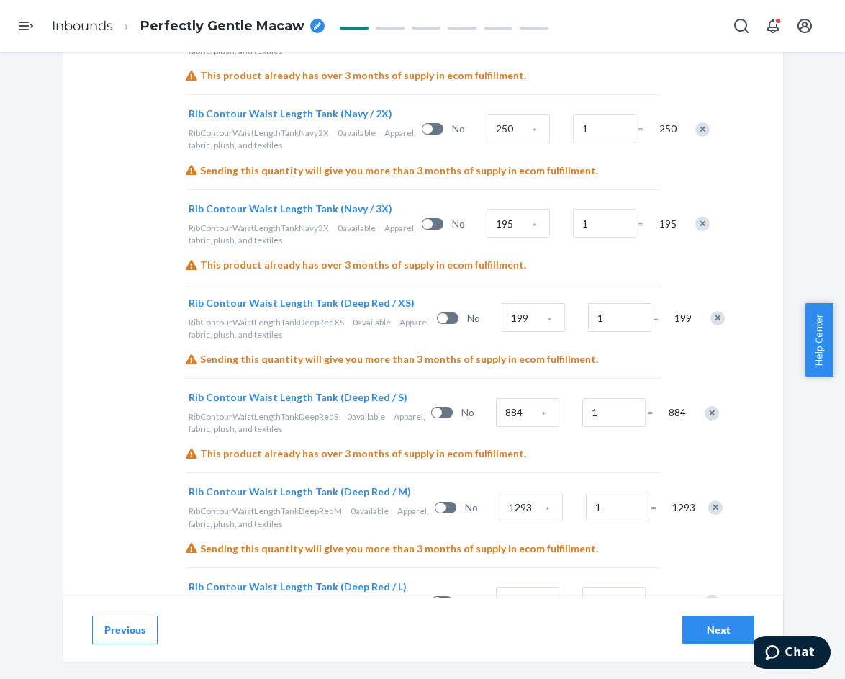
type input "66"
click at [480, 49] on input "1241" at bounding box center [511, 34] width 63 height 29
click at [480, 49] on input "26" at bounding box center [511, 34] width 63 height 29
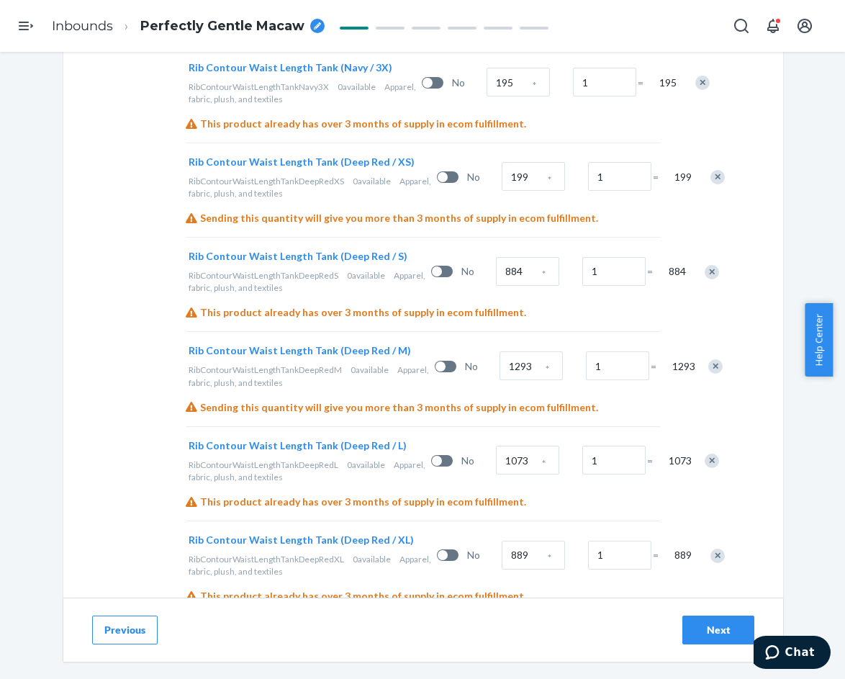
scroll to position [2480, 0]
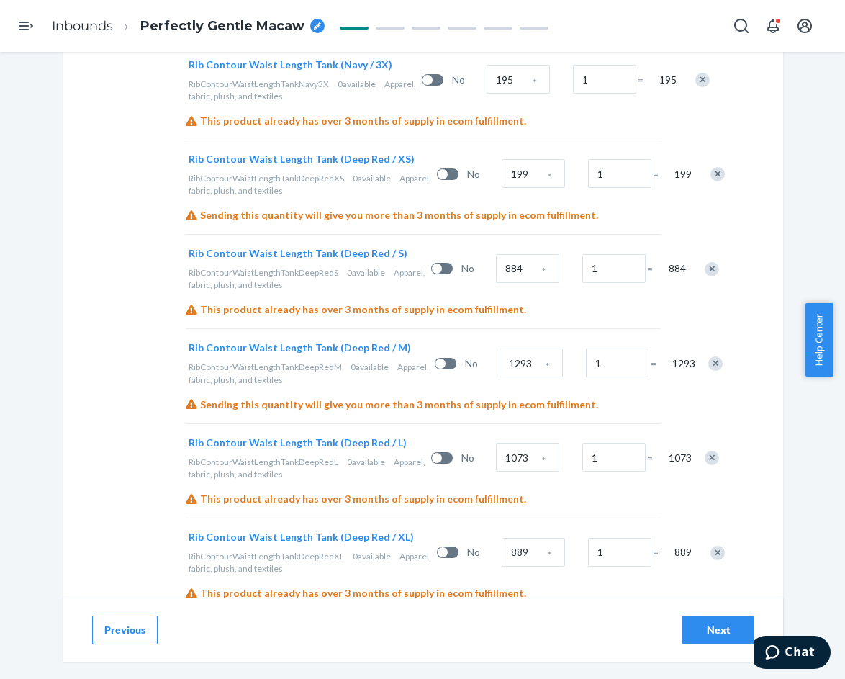
type input "27"
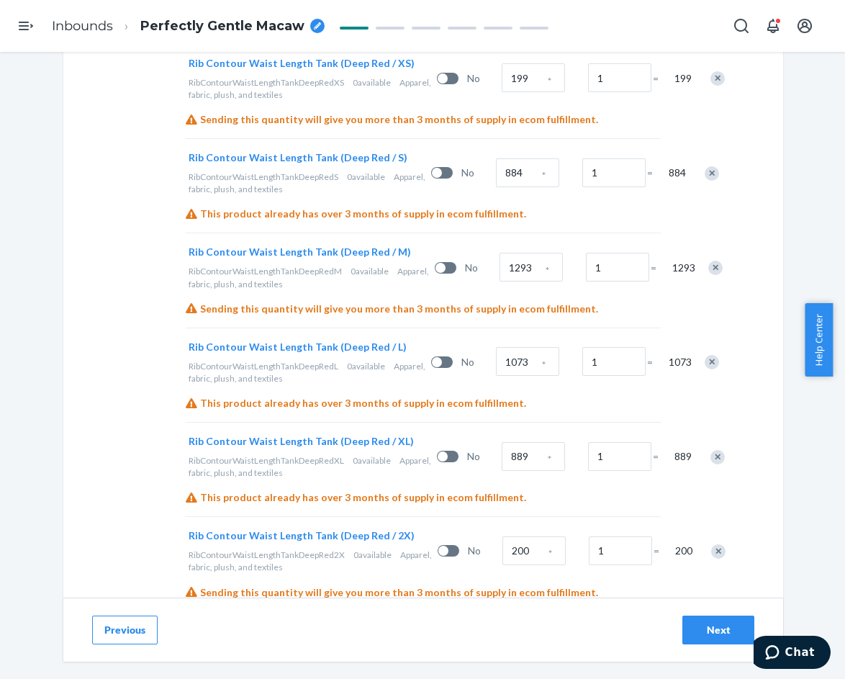
scroll to position [2552, 0]
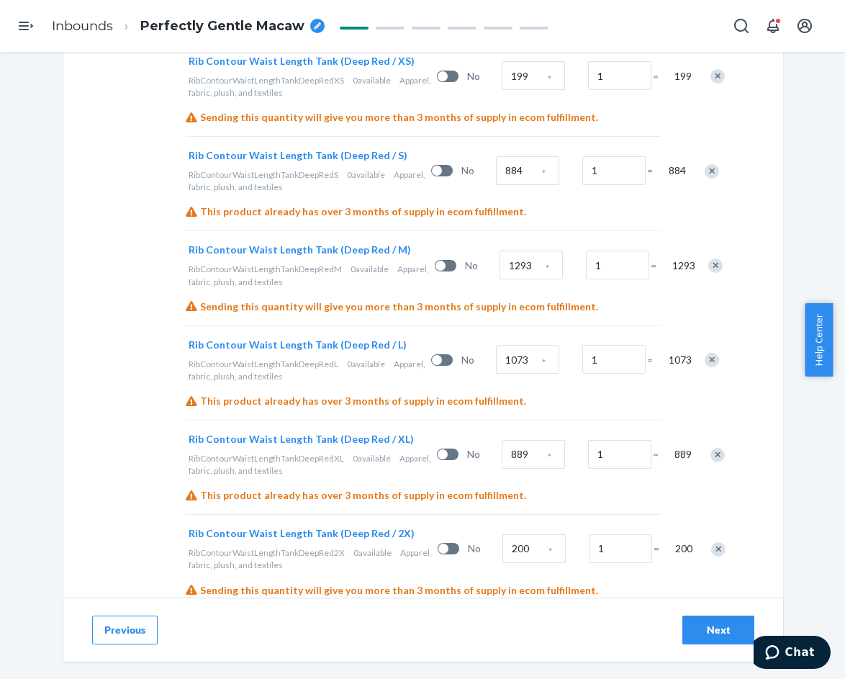
type input "27"
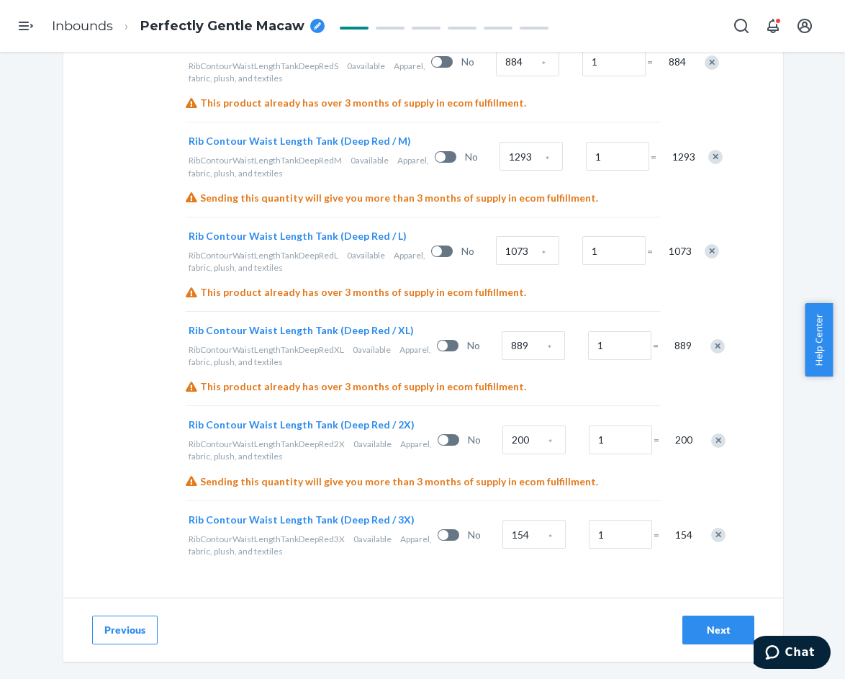
scroll to position [2696, 0]
type input "12"
type input "30"
click at [496, 76] on input "884" at bounding box center [527, 62] width 63 height 29
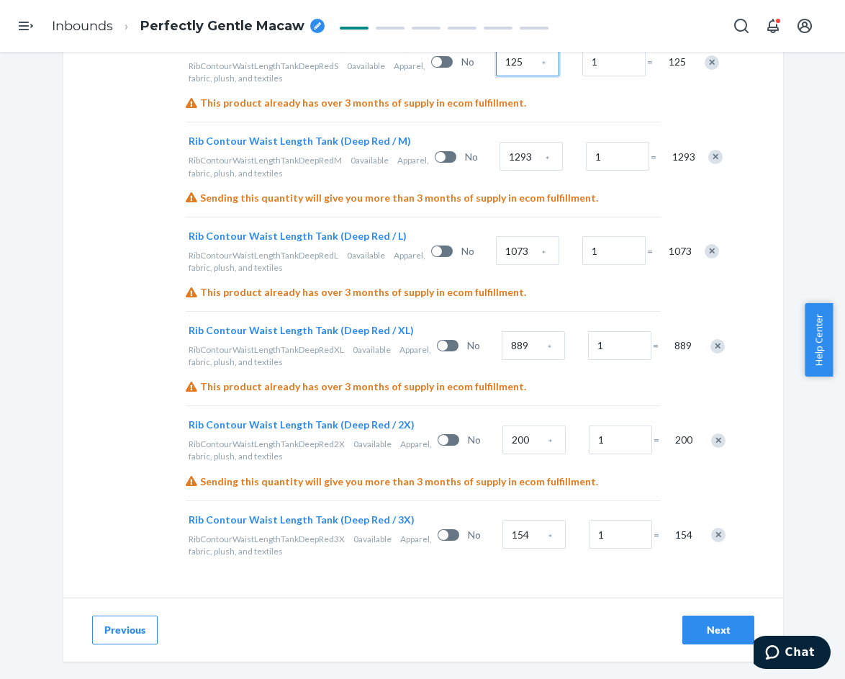
scroll to position [2768, 0]
type input "125"
click at [500, 171] on input "1293" at bounding box center [531, 156] width 63 height 29
type input "196"
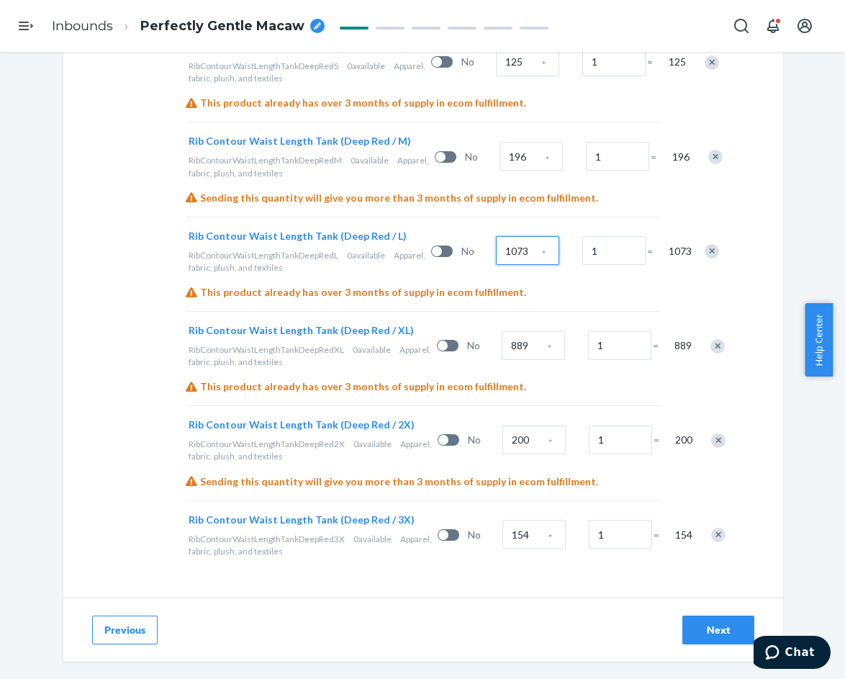
click at [496, 265] on input "1073" at bounding box center [527, 250] width 63 height 29
type input "60"
click at [502, 360] on input "889" at bounding box center [533, 345] width 63 height 29
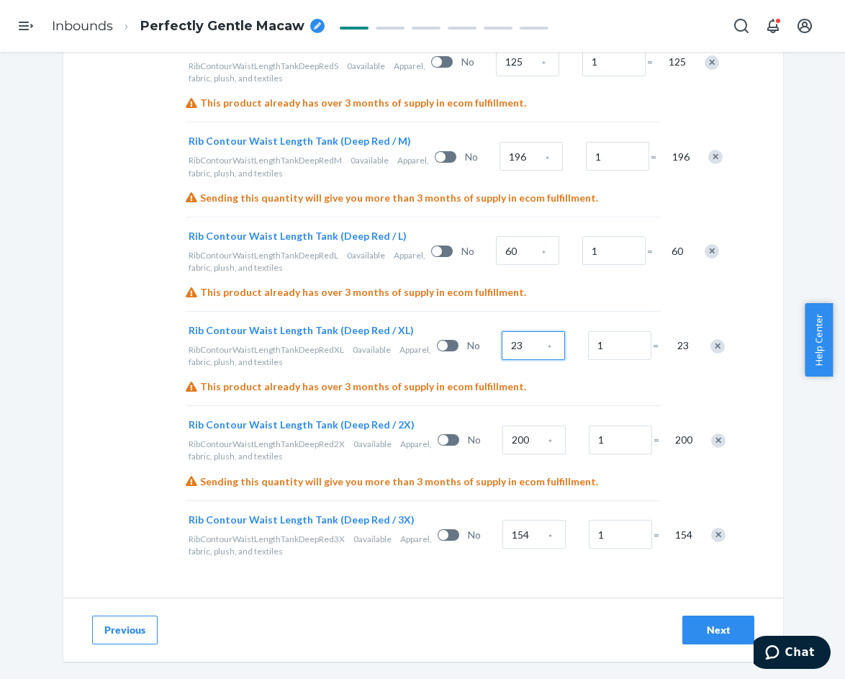
type input "23"
click at [503, 454] on input "200" at bounding box center [534, 440] width 63 height 29
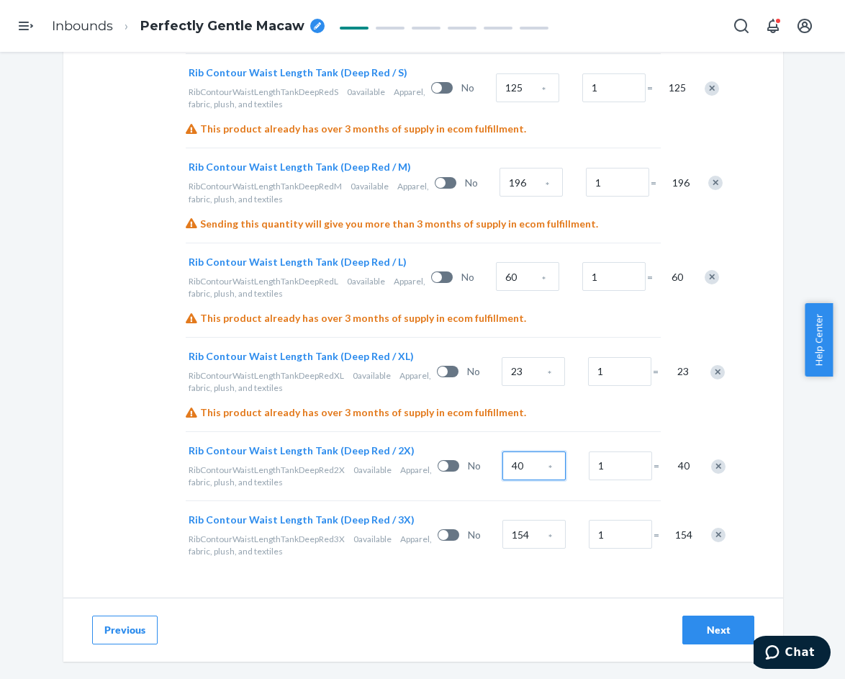
scroll to position [3070, 0]
type input "40"
click at [503, 524] on input "154" at bounding box center [534, 534] width 63 height 29
type input "96"
click at [704, 626] on div "Next" at bounding box center [719, 630] width 48 height 14
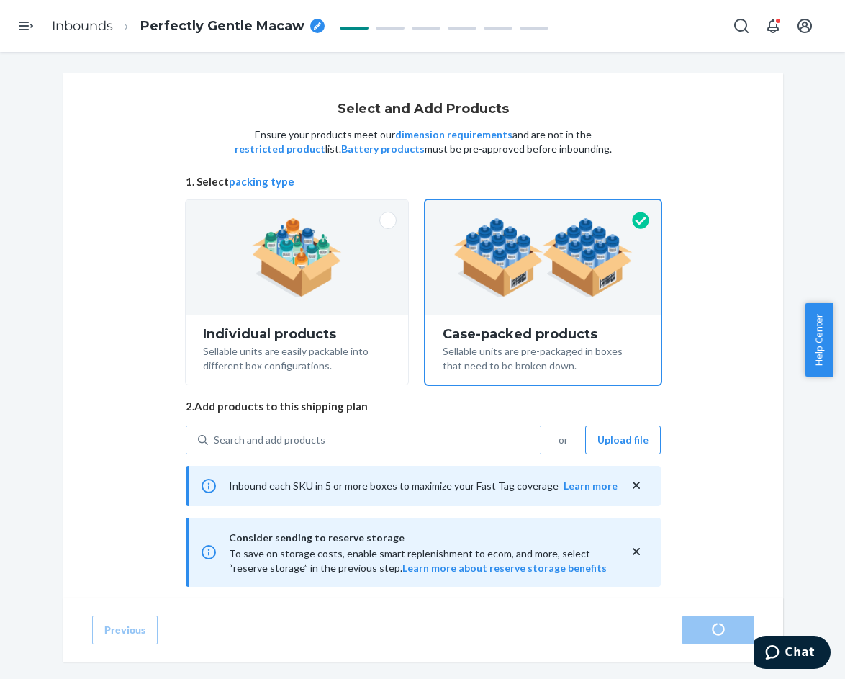
radio input "true"
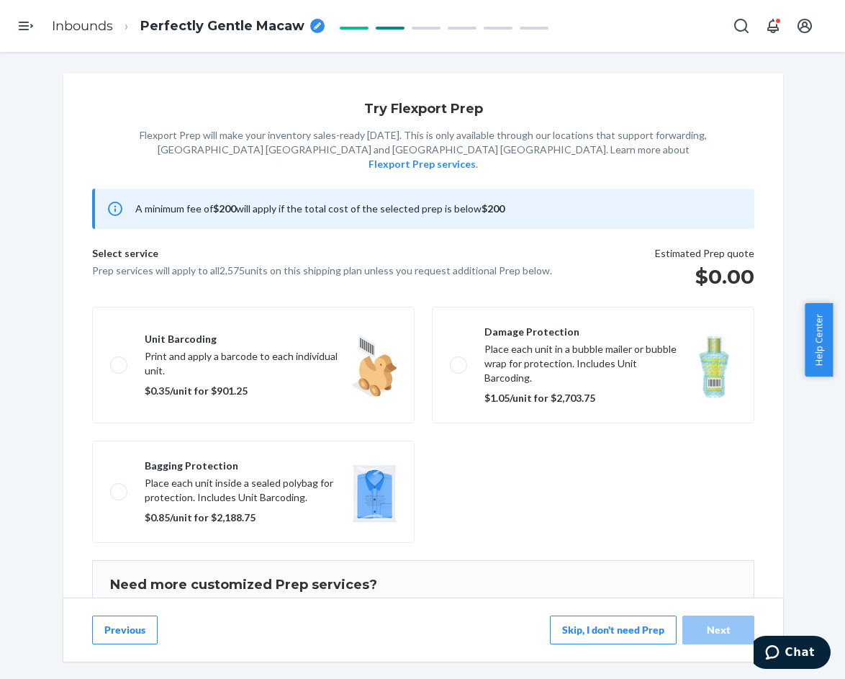
click at [572, 638] on button "Skip, I don't need Prep" at bounding box center [613, 630] width 127 height 29
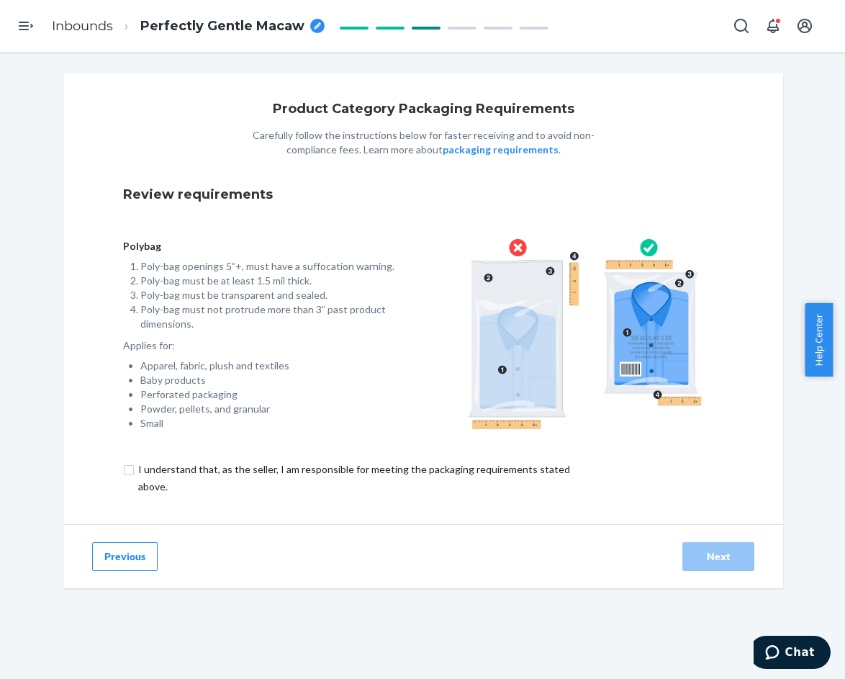
click at [235, 469] on input "checkbox" at bounding box center [362, 478] width 479 height 35
checkbox input "true"
click at [718, 552] on div "Next" at bounding box center [719, 556] width 48 height 14
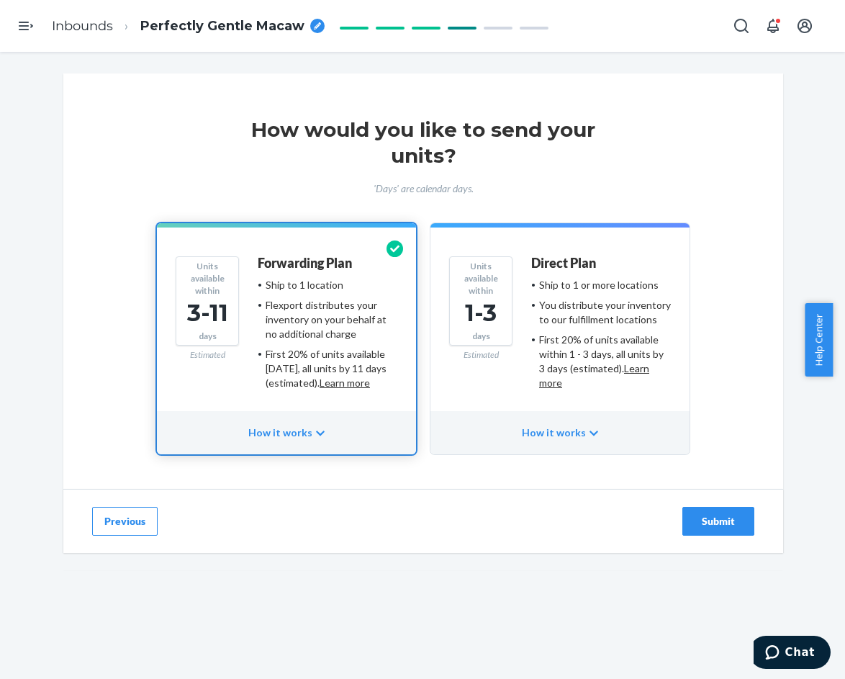
click at [700, 526] on div "Submit" at bounding box center [719, 521] width 48 height 14
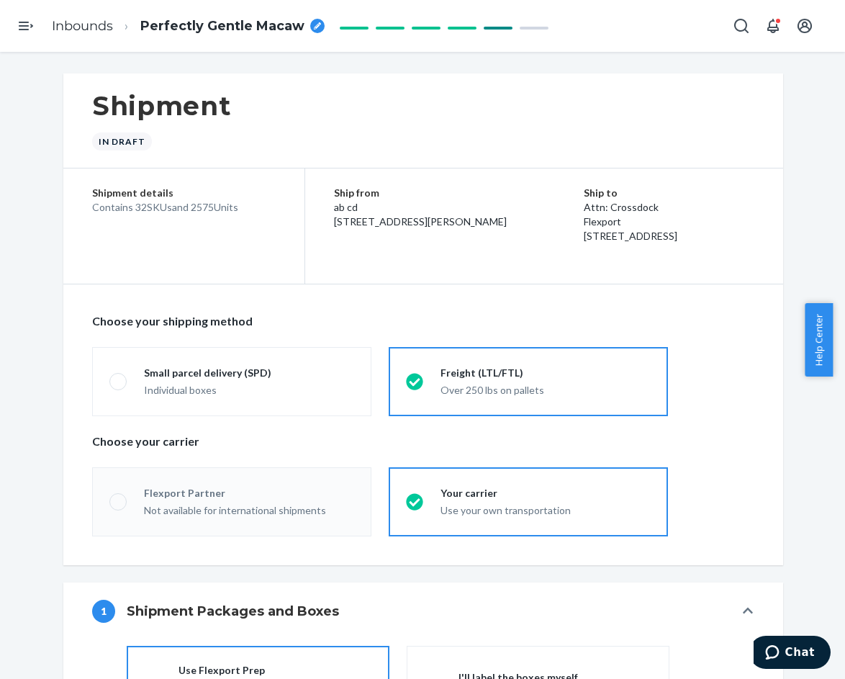
radio input "true"
radio input "false"
radio input "true"
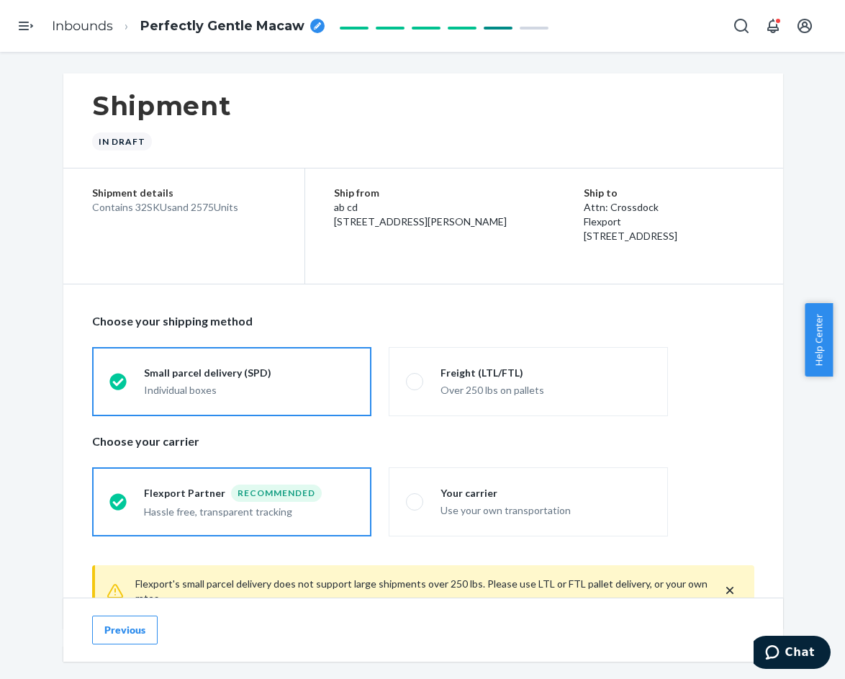
click at [305, 26] on div "Perfectly Gentle Macaw" at bounding box center [232, 26] width 184 height 19
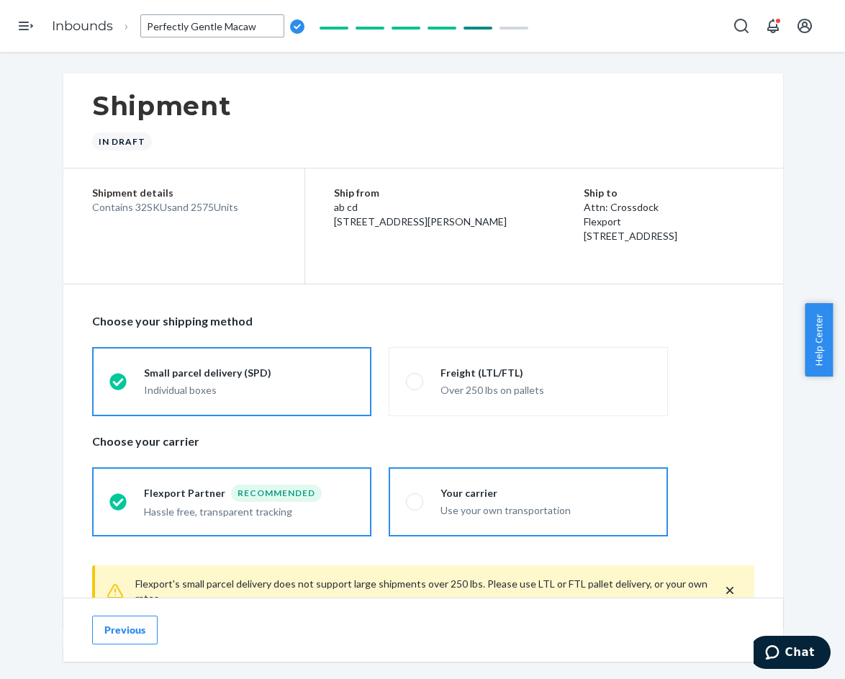
click at [451, 502] on div "Use your own transportation" at bounding box center [546, 508] width 210 height 17
click at [415, 502] on input "Your carrier Use your own transportation" at bounding box center [410, 501] width 9 height 9
radio input "true"
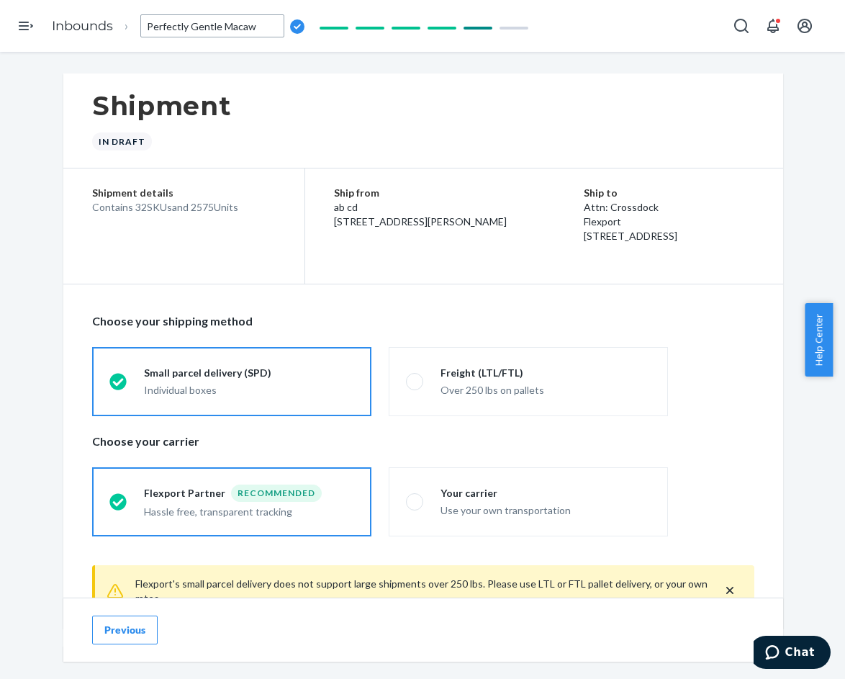
radio input "false"
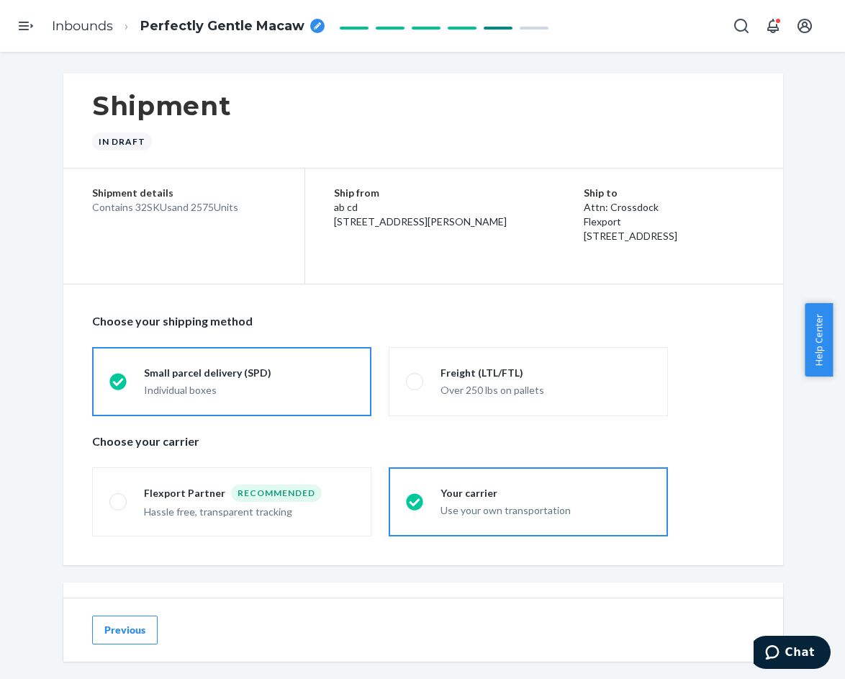
click at [314, 29] on icon "breadcrumbs" at bounding box center [317, 25] width 7 height 7
type input "250714XI and 250720XI R"
click at [323, 25] on icon "breadcrumbs" at bounding box center [325, 25] width 7 height 7
type input "250714XI and 250720XI_2575_Ribbed Contour Waist Length Tank - XS-3X Cherry Blos…"
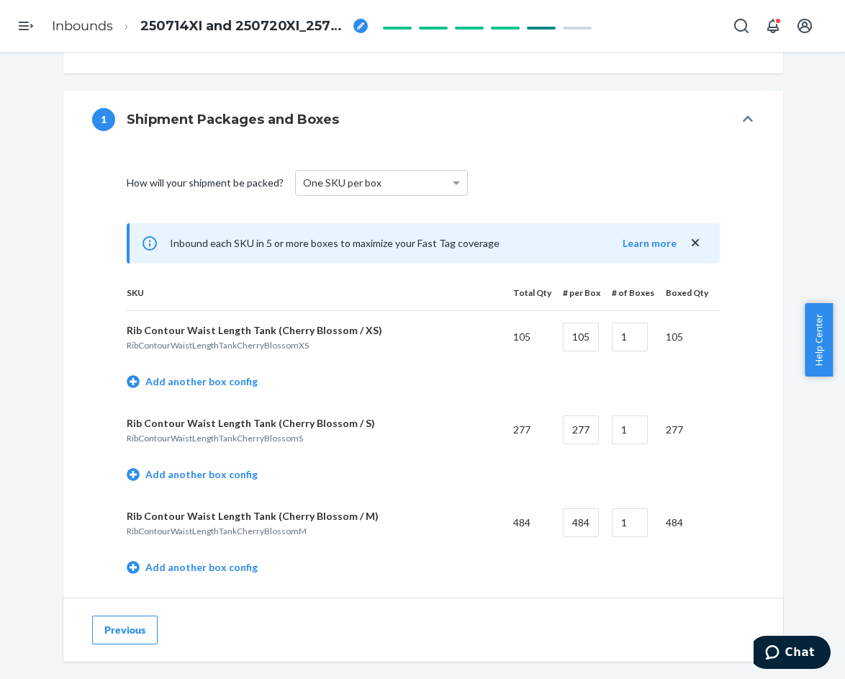
scroll to position [504, 0]
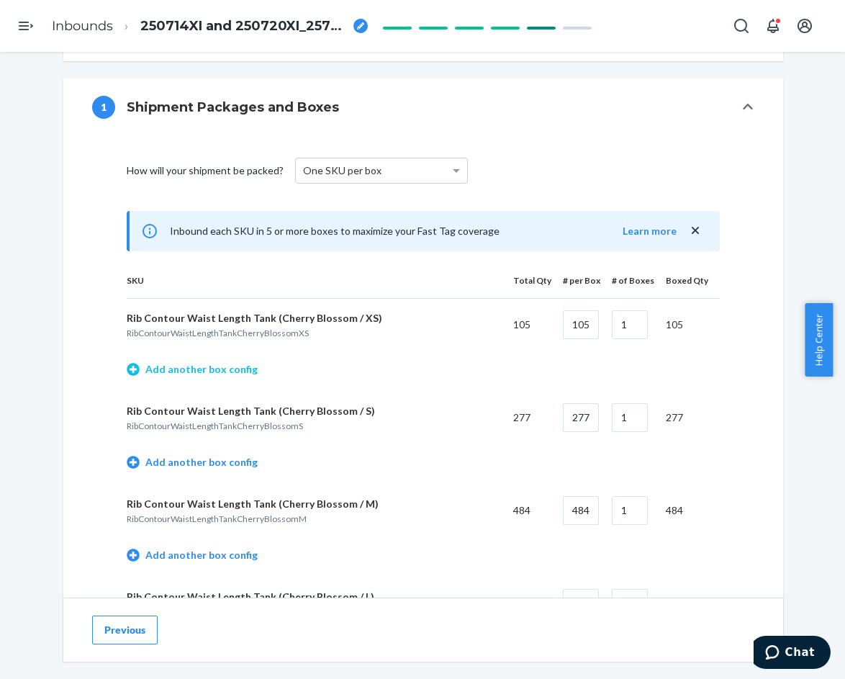
click at [229, 366] on link "Add another box config" at bounding box center [192, 369] width 131 height 14
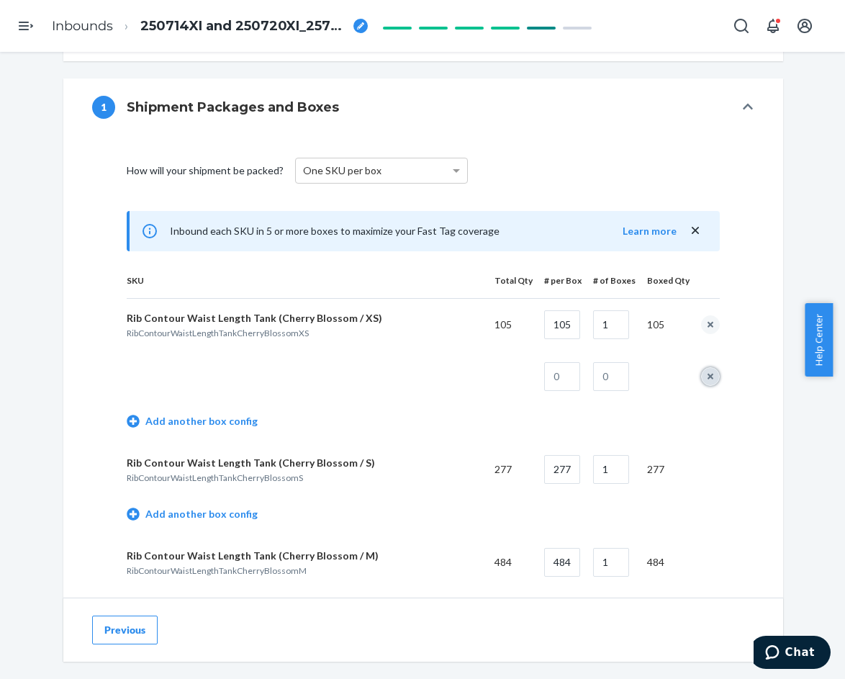
click at [703, 377] on button "remove box config" at bounding box center [710, 376] width 19 height 19
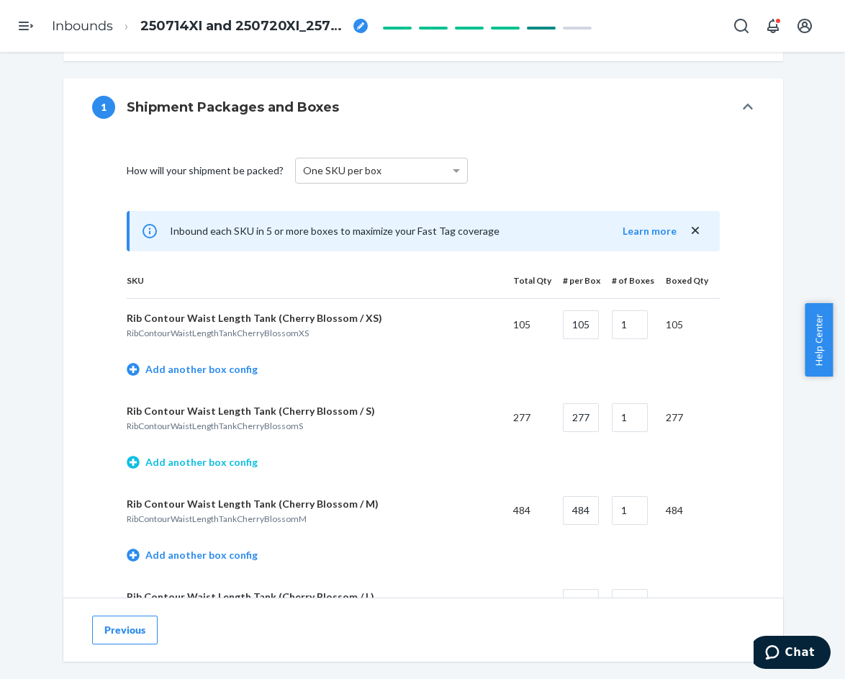
click at [220, 462] on link "Add another box config" at bounding box center [192, 462] width 131 height 14
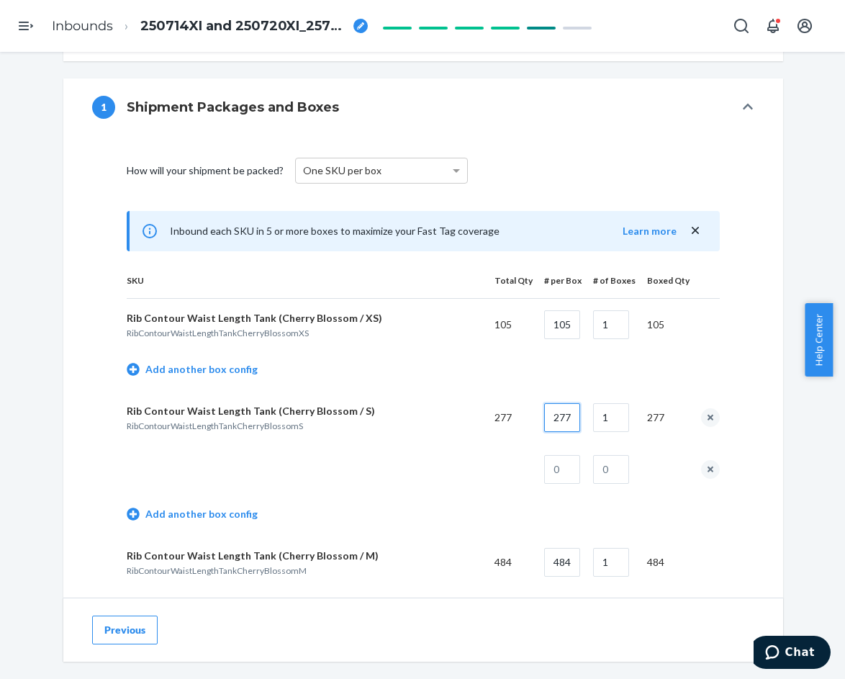
click at [557, 419] on input "277" at bounding box center [562, 417] width 36 height 29
type input "140"
click at [558, 469] on input "text" at bounding box center [562, 469] width 36 height 29
type input "137"
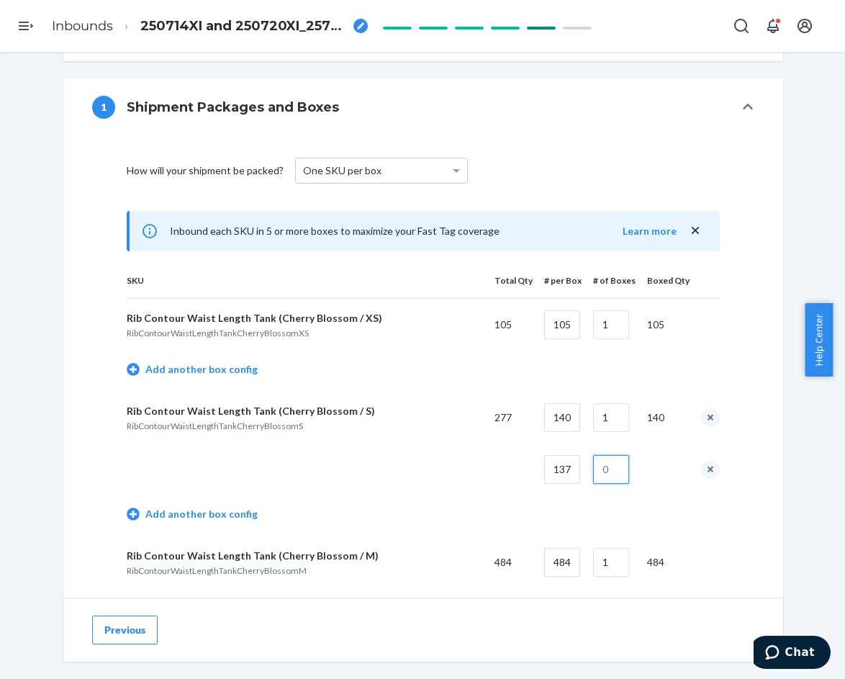
click at [610, 472] on input "text" at bounding box center [611, 469] width 36 height 29
type input "1"
click at [562, 419] on input "140" at bounding box center [562, 417] width 36 height 29
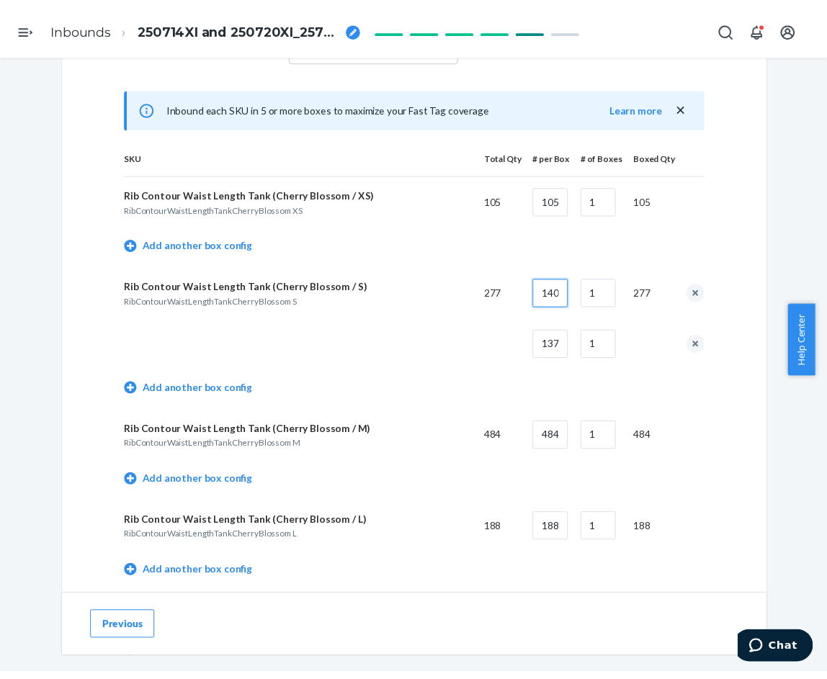
scroll to position [648, 0]
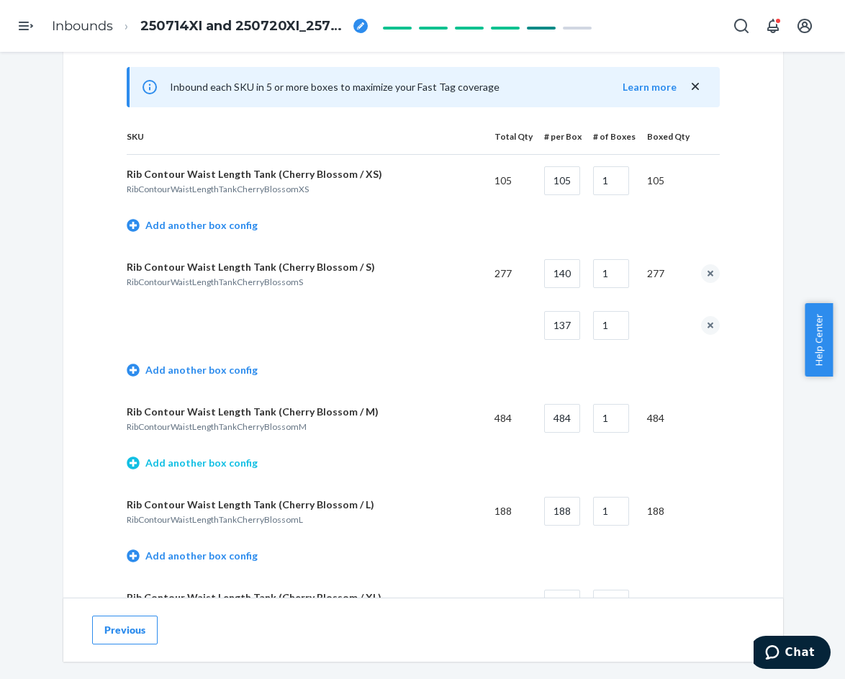
click at [208, 462] on link "Add another box config" at bounding box center [192, 463] width 131 height 14
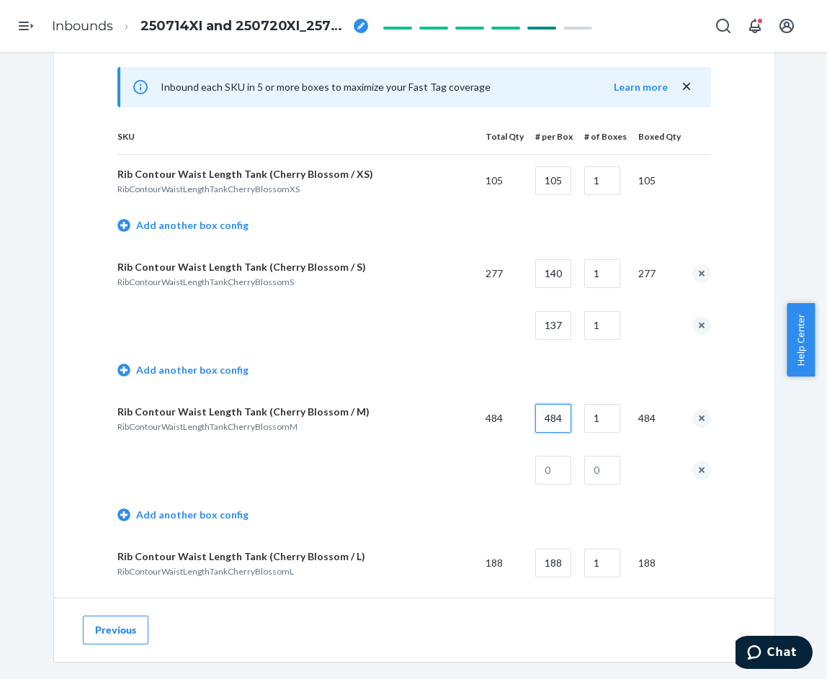
click at [542, 420] on input "484" at bounding box center [553, 418] width 36 height 29
type input "120"
click at [598, 421] on input "1" at bounding box center [602, 418] width 36 height 29
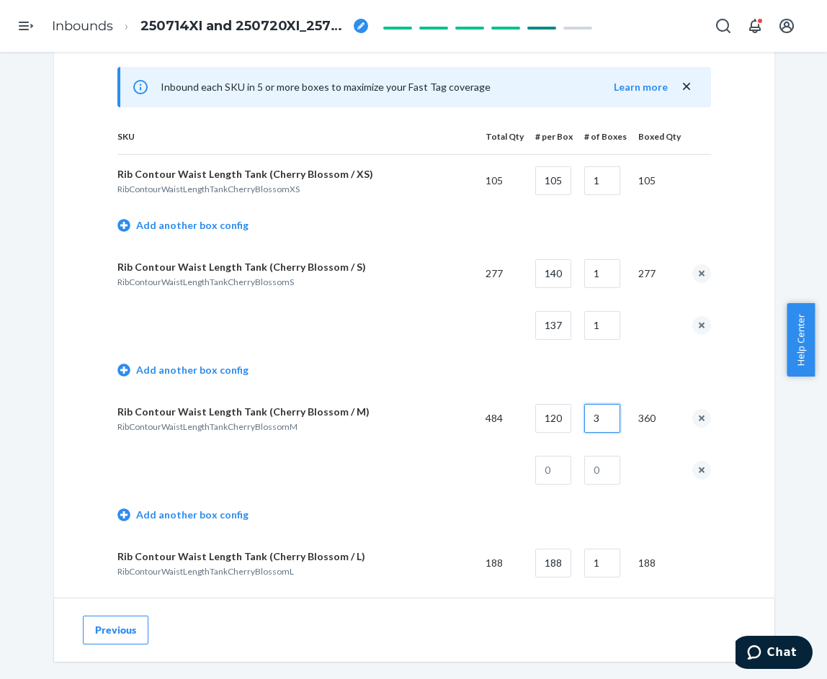
type input "3"
click at [552, 470] on input "text" at bounding box center [553, 470] width 36 height 29
type input "124"
click at [598, 468] on input "text" at bounding box center [602, 470] width 36 height 29
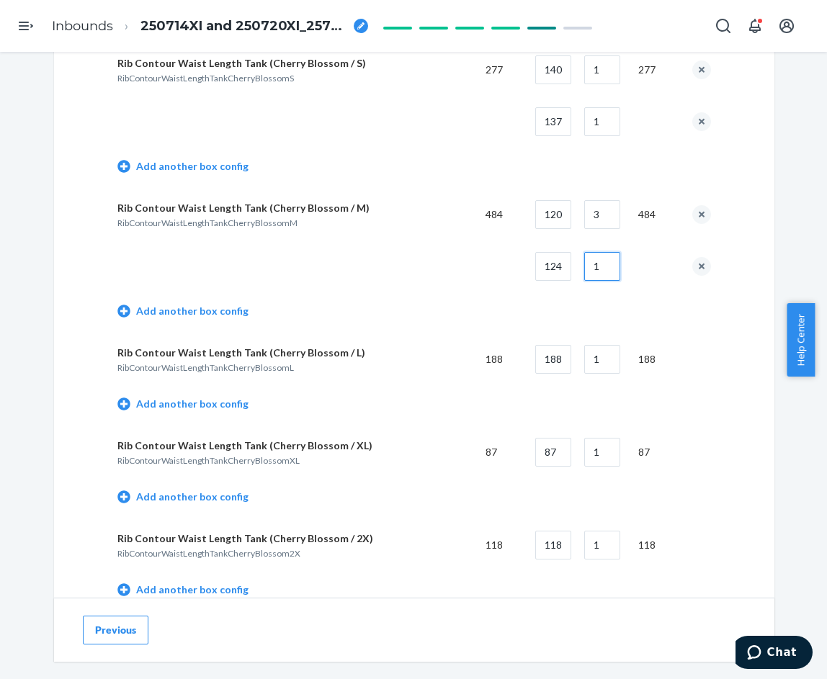
scroll to position [864, 0]
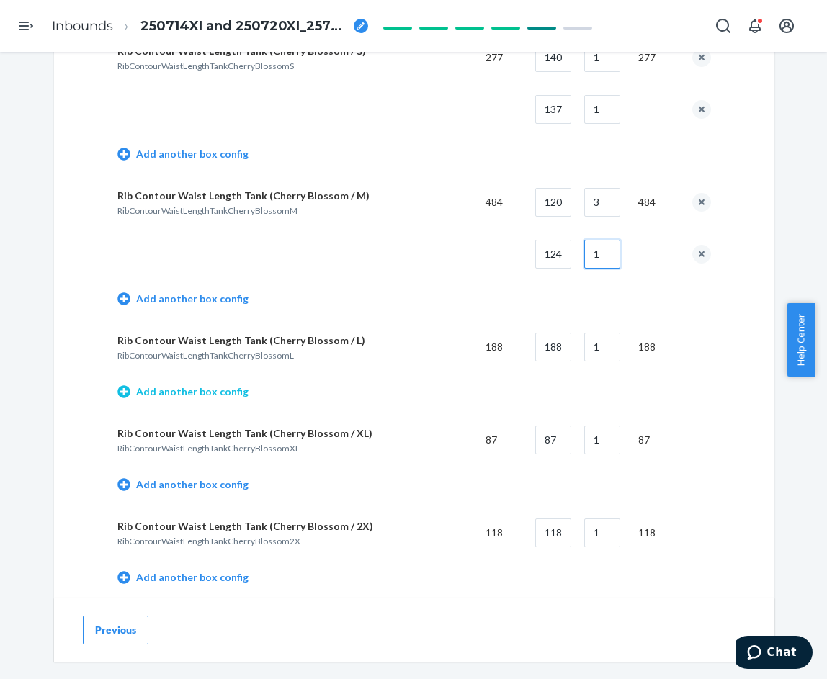
type input "1"
click at [225, 390] on link "Add another box config" at bounding box center [182, 392] width 131 height 14
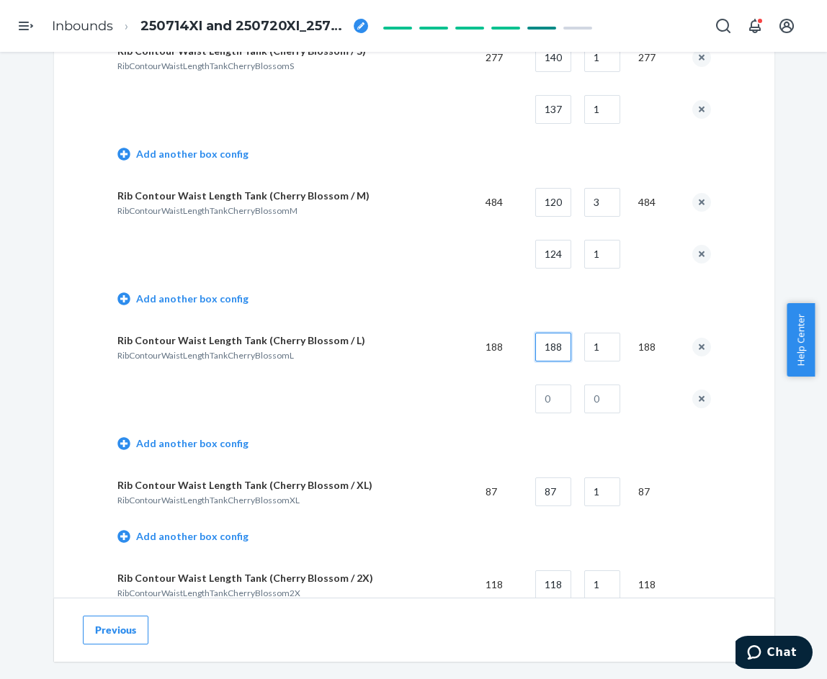
click at [554, 349] on input "188" at bounding box center [553, 347] width 36 height 29
type input "126"
click at [545, 400] on input "text" at bounding box center [553, 399] width 36 height 29
type input "60"
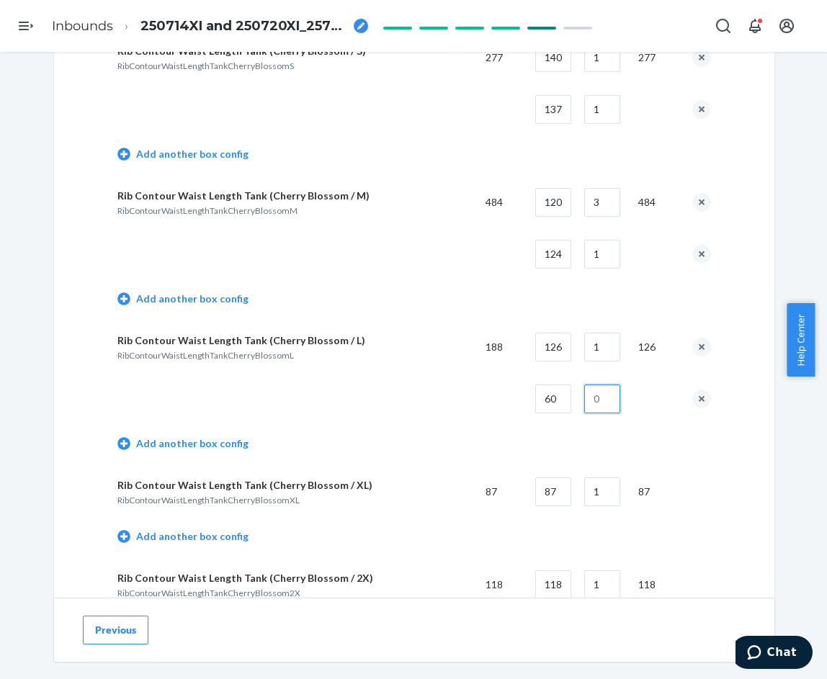
click at [588, 400] on input "text" at bounding box center [602, 399] width 36 height 29
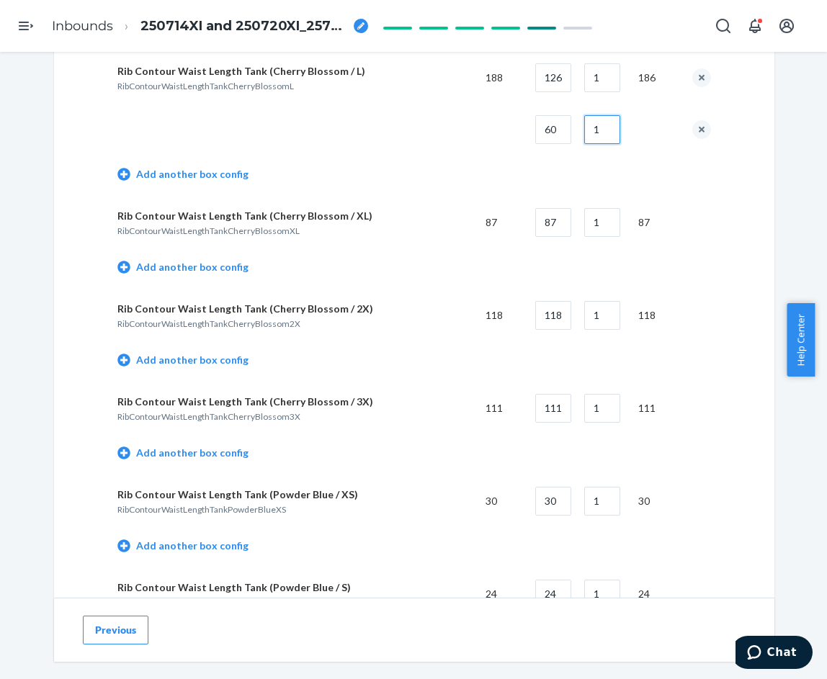
scroll to position [1152, 0]
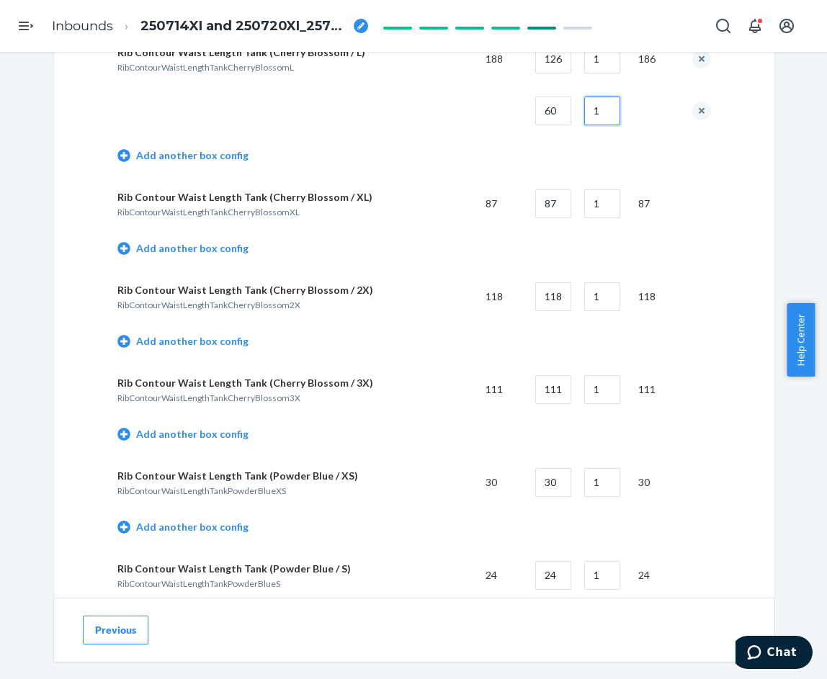
type input "1"
click at [102, 633] on button "Previous" at bounding box center [116, 630] width 66 height 29
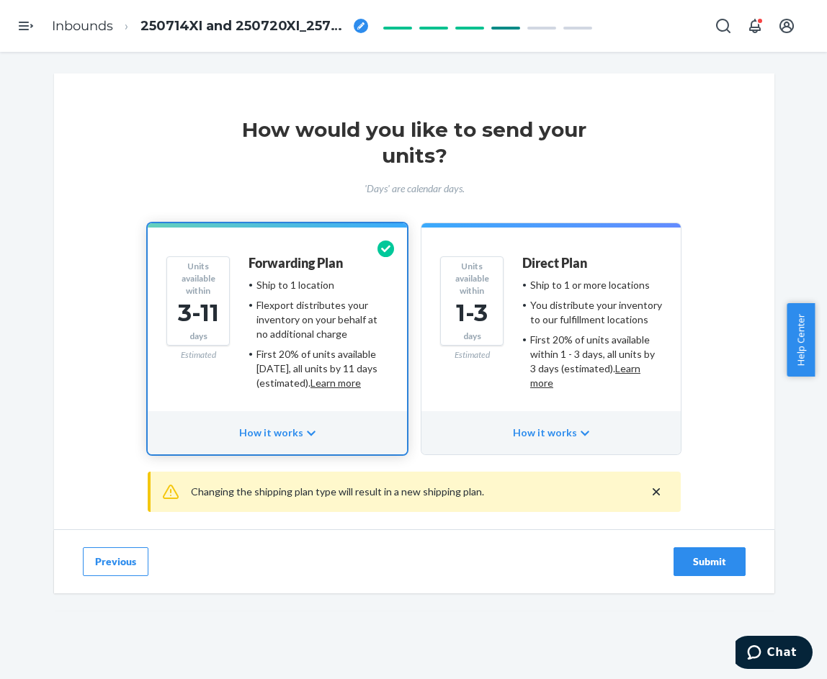
click at [105, 561] on button "Previous" at bounding box center [116, 561] width 66 height 29
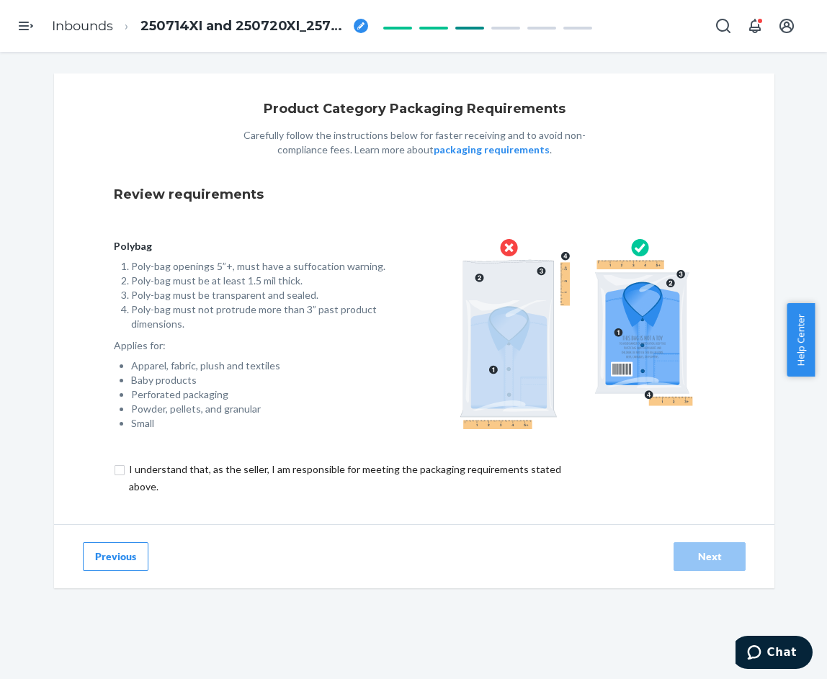
click at [104, 561] on button "Previous" at bounding box center [116, 556] width 66 height 29
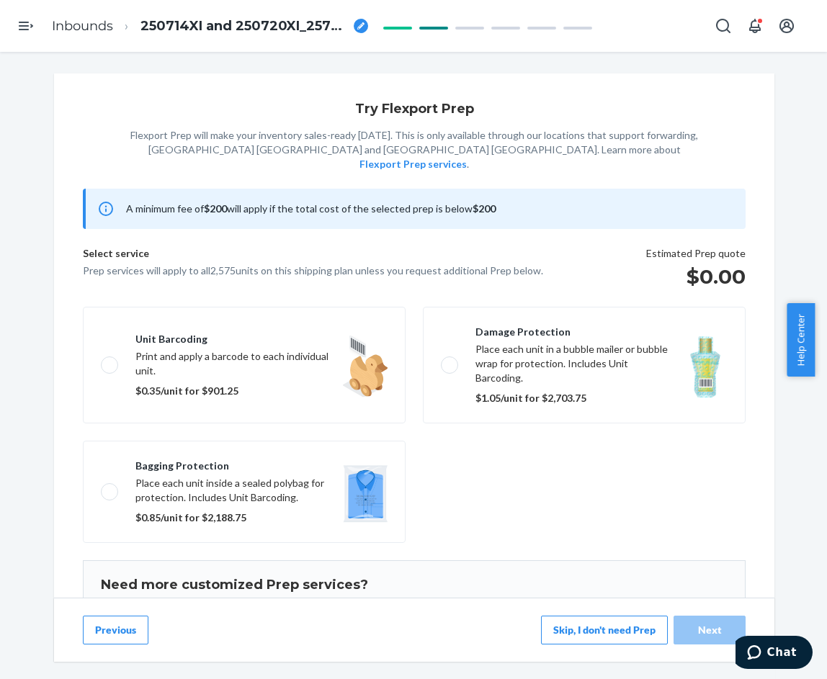
click at [108, 643] on button "Previous" at bounding box center [116, 630] width 66 height 29
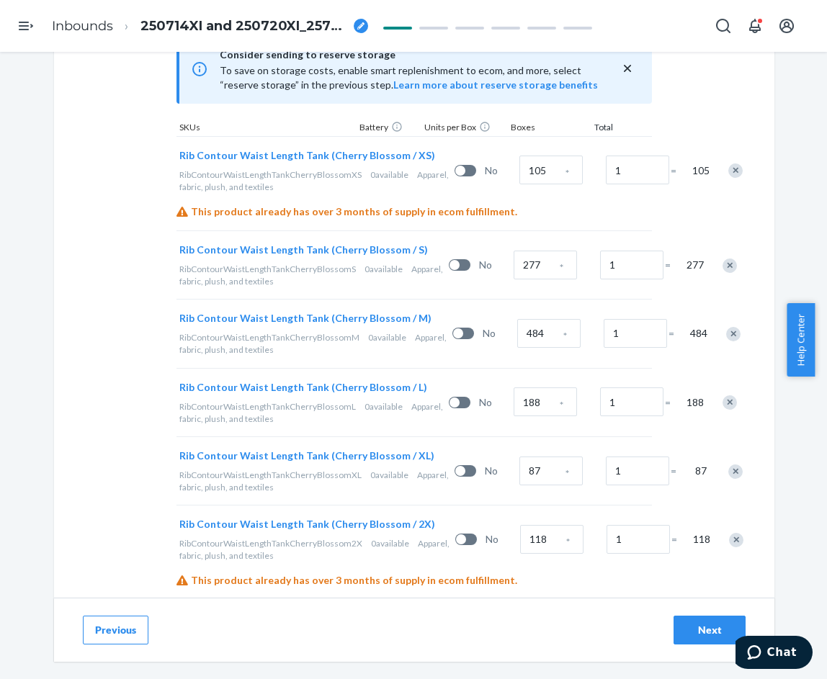
scroll to position [504, 0]
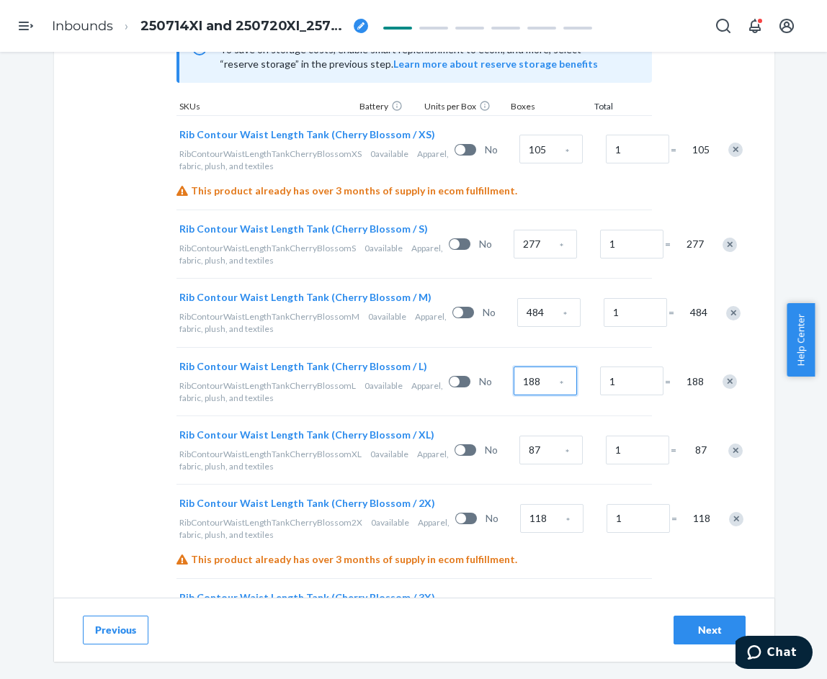
click at [513, 395] on input "188" at bounding box center [544, 381] width 63 height 29
type input "1"
radio input "true"
type input "18"
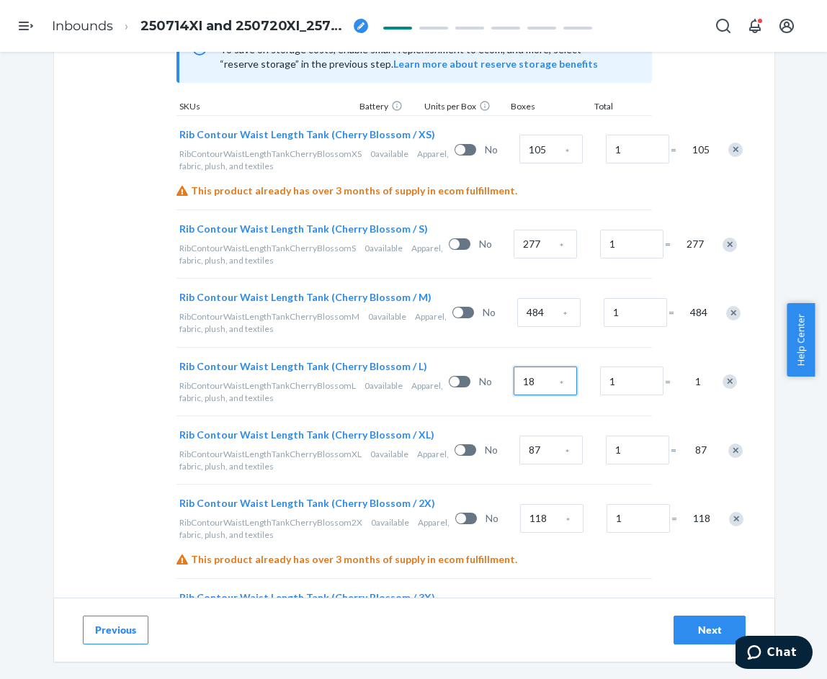
radio input "true"
type input "186"
radio input "true"
type input "186"
click at [686, 625] on div "Next" at bounding box center [710, 630] width 48 height 14
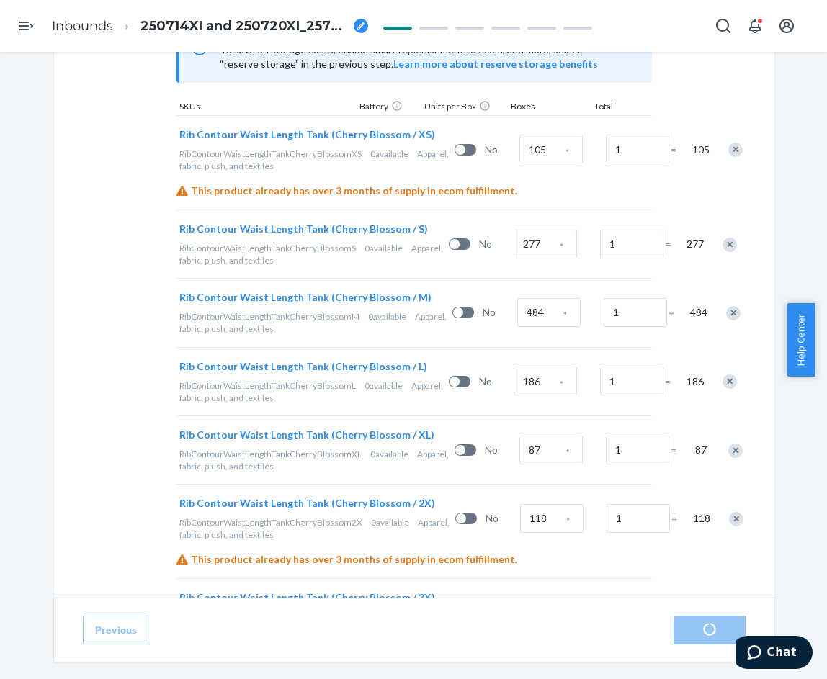
radio input "true"
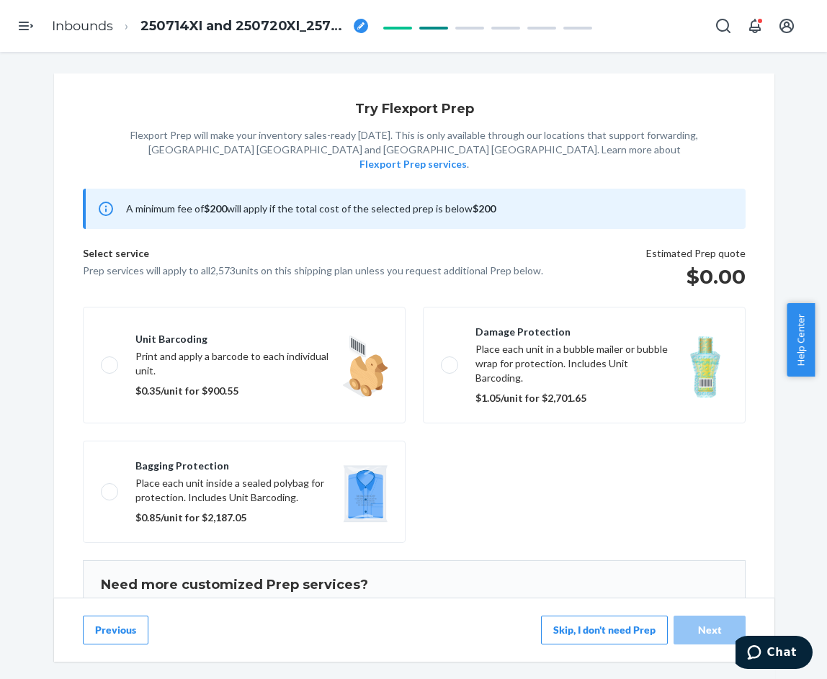
click at [568, 633] on button "Skip, I don't need Prep" at bounding box center [604, 630] width 127 height 29
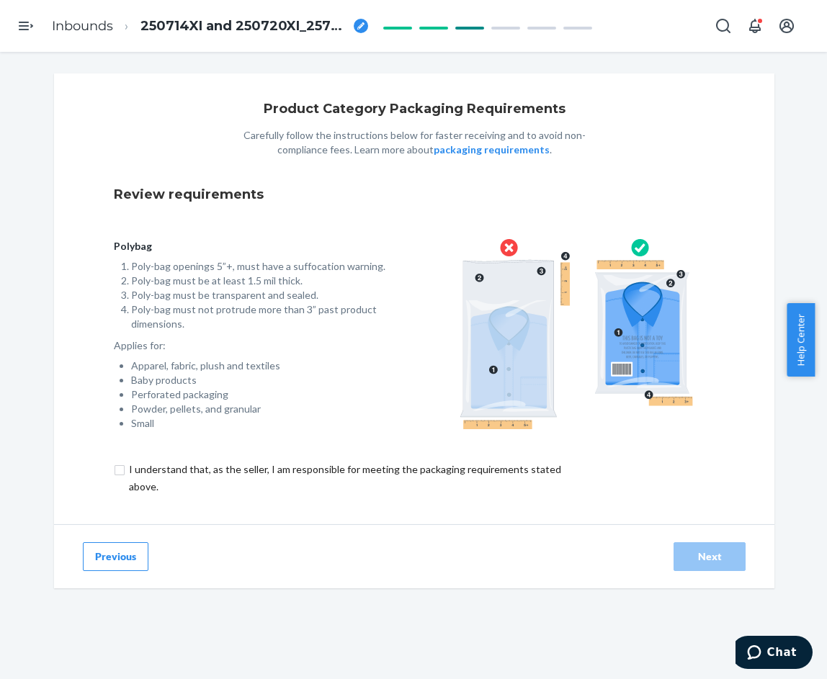
click at [254, 480] on input "checkbox" at bounding box center [353, 478] width 479 height 35
checkbox input "true"
click at [709, 551] on div "Next" at bounding box center [710, 556] width 48 height 14
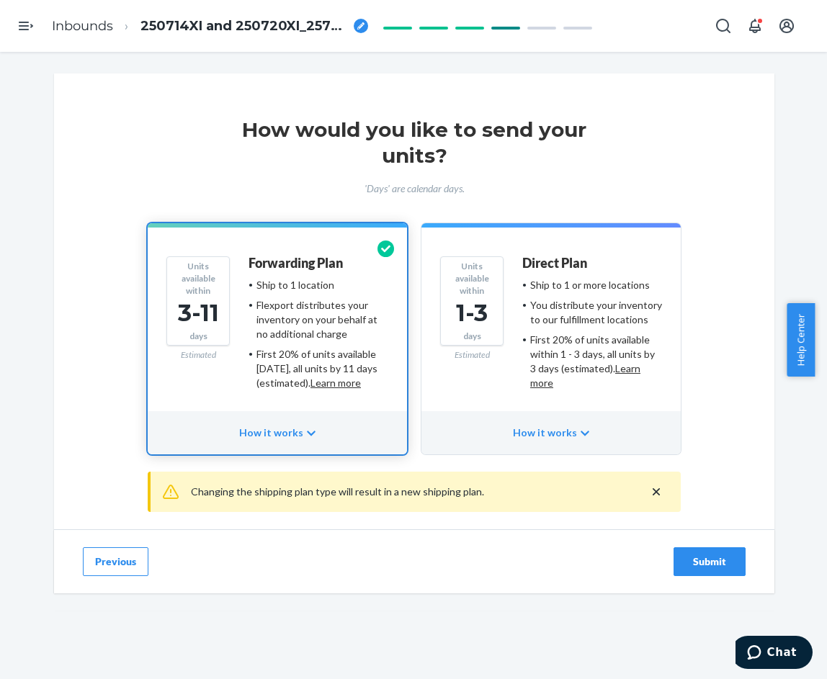
click at [707, 560] on div "Submit" at bounding box center [710, 561] width 48 height 14
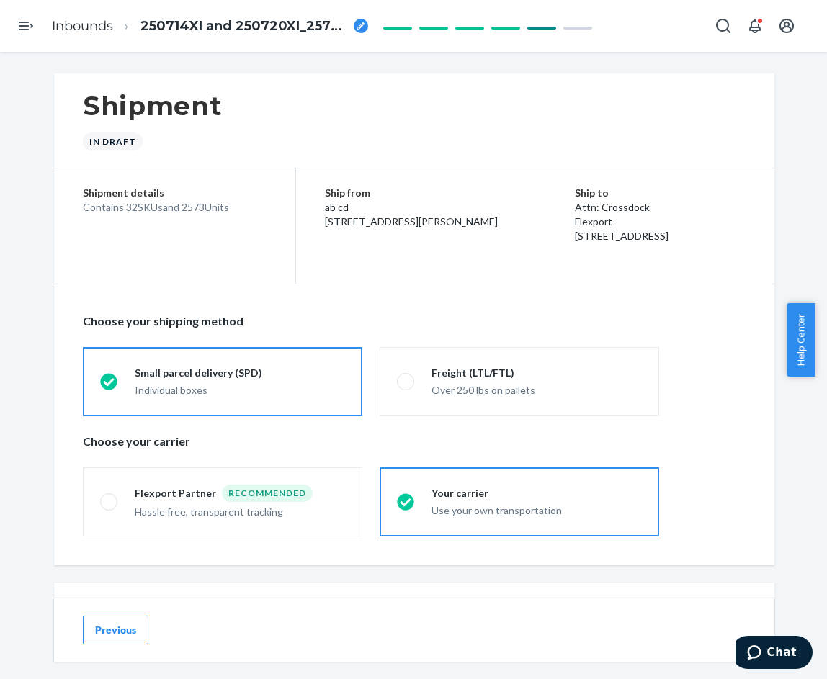
click at [371, 23] on ol "Inbounds 250714XI and 250720XI_2575_Ribbed Contour Waist Length Tank - XS-3X Ch…" at bounding box center [209, 26] width 339 height 42
click at [358, 27] on icon "breadcrumbs" at bounding box center [360, 25] width 7 height 7
type input "250714XI and 250720XI_2573_Ribbed Contour Waist Length Tank - XS-3X Cherry Blos…"
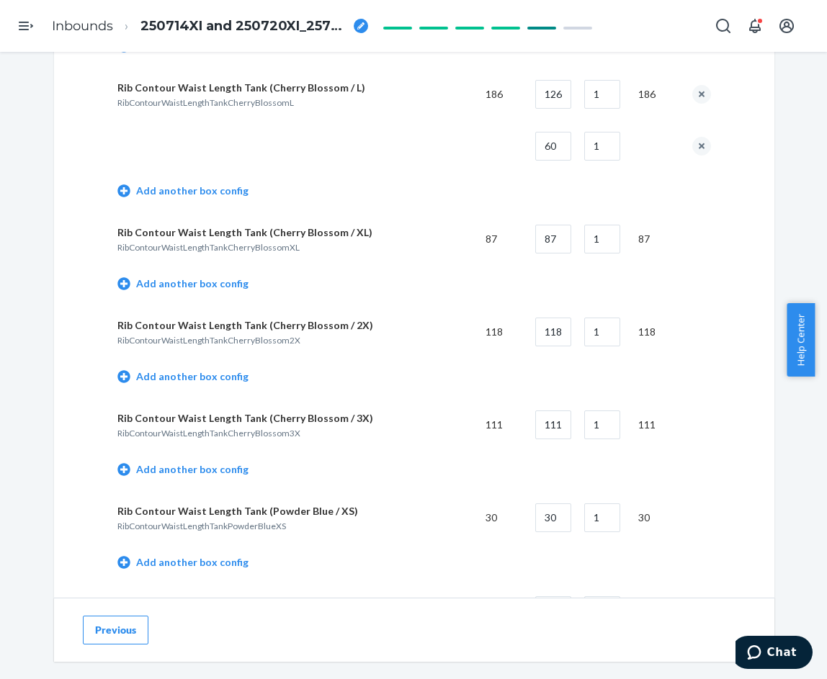
scroll to position [1152, 0]
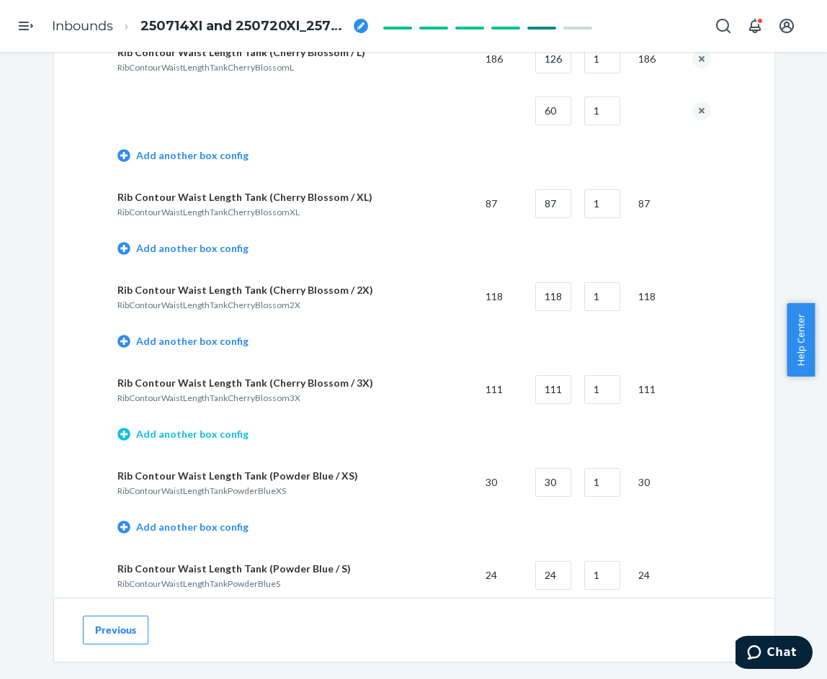
click at [213, 436] on link "Add another box config" at bounding box center [182, 434] width 131 height 14
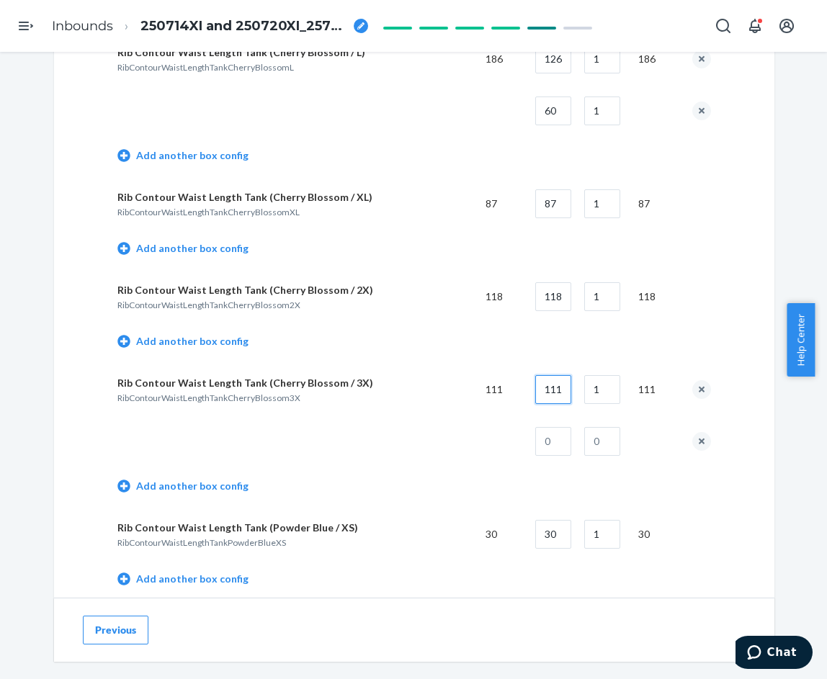
click at [547, 391] on input "111" at bounding box center [553, 389] width 36 height 29
type input "80"
click at [549, 440] on input "text" at bounding box center [553, 441] width 36 height 29
type input "31"
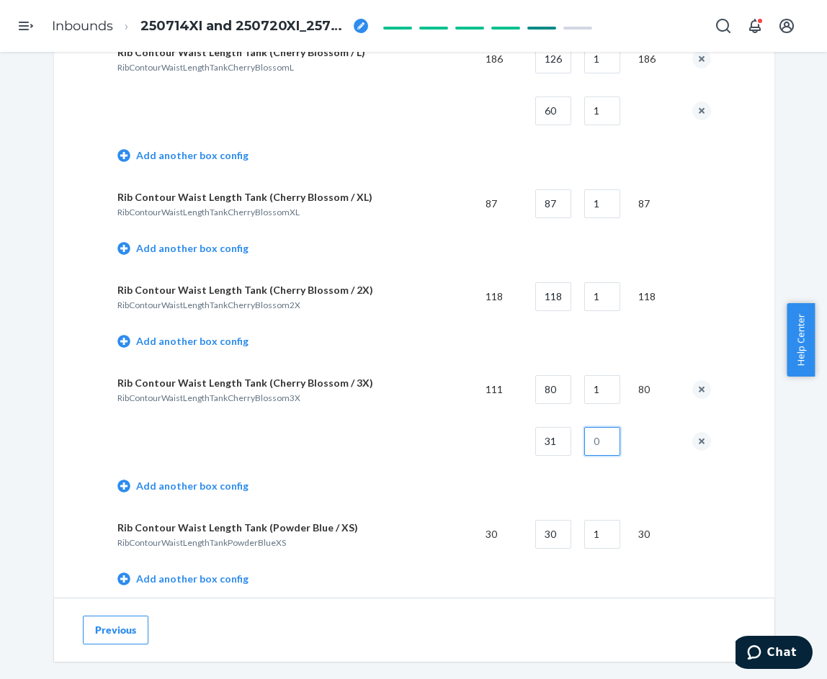
click at [585, 445] on input "text" at bounding box center [602, 441] width 36 height 29
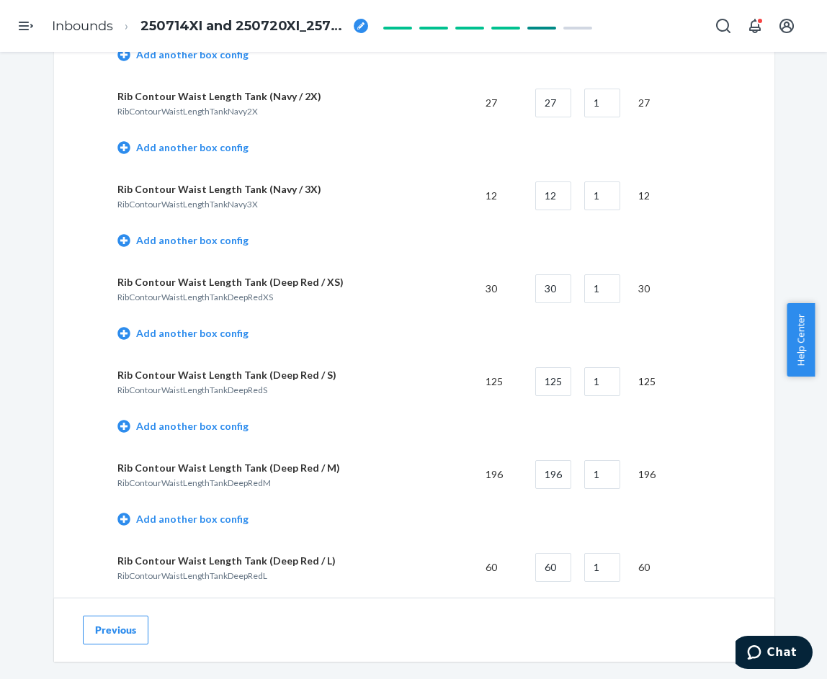
scroll to position [3096, 0]
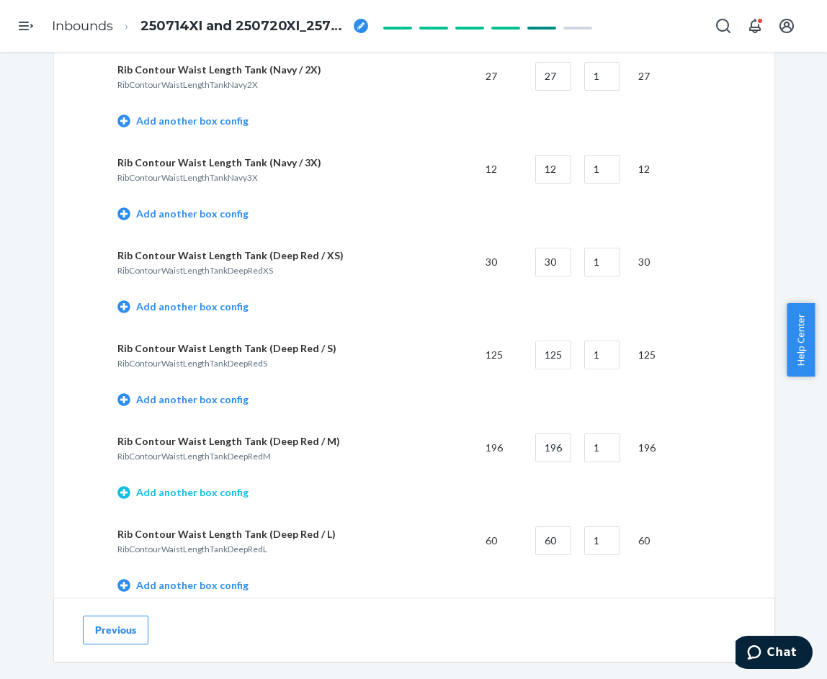
type input "1"
click at [208, 490] on link "Add another box config" at bounding box center [182, 492] width 131 height 14
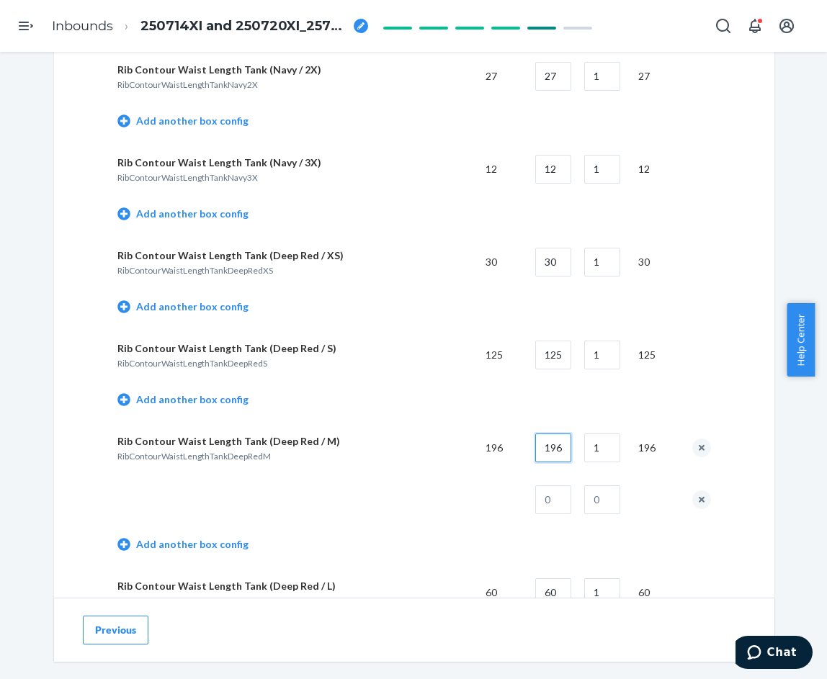
click at [554, 447] on input "196" at bounding box center [553, 447] width 36 height 29
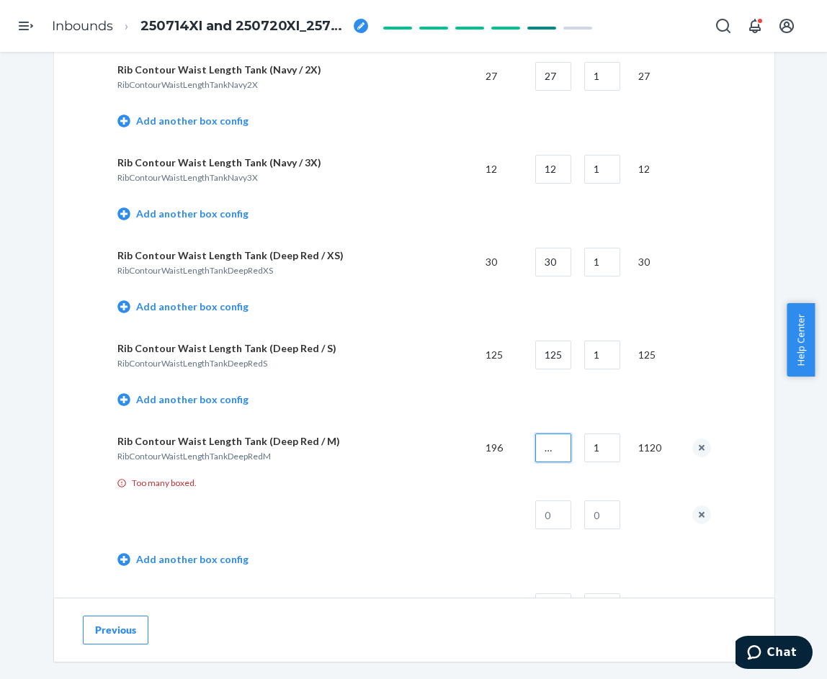
type input "1120"
click at [560, 518] on input "text" at bounding box center [553, 514] width 36 height 29
type input "76"
click at [603, 516] on input "text" at bounding box center [602, 514] width 36 height 29
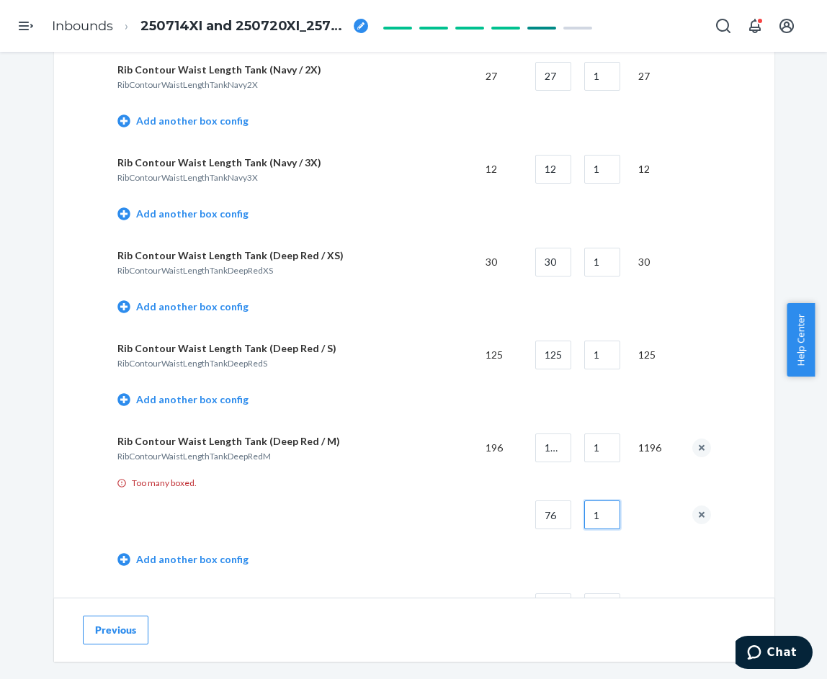
type input "1"
click at [553, 446] on input "1120" at bounding box center [553, 447] width 36 height 29
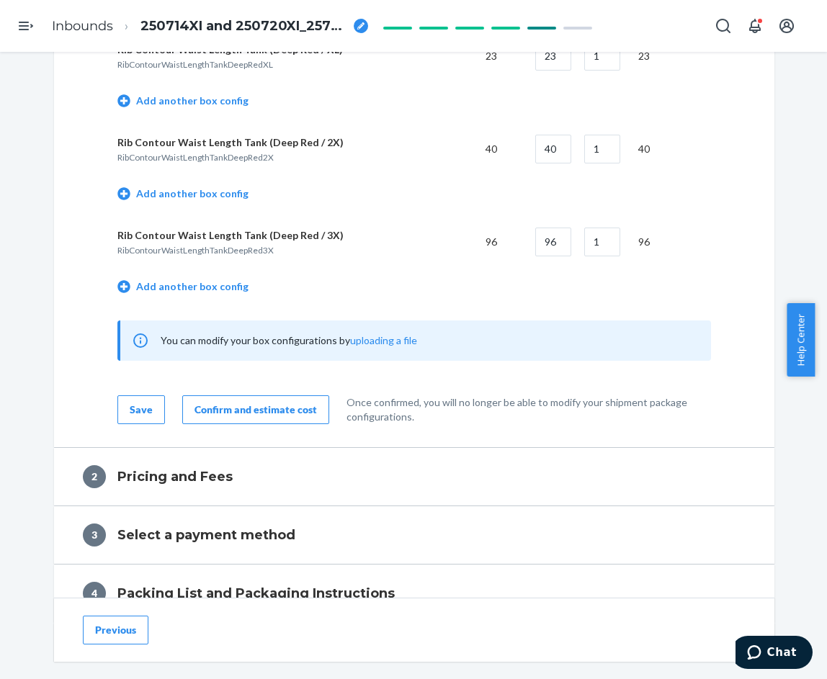
scroll to position [3744, 0]
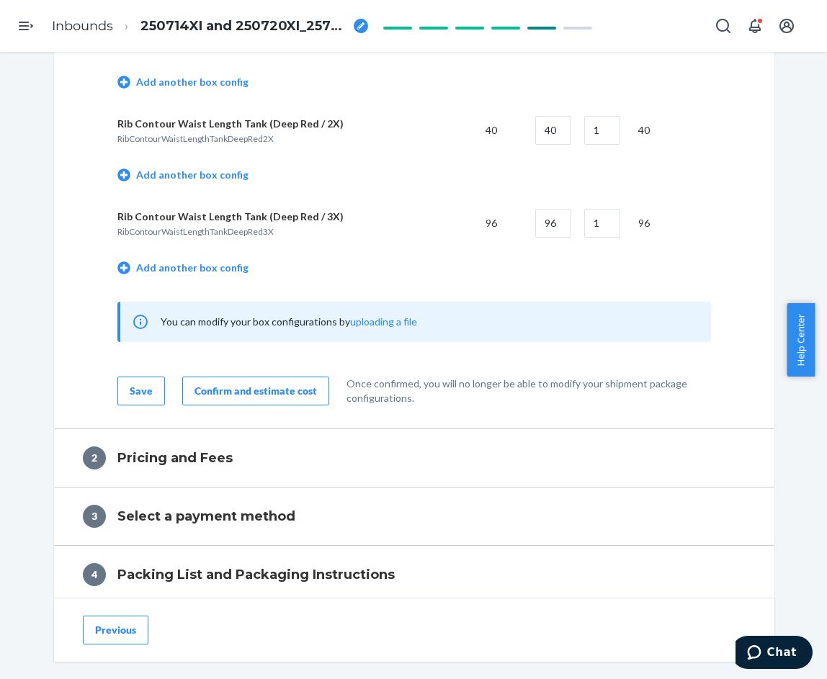
type input "120"
click at [256, 387] on div "Confirm and estimate cost" at bounding box center [255, 391] width 122 height 14
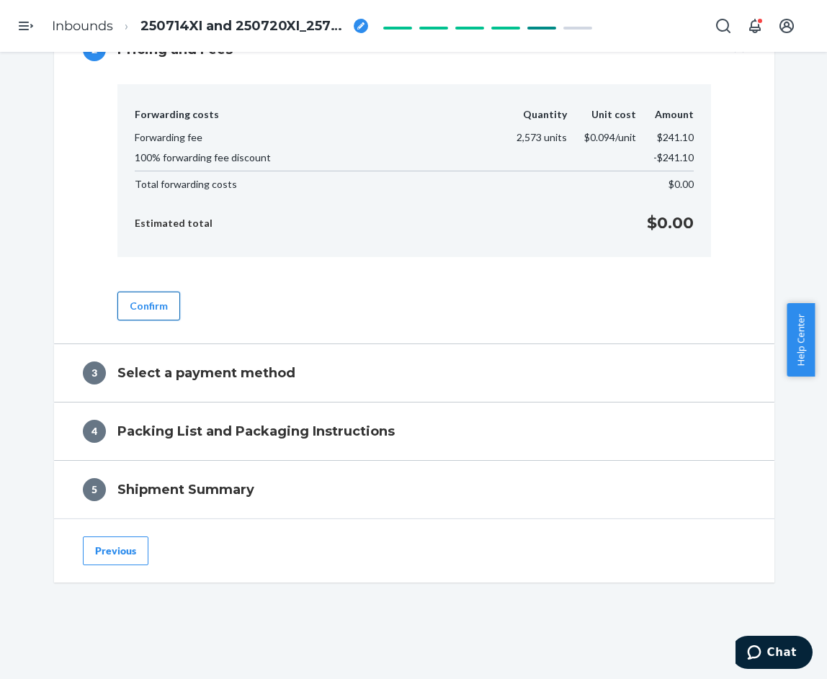
click at [152, 311] on button "Confirm" at bounding box center [148, 306] width 63 height 29
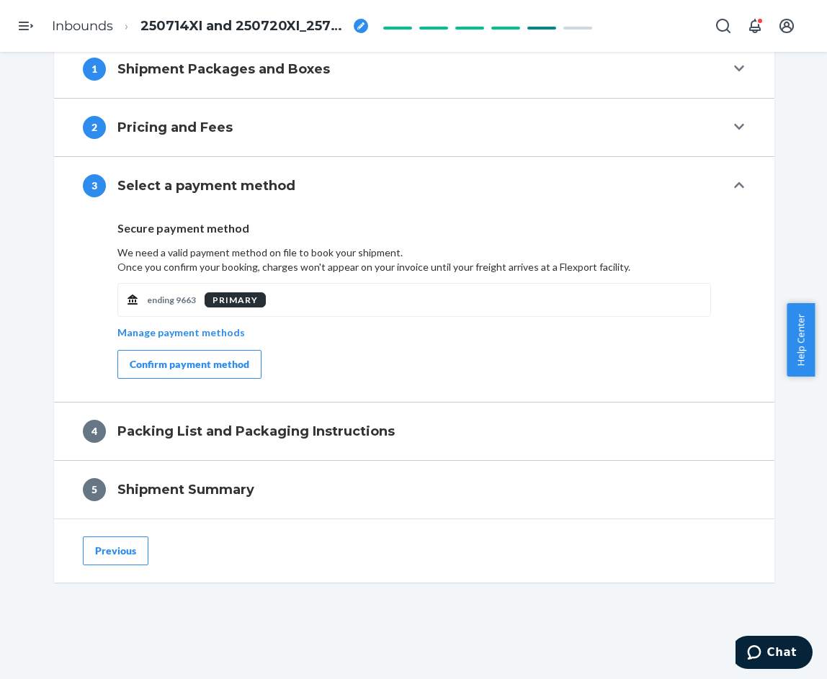
scroll to position [542, 0]
click at [204, 371] on div "Confirm payment method" at bounding box center [190, 364] width 120 height 14
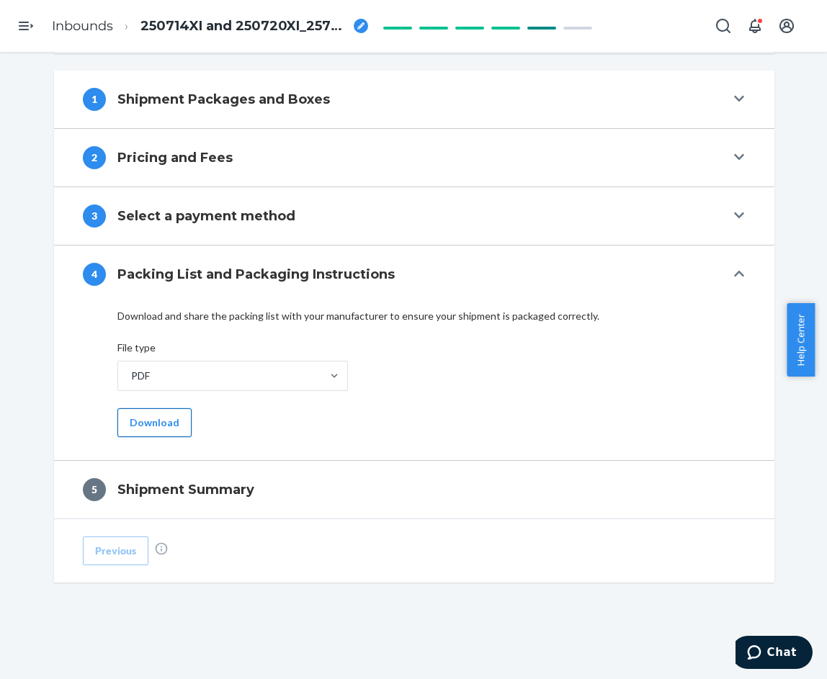
click at [163, 420] on button "Download" at bounding box center [154, 422] width 74 height 29
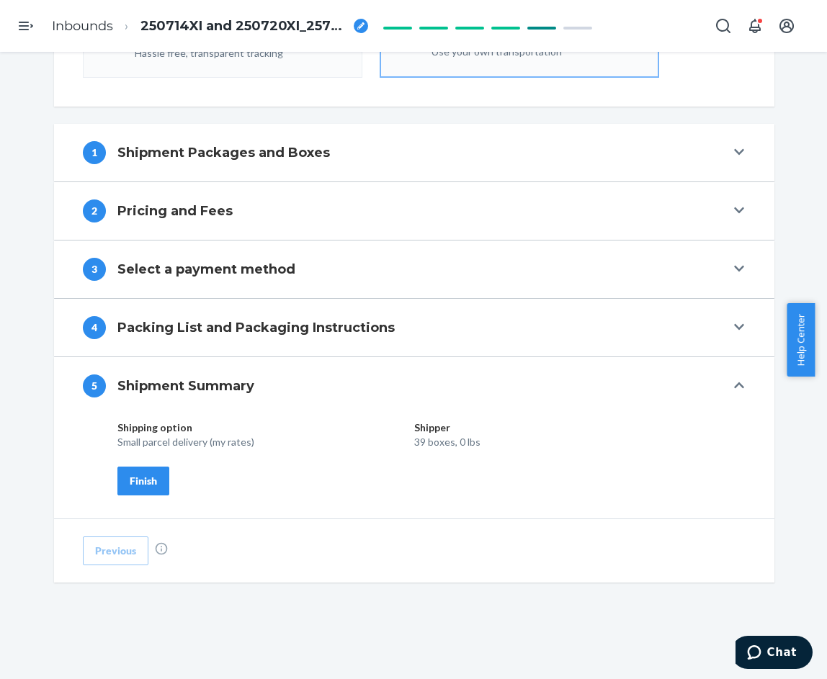
scroll to position [459, 0]
click at [139, 475] on div "Finish" at bounding box center [143, 481] width 27 height 14
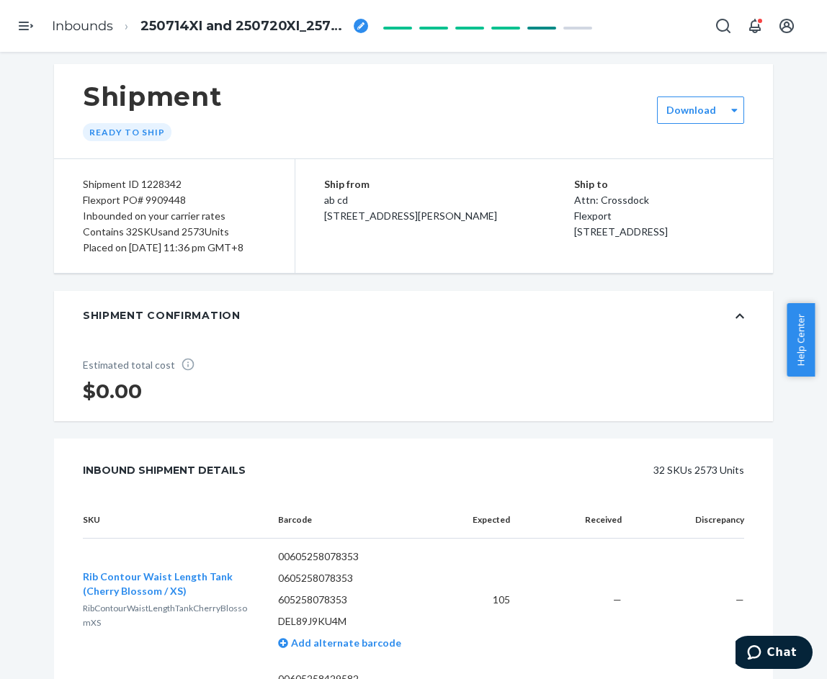
scroll to position [0, 0]
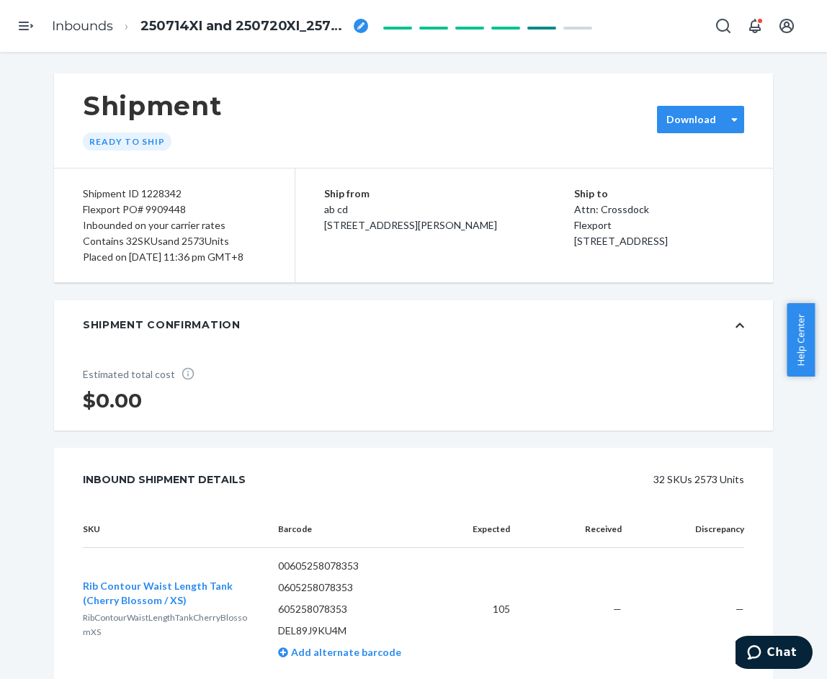
click at [682, 127] on div "Download" at bounding box center [700, 119] width 87 height 27
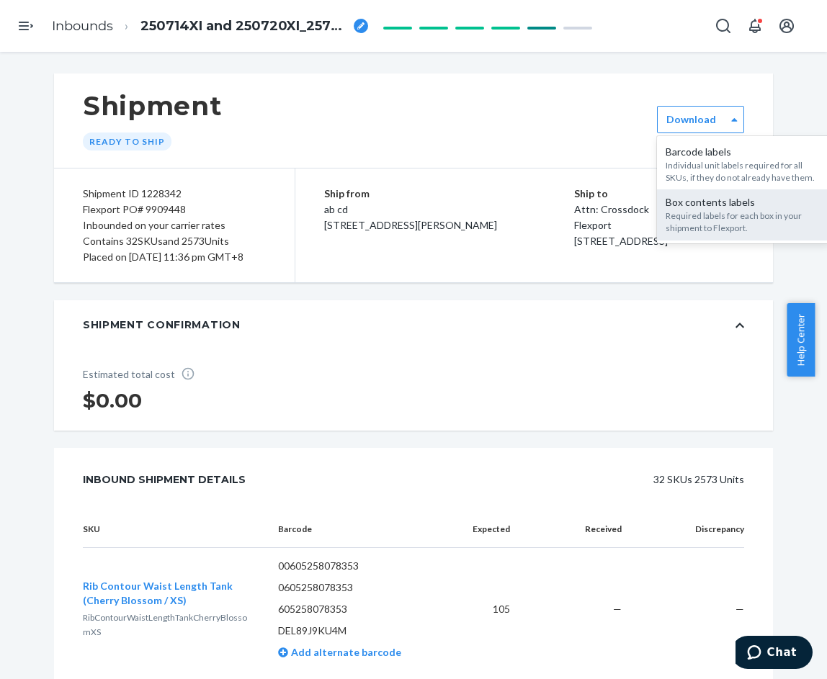
click at [695, 213] on div "Required labels for each box in your shipment to Flexport." at bounding box center [743, 222] width 156 height 24
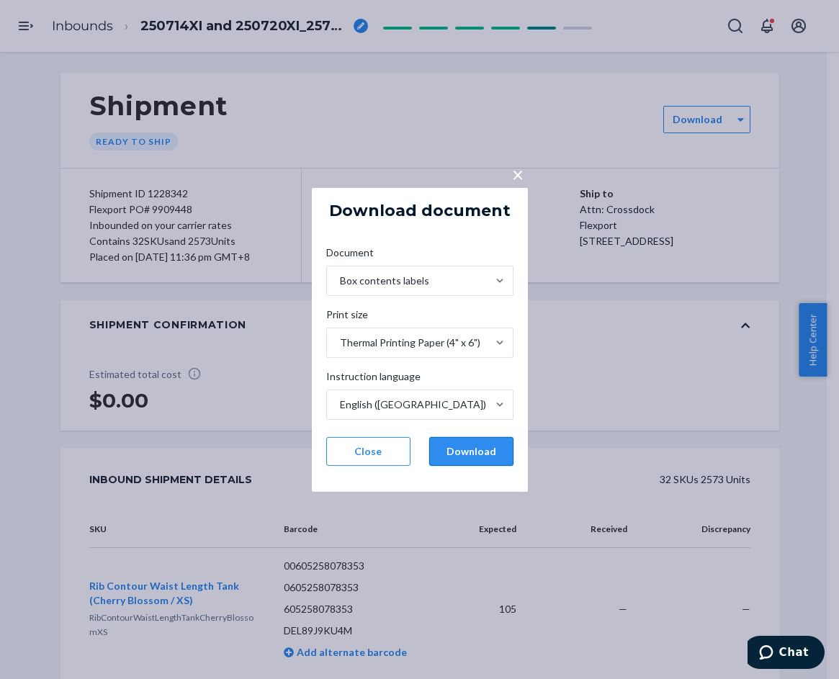
click at [482, 452] on button "Download" at bounding box center [471, 451] width 84 height 29
click at [369, 441] on button "Close" at bounding box center [368, 451] width 84 height 29
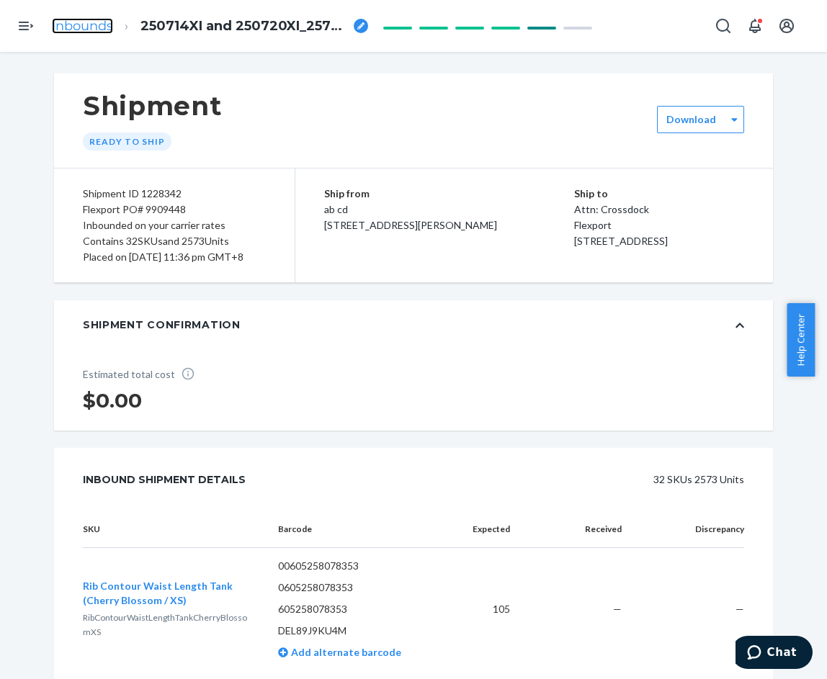
click at [76, 27] on link "Inbounds" at bounding box center [82, 26] width 61 height 16
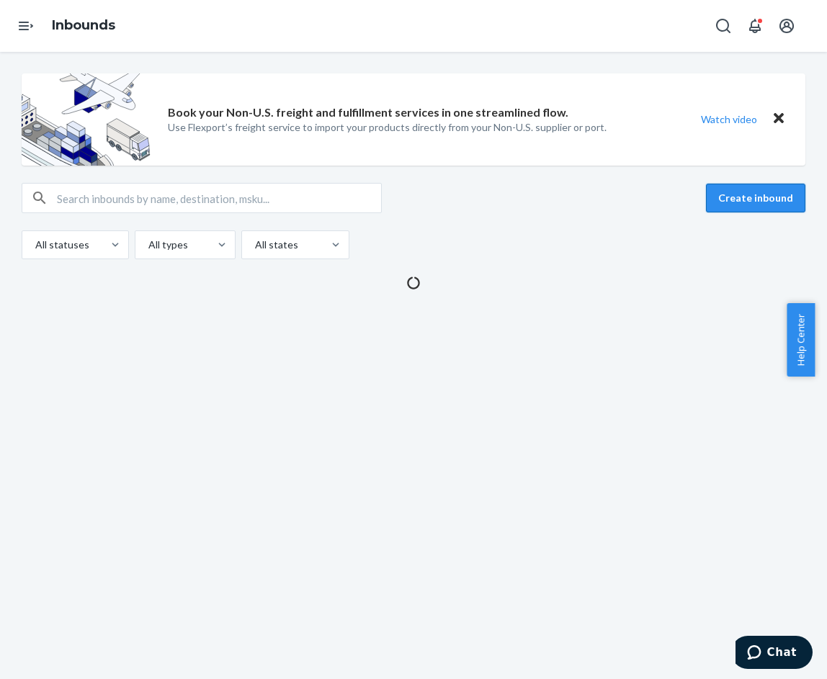
click at [715, 196] on button "Create inbound" at bounding box center [755, 198] width 99 height 29
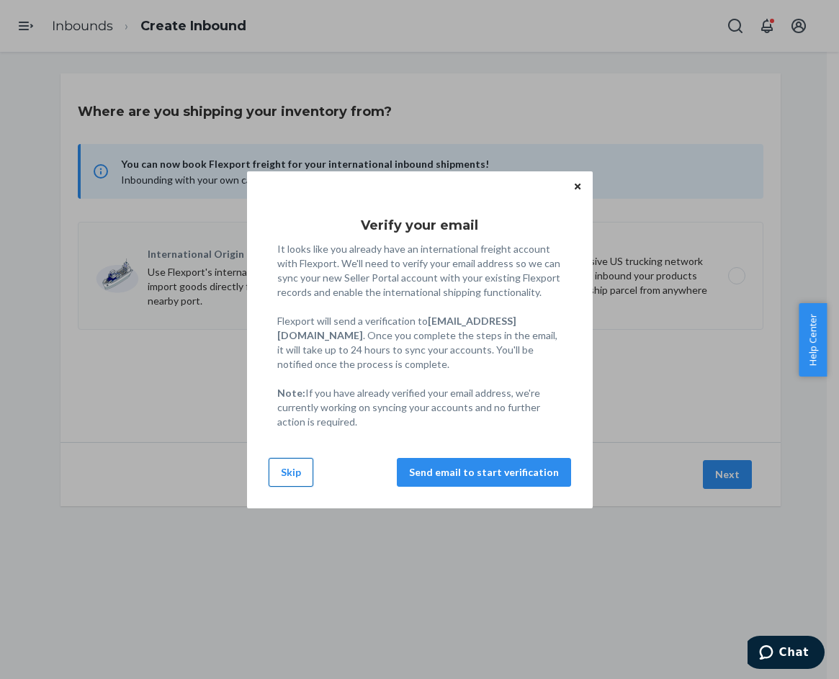
click at [284, 472] on button "Skip" at bounding box center [291, 472] width 45 height 29
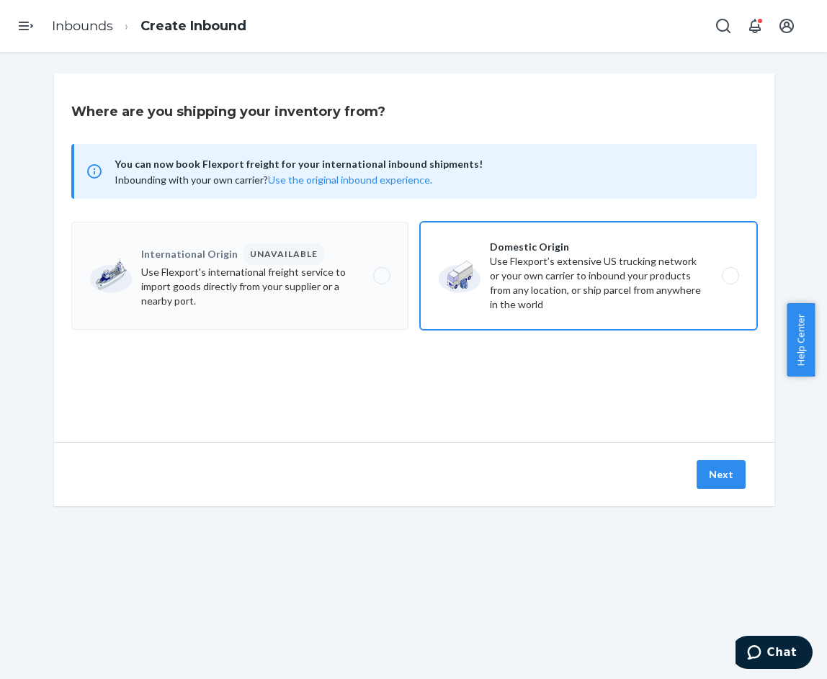
click at [549, 272] on label "Domestic Origin Use Flexport’s extensive US trucking network or your own carrie…" at bounding box center [588, 276] width 337 height 108
click at [729, 272] on input "Domestic Origin Use Flexport’s extensive US trucking network or your own carrie…" at bounding box center [733, 275] width 9 height 9
radio input "true"
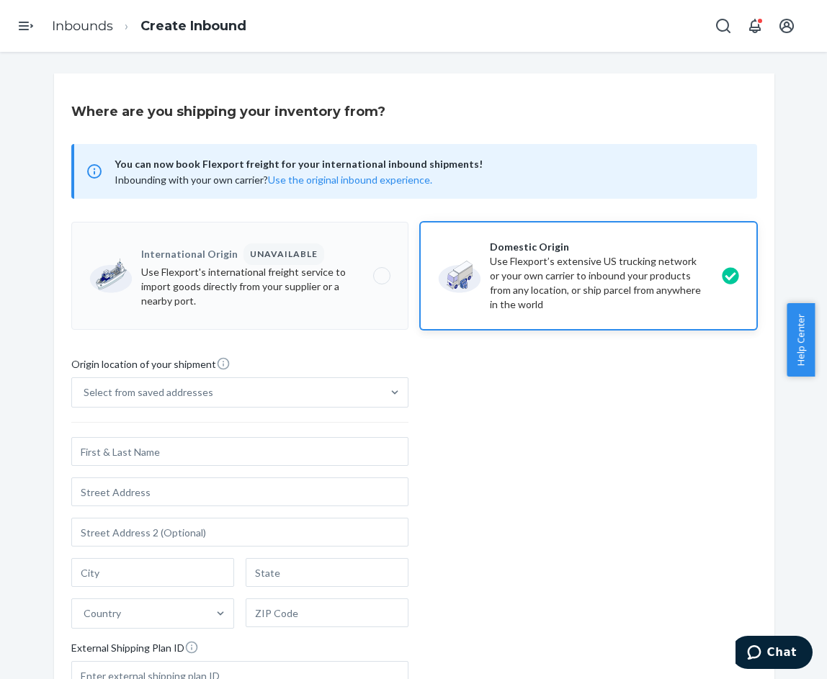
click at [266, 397] on div "Select from saved addresses" at bounding box center [227, 392] width 310 height 29
click at [85, 397] on input "Select from saved addresses" at bounding box center [84, 392] width 1 height 14
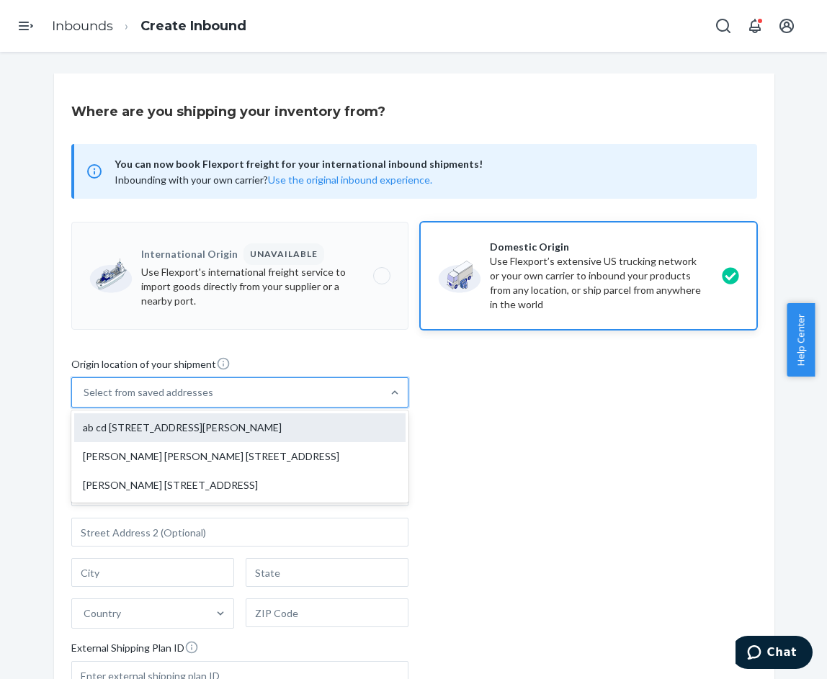
click at [181, 424] on div "ab cd [STREET_ADDRESS][PERSON_NAME]" at bounding box center [239, 427] width 331 height 29
click at [85, 400] on input "option ab cd [STREET_ADDRESS][PERSON_NAME] focused, 1 of 3. 3 results available…" at bounding box center [84, 392] width 1 height 14
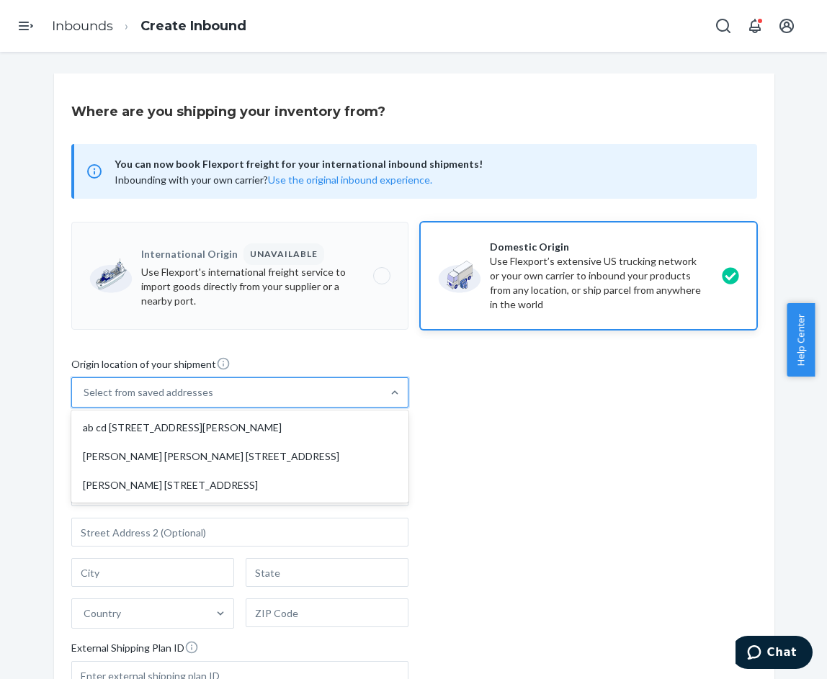
type input "ab cd"
type input "[STREET_ADDRESS][PERSON_NAME]"
type input "[GEOGRAPHIC_DATA]"
type input "CA"
type input "94105"
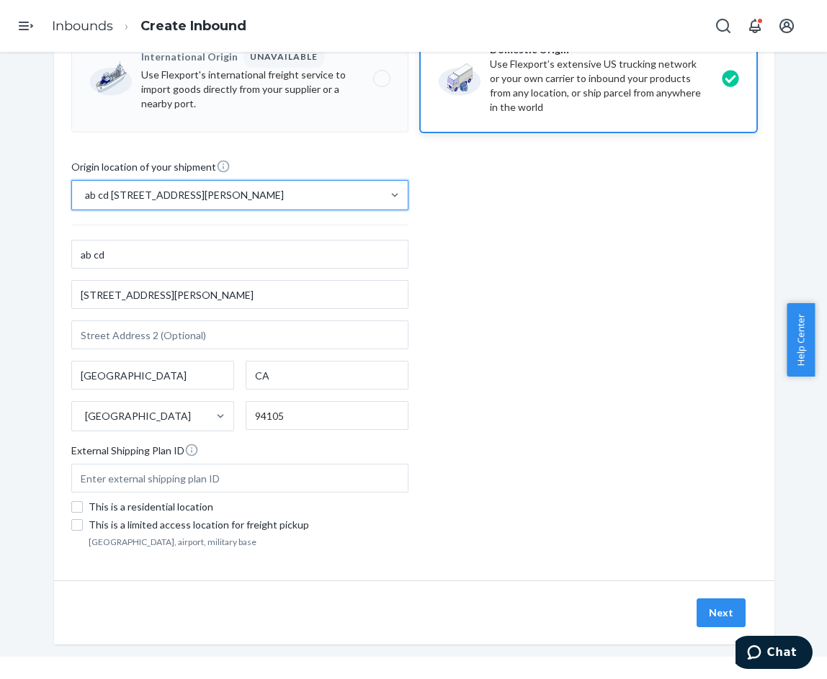
scroll to position [52, 0]
click at [700, 607] on button "Next" at bounding box center [720, 612] width 49 height 29
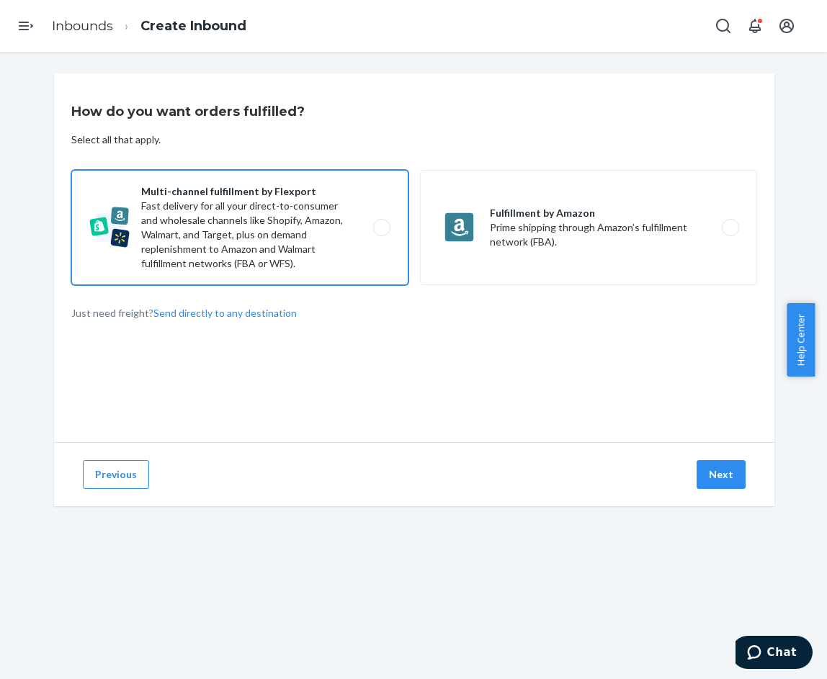
click at [287, 222] on label "Multi-channel fulfillment by Flexport Fast delivery for all your direct-to-cons…" at bounding box center [239, 227] width 337 height 115
click at [381, 223] on input "Multi-channel fulfillment by Flexport Fast delivery for all your direct-to-cons…" at bounding box center [385, 227] width 9 height 9
radio input "true"
click at [720, 475] on button "Next" at bounding box center [720, 474] width 49 height 29
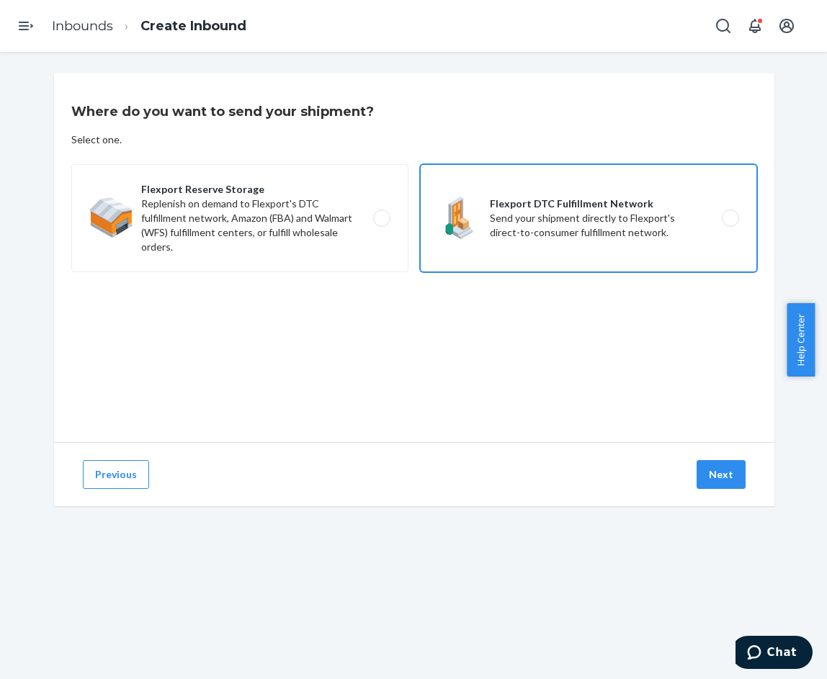
click at [513, 218] on label "Flexport DTC Fulfillment Network Send your shipment directly to Flexport's dire…" at bounding box center [588, 218] width 337 height 108
click at [729, 218] on input "Flexport DTC Fulfillment Network Send your shipment directly to Flexport's dire…" at bounding box center [733, 218] width 9 height 9
radio input "true"
click at [711, 471] on button "Next" at bounding box center [720, 474] width 49 height 29
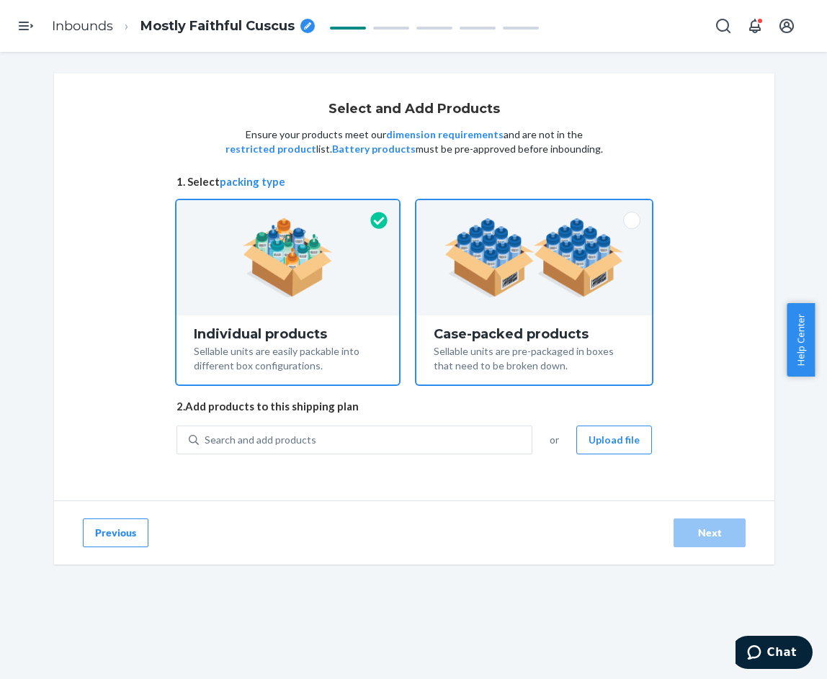
click at [510, 305] on div at bounding box center [533, 257] width 235 height 115
click at [529, 210] on input "Case-packed products Sellable units are pre-packaged in boxes that need to be b…" at bounding box center [533, 204] width 9 height 9
radio input "true"
radio input "false"
drag, startPoint x: 92, startPoint y: 346, endPoint x: 224, endPoint y: 372, distance: 134.3
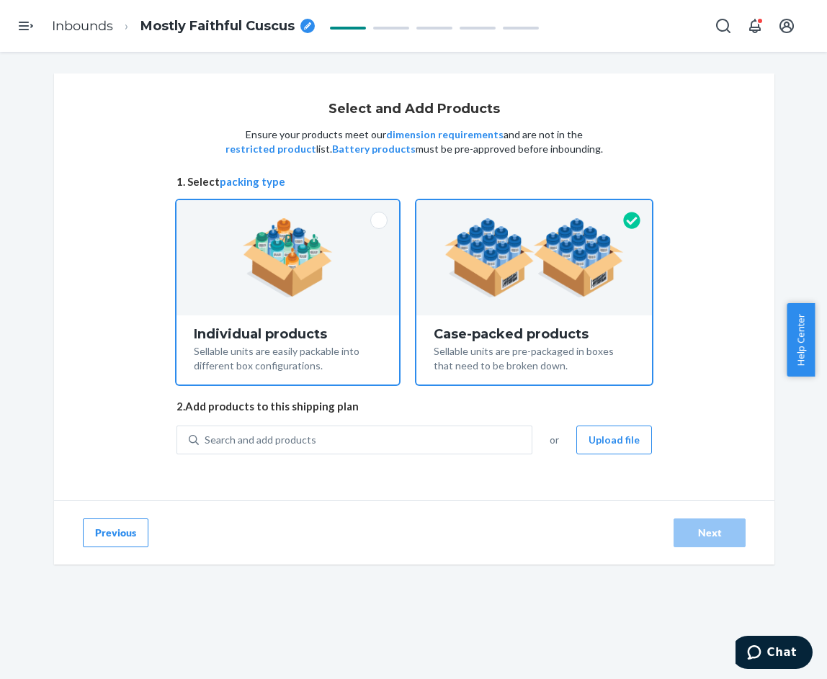
click at [93, 346] on div "Select and Add Products Ensure your products meet our dimension requirements an…" at bounding box center [414, 286] width 720 height 427
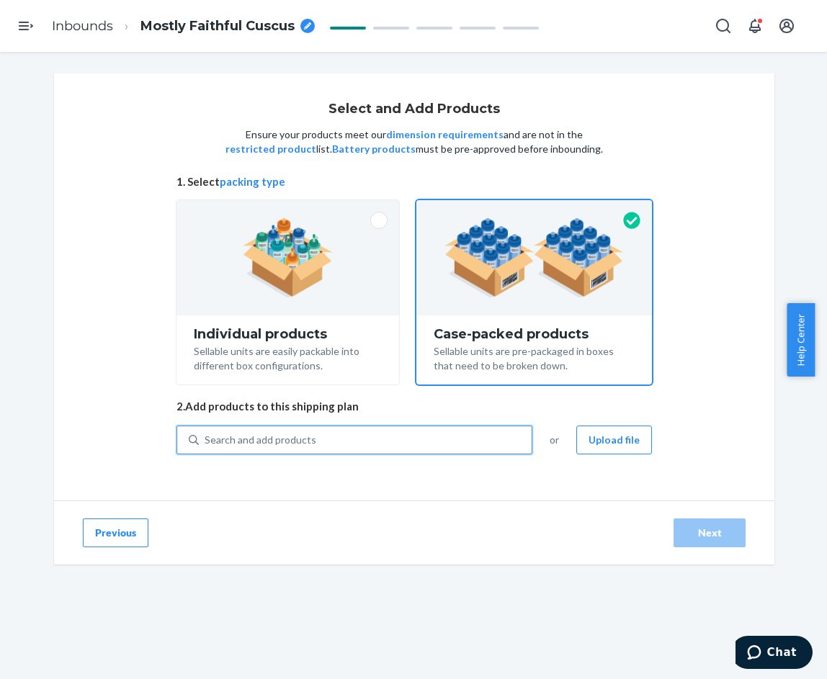
click at [297, 434] on div "Search and add products" at bounding box center [261, 440] width 112 height 14
click at [206, 434] on input "0 results available. Use Up and Down to choose options, press Enter to select t…" at bounding box center [205, 440] width 1 height 14
paste input "RIB CONTOUR TANK (M / Slate)"
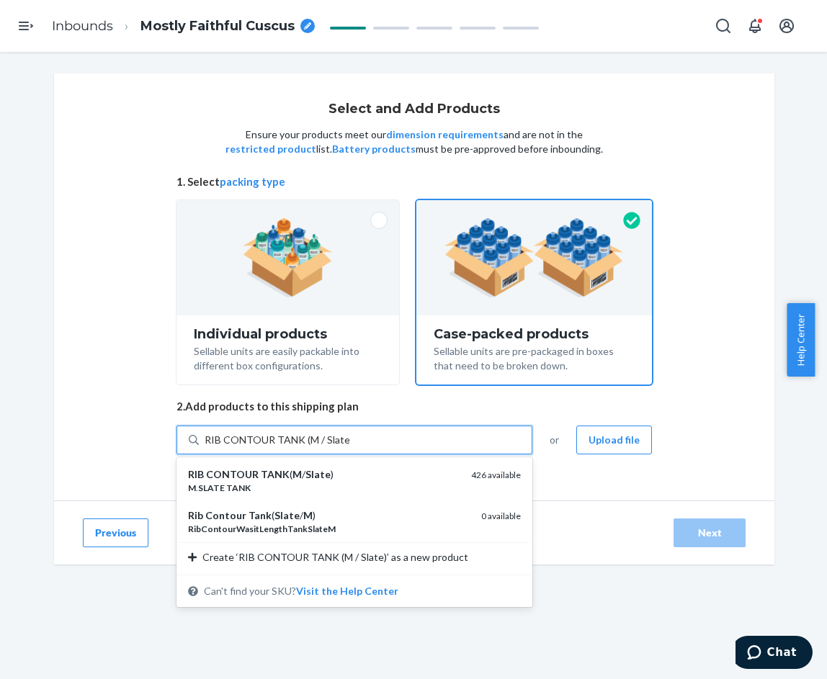
click at [302, 437] on input "RIB CONTOUR TANK (M / Slate)" at bounding box center [277, 440] width 145 height 14
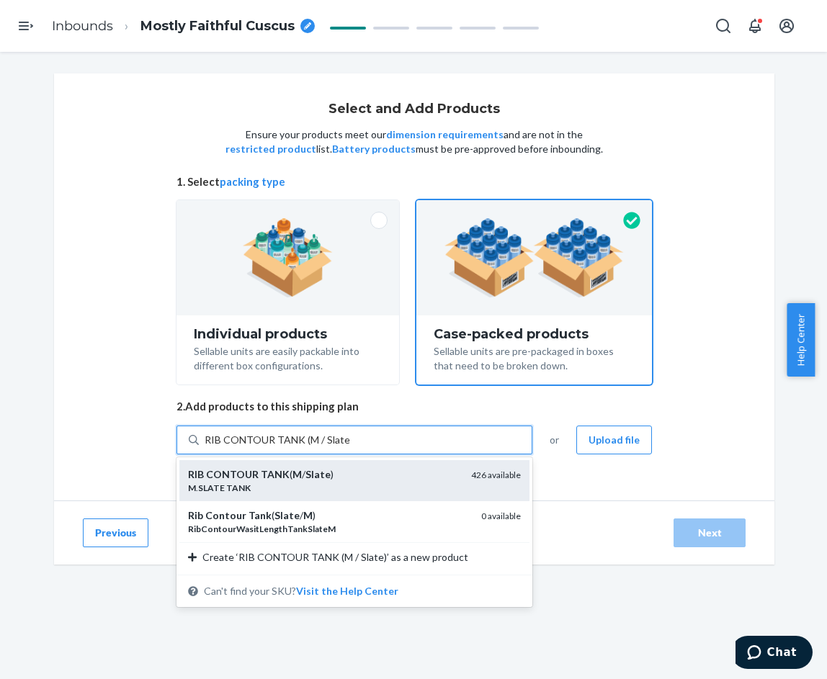
drag, startPoint x: 302, startPoint y: 437, endPoint x: 407, endPoint y: 459, distance: 106.8
click at [303, 436] on input "RIB CONTOUR TANK (M / Slate)" at bounding box center [277, 440] width 145 height 14
type input "RIB CONTOUR TANK (XS / Slate)"
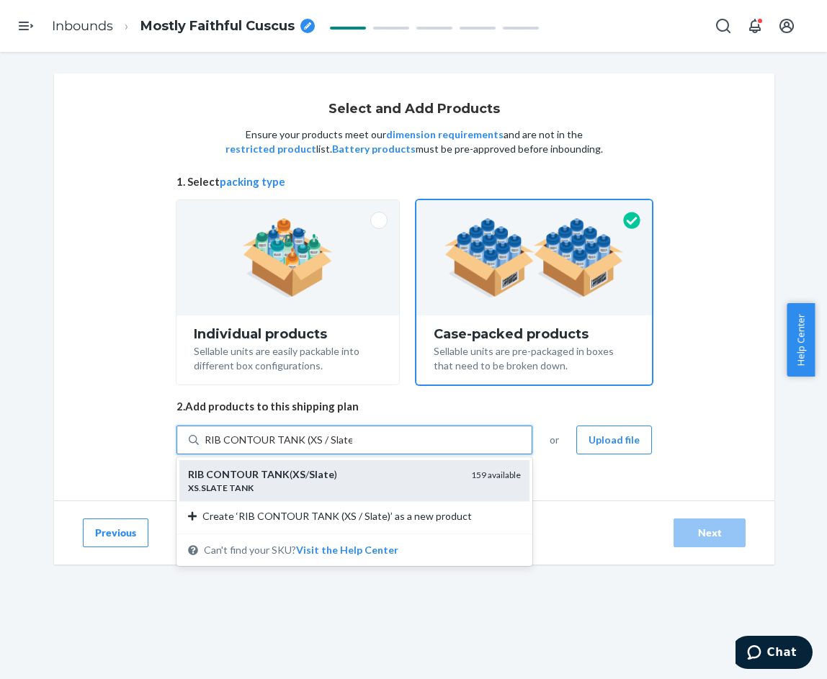
click at [363, 472] on div "RIB CONTOUR TANK ( XS / Slate )" at bounding box center [323, 474] width 271 height 14
click at [352, 447] on input "RIB CONTOUR TANK (XS / Slate)" at bounding box center [279, 440] width 148 height 14
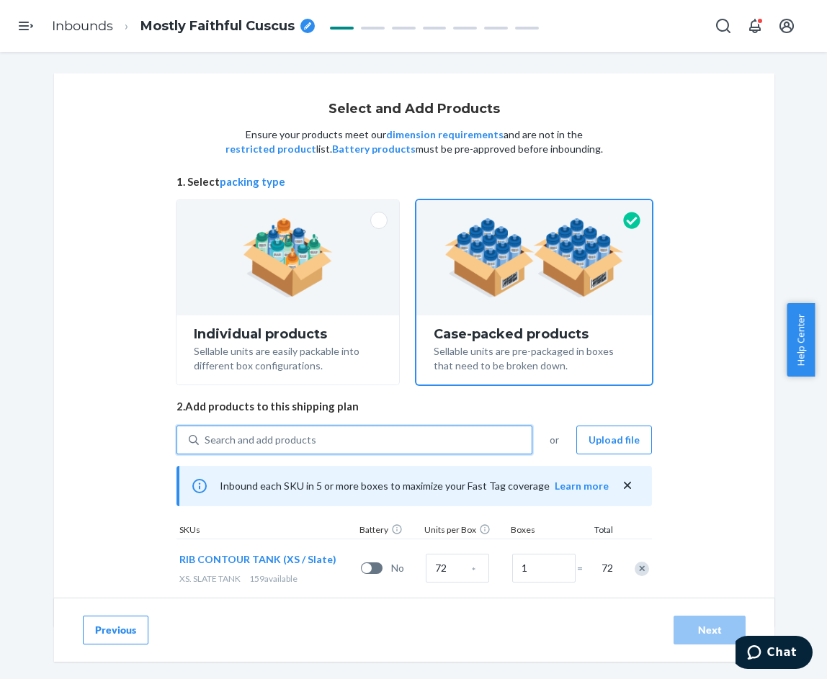
click at [311, 439] on div "Search and add products" at bounding box center [365, 440] width 333 height 26
click at [206, 439] on input "0 results available. Select is focused ,type to refine list, press Down to open…" at bounding box center [205, 440] width 1 height 14
paste input "RIB CONTOUR TANK (M / Slate)"
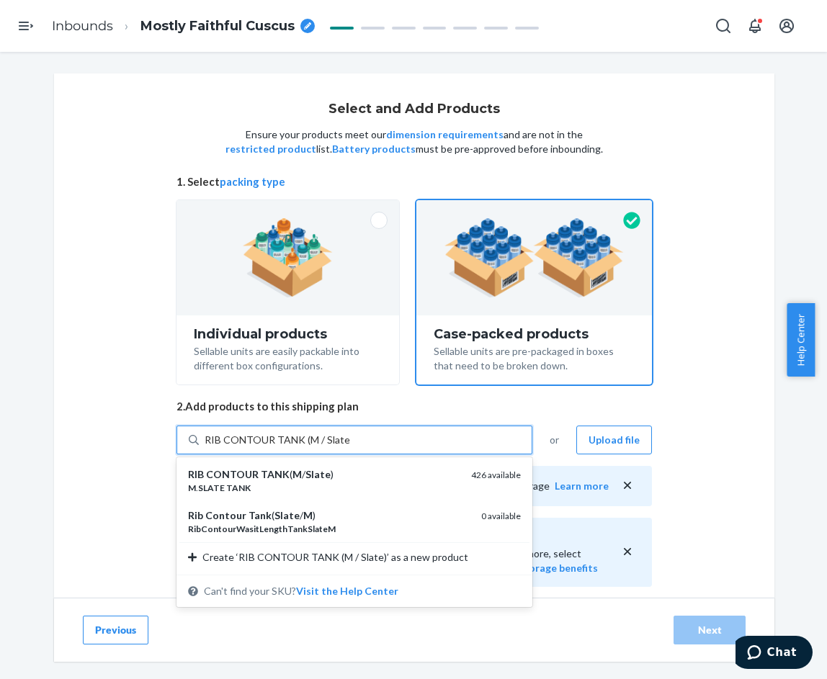
click at [303, 439] on input "RIB CONTOUR TANK (M / Slate)" at bounding box center [277, 440] width 145 height 14
type input "RIB CONTOUR TANK (S/ Slate)"
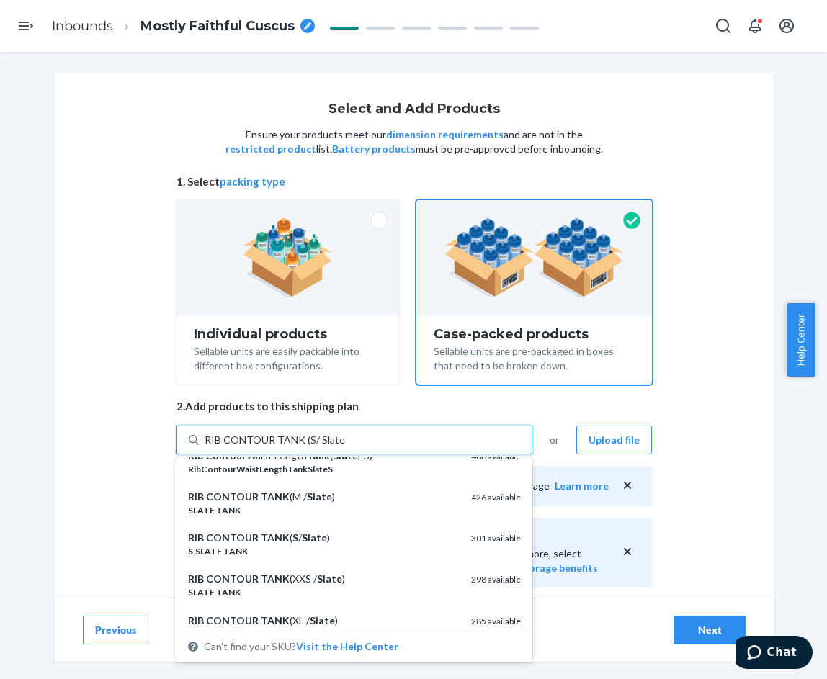
scroll to position [144, 0]
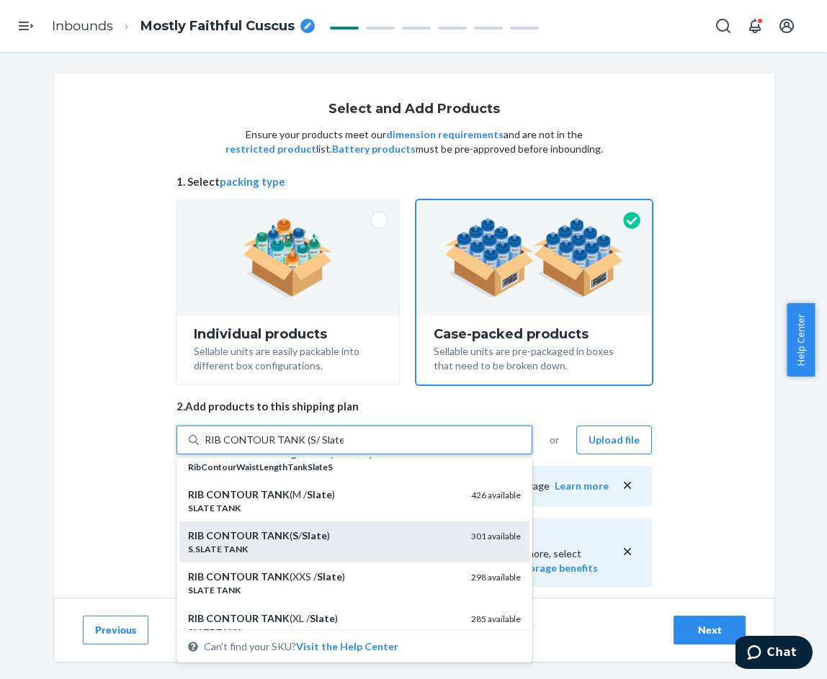
click at [323, 541] on div "RIB CONTOUR TANK ( S / Slate )" at bounding box center [323, 536] width 271 height 14
click at [323, 447] on input "RIB CONTOUR TANK (S/ Slate)" at bounding box center [274, 440] width 139 height 14
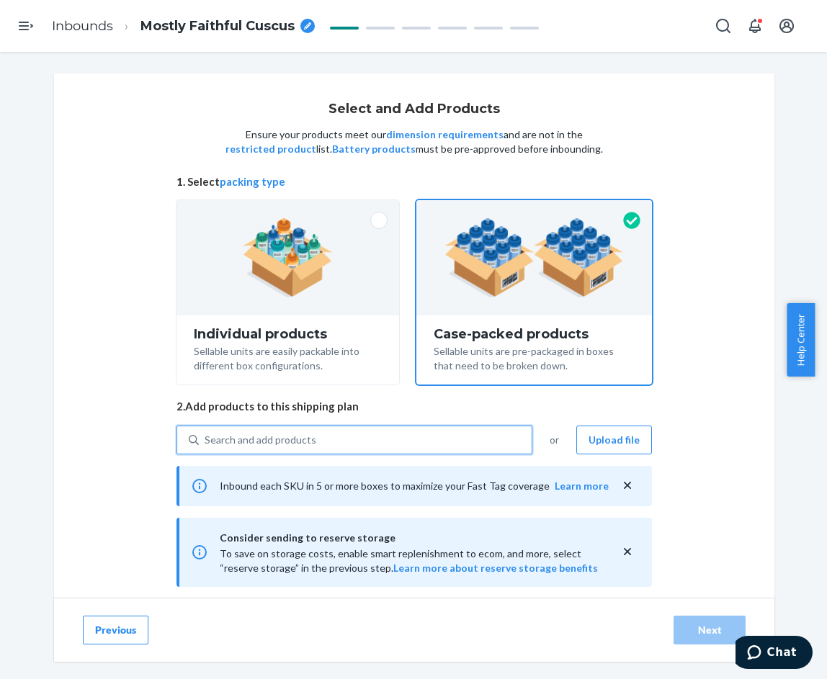
click at [293, 443] on div "Search and add products" at bounding box center [261, 440] width 112 height 14
click at [206, 443] on input "0 results available. Select is focused ,type to refine list, press Down to open…" at bounding box center [205, 440] width 1 height 14
paste input "RIB CONTOUR TANK (M / Slate)"
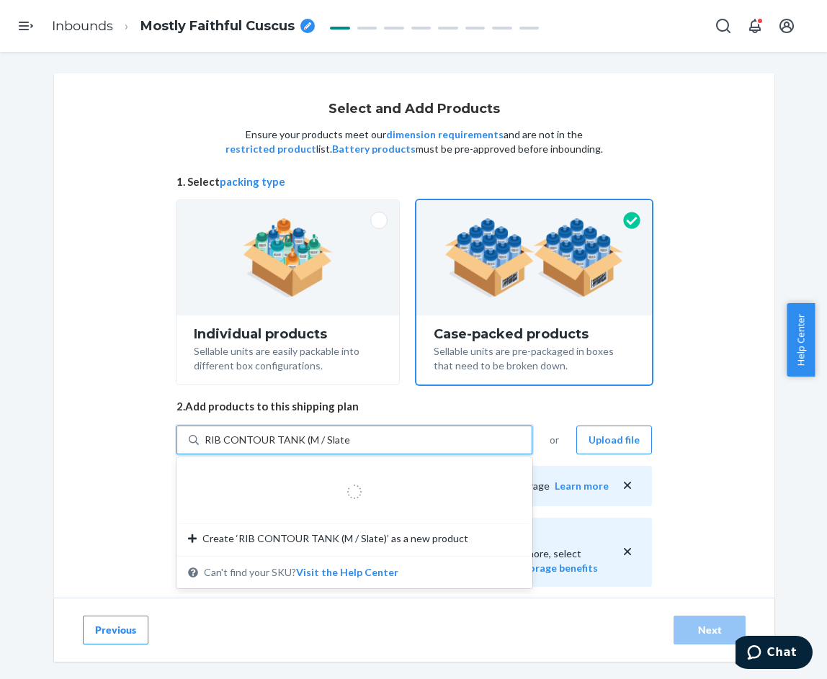
click at [302, 442] on input "RIB CONTOUR TANK (M / Slate)" at bounding box center [277, 440] width 145 height 14
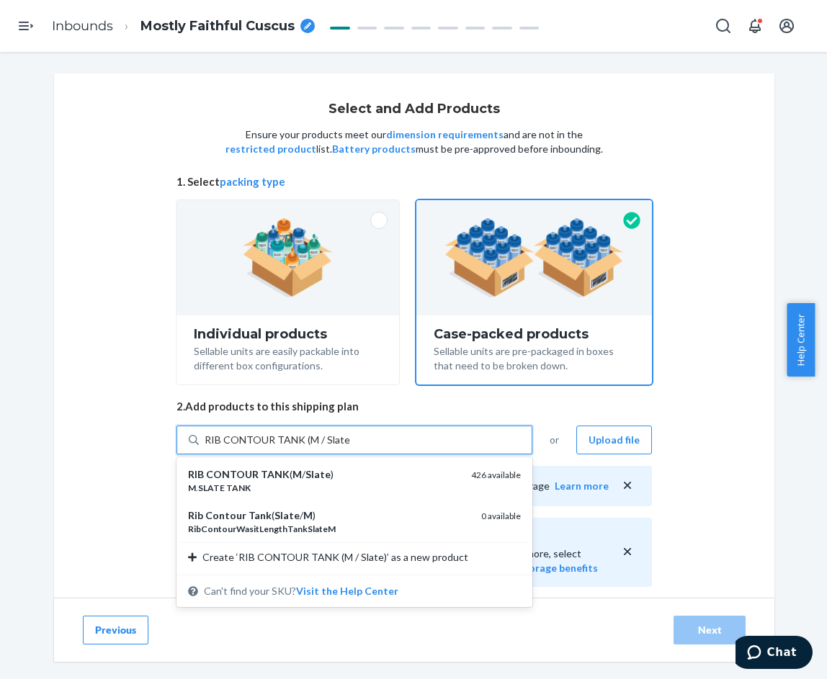
click at [302, 442] on input "RIB CONTOUR TANK (M / Slate)" at bounding box center [277, 440] width 145 height 14
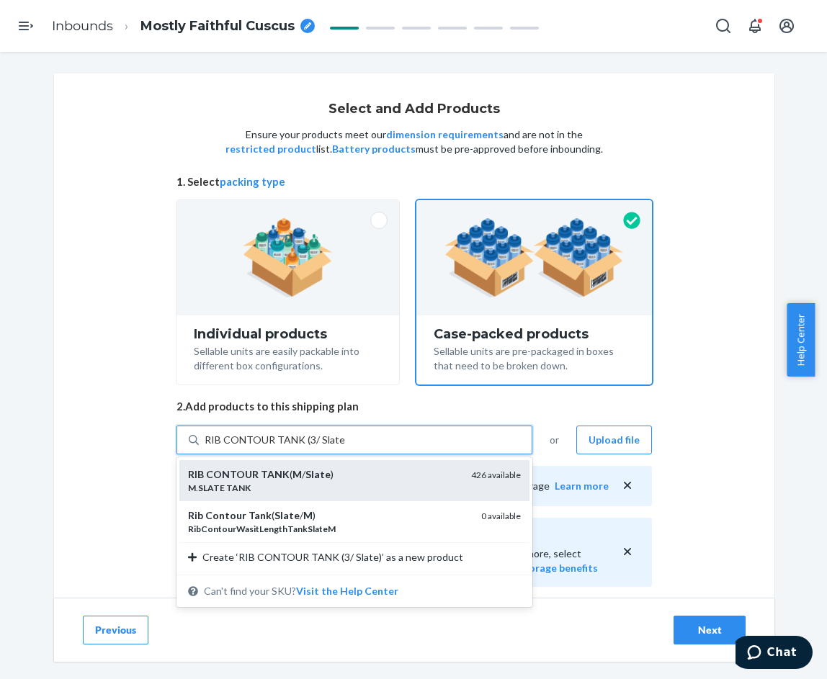
type input "RIB CONTOUR TANK (3x/ Slate)"
click at [354, 482] on div "41191790477356" at bounding box center [326, 488] width 277 height 12
click at [349, 447] on input "RIB CONTOUR TANK (3x/ Slate)" at bounding box center [277, 440] width 145 height 14
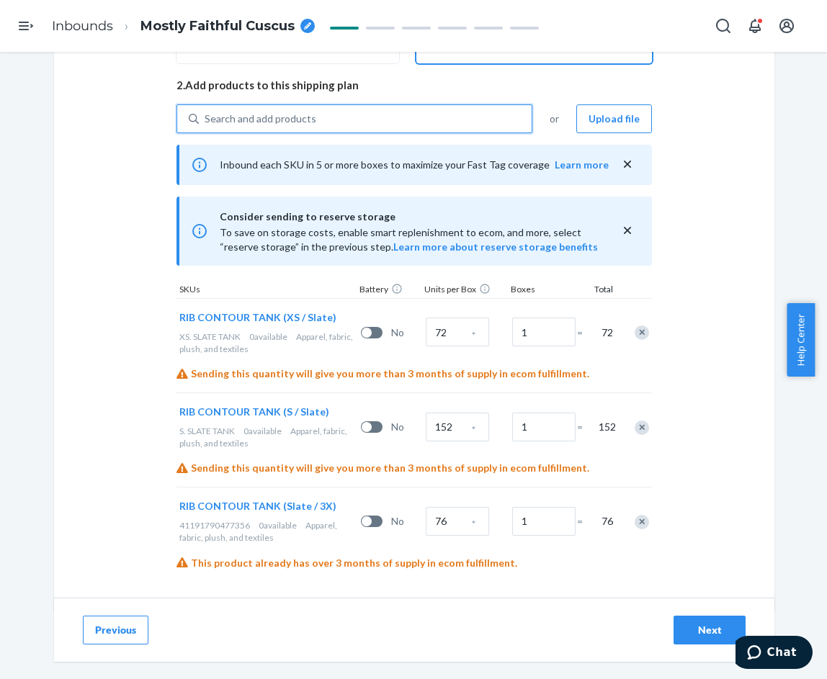
scroll to position [324, 0]
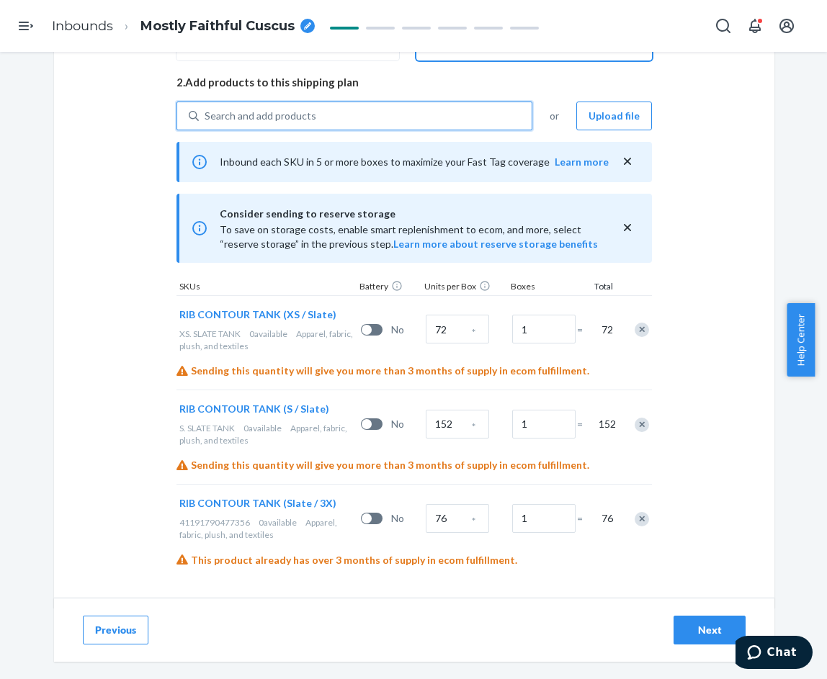
click at [254, 117] on div "Search and add products" at bounding box center [261, 116] width 112 height 14
click at [206, 117] on input "0 results available. Select is focused ,type to refine list, press Down to open…" at bounding box center [205, 116] width 1 height 14
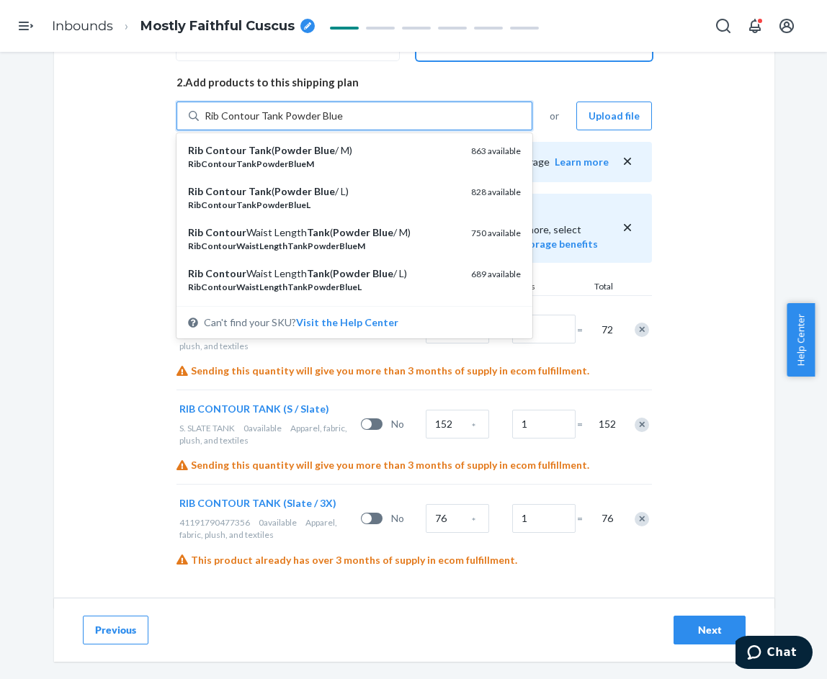
type input "Rib Contour Tank Powder Blue S"
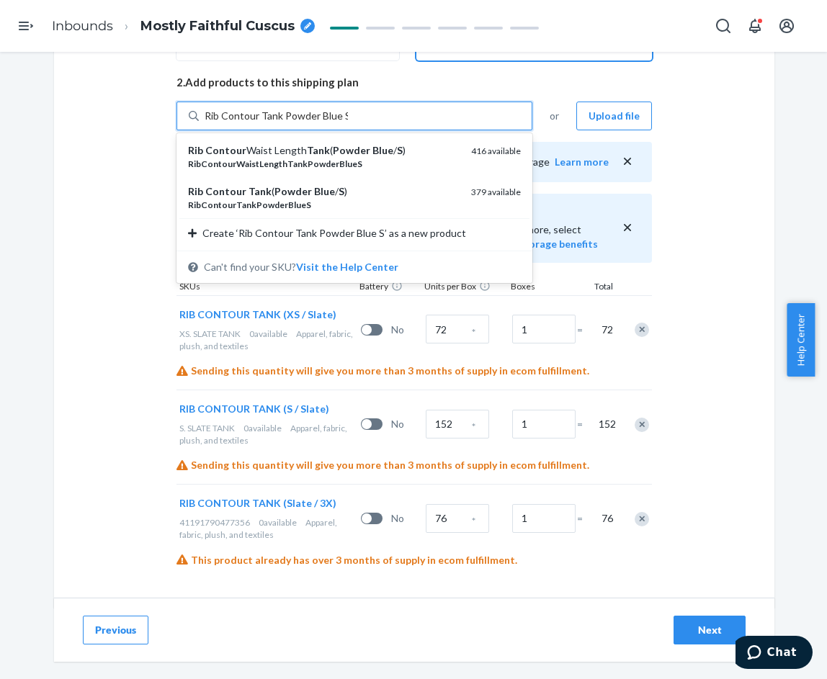
drag, startPoint x: 274, startPoint y: 115, endPoint x: 198, endPoint y: 114, distance: 75.6
click at [205, 114] on input "Rib Contour Tank Powder Blue S" at bounding box center [276, 116] width 143 height 14
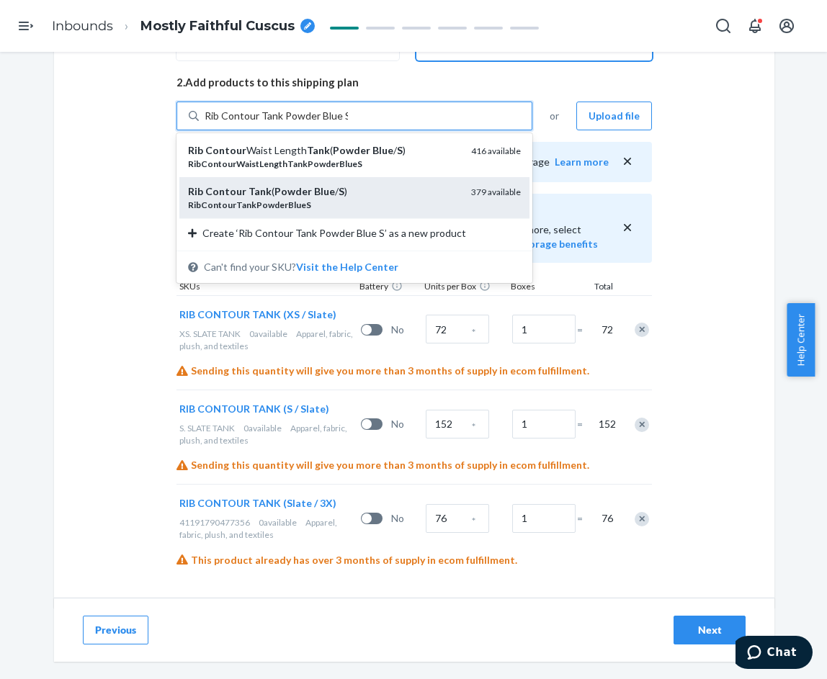
click at [237, 194] on div "Rib Contour Tank ( Powder Blue / S )" at bounding box center [323, 191] width 271 height 14
click at [237, 123] on input "Rib Contour Tank Powder Blue S" at bounding box center [276, 116] width 143 height 14
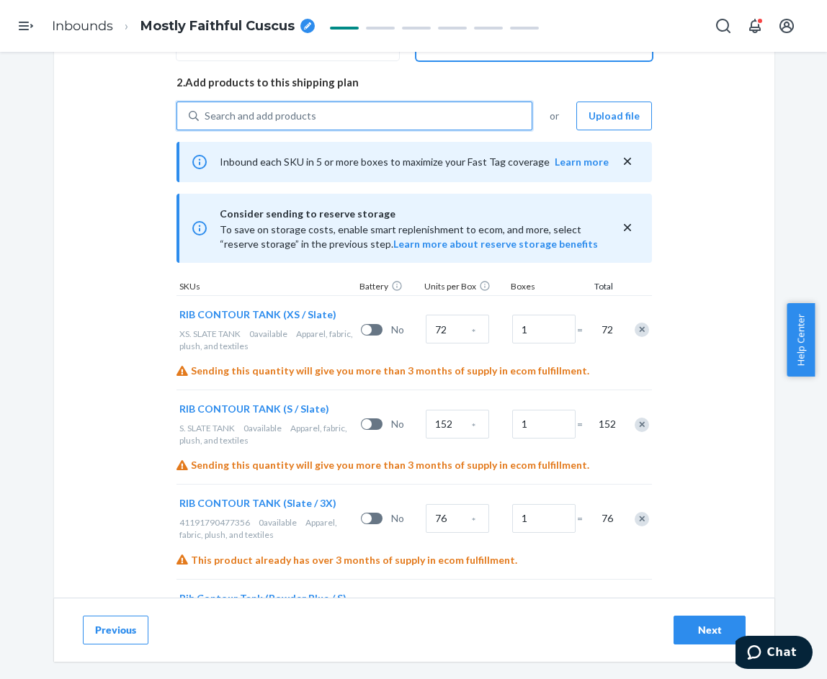
click at [292, 109] on div "Search and add products" at bounding box center [261, 116] width 112 height 14
click at [206, 109] on input "0 results available. Use Up and Down to choose options, press Enter to select t…" at bounding box center [205, 116] width 1 height 14
paste input "Rib Contour Tank"
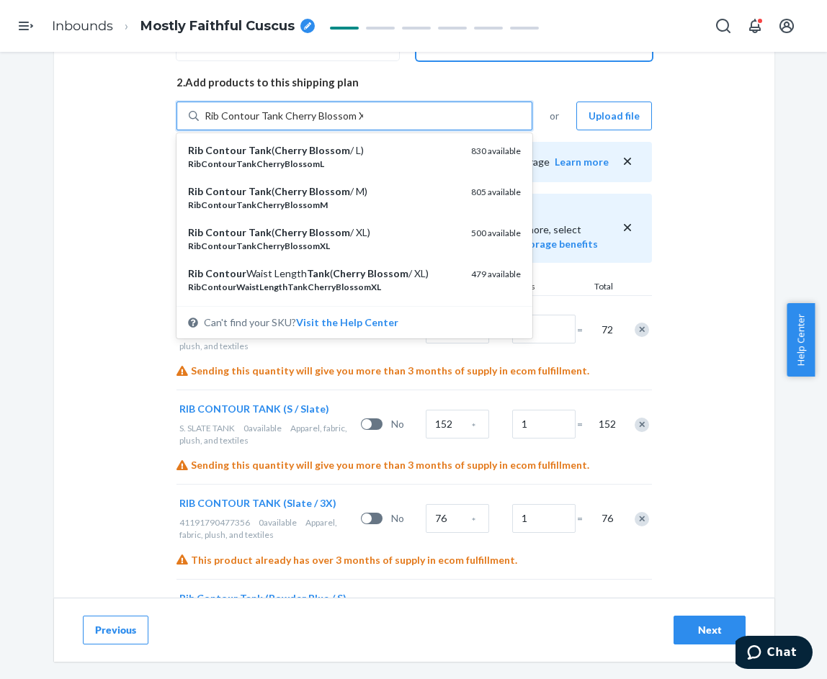
type input "Rib Contour Tank Cherry Blossom XS"
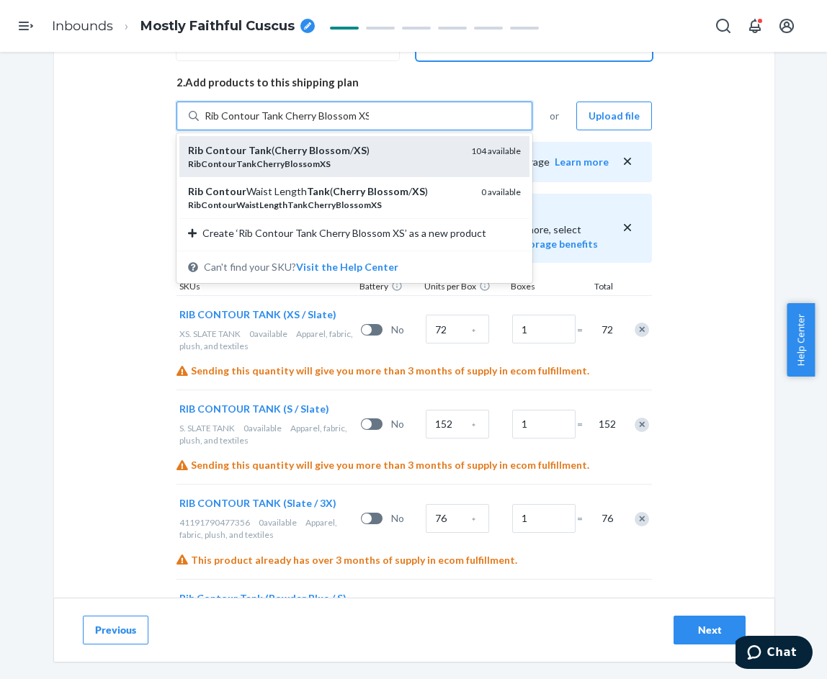
click at [369, 151] on div "Rib Contour Tank ( Cherry Blossom / XS )" at bounding box center [323, 150] width 271 height 14
click at [369, 123] on input "Rib Contour Tank Cherry Blossom XS" at bounding box center [287, 116] width 164 height 14
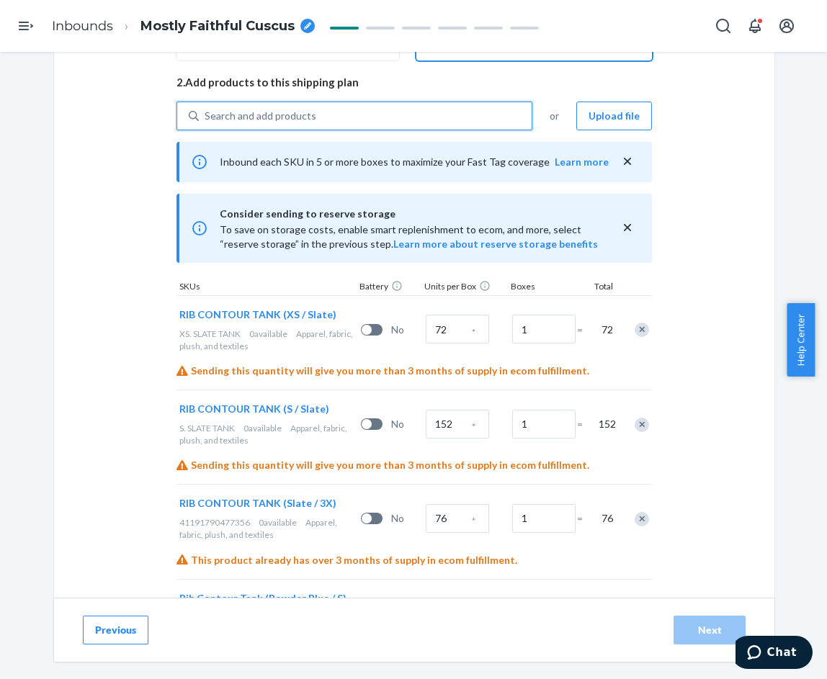
click at [351, 110] on div "Search and add products" at bounding box center [365, 116] width 333 height 26
click at [206, 110] on input "0 results available. Select is focused ,type to refine list, press Down to open…" at bounding box center [205, 116] width 1 height 14
paste input "Rib Contour Tank"
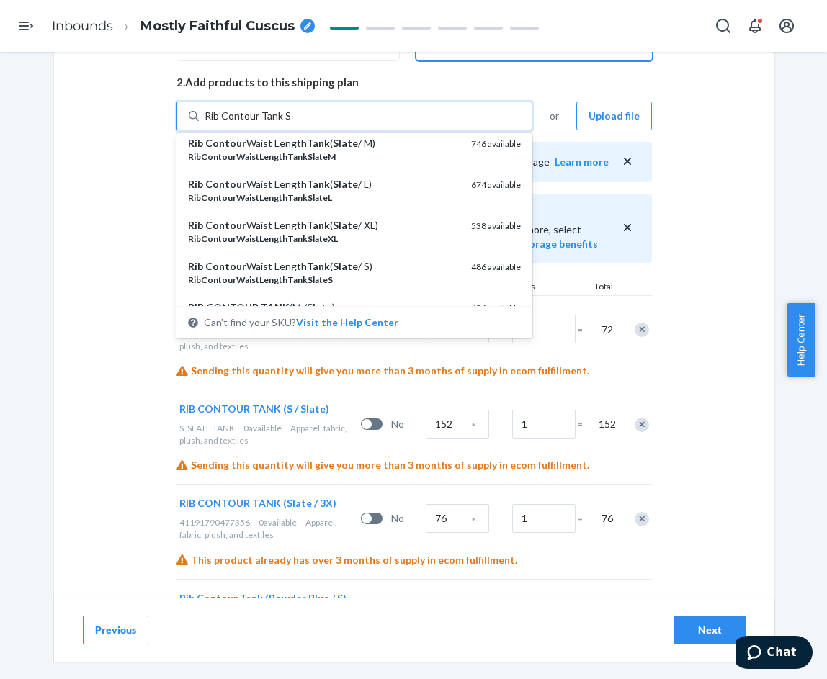
scroll to position [0, 0]
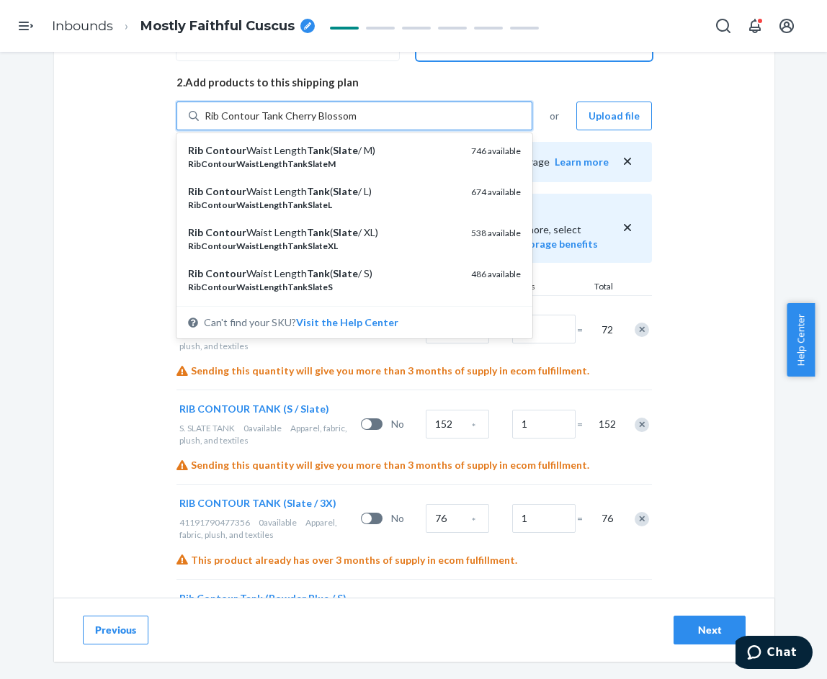
type input "Rib Contour Tank Cherry Blossom S"
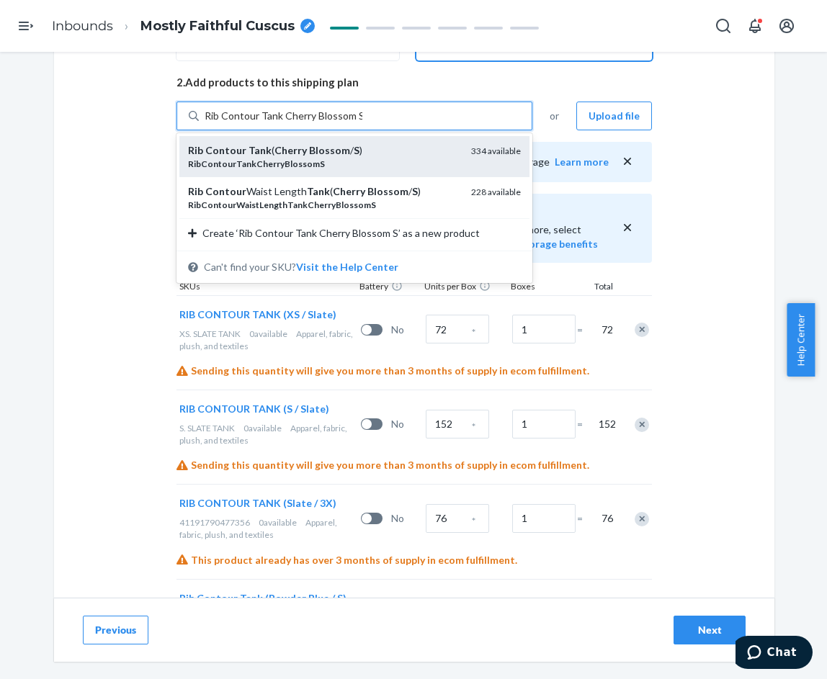
click at [346, 161] on div "RibContourTankCherryBlossomS" at bounding box center [323, 164] width 271 height 12
click at [346, 123] on input "Rib Contour Tank Cherry Blossom S" at bounding box center [284, 116] width 158 height 14
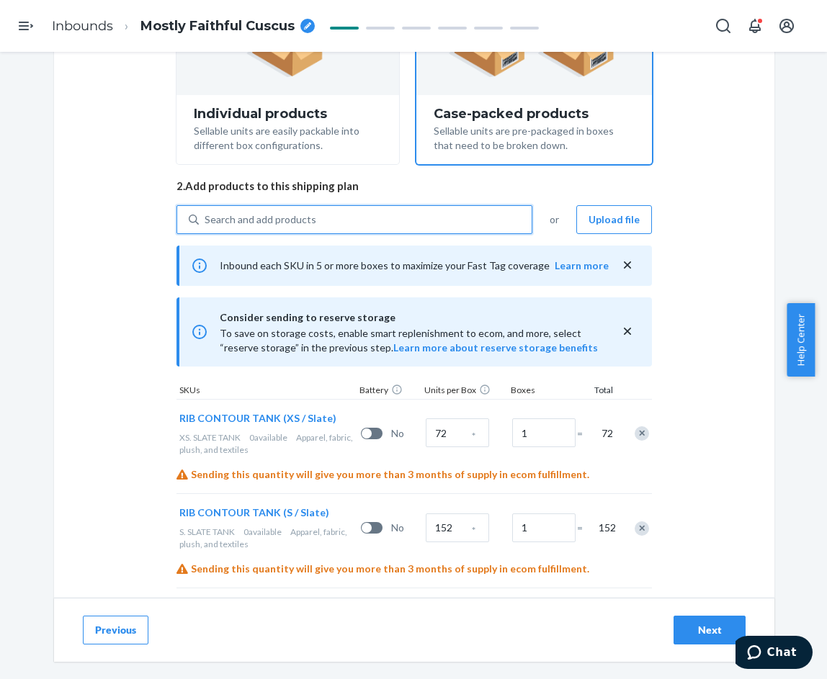
scroll to position [260, 0]
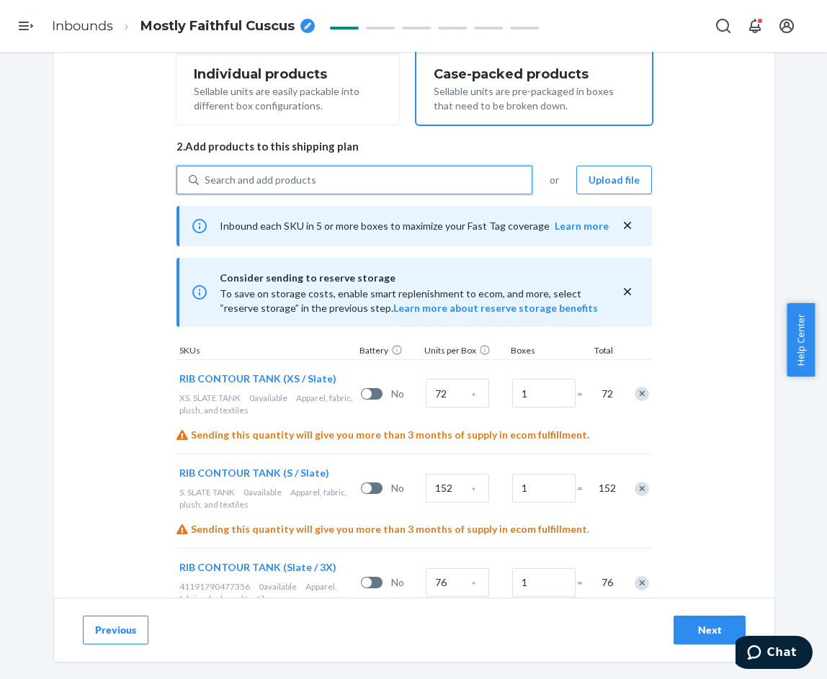
click at [288, 179] on div "Search and add products" at bounding box center [261, 180] width 112 height 14
click at [206, 179] on input "0 results available. Select is focused ,type to refine list, press Down to open…" at bounding box center [205, 180] width 1 height 14
paste input "Rib Contour Tank"
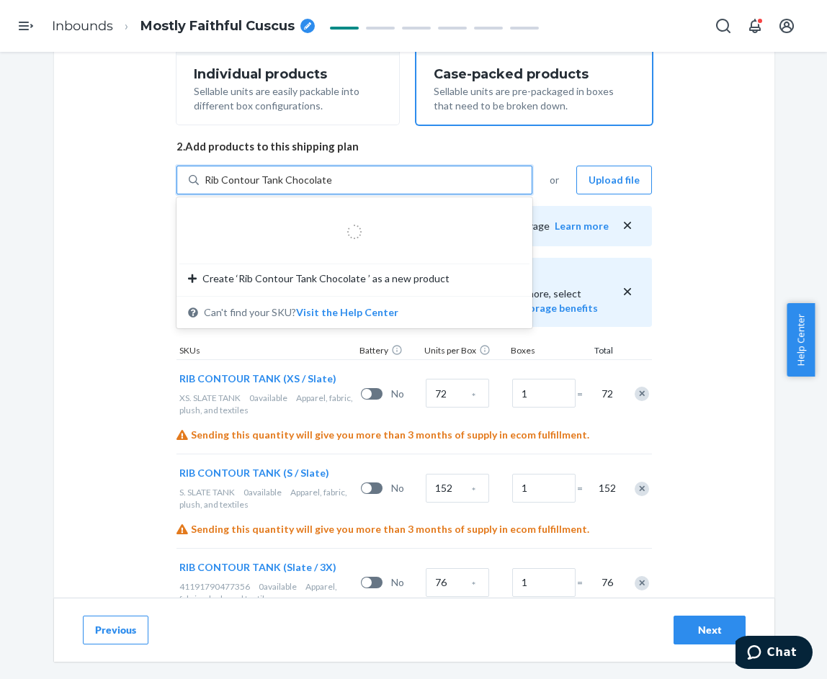
type input "Rib Contour Tank Chocolate XS"
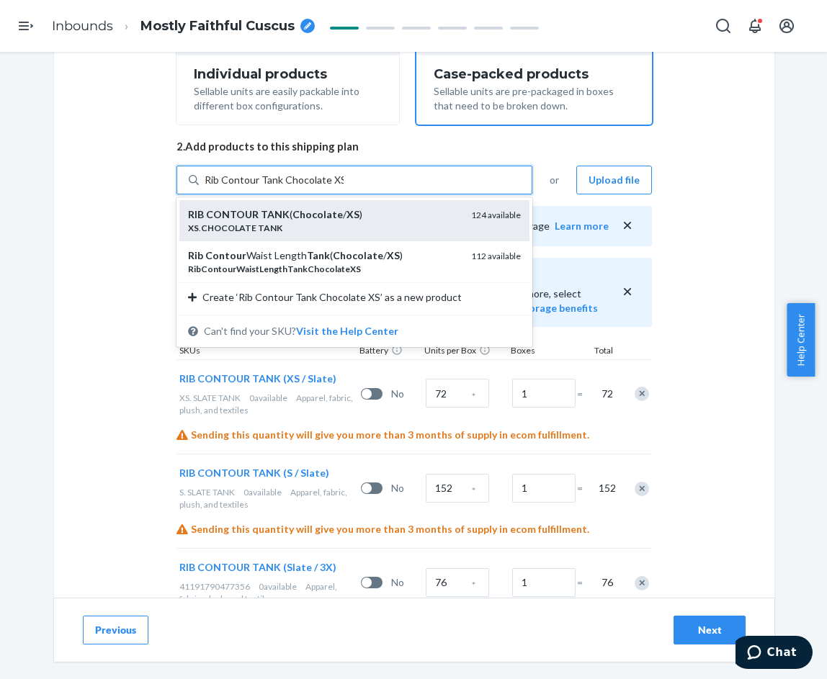
click at [368, 219] on div "RIB CONTOUR TANK ( Chocolate / XS )" at bounding box center [323, 214] width 271 height 14
click at [343, 187] on input "Rib Contour Tank Chocolate XS" at bounding box center [274, 180] width 139 height 14
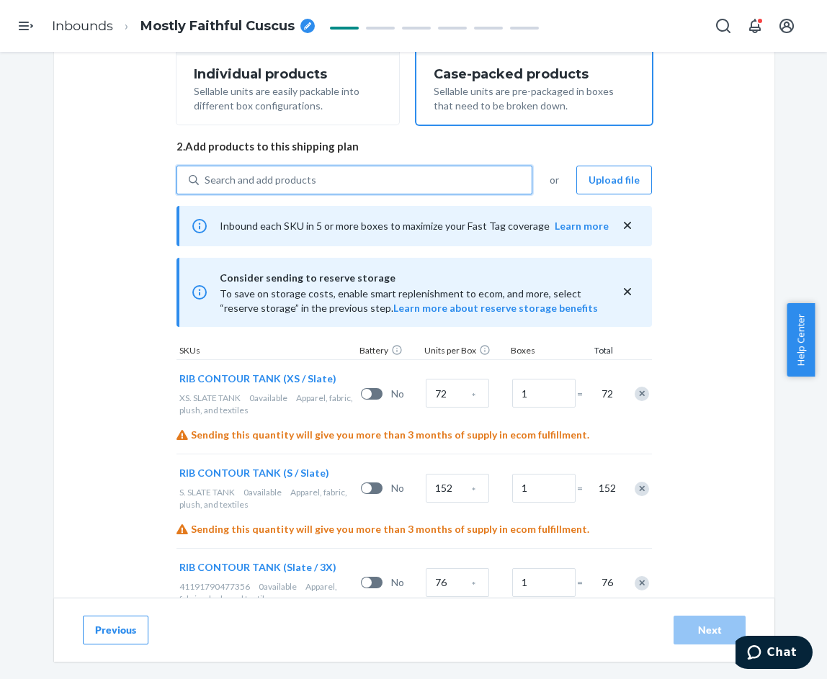
click at [307, 173] on div "Search and add products" at bounding box center [365, 180] width 333 height 26
click at [206, 173] on input "0 results available. Select is focused ,type to refine list, press Down to open…" at bounding box center [205, 180] width 1 height 14
paste input "Rib Contour Tank"
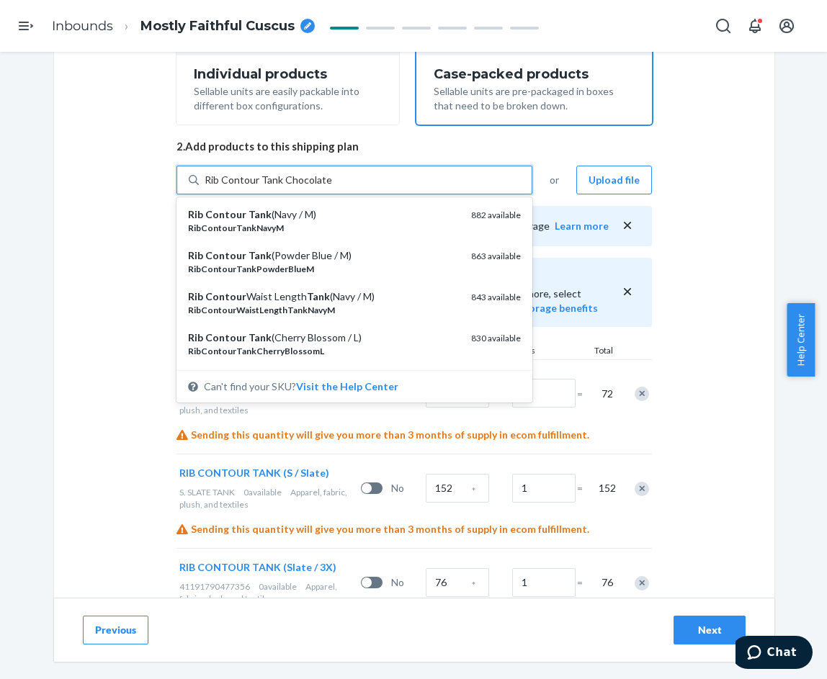
type input "Rib Contour Tank Chocolate S"
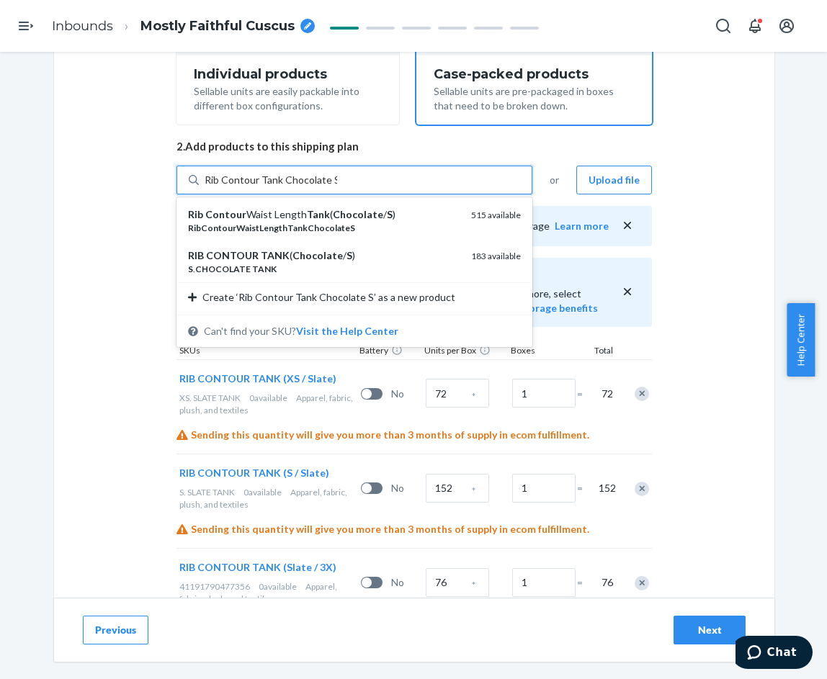
drag, startPoint x: 353, startPoint y: 258, endPoint x: 333, endPoint y: 217, distance: 45.4
click at [352, 259] on div "RIB CONTOUR TANK ( Chocolate / S )" at bounding box center [323, 255] width 271 height 14
click at [337, 187] on input "Rib Contour Tank Chocolate S" at bounding box center [271, 180] width 132 height 14
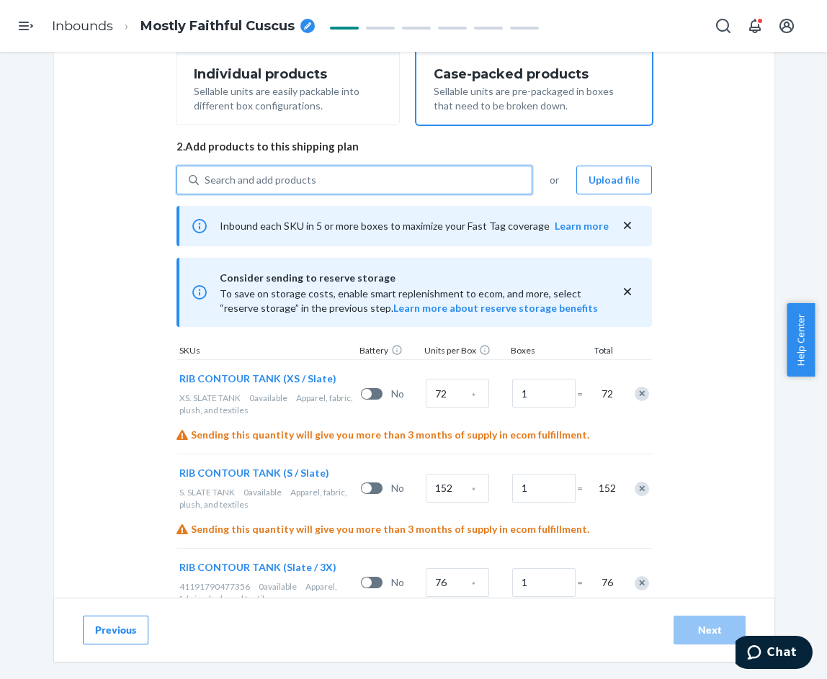
click at [321, 184] on div "Search and add products" at bounding box center [365, 180] width 333 height 26
click at [206, 184] on input "0 results available. Select is focused ,type to refine list, press Down to open…" at bounding box center [205, 180] width 1 height 14
paste input "Rib Contour Tank"
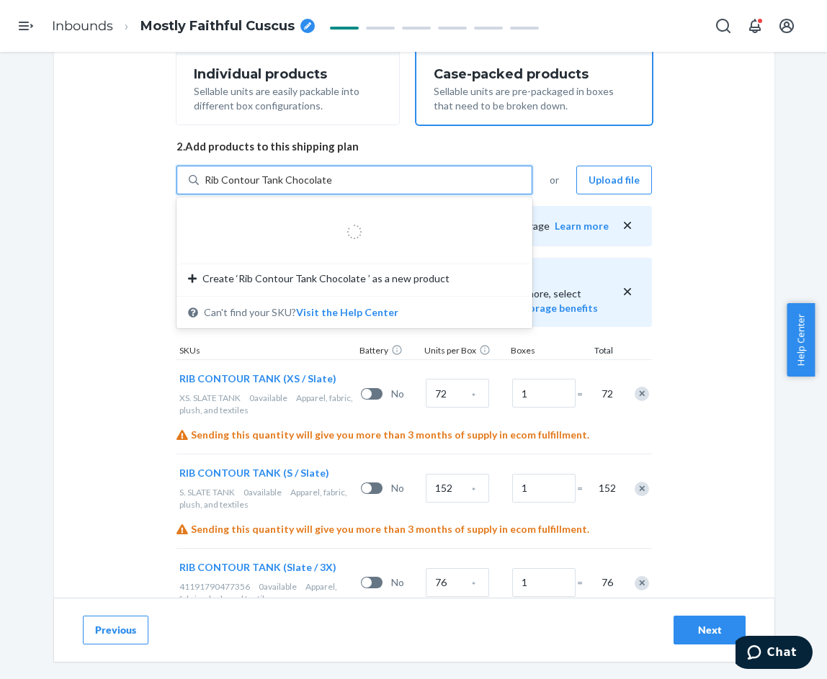
type input "Rib Contour Tank Chocolate 2"
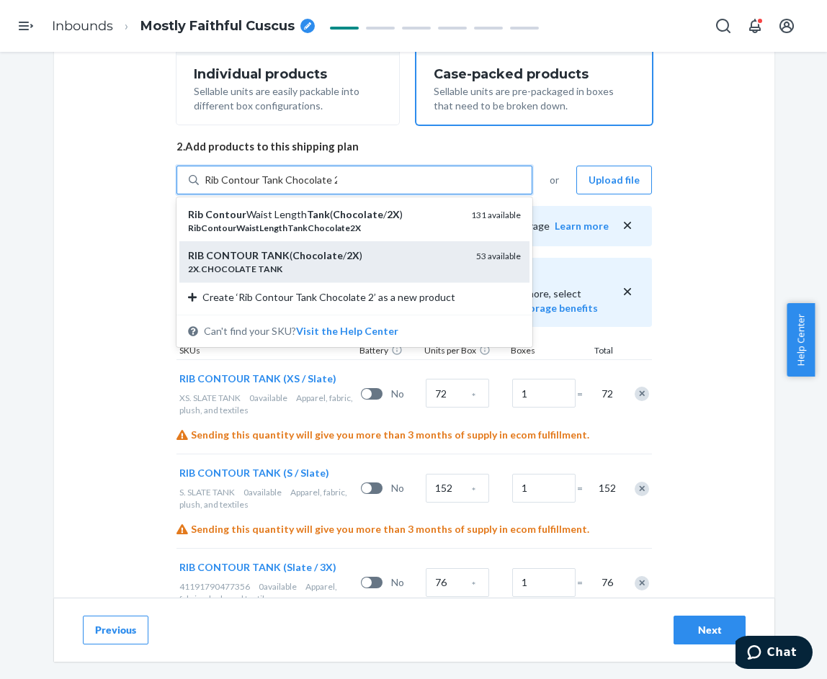
click at [356, 246] on div "RIB CONTOUR TANK ( Chocolate / 2X ) 2X . CHOCOLATE TANK 53 available" at bounding box center [354, 261] width 350 height 41
click at [337, 187] on input "Rib Contour Tank Chocolate 2" at bounding box center [271, 180] width 132 height 14
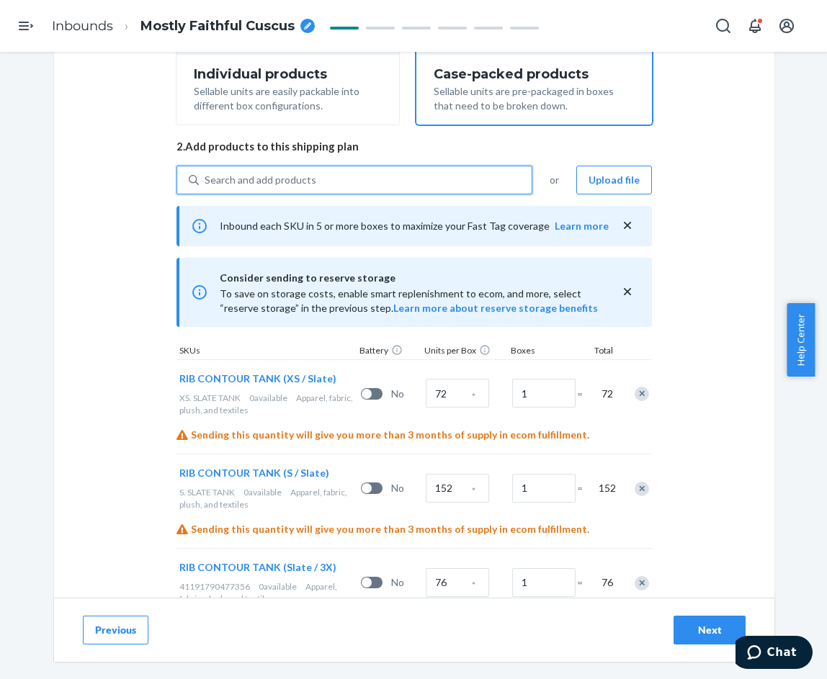
click at [309, 181] on div "Search and add products" at bounding box center [365, 180] width 333 height 26
click at [206, 181] on input "0 results available. Use Up and Down to choose options, press Enter to select t…" at bounding box center [205, 180] width 1 height 14
paste input "Rib Contour Tank"
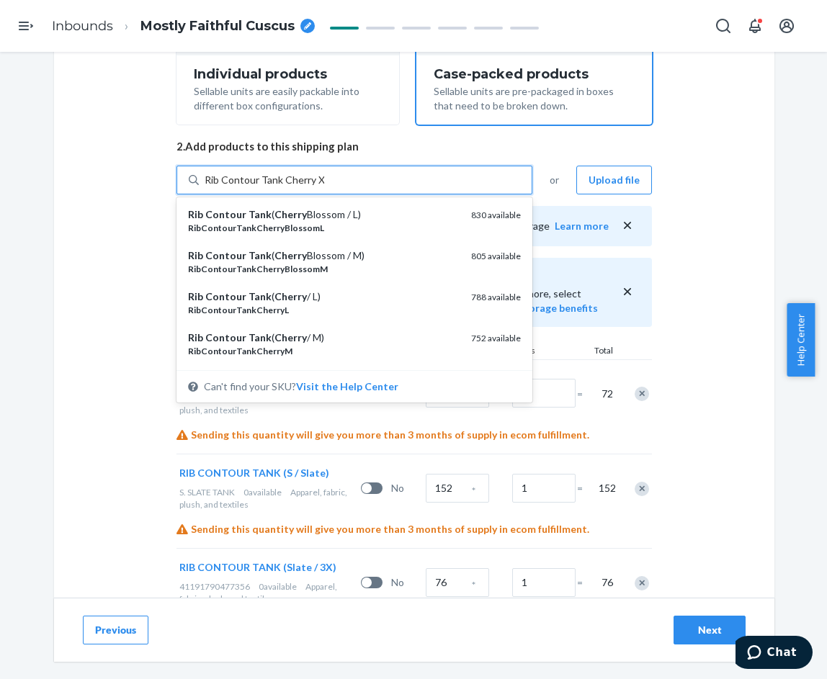
type input "Rib Contour Tank Cherry XS"
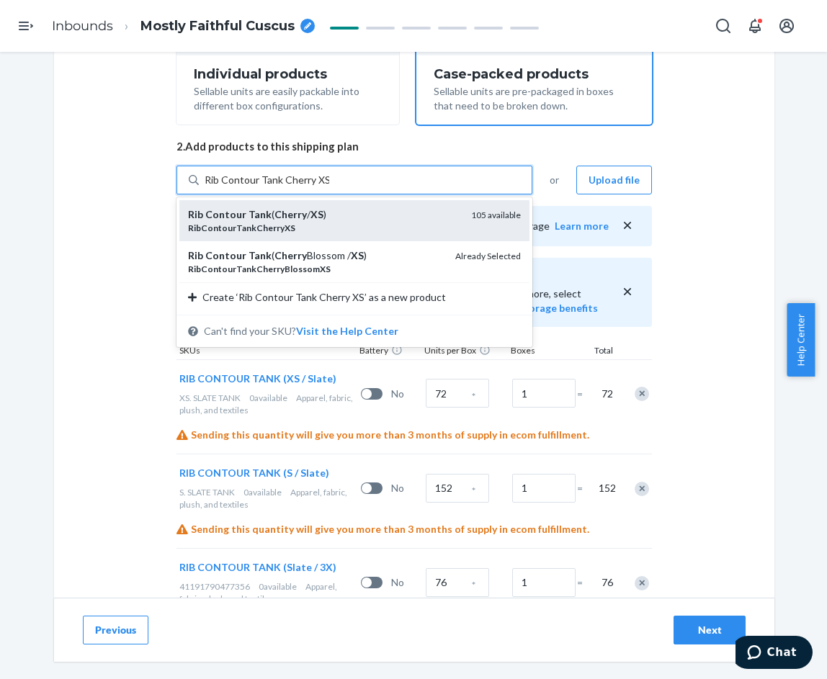
click at [333, 215] on div "Rib Contour Tank ( Cherry / XS )" at bounding box center [323, 214] width 271 height 14
click at [329, 187] on input "Rib Contour Tank Cherry XS" at bounding box center [267, 180] width 125 height 14
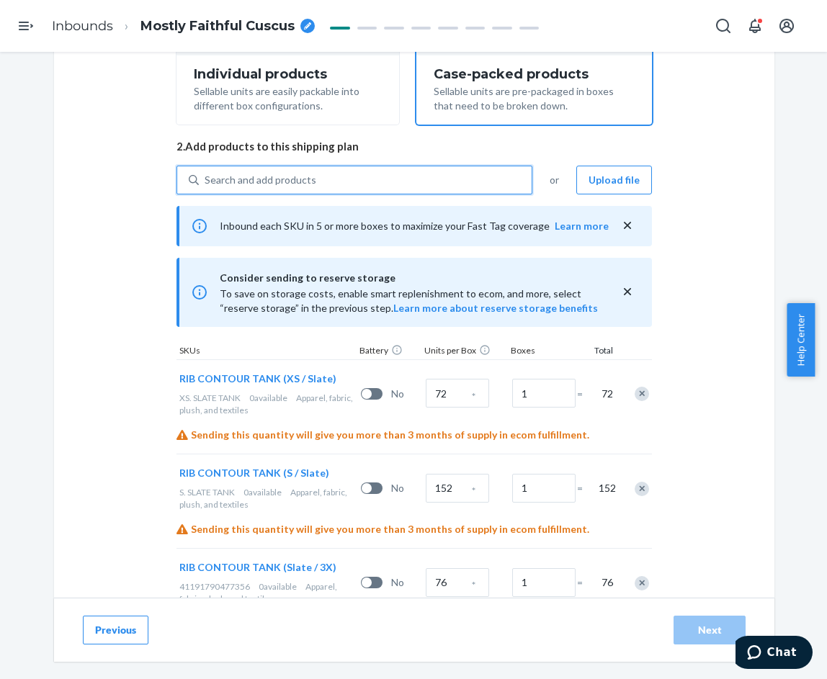
click at [296, 183] on div "Search and add products" at bounding box center [261, 180] width 112 height 14
click at [206, 183] on input "0 results available. Use Up and Down to choose options, press Enter to select t…" at bounding box center [205, 180] width 1 height 14
paste input "Rib Contour Tank"
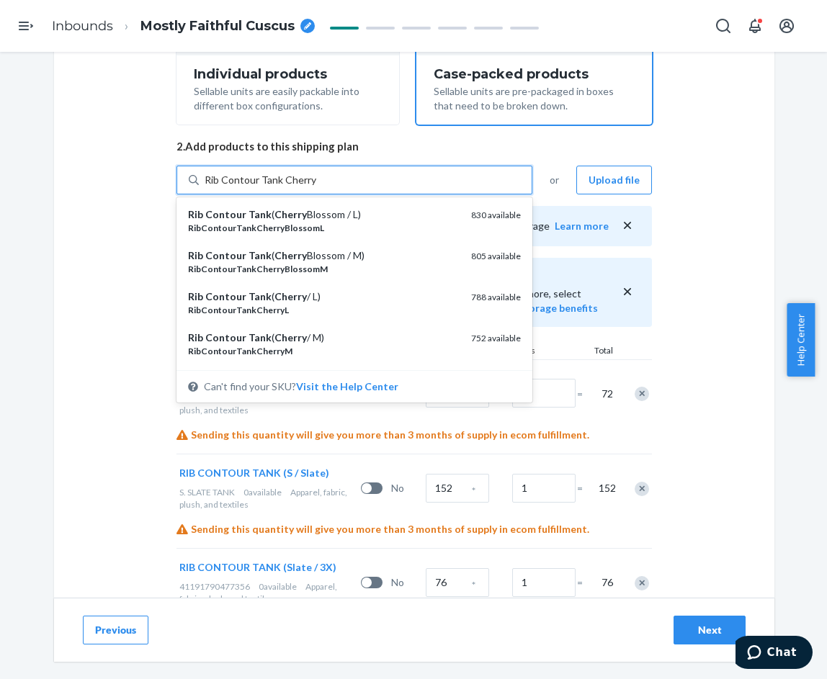
type input "Rib Contour Tank Cherry S"
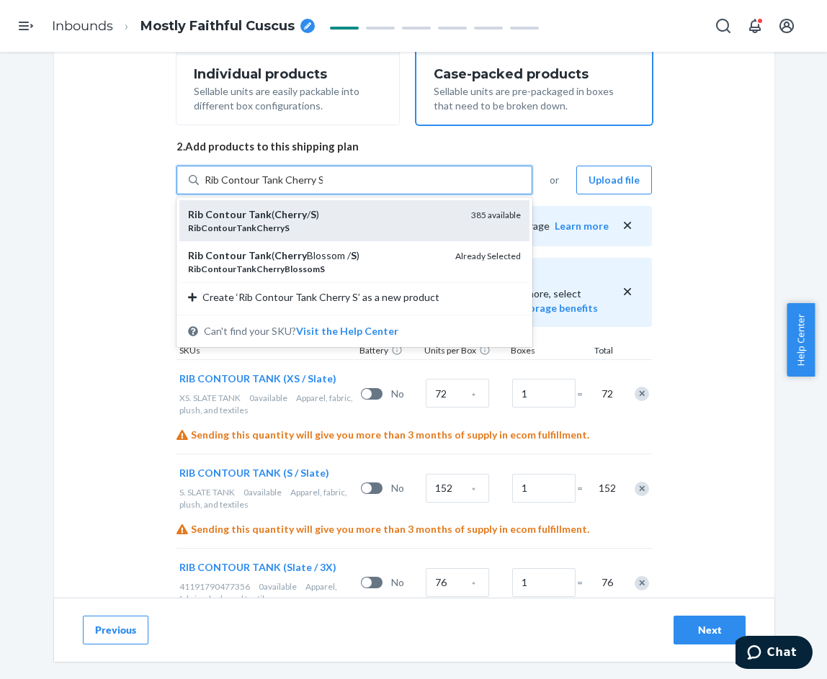
click at [353, 212] on div "Rib Contour Tank ( Cherry / S )" at bounding box center [323, 214] width 271 height 14
click at [323, 187] on input "Rib Contour Tank Cherry S" at bounding box center [264, 180] width 118 height 14
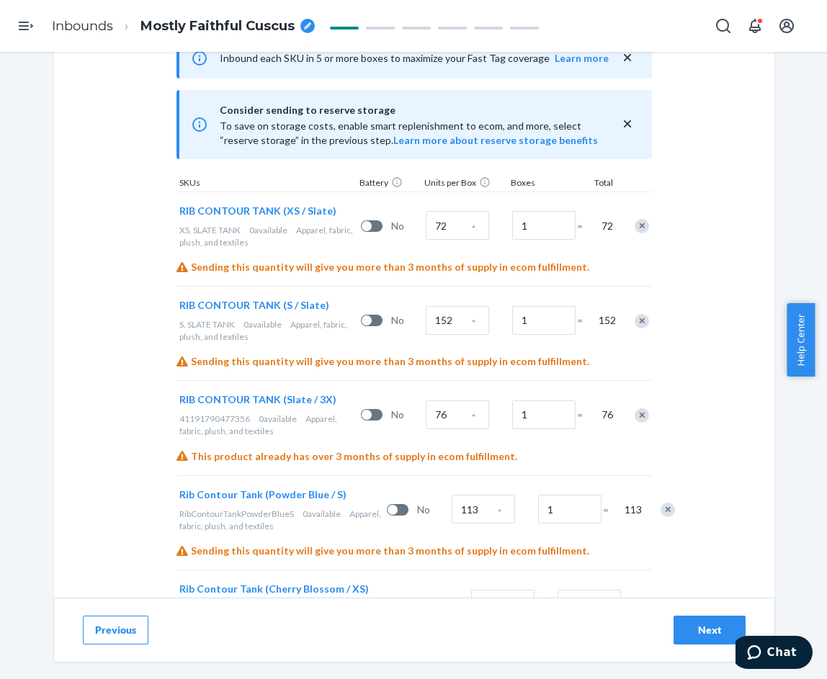
scroll to position [404, 0]
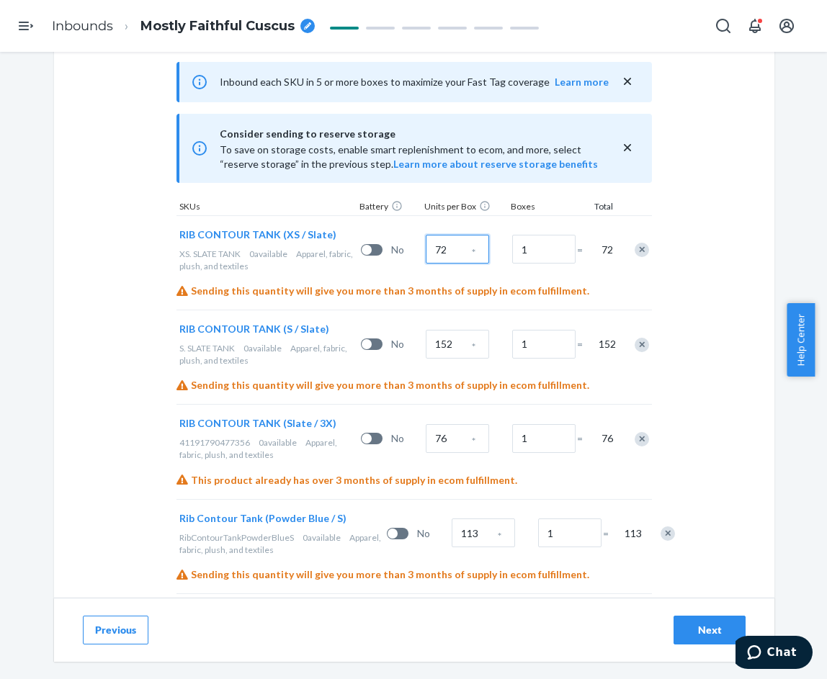
click at [448, 256] on input "72" at bounding box center [457, 249] width 63 height 29
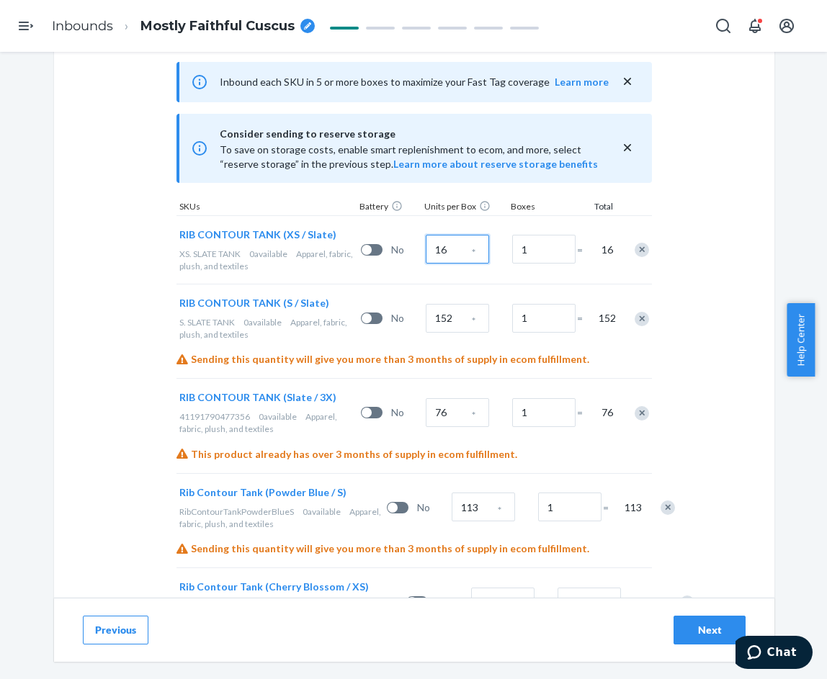
type input "16"
click at [446, 318] on input "152" at bounding box center [457, 318] width 63 height 29
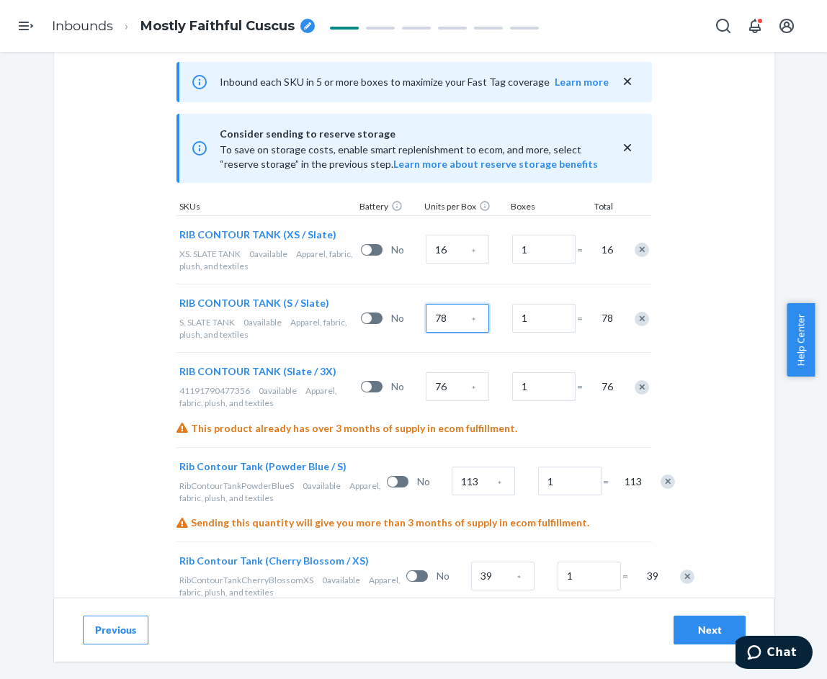
type input "78"
click at [446, 387] on input "76" at bounding box center [457, 386] width 63 height 29
type input "10"
click at [451, 481] on input "113" at bounding box center [482, 481] width 63 height 29
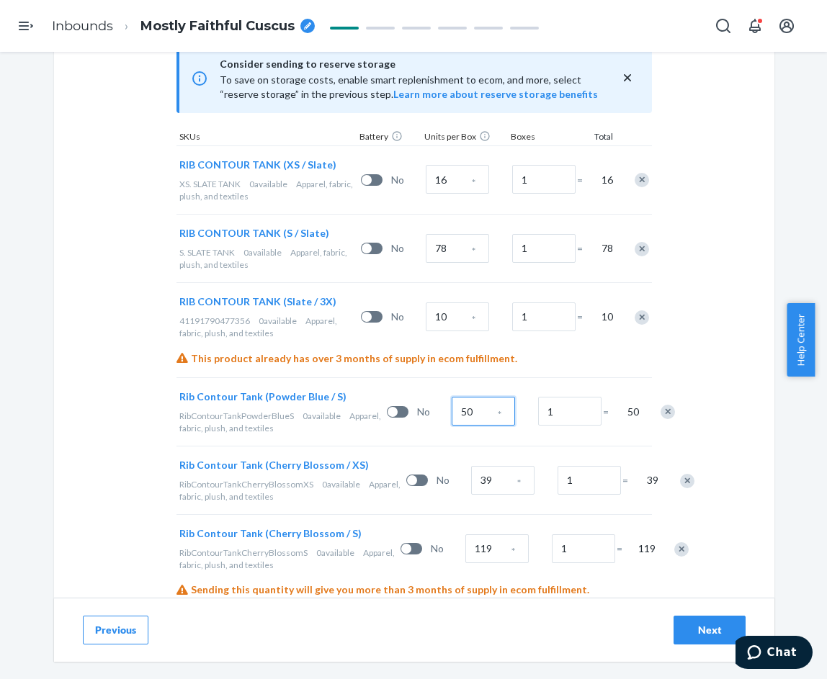
scroll to position [476, 0]
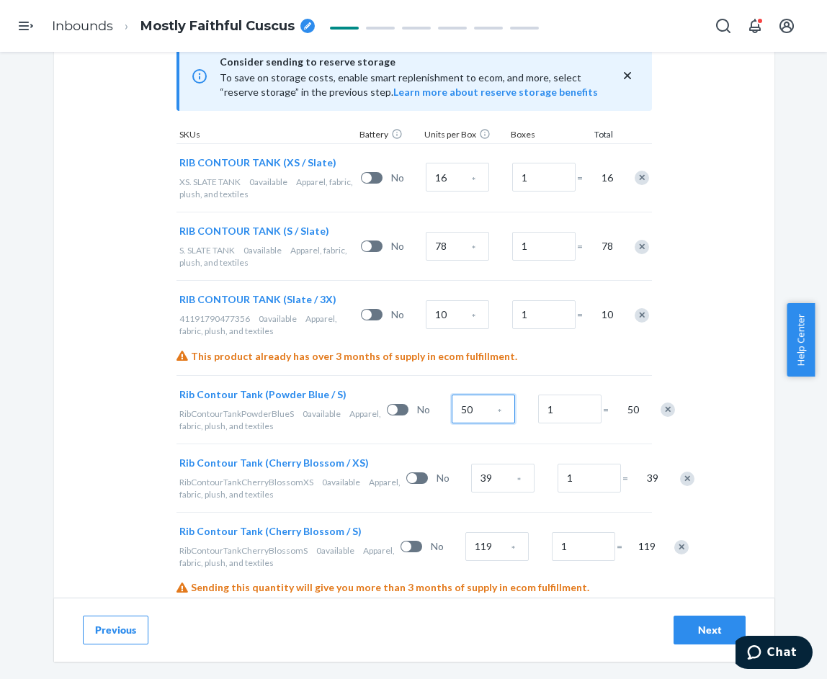
type input "50"
click at [471, 487] on input "39" at bounding box center [502, 478] width 63 height 29
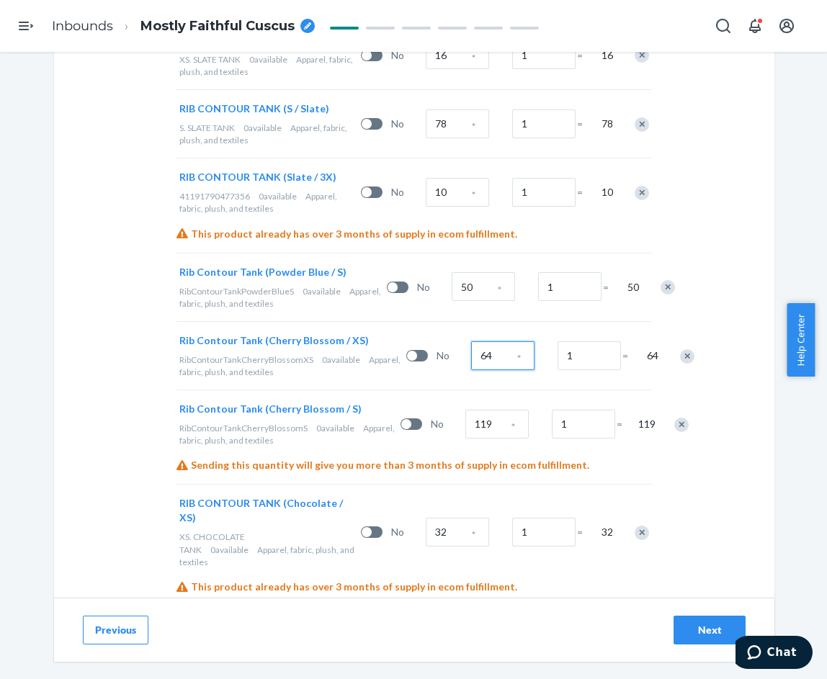
scroll to position [620, 0]
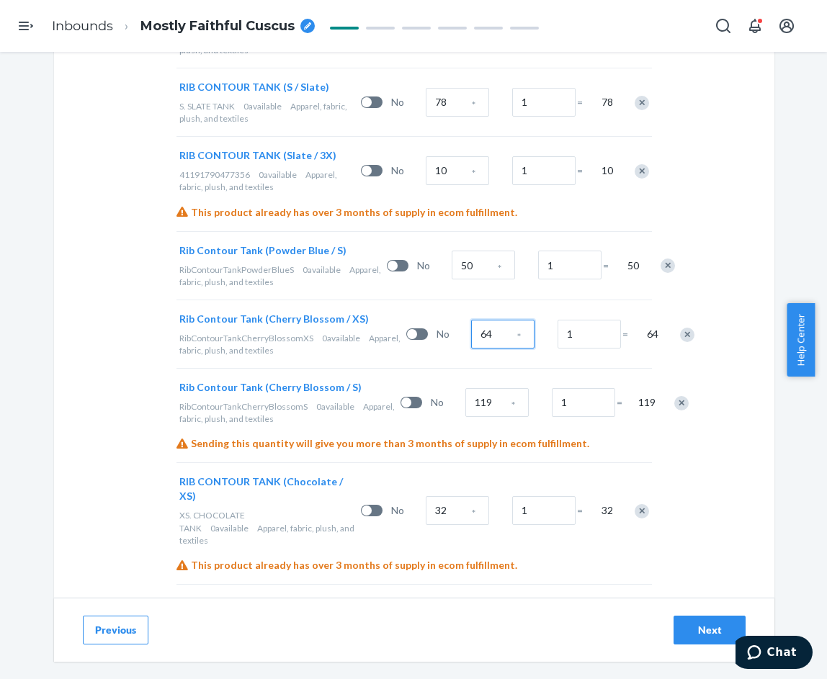
type input "64"
click at [465, 417] on input "119" at bounding box center [496, 402] width 63 height 29
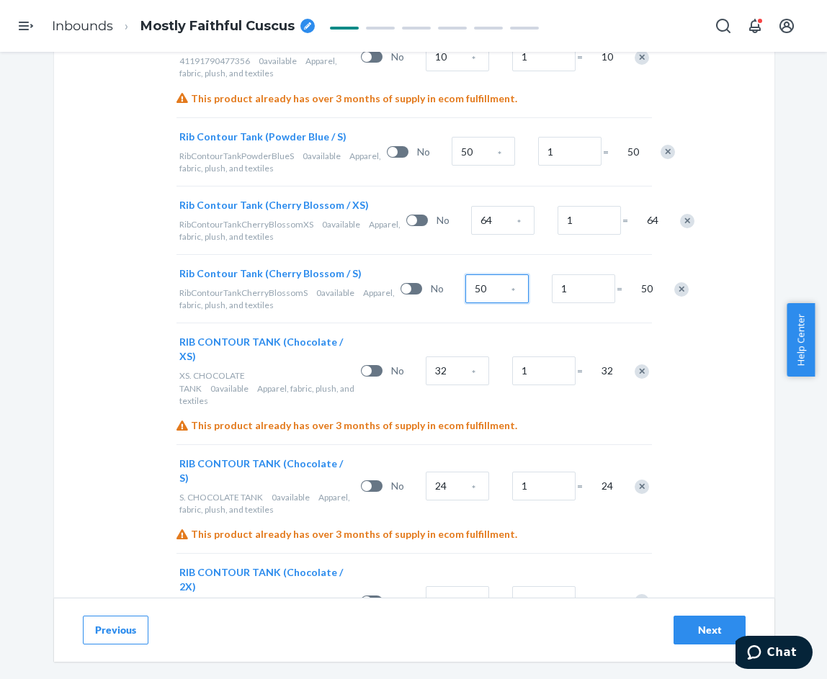
scroll to position [764, 0]
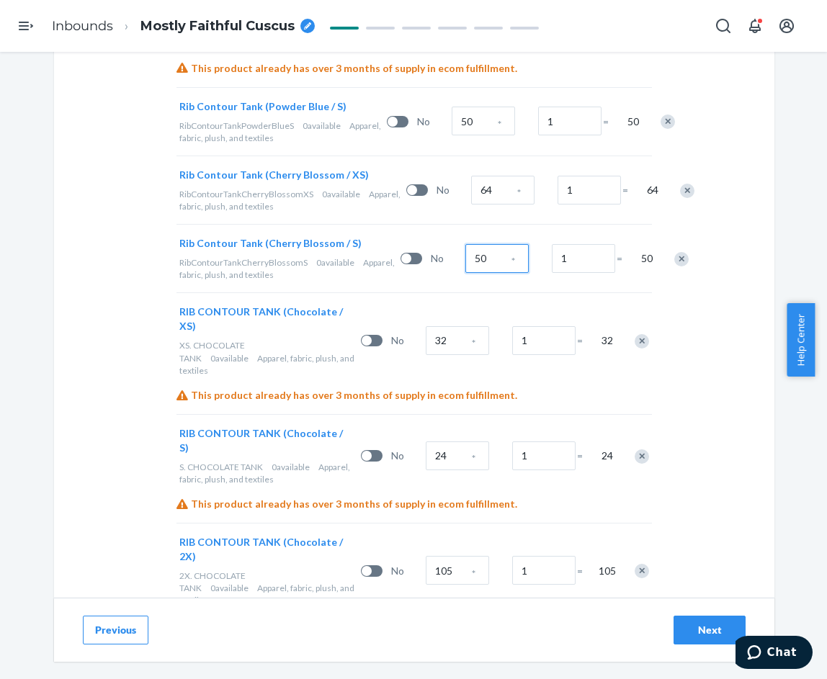
type input "50"
click at [452, 355] on input "32" at bounding box center [457, 340] width 63 height 29
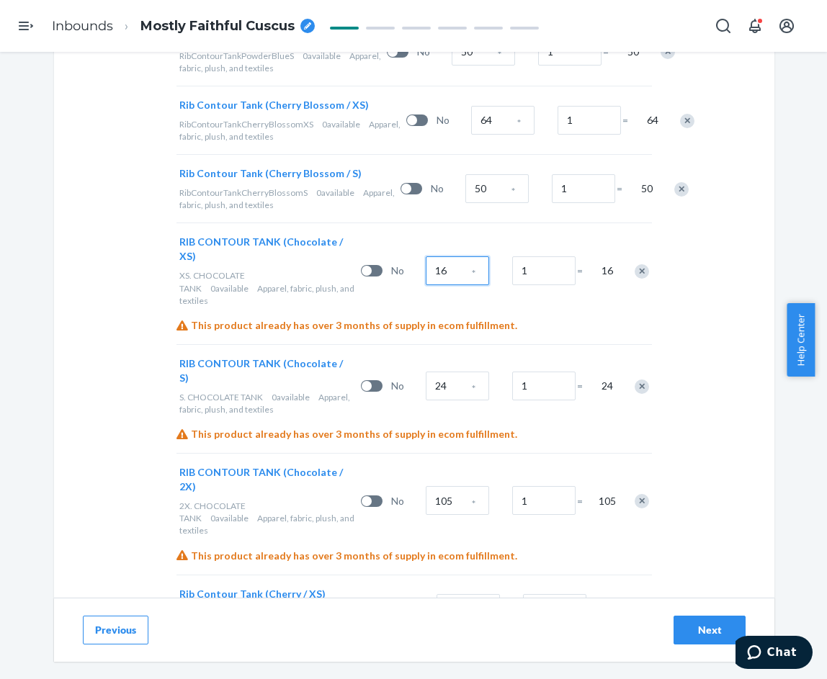
scroll to position [836, 0]
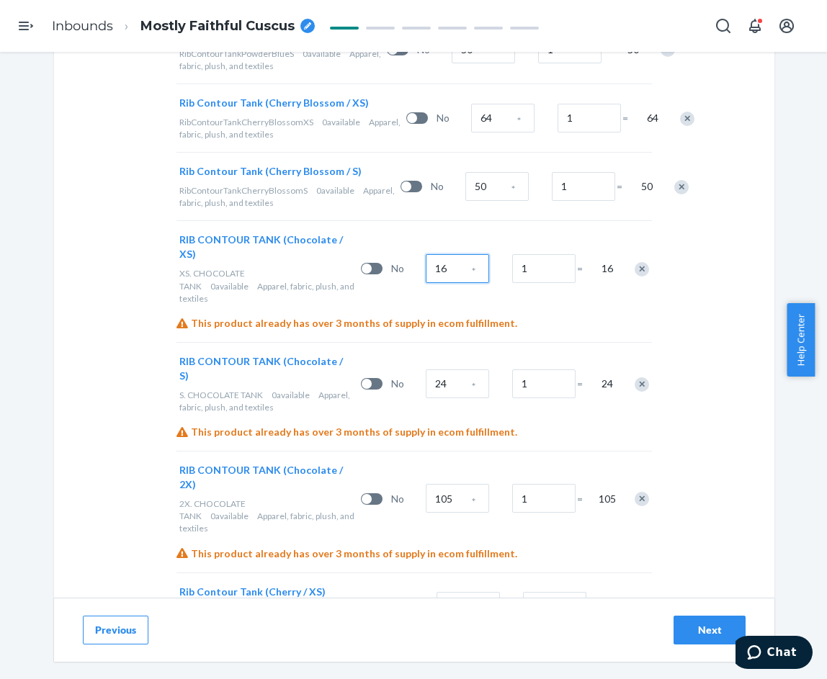
type input "16"
click at [444, 398] on input "24" at bounding box center [457, 383] width 63 height 29
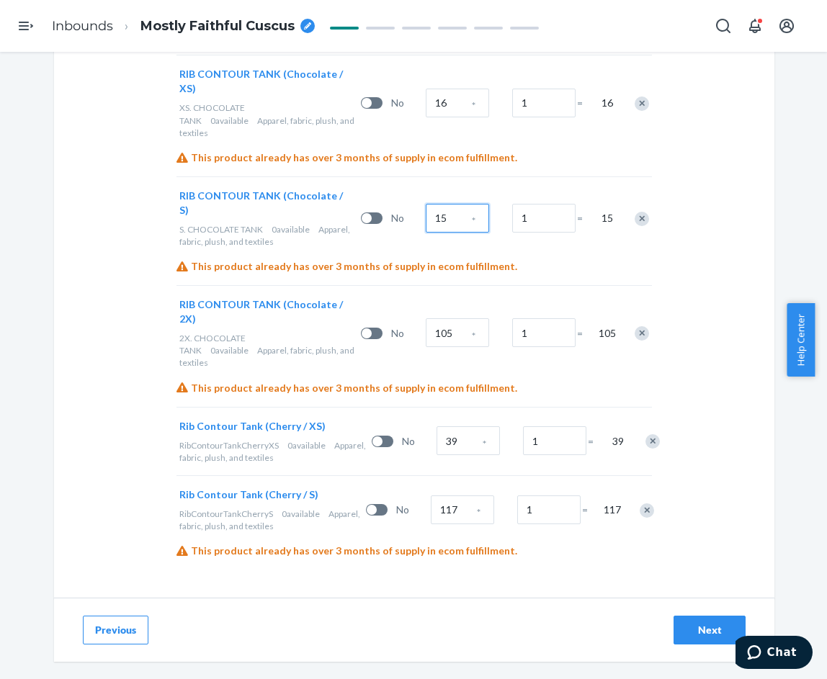
scroll to position [1007, 0]
type input "15"
click at [449, 346] on input "105" at bounding box center [457, 332] width 63 height 29
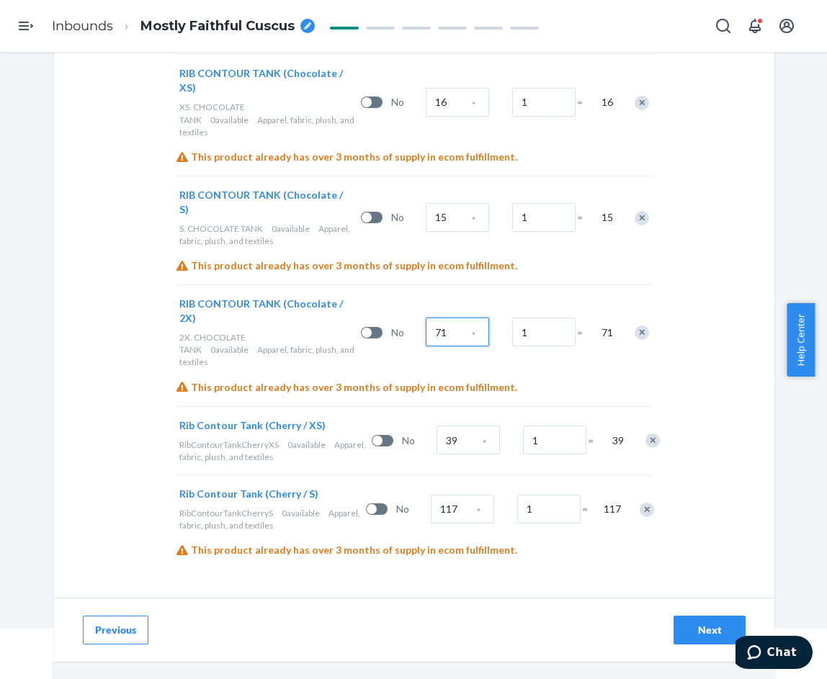
scroll to position [52, 0]
type input "71"
click at [451, 441] on input "39" at bounding box center [467, 440] width 63 height 29
type input "64"
click at [444, 506] on input "117" at bounding box center [462, 509] width 63 height 29
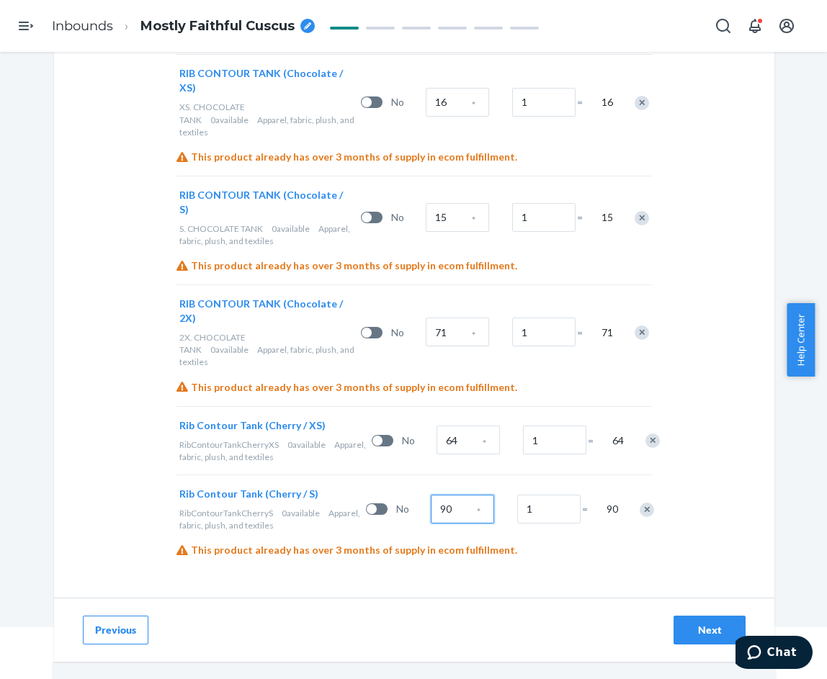
type input "90"
click at [686, 630] on div "Next" at bounding box center [710, 630] width 48 height 14
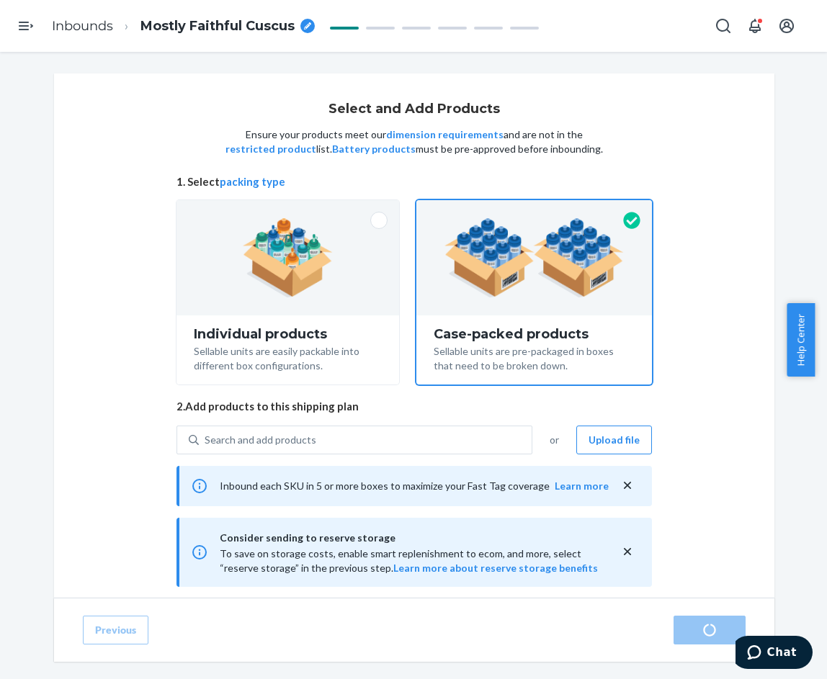
radio input "true"
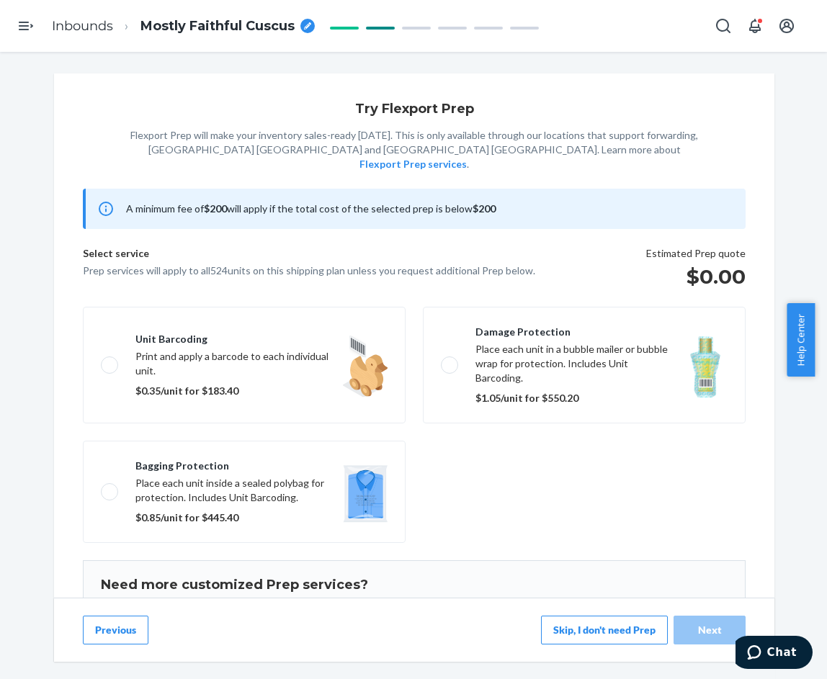
click at [472, 462] on fieldset "Unit barcoding Print and apply a barcode to each individual unit. $0.35/unit fo…" at bounding box center [414, 425] width 680 height 248
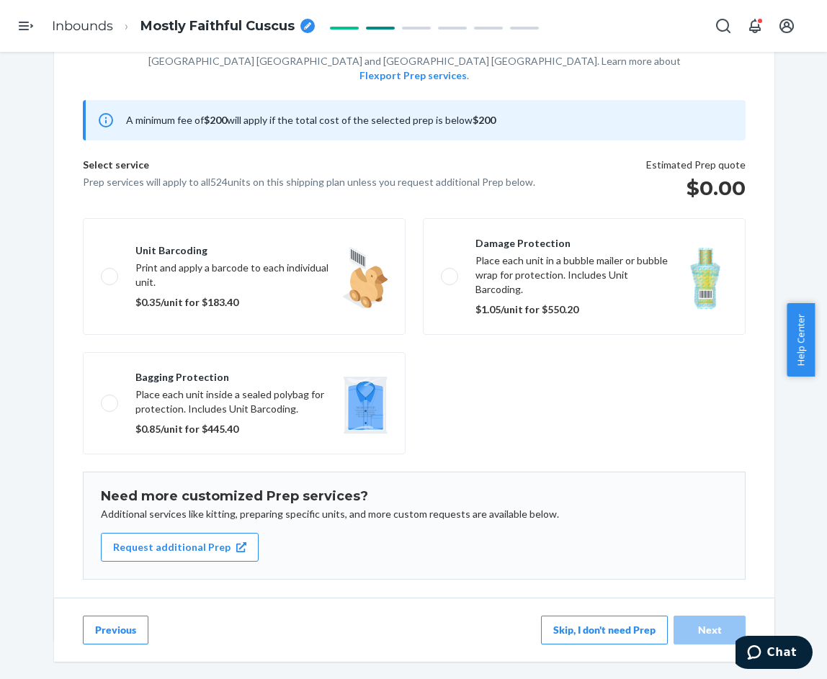
scroll to position [102, 0]
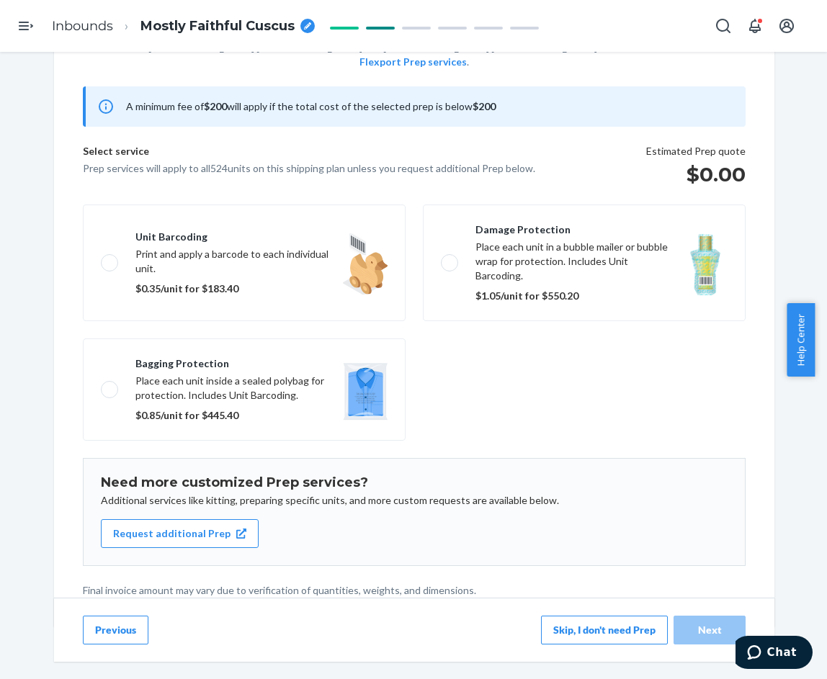
click at [601, 629] on button "Skip, I don't need Prep" at bounding box center [604, 630] width 127 height 29
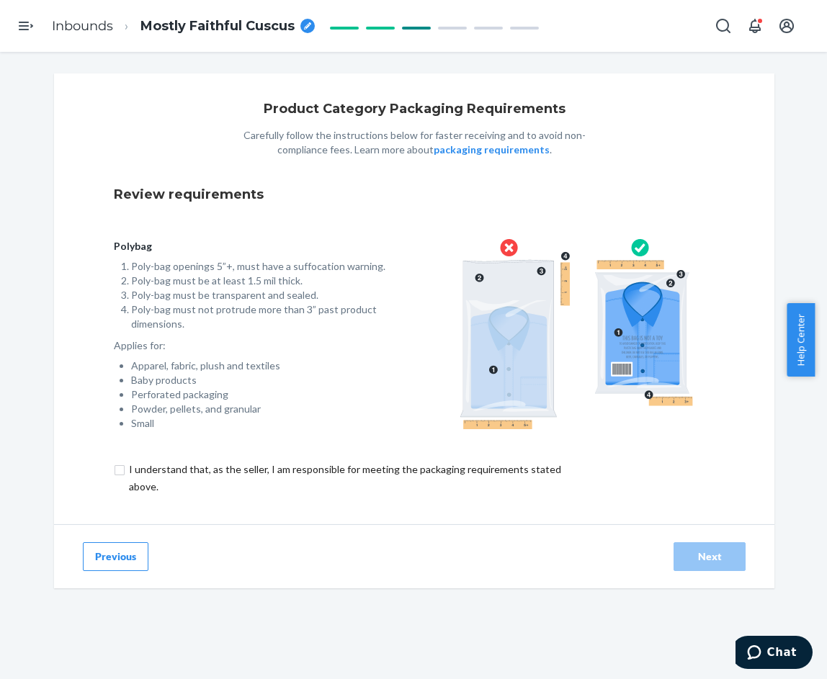
click at [219, 472] on input "checkbox" at bounding box center [353, 478] width 479 height 35
checkbox input "true"
click at [686, 546] on button "Next" at bounding box center [709, 556] width 72 height 29
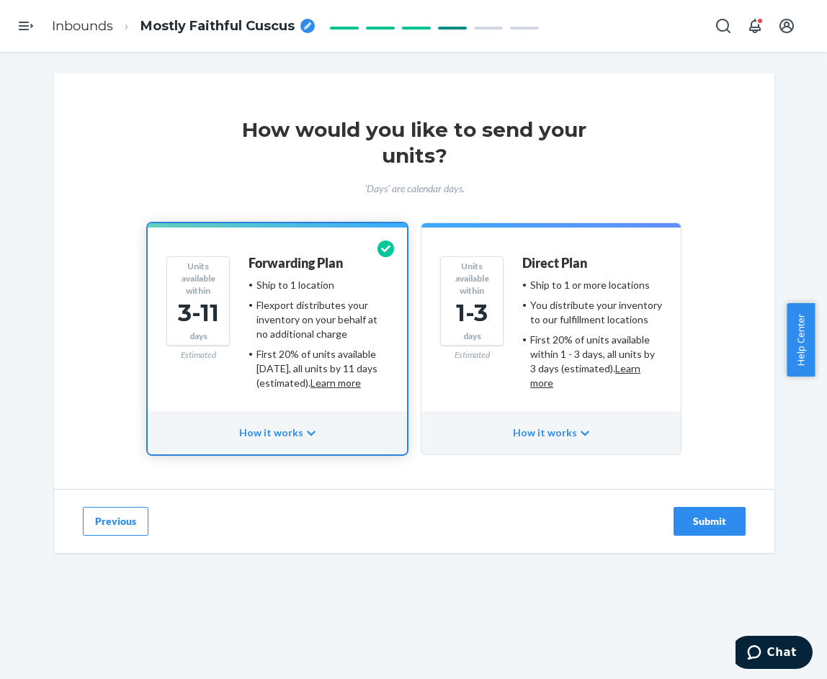
click at [691, 511] on button "Submit" at bounding box center [709, 521] width 72 height 29
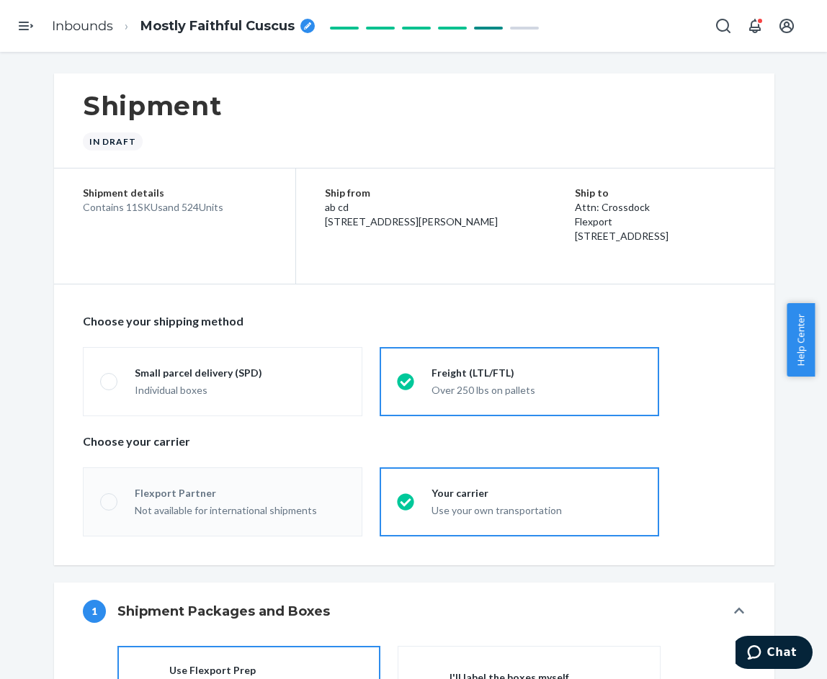
radio input "true"
radio input "false"
radio input "true"
radio input "false"
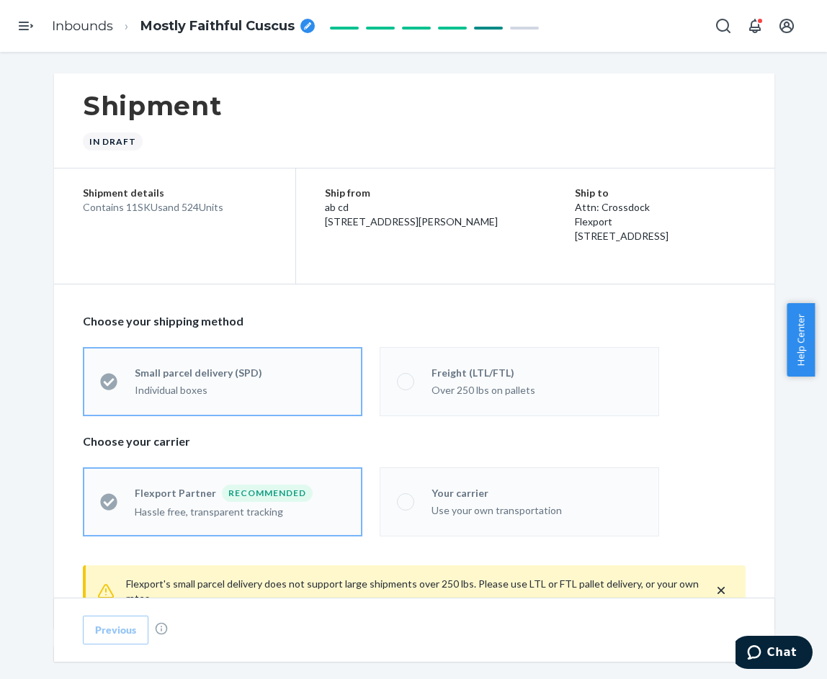
click at [307, 28] on icon "breadcrumbs" at bounding box center [307, 25] width 7 height 7
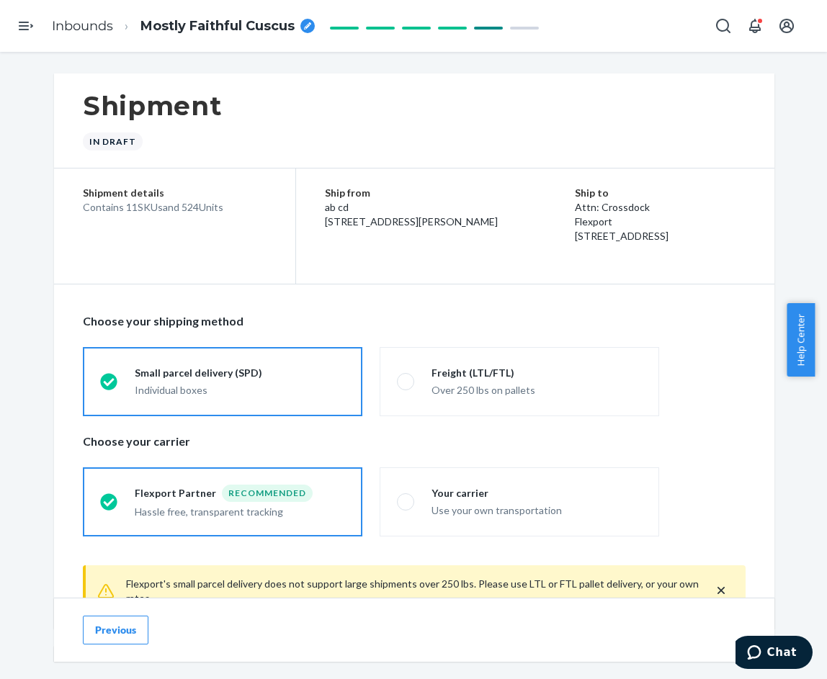
click at [305, 28] on icon "breadcrumbs" at bounding box center [307, 25] width 7 height 7
type input "250714XI and 250720XI_524_Ribbed Contour Tank - XS-S,3X Slate S Powder Blue XS-…"
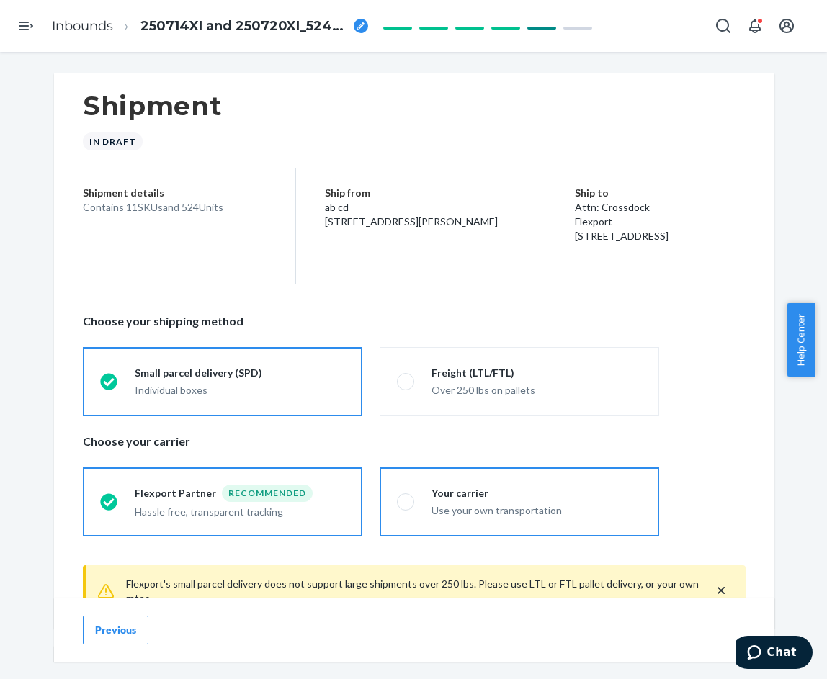
click at [454, 498] on div "Your carrier" at bounding box center [536, 493] width 210 height 14
click at [406, 498] on input "Your carrier Use your own transportation" at bounding box center [401, 501] width 9 height 9
radio input "true"
radio input "false"
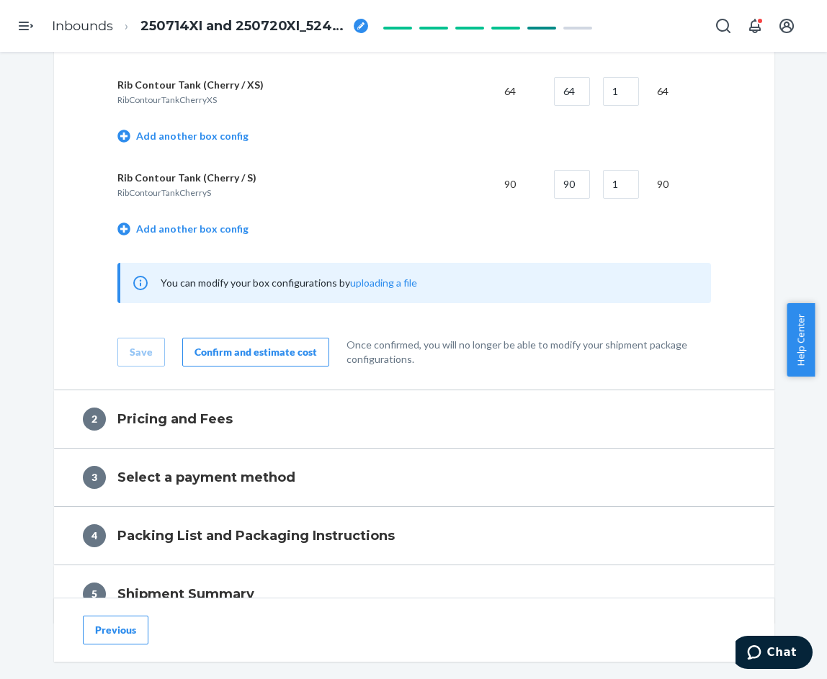
scroll to position [1584, 0]
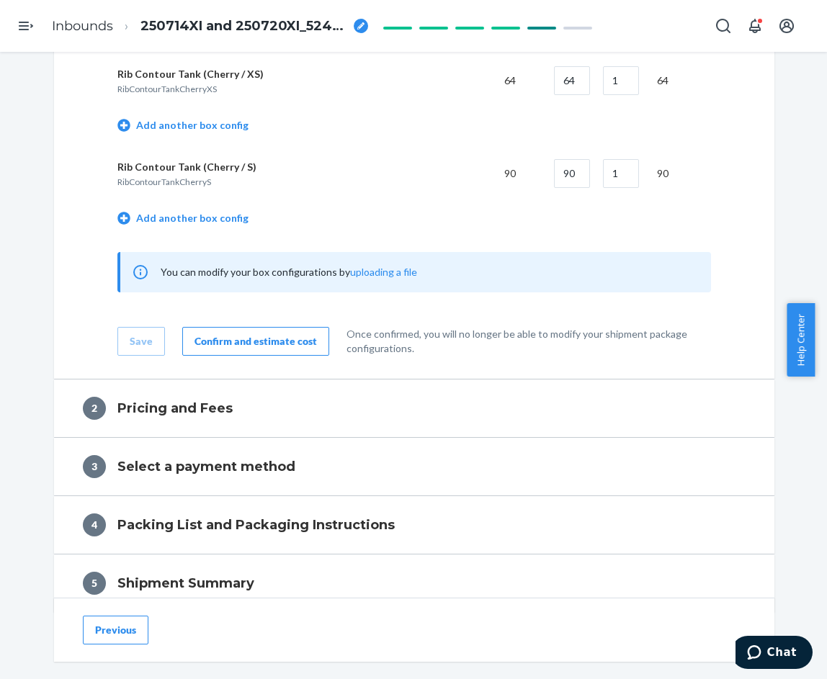
click at [268, 341] on div "Confirm and estimate cost" at bounding box center [255, 341] width 122 height 14
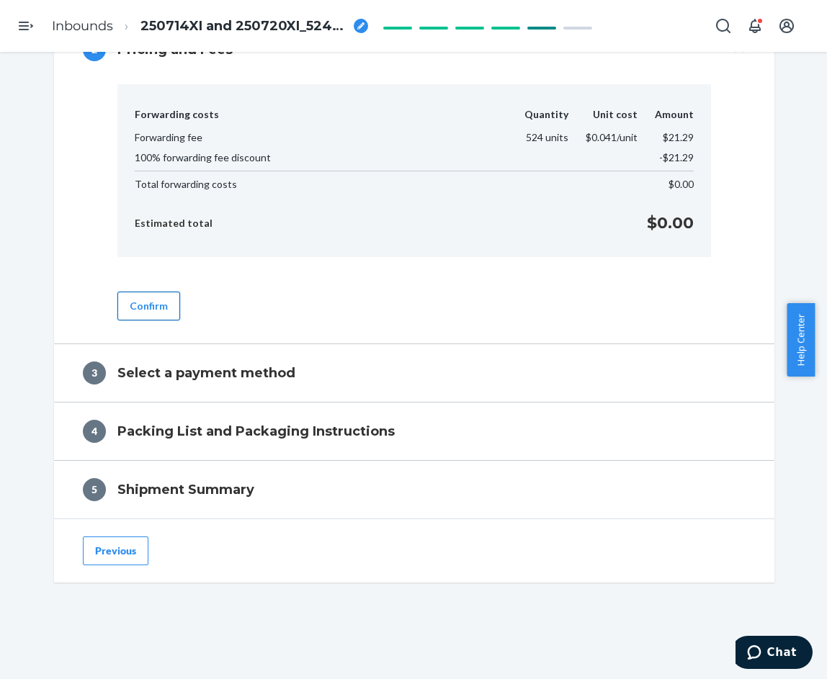
click at [147, 312] on button "Confirm" at bounding box center [148, 306] width 63 height 29
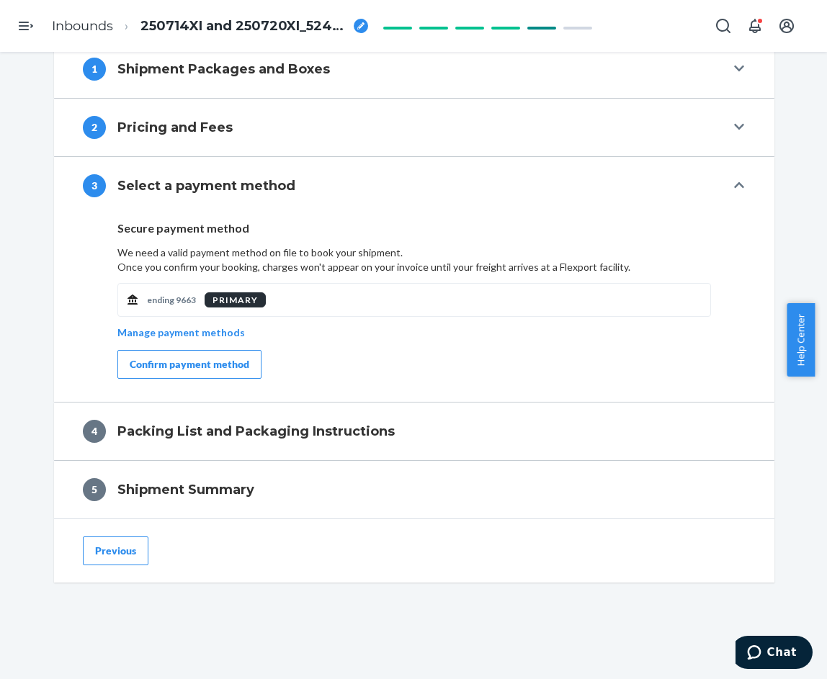
click at [242, 356] on button "Confirm payment method" at bounding box center [189, 364] width 144 height 29
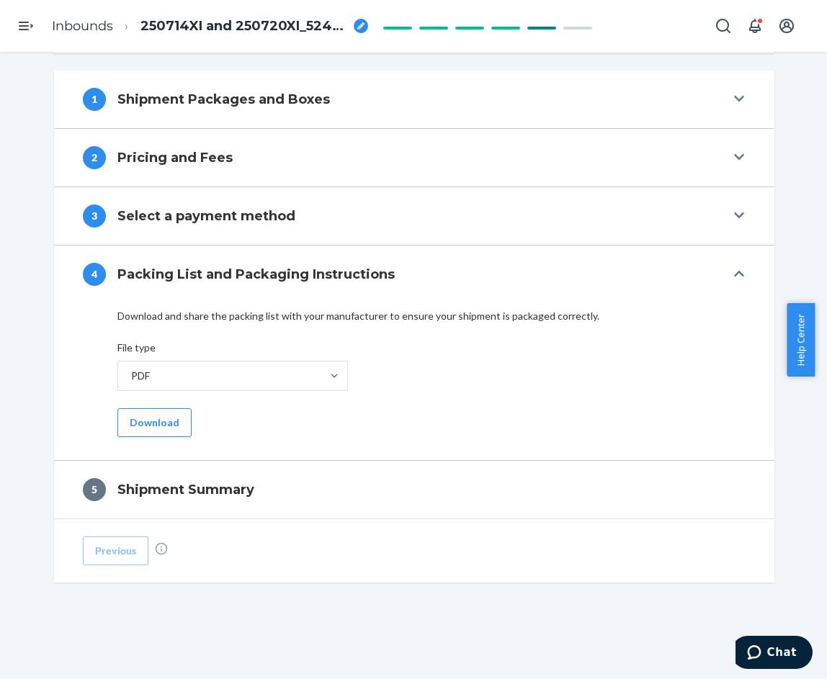
scroll to position [512, 0]
click at [168, 436] on button "Download" at bounding box center [154, 422] width 74 height 29
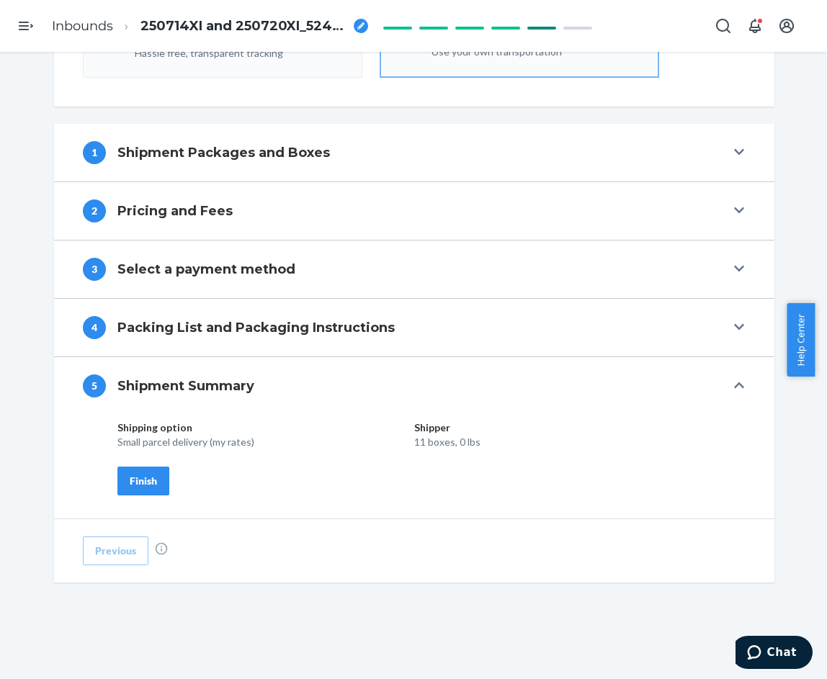
click at [140, 500] on div "Shipping option Shipper Small parcel delivery (my rates) 11 boxes, 0 lbs Finish" at bounding box center [414, 467] width 720 height 104
drag, startPoint x: 142, startPoint y: 487, endPoint x: 284, endPoint y: 479, distance: 142.8
click at [141, 486] on div "Finish" at bounding box center [143, 481] width 27 height 14
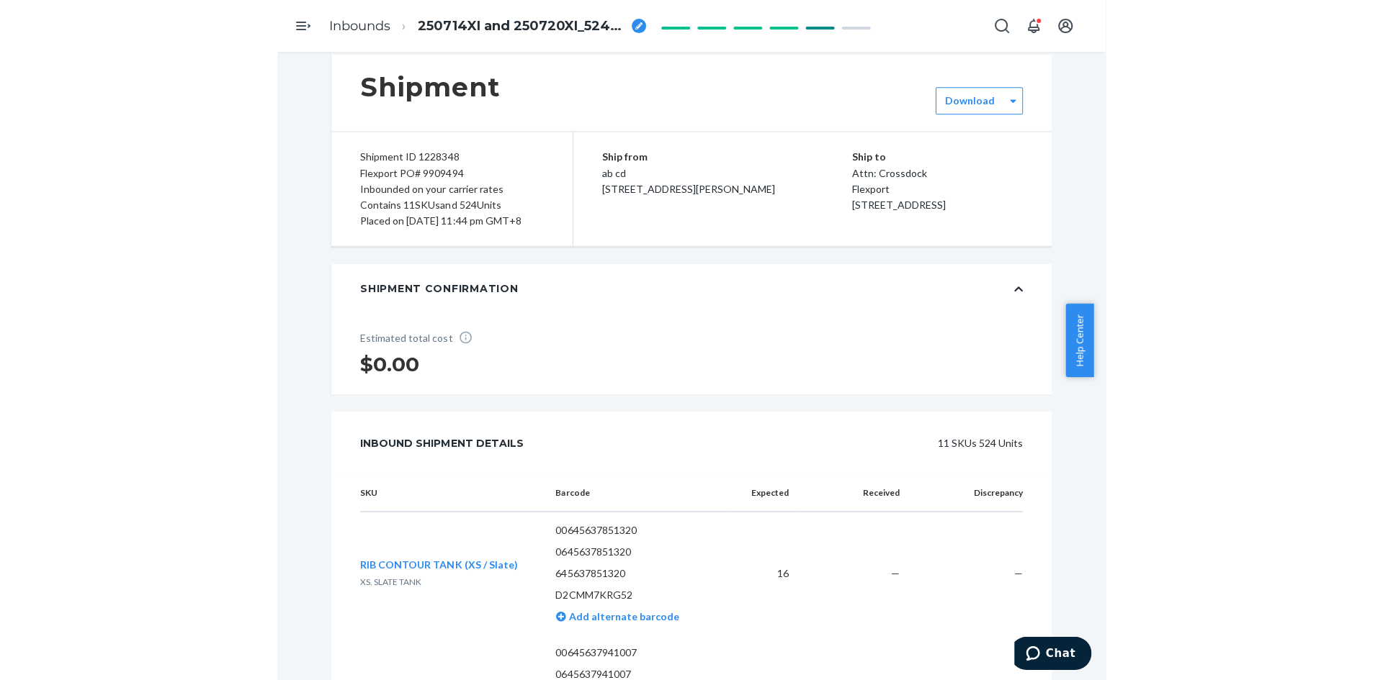
scroll to position [0, 0]
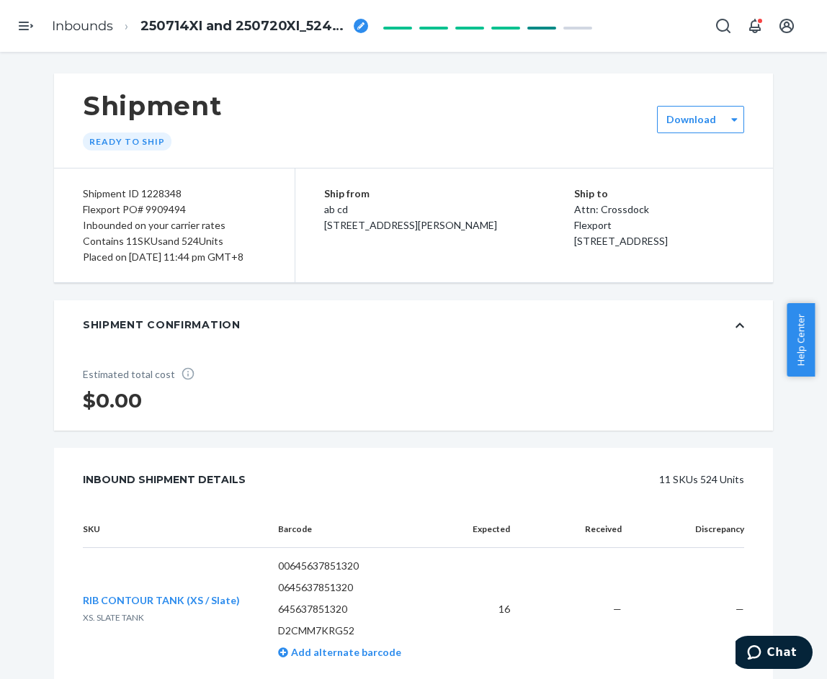
click at [675, 133] on div "Shipment Ready to ship" at bounding box center [413, 120] width 719 height 94
click at [695, 107] on div "Download" at bounding box center [700, 119] width 87 height 27
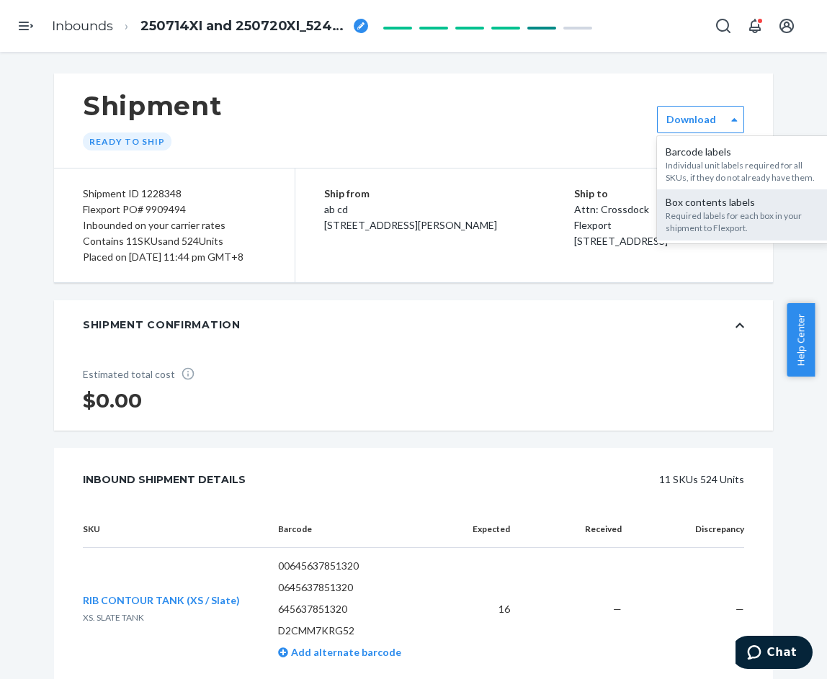
click at [686, 207] on div "Box contents labels" at bounding box center [743, 202] width 156 height 14
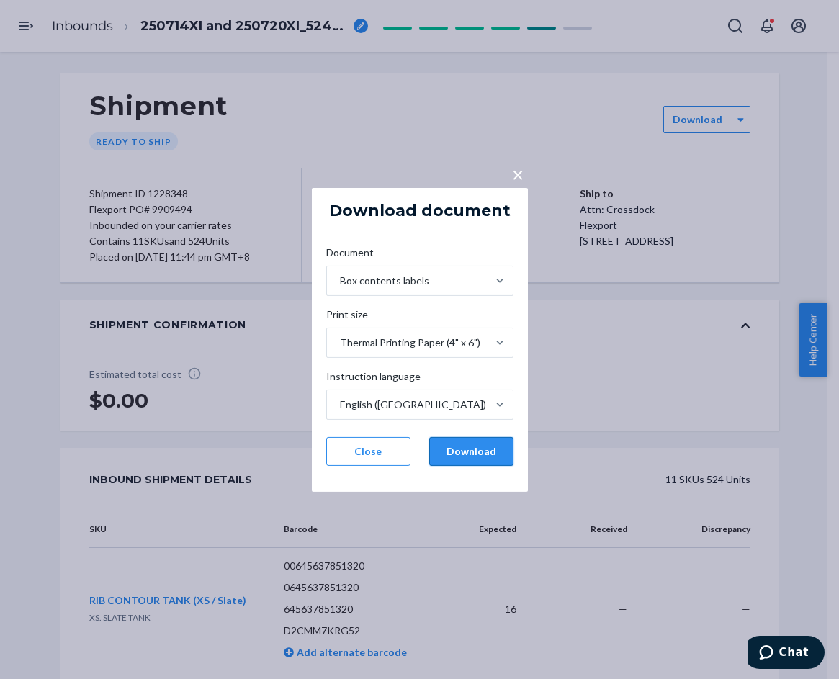
click at [487, 453] on button "Download" at bounding box center [471, 451] width 84 height 29
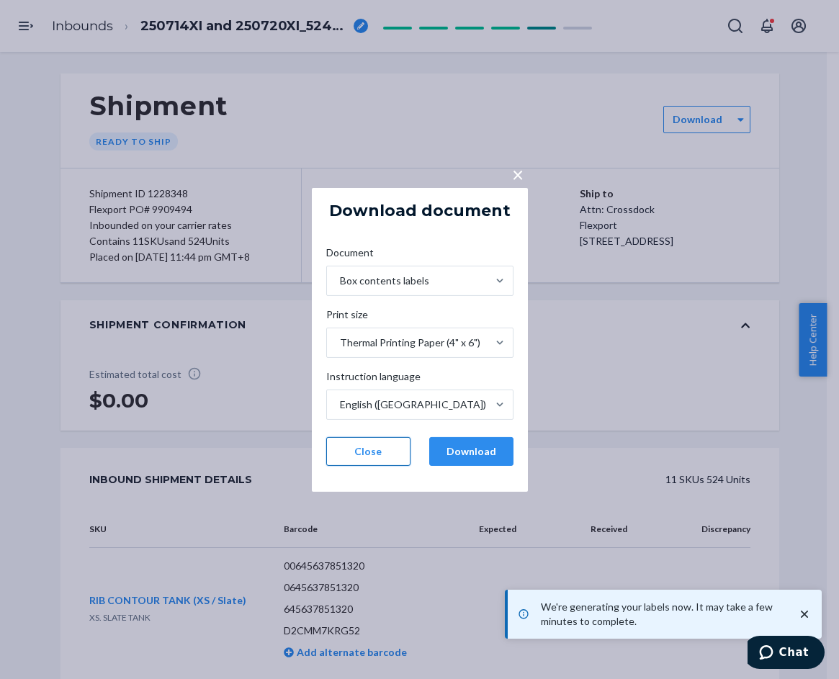
click at [378, 443] on button "Close" at bounding box center [368, 451] width 84 height 29
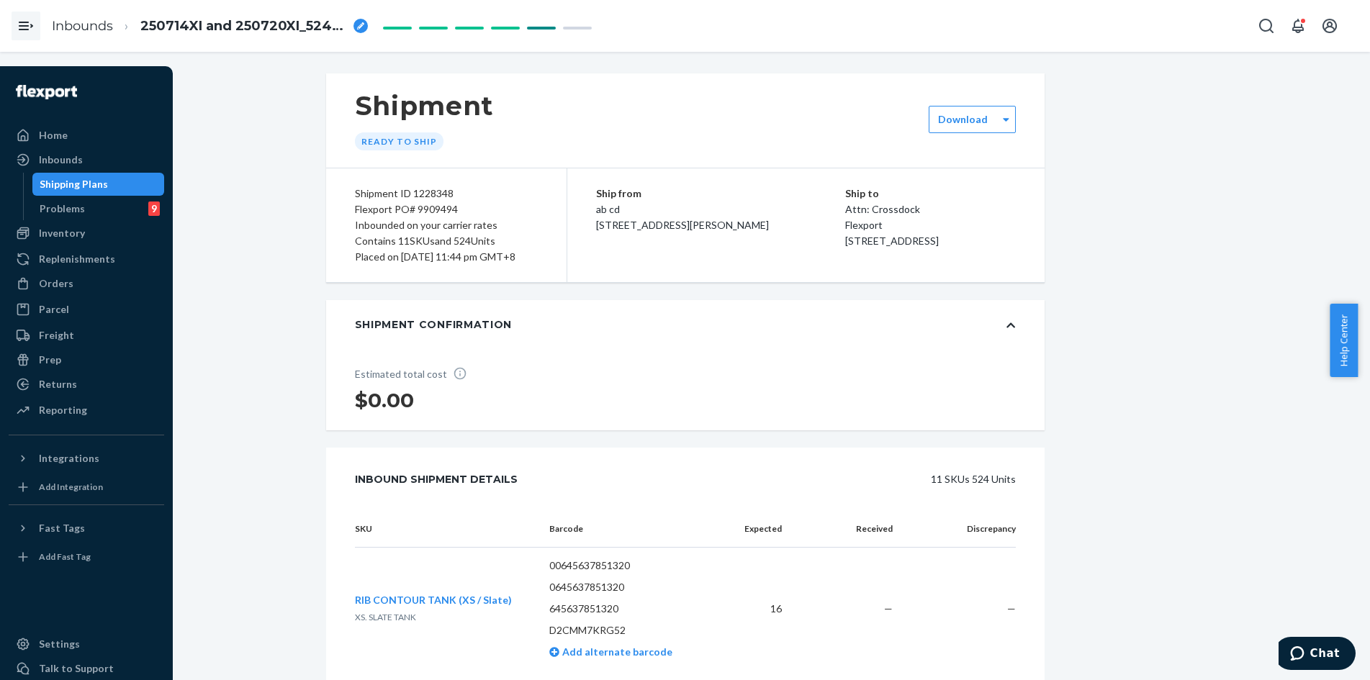
click at [34, 27] on icon "Open Navigation" at bounding box center [25, 25] width 17 height 17
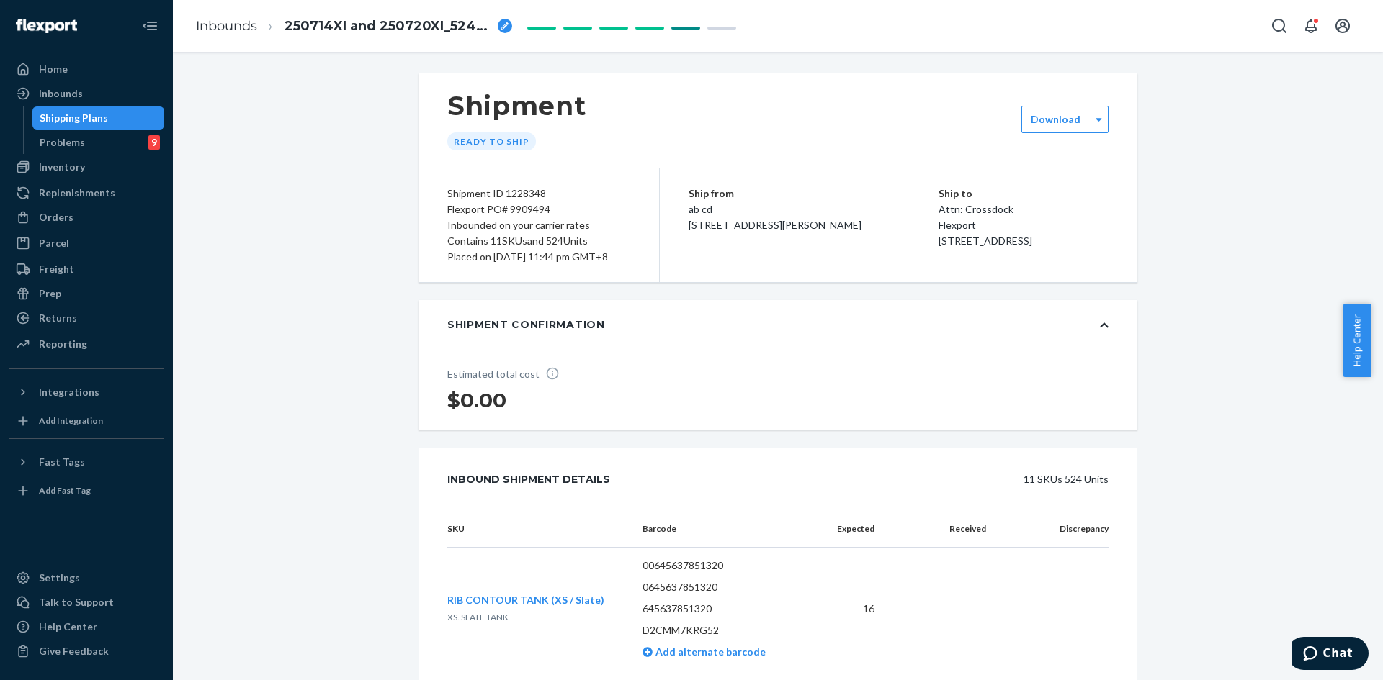
drag, startPoint x: 341, startPoint y: 269, endPoint x: 243, endPoint y: 217, distance: 110.8
